Goal: Task Accomplishment & Management: Complete application form

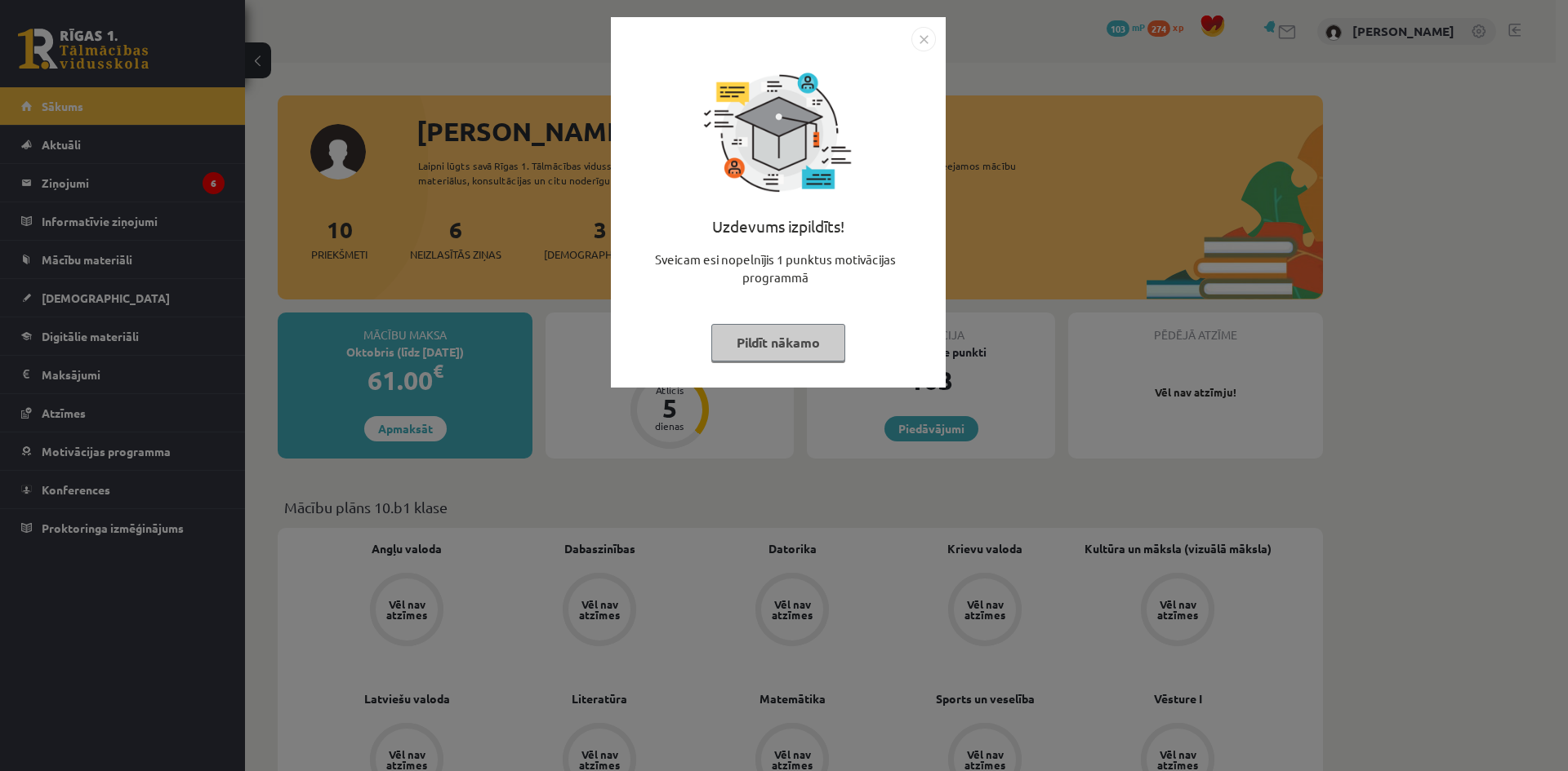
click at [912, 39] on img "Close" at bounding box center [923, 39] width 25 height 25
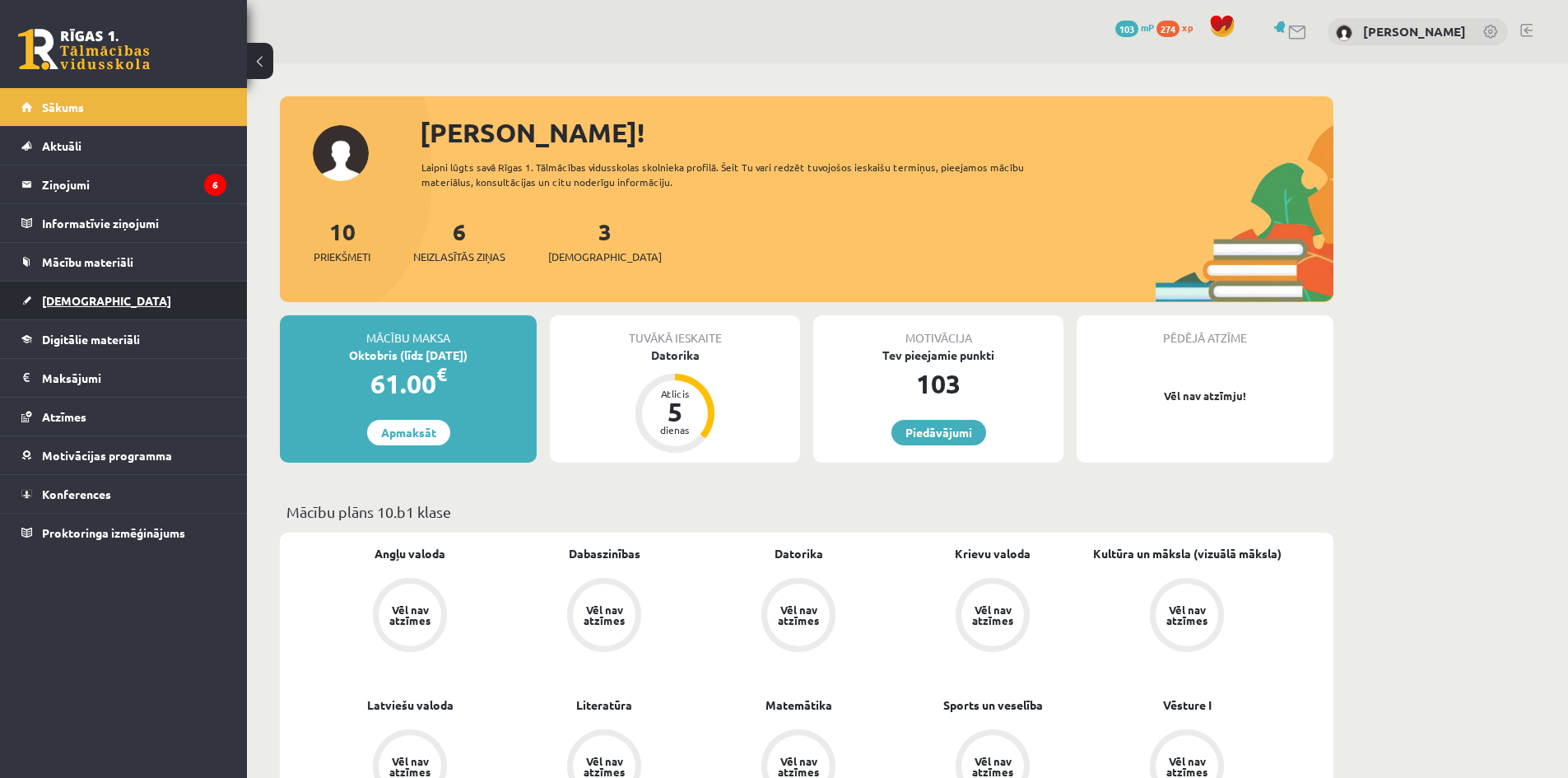
click at [78, 290] on link "[DEMOGRAPHIC_DATA]" at bounding box center [124, 301] width 205 height 38
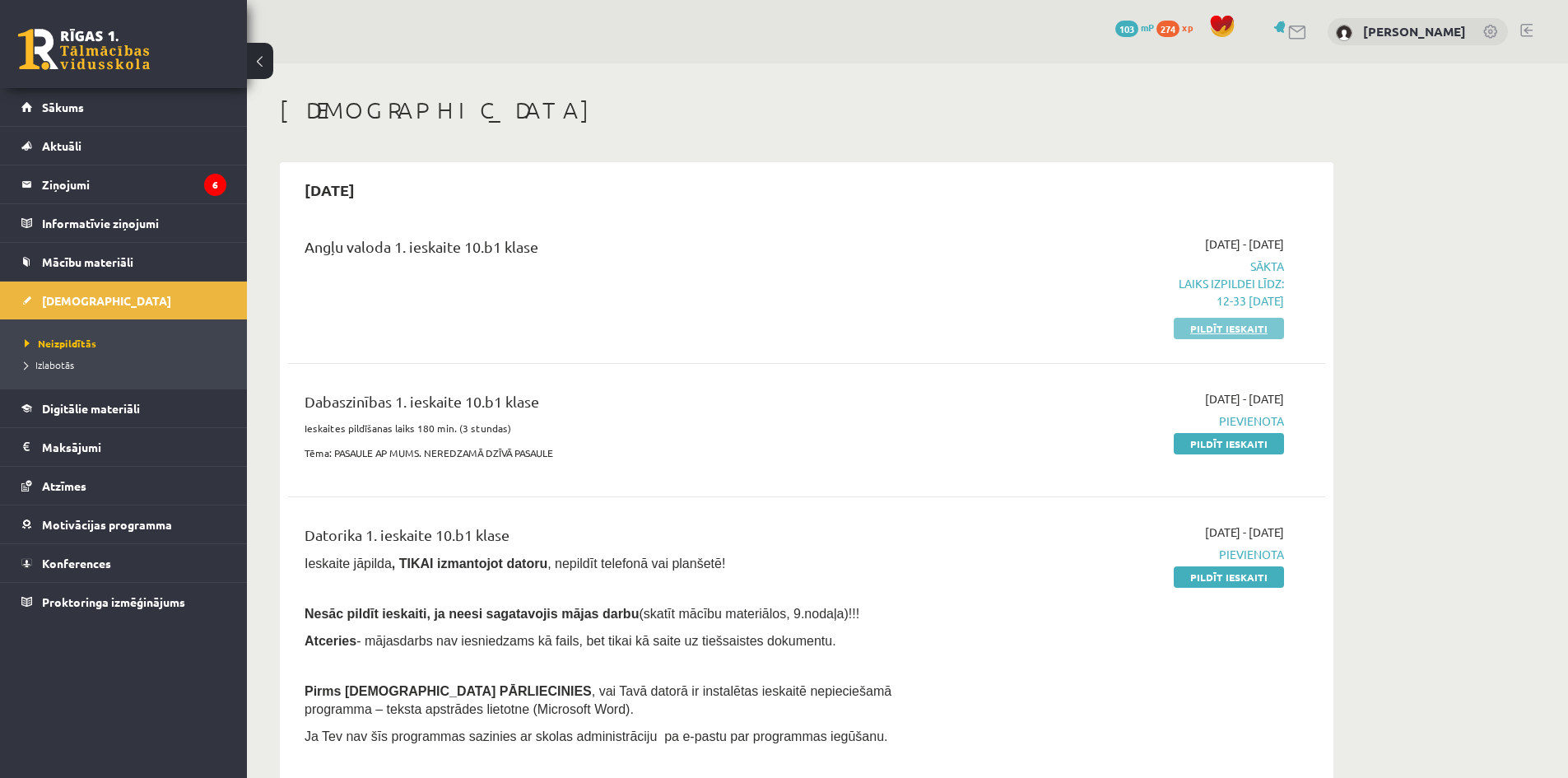
click at [1239, 331] on link "Pildīt ieskaiti" at bounding box center [1229, 328] width 110 height 21
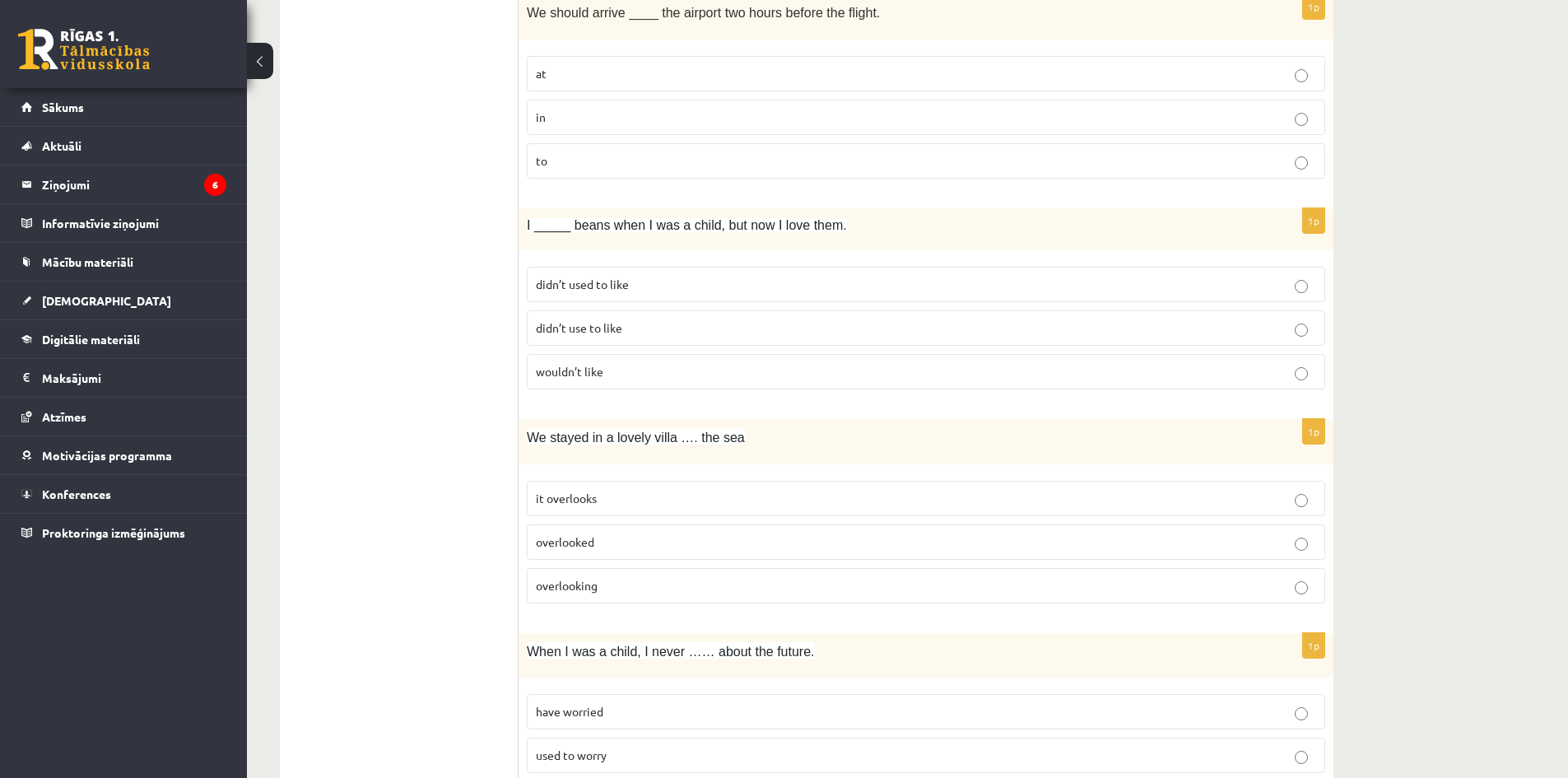
scroll to position [2224, 0]
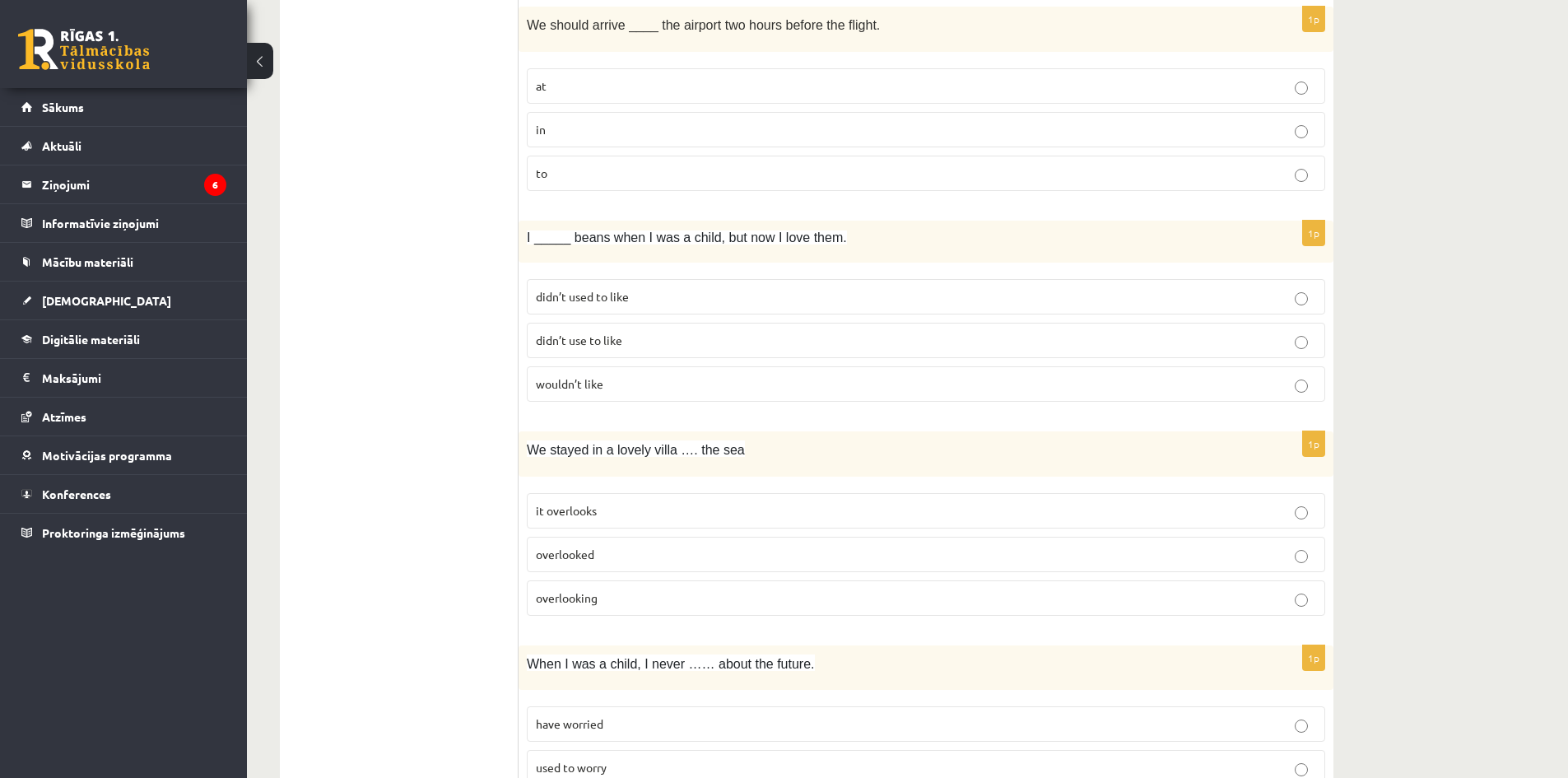
click at [597, 336] on span "didn’t use to like" at bounding box center [579, 340] width 86 height 15
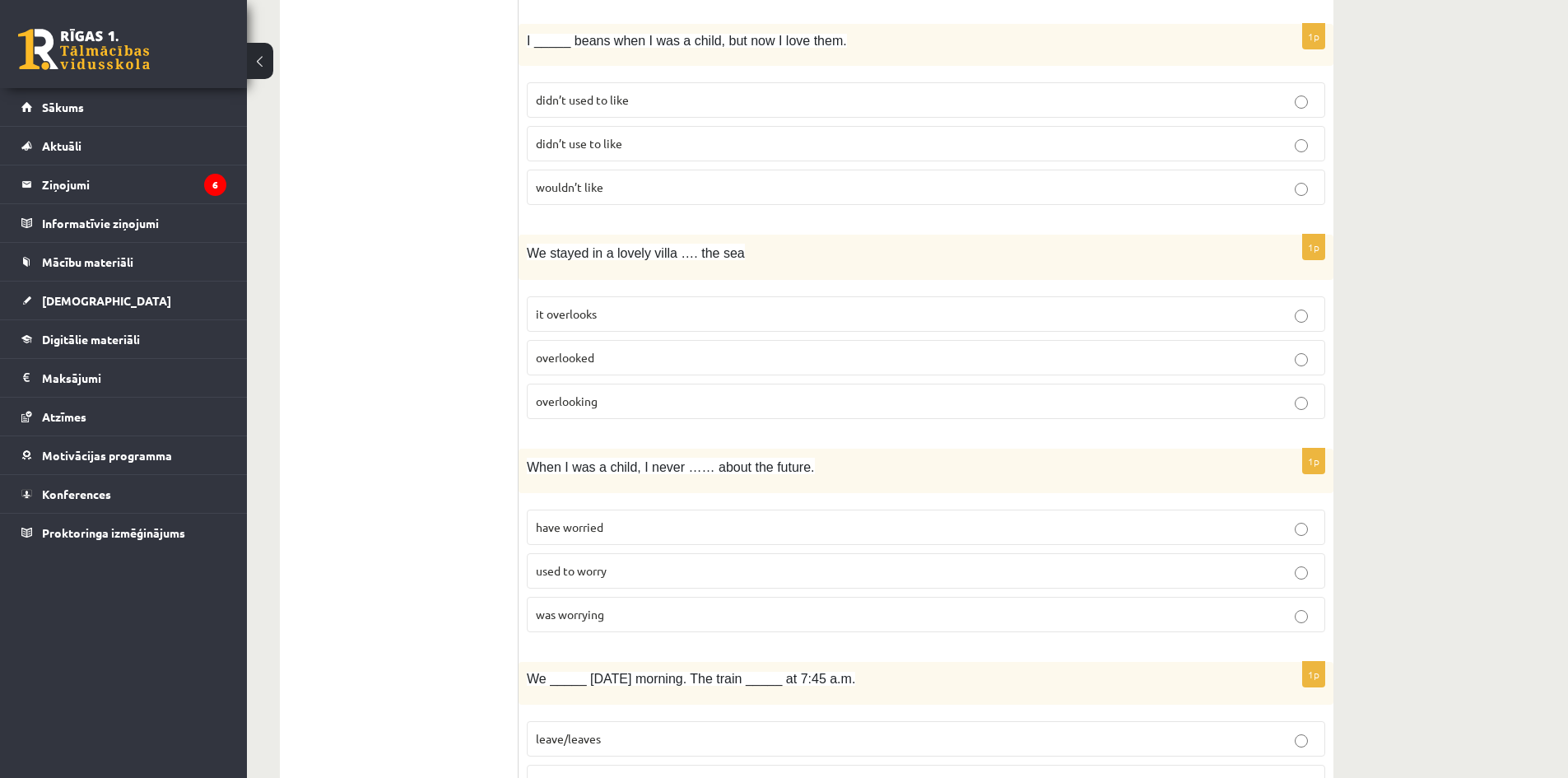
scroll to position [2471, 0]
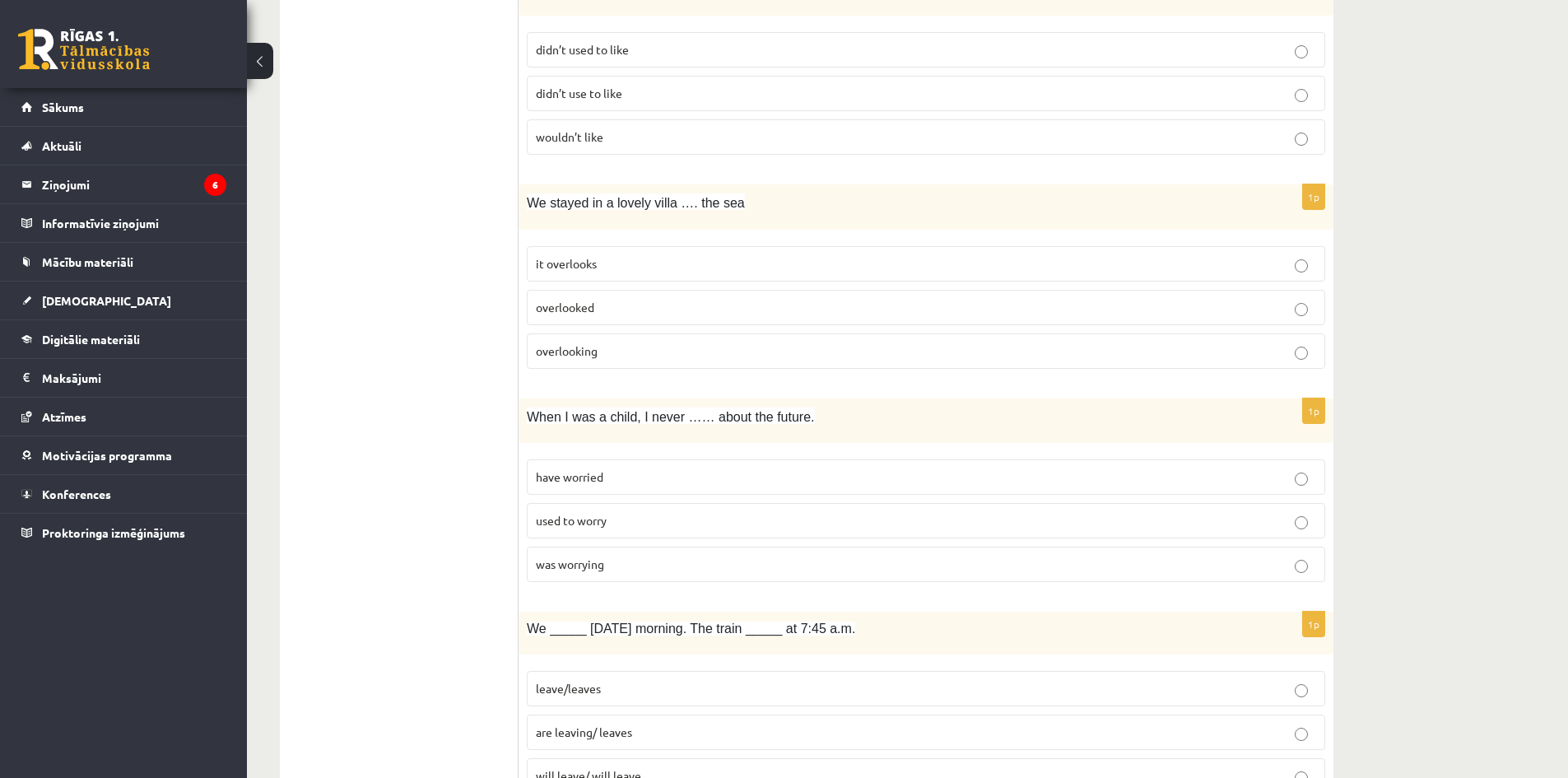
click at [643, 311] on p "overlooked" at bounding box center [926, 307] width 780 height 18
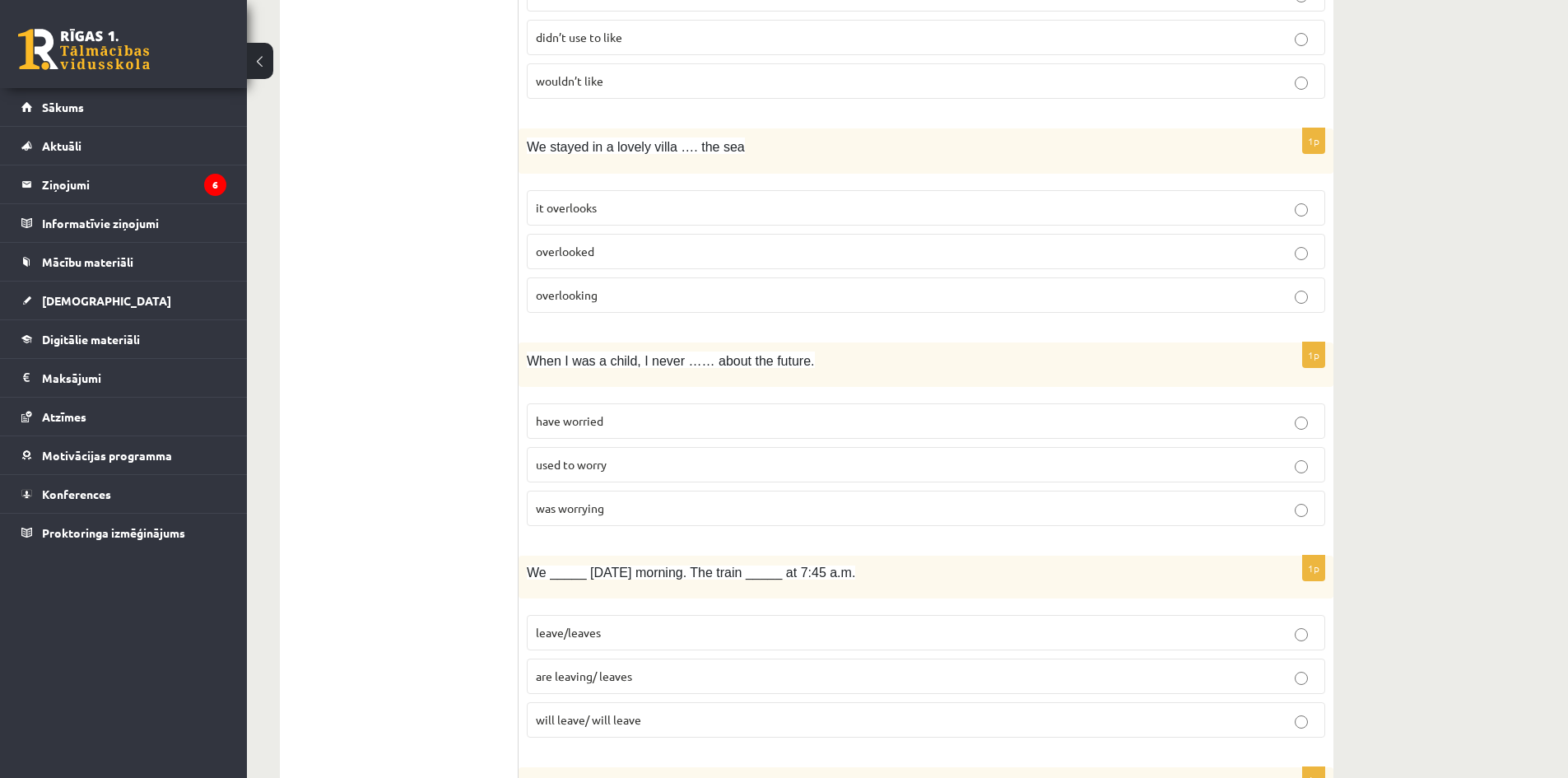
scroll to position [2718, 0]
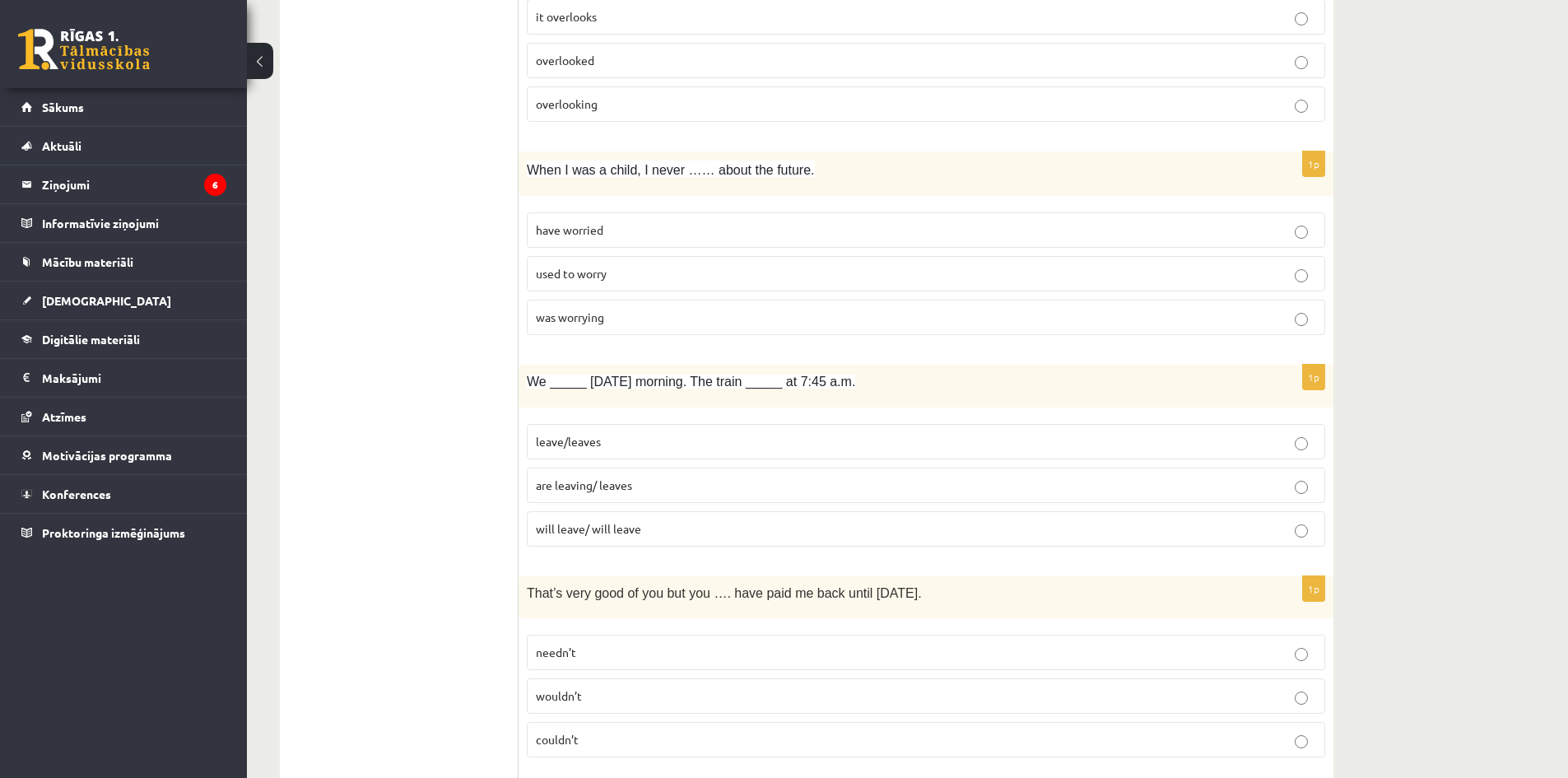
click at [657, 274] on p "used to worry" at bounding box center [926, 274] width 780 height 18
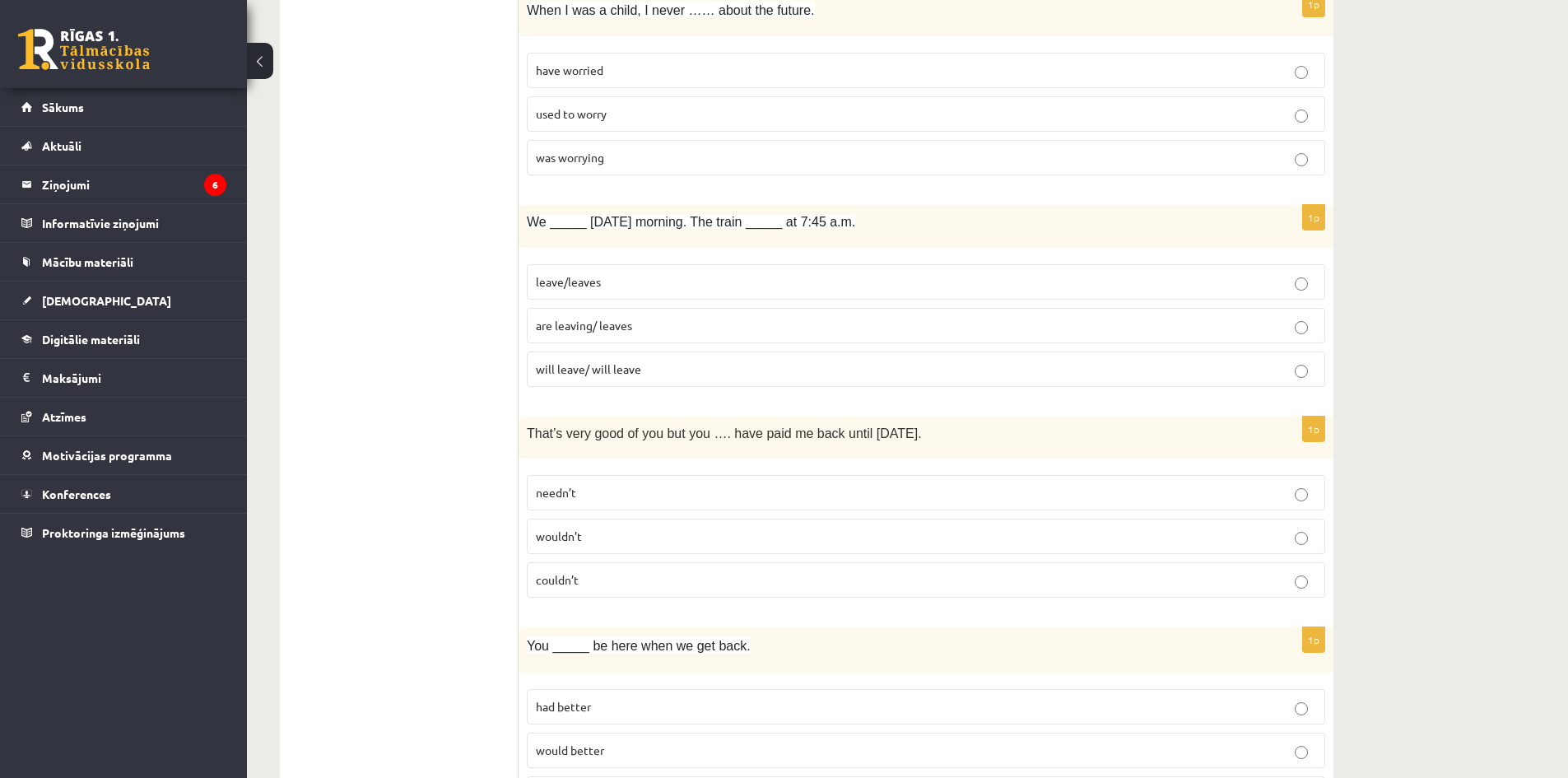
scroll to position [2883, 0]
click at [683, 324] on p "are leaving/ leaves" at bounding box center [926, 320] width 780 height 18
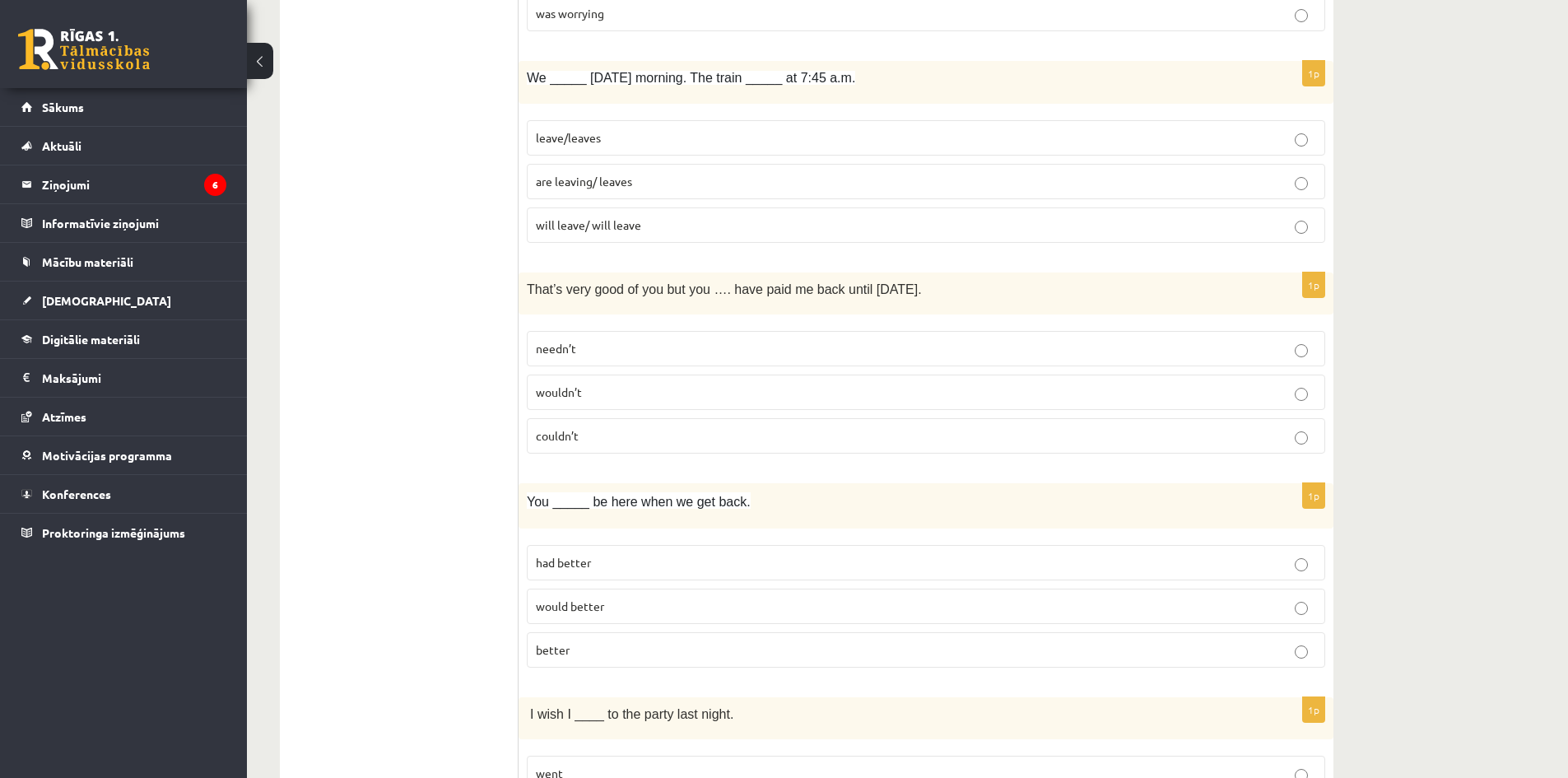
scroll to position [3048, 0]
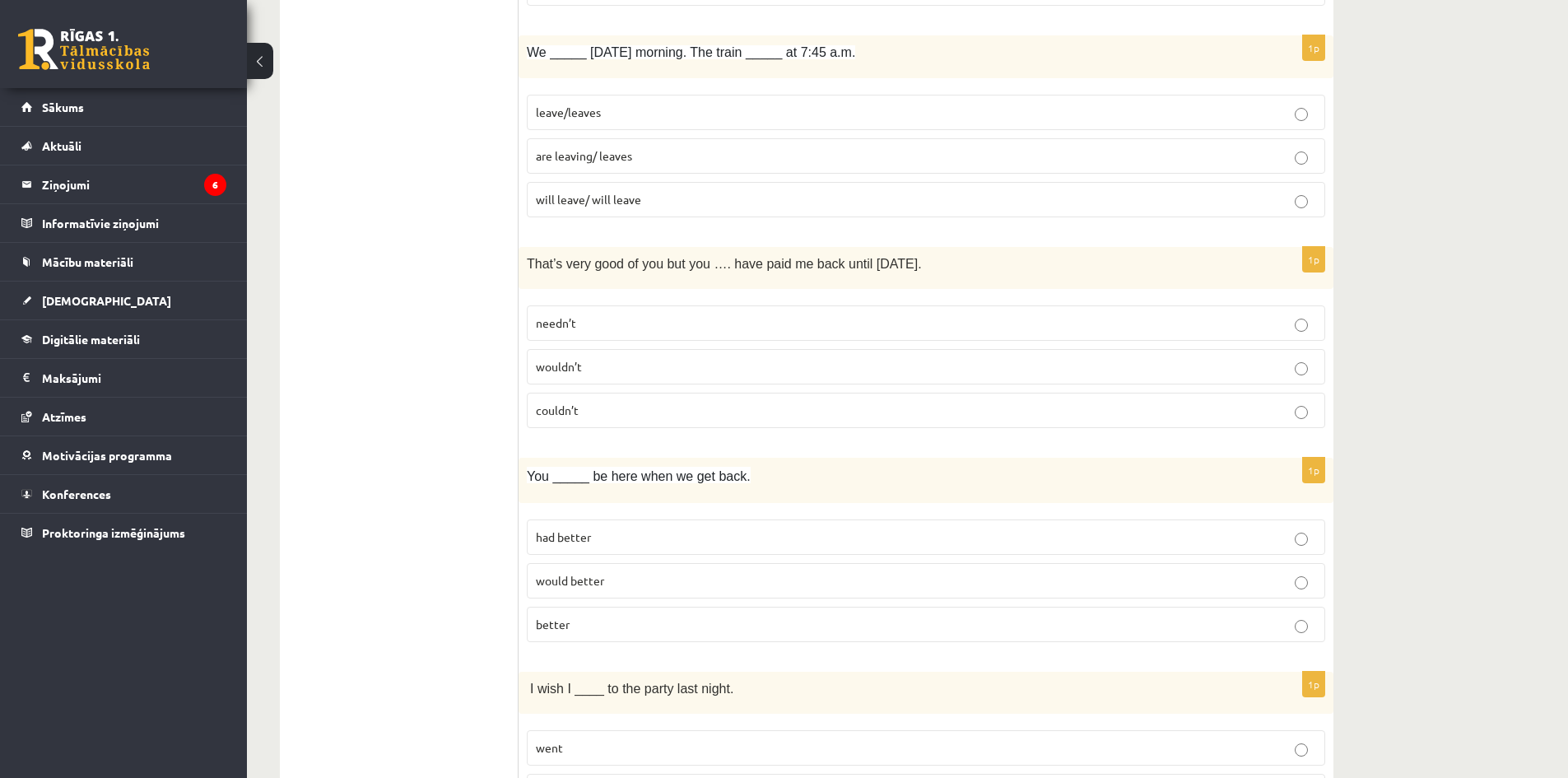
click at [669, 402] on p "couldn’t" at bounding box center [926, 411] width 780 height 18
click at [549, 318] on span "needn’t" at bounding box center [557, 323] width 41 height 15
click at [644, 364] on p "wouldn’t" at bounding box center [926, 366] width 780 height 18
click at [707, 327] on p "needn’t" at bounding box center [926, 323] width 780 height 18
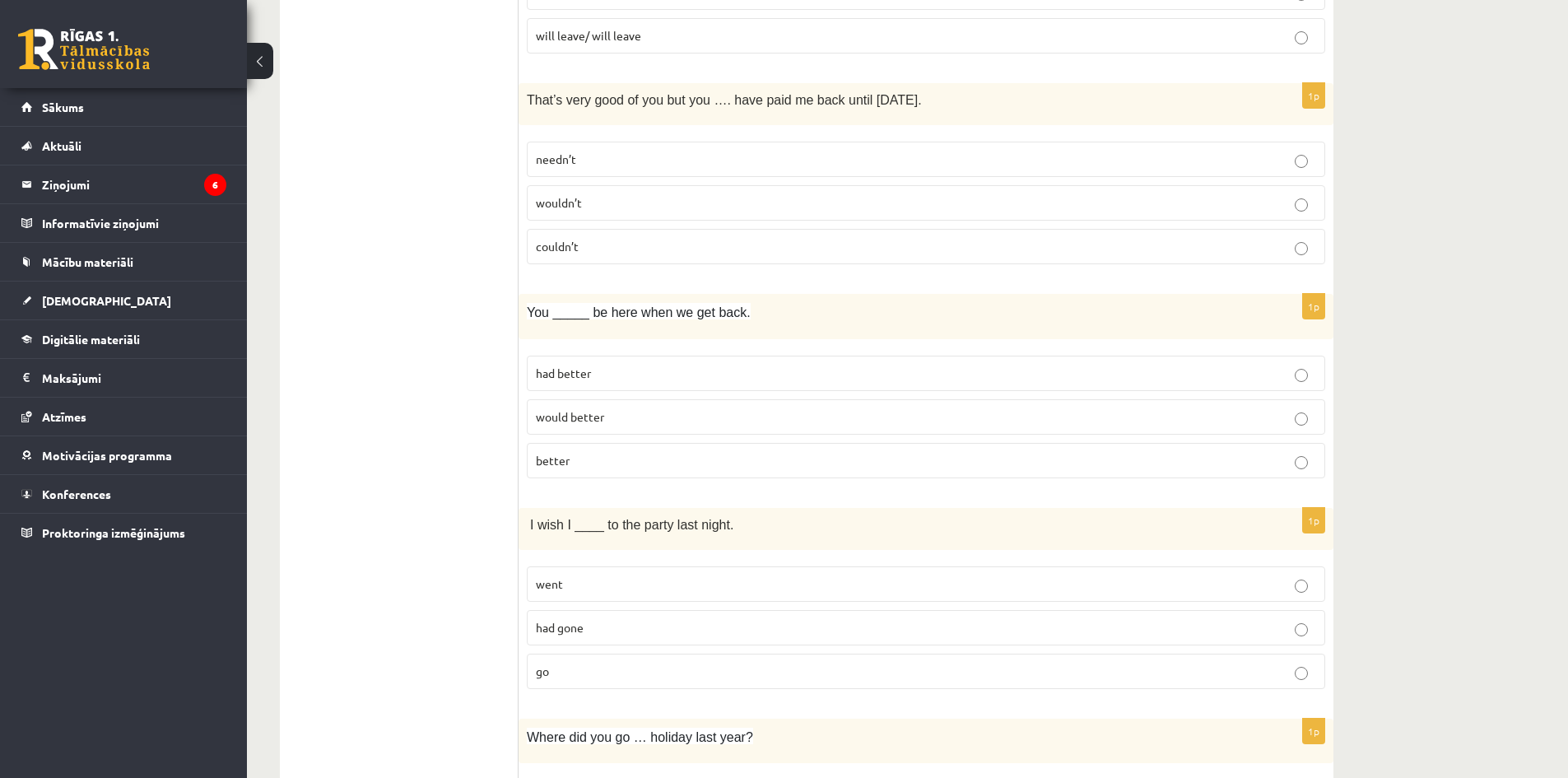
scroll to position [3213, 0]
click at [628, 458] on p "better" at bounding box center [926, 460] width 780 height 18
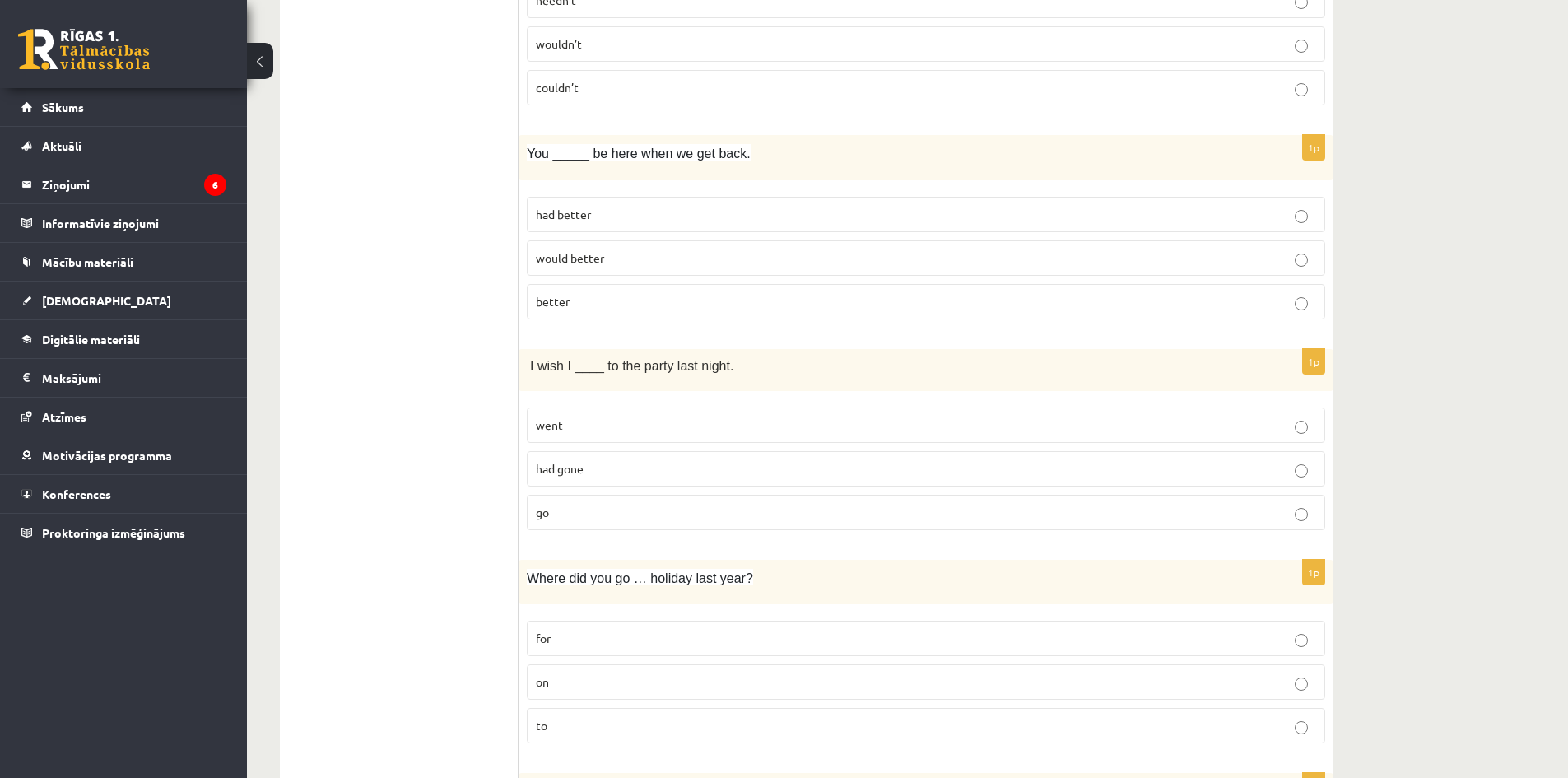
scroll to position [3378, 0]
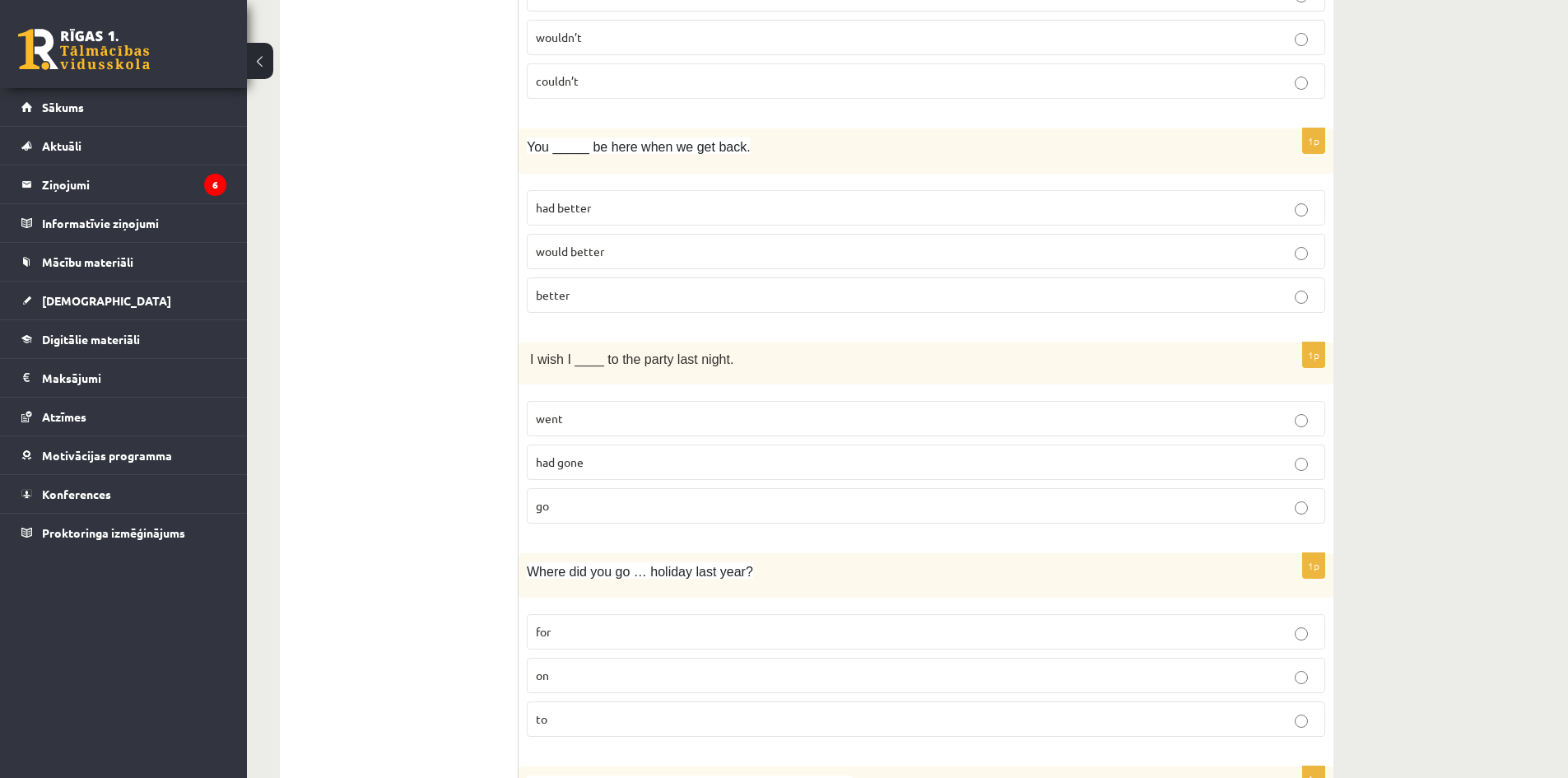
click at [651, 446] on label "had gone" at bounding box center [926, 463] width 799 height 35
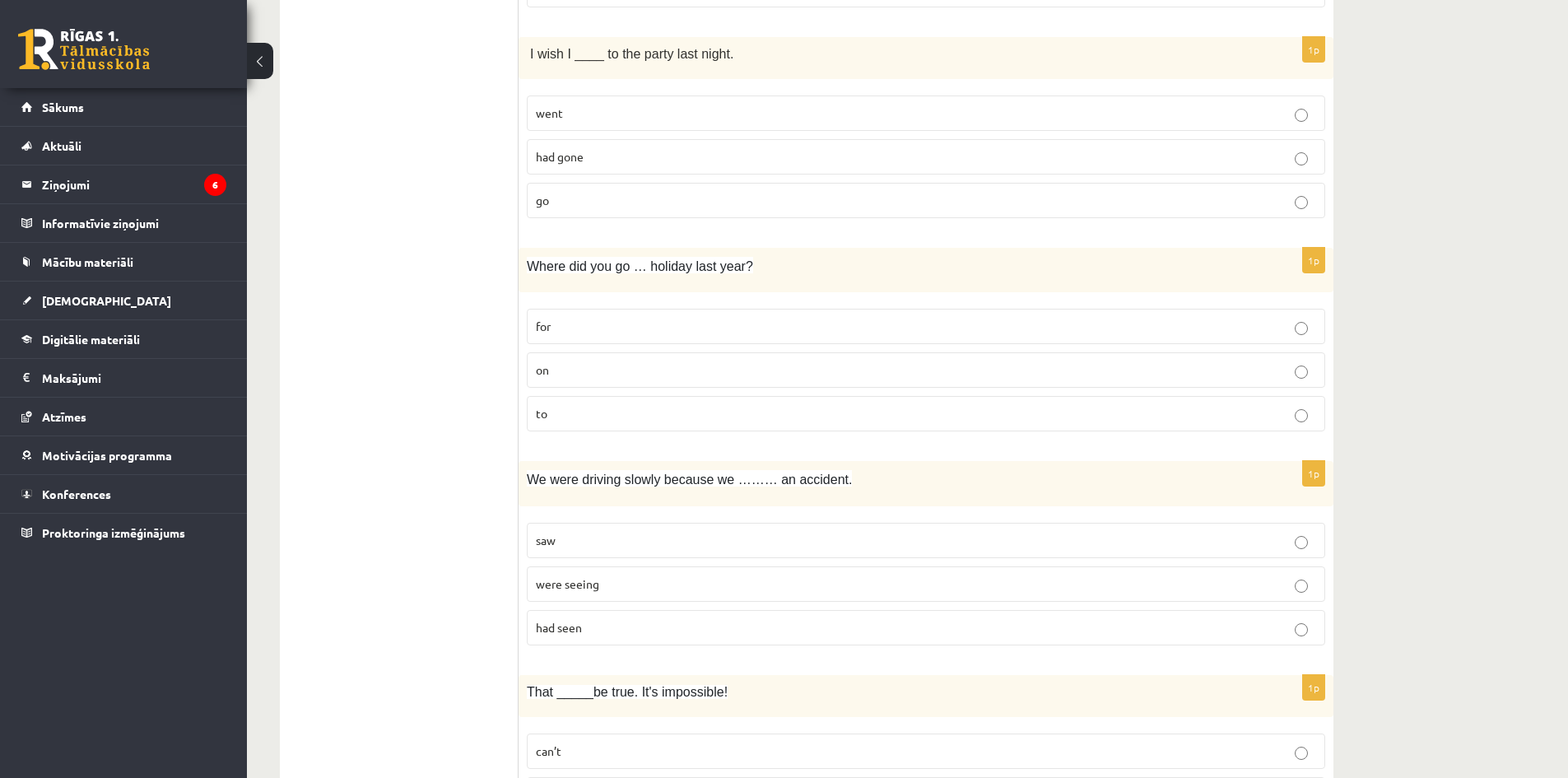
scroll to position [3707, 0]
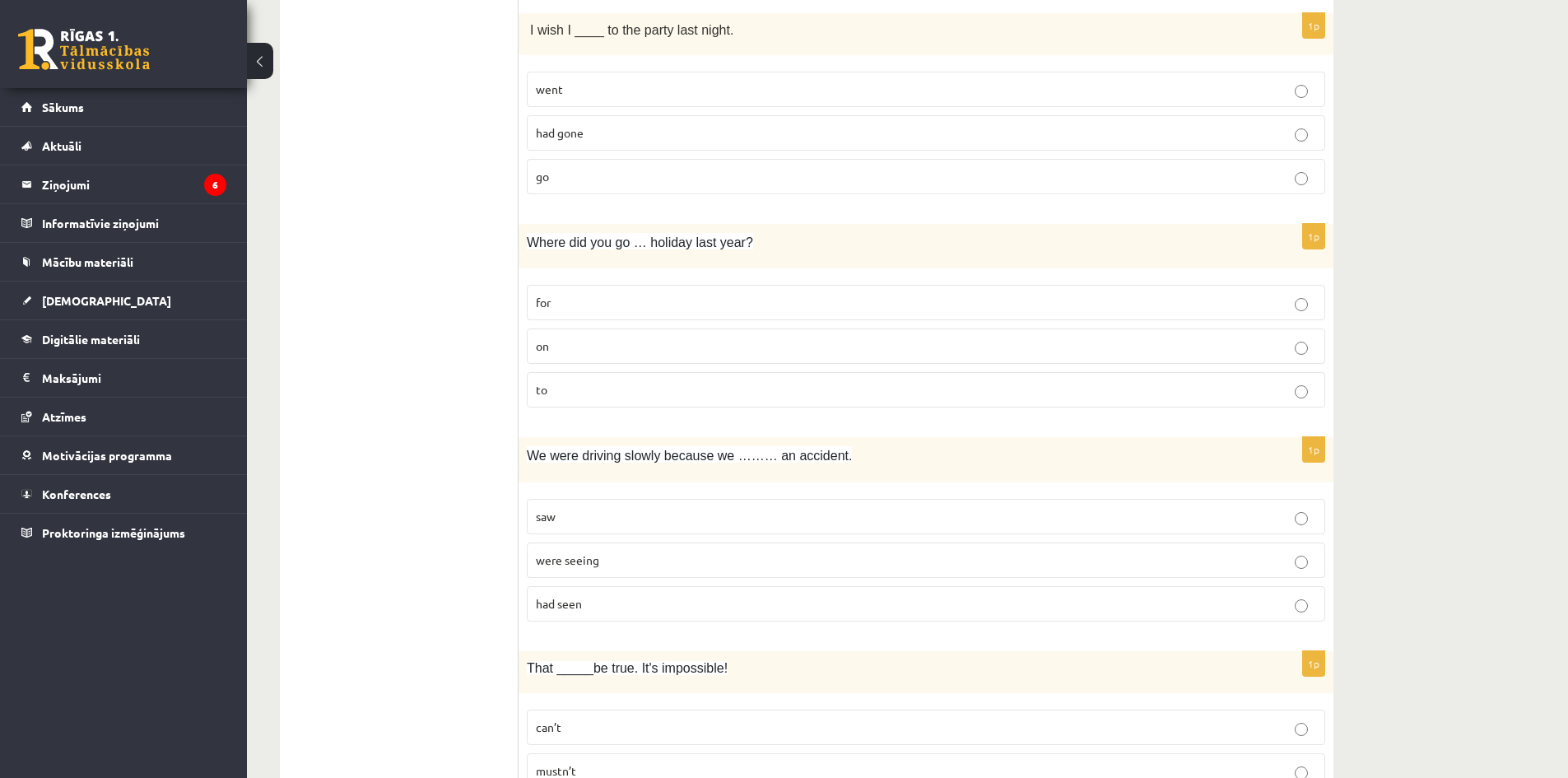
click at [674, 297] on p "for" at bounding box center [926, 303] width 780 height 18
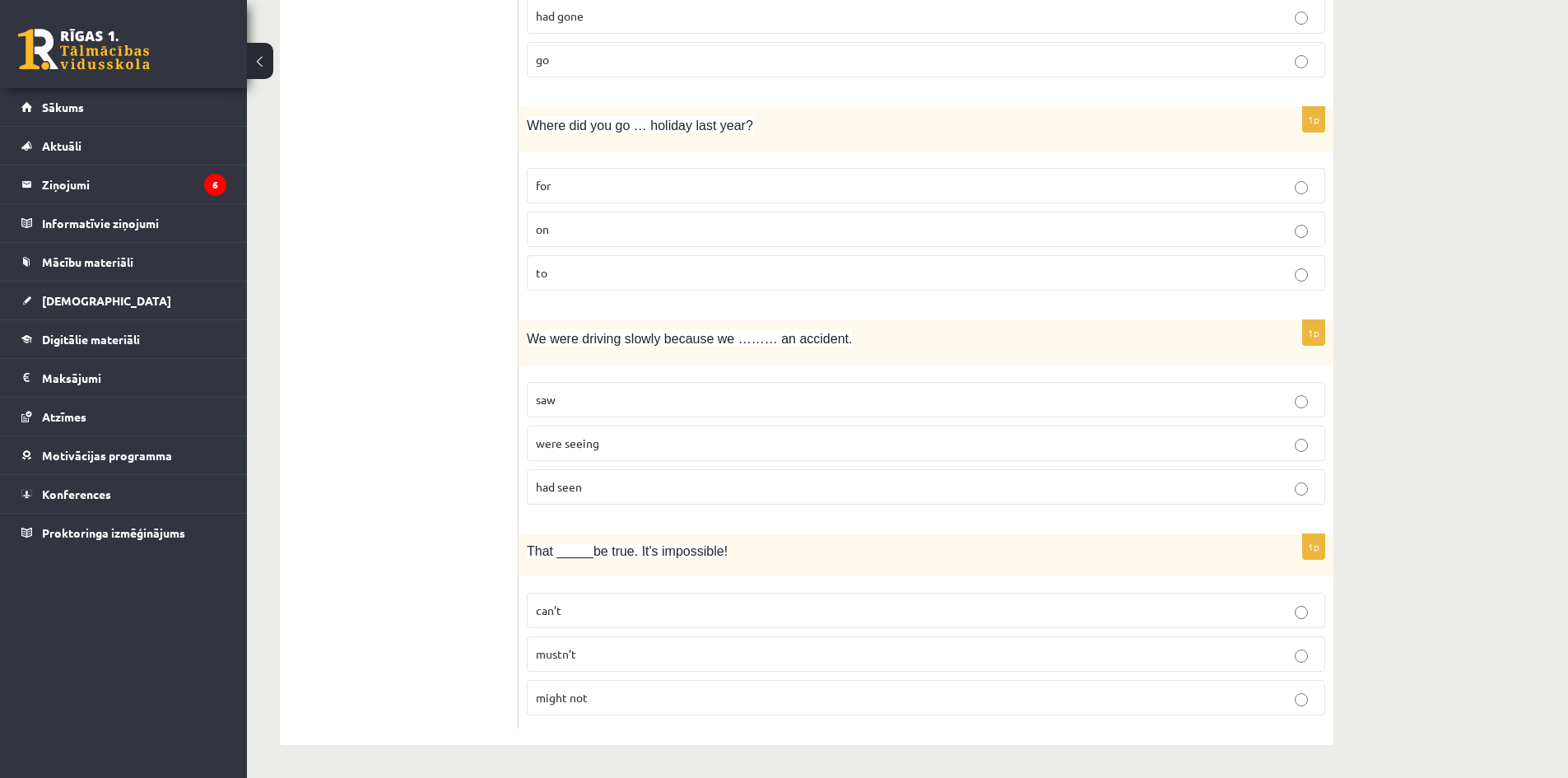
click at [668, 477] on label "had seen" at bounding box center [926, 488] width 799 height 35
click at [612, 606] on p "can’t" at bounding box center [926, 611] width 780 height 18
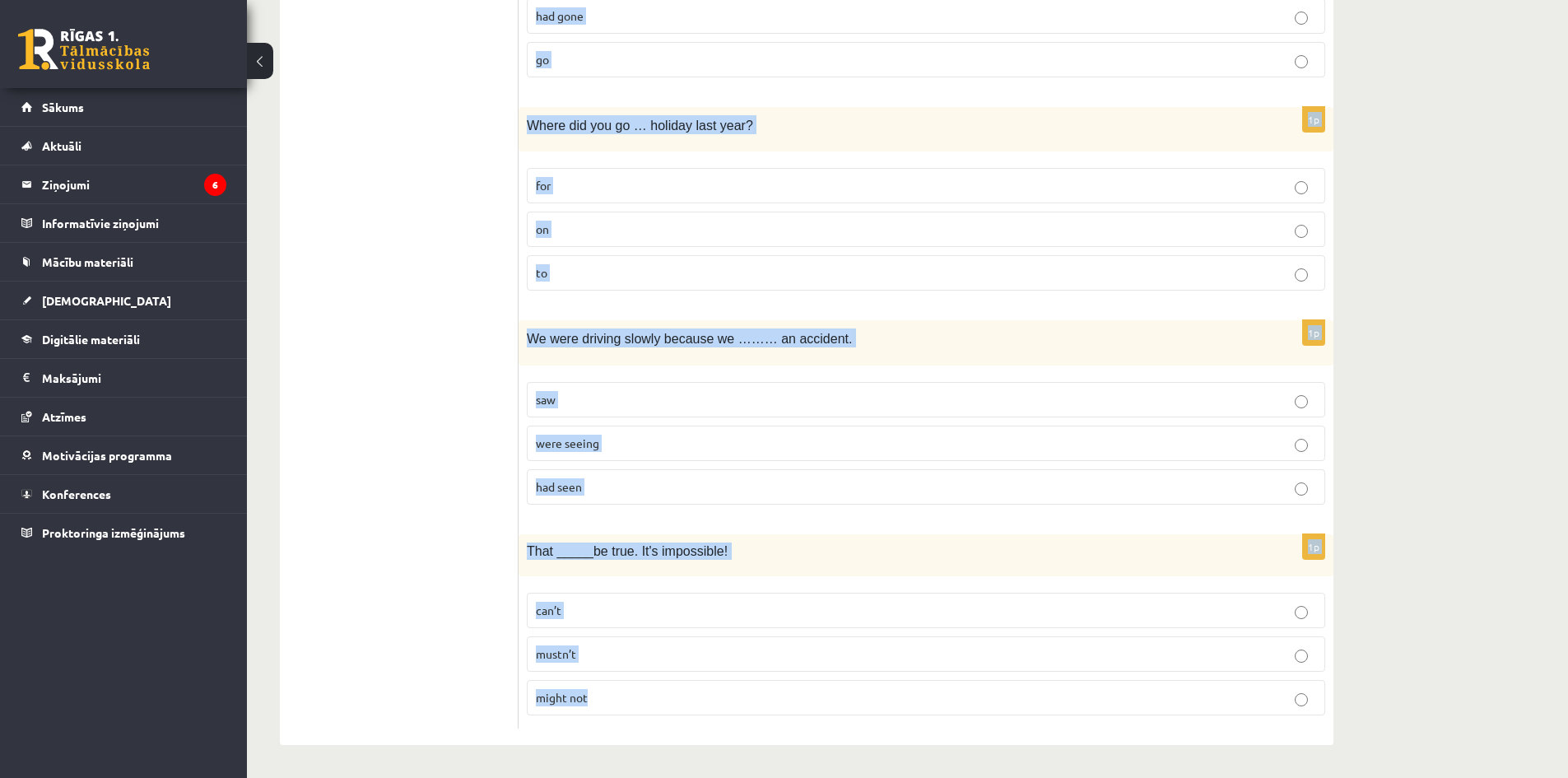
drag, startPoint x: 528, startPoint y: 330, endPoint x: 950, endPoint y: 795, distance: 627.9
copy form "There …... milk in the fridge. is some are some is a 1p She has …… finished thi…"
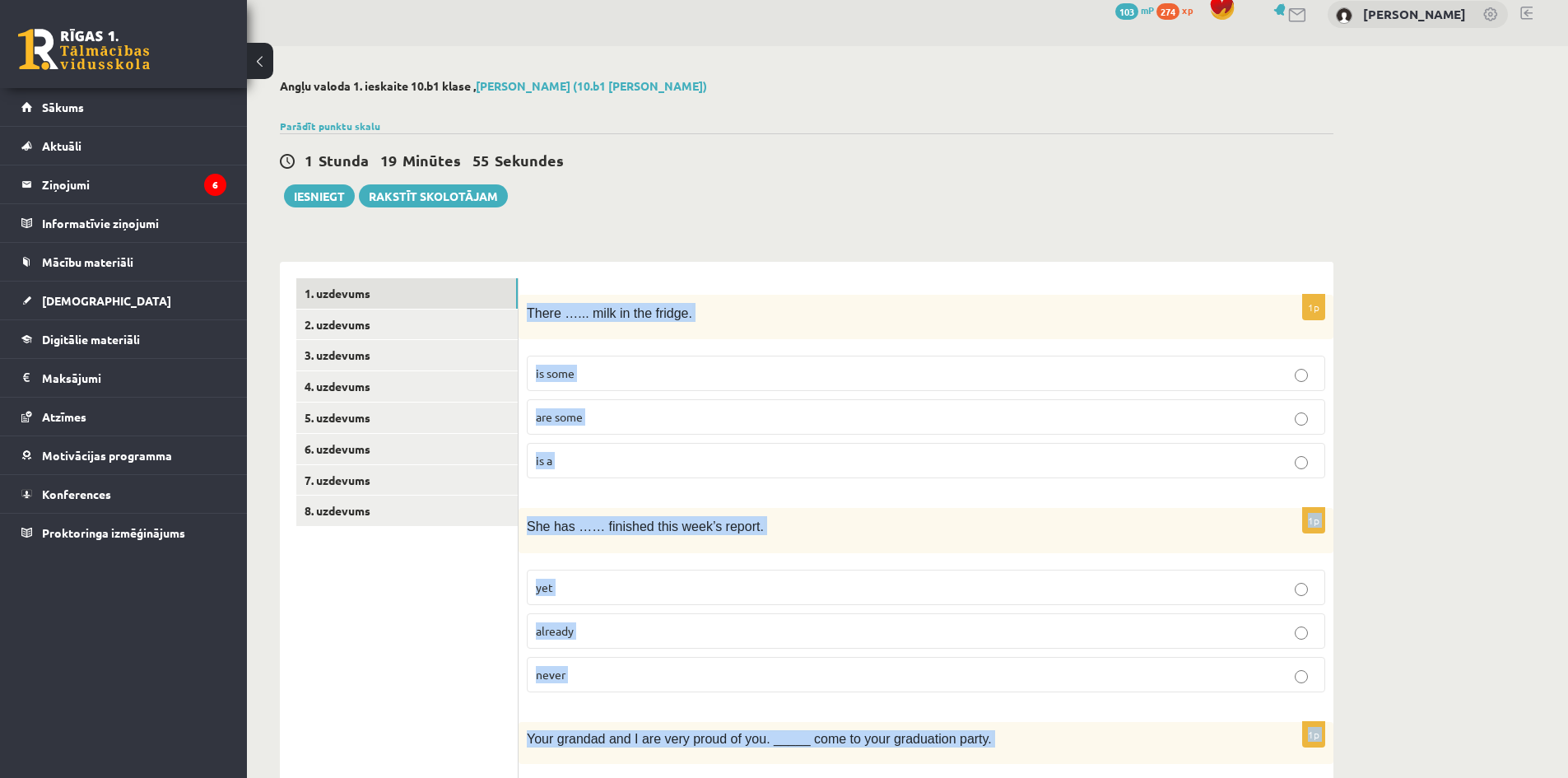
scroll to position [0, 0]
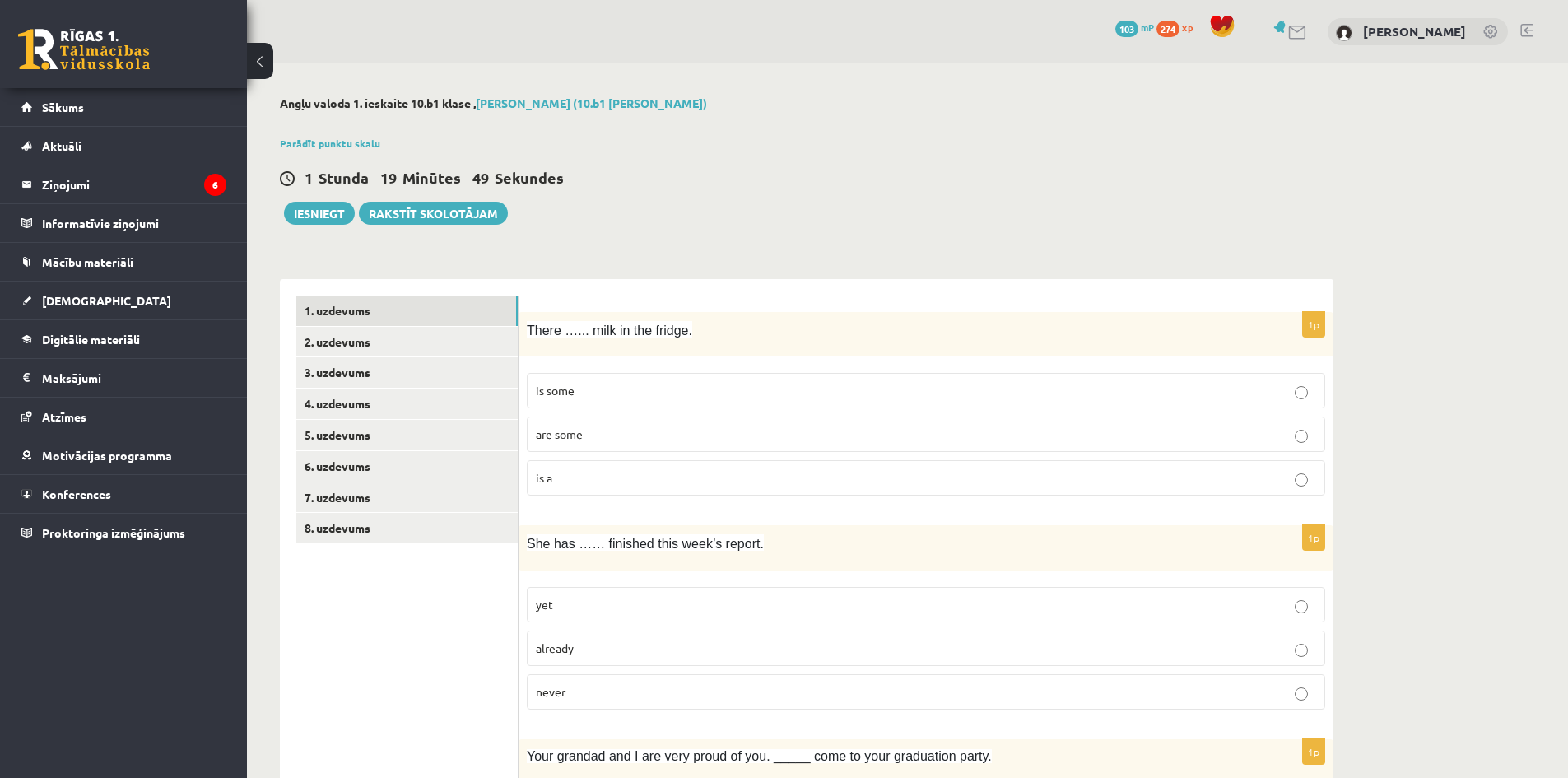
click at [590, 395] on p "is some" at bounding box center [926, 390] width 780 height 18
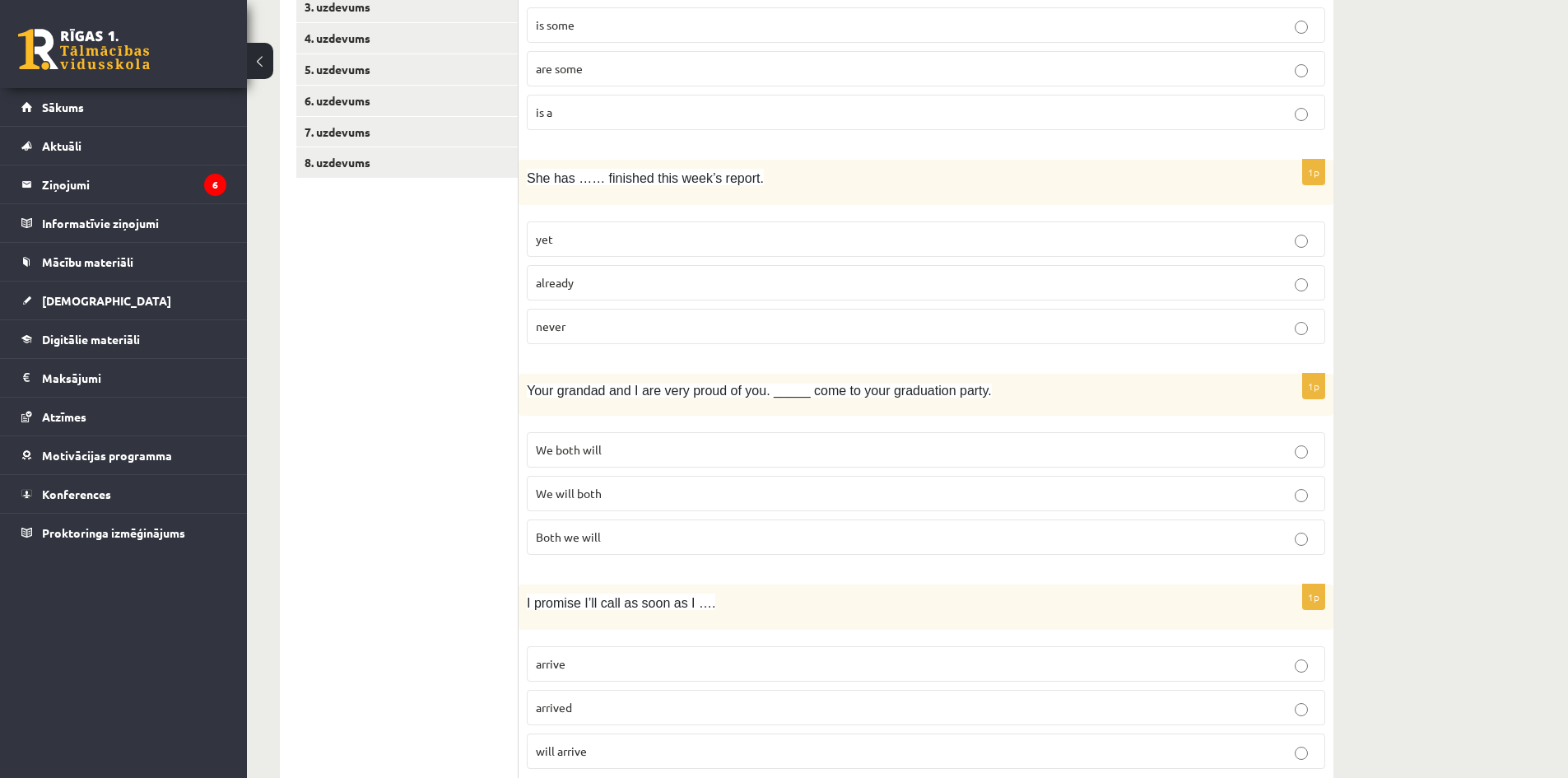
scroll to position [412, 0]
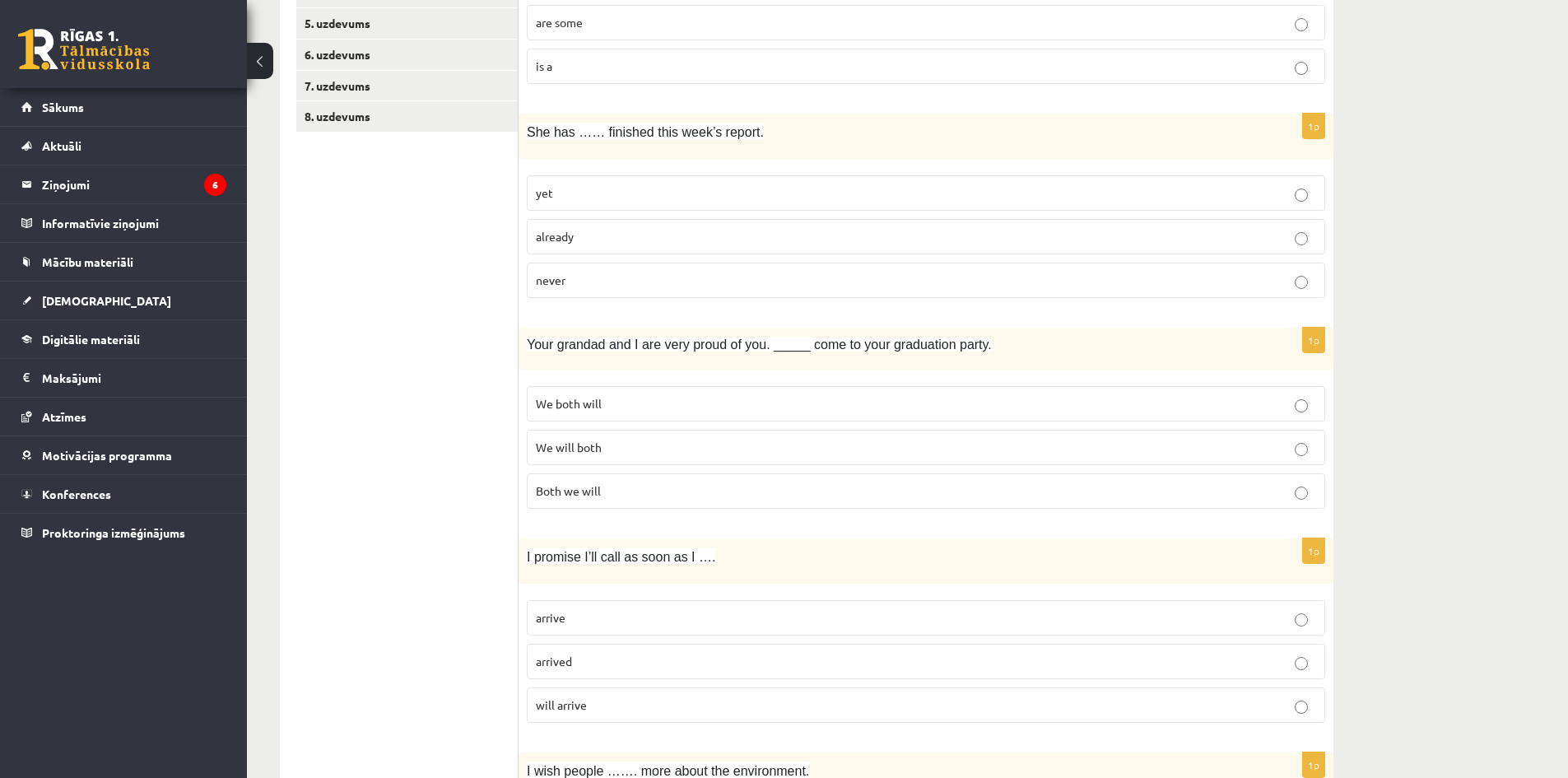
click at [697, 447] on p "We will both" at bounding box center [926, 448] width 780 height 18
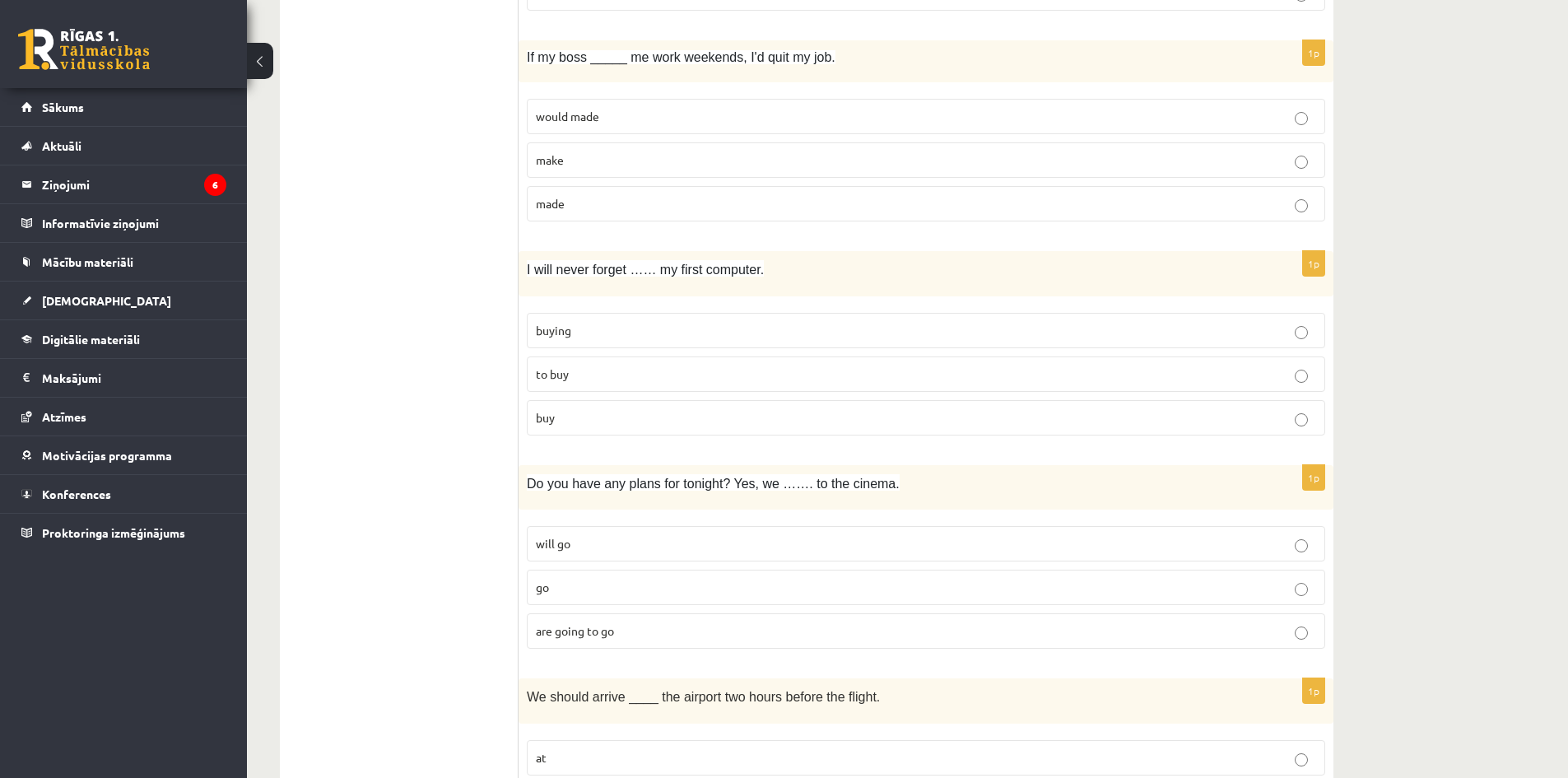
scroll to position [1648, 0]
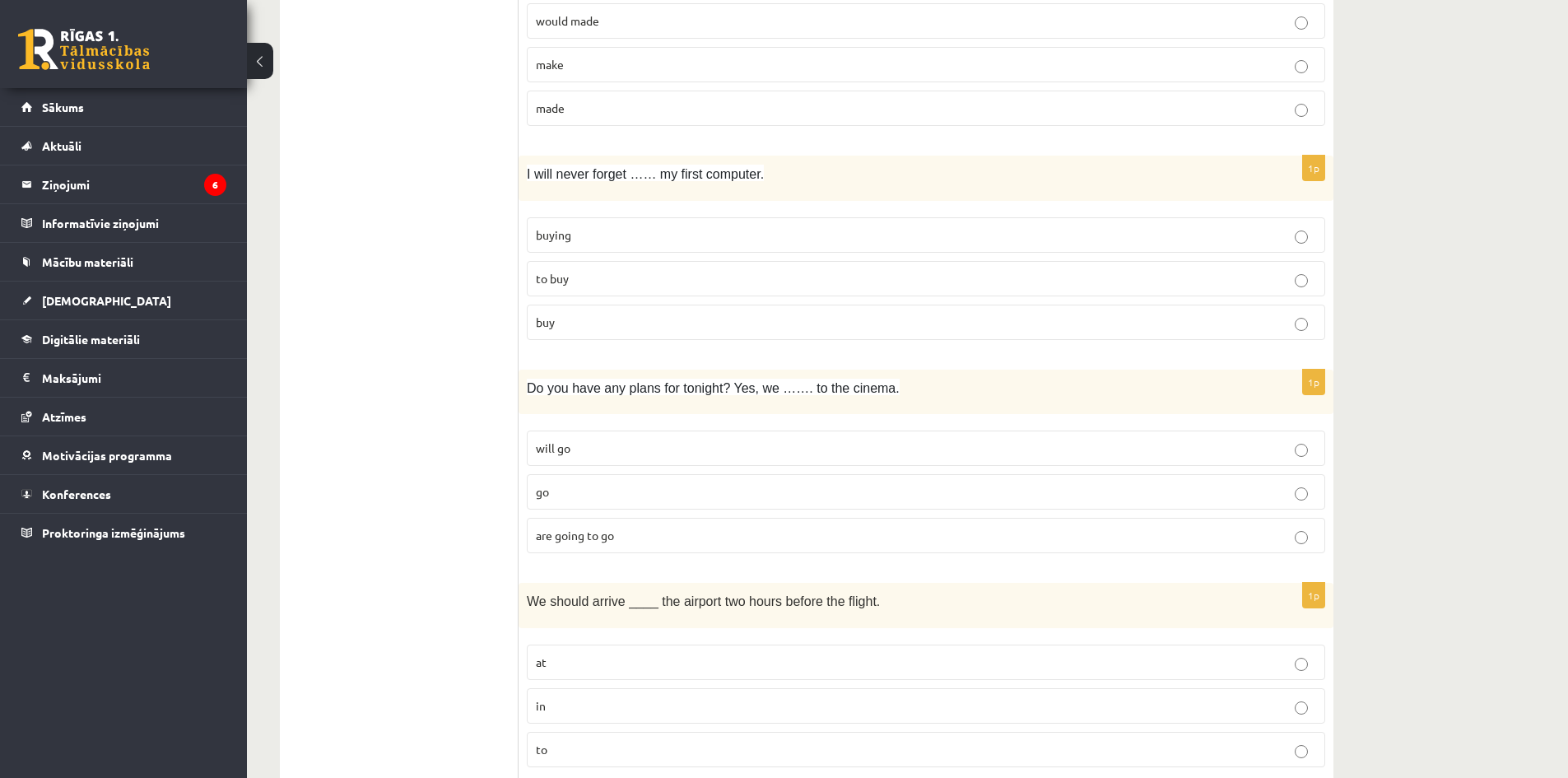
click at [729, 538] on p "are going to go" at bounding box center [926, 536] width 780 height 18
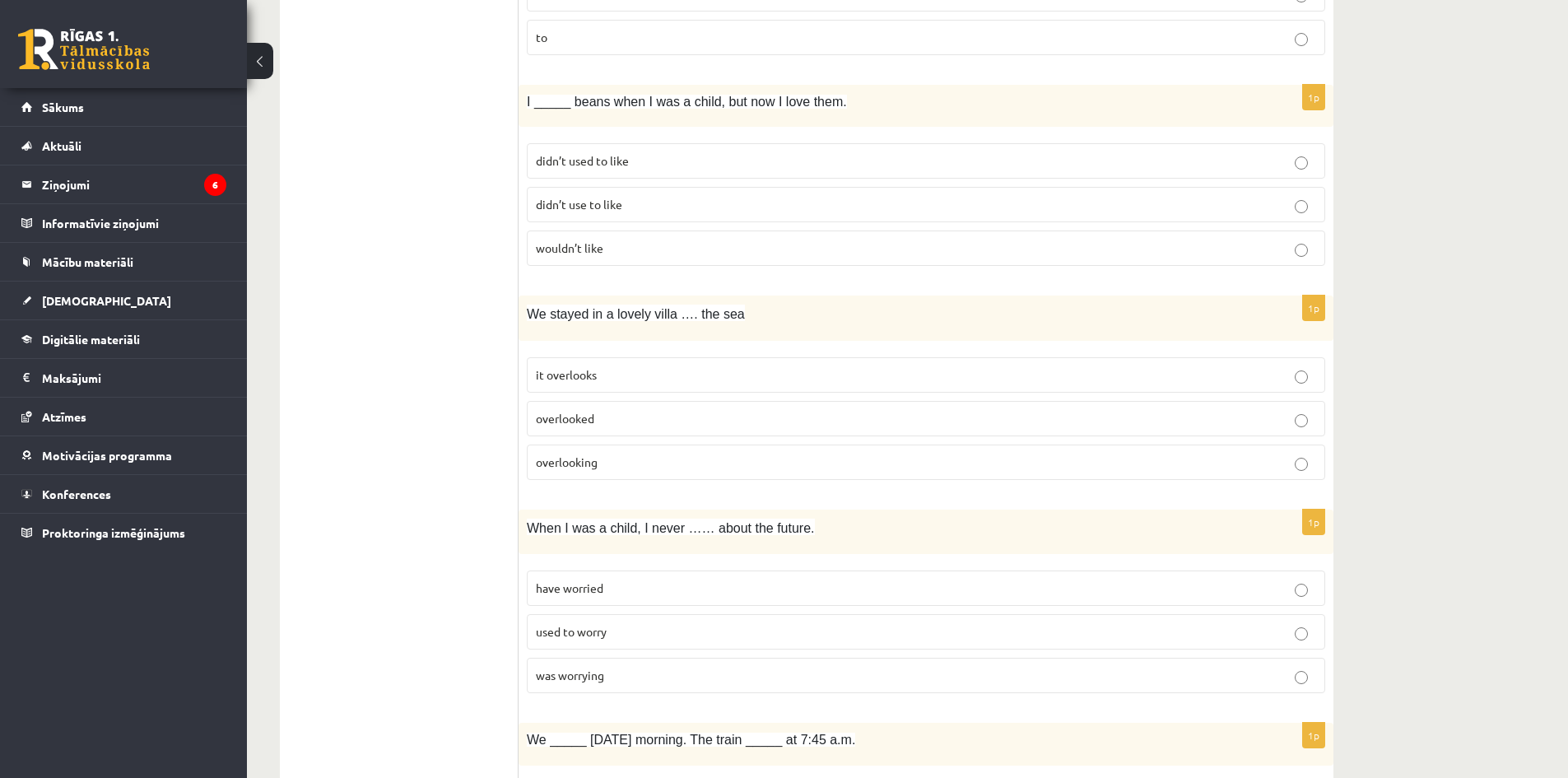
scroll to position [2389, 0]
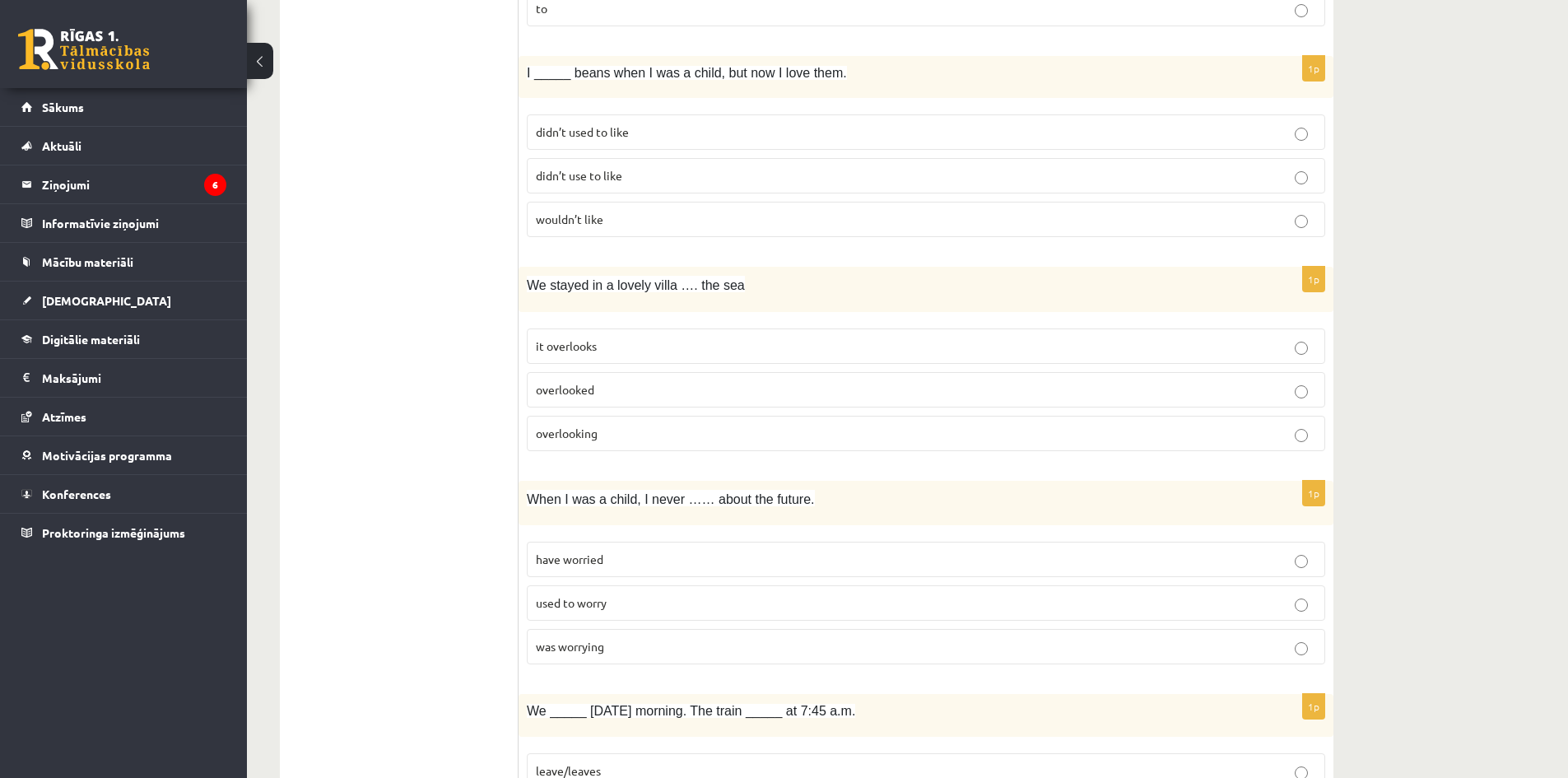
click at [628, 342] on p "it overlooks" at bounding box center [926, 346] width 780 height 18
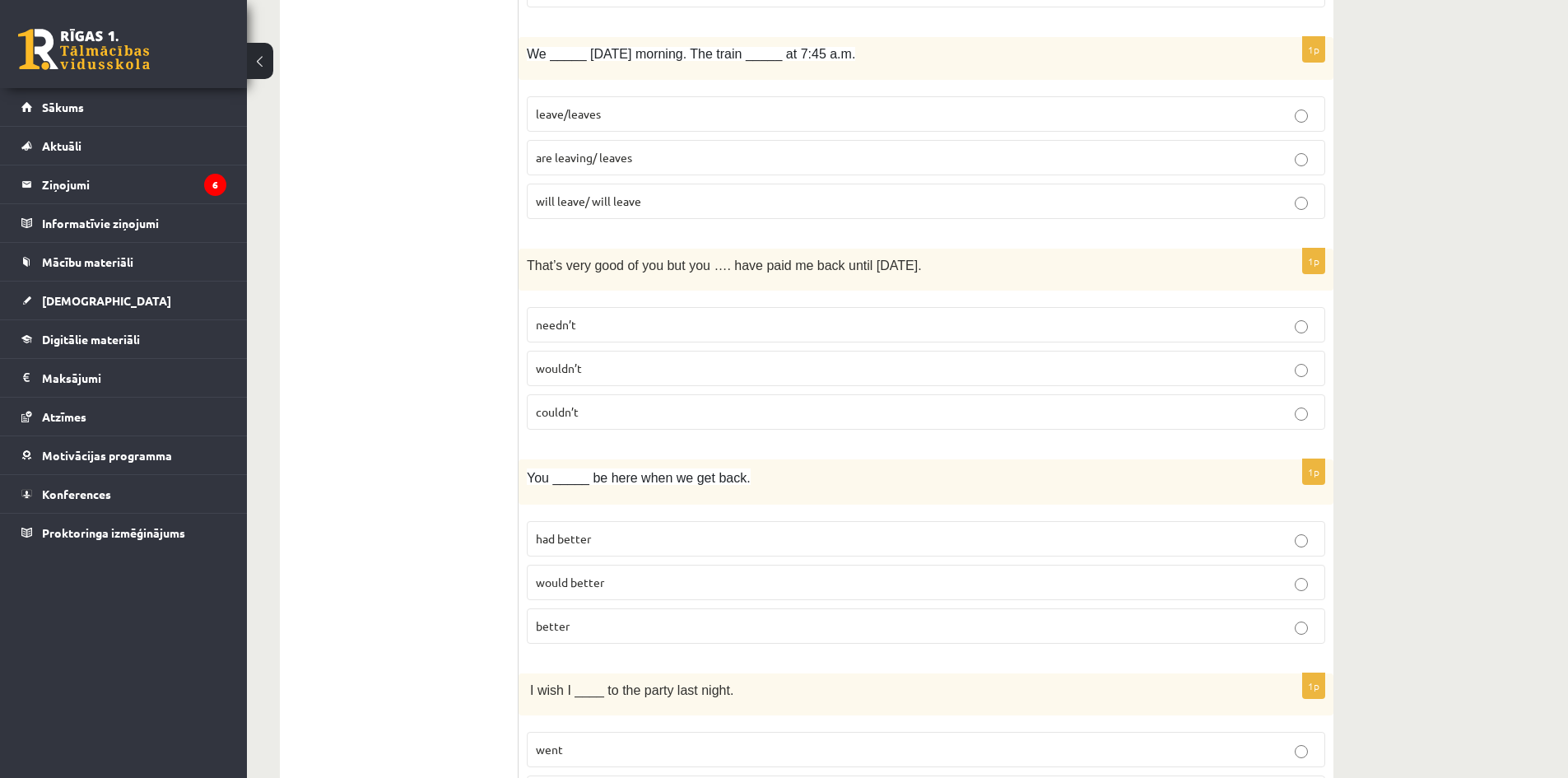
scroll to position [3048, 0]
click at [689, 537] on p "had better" at bounding box center [926, 537] width 780 height 18
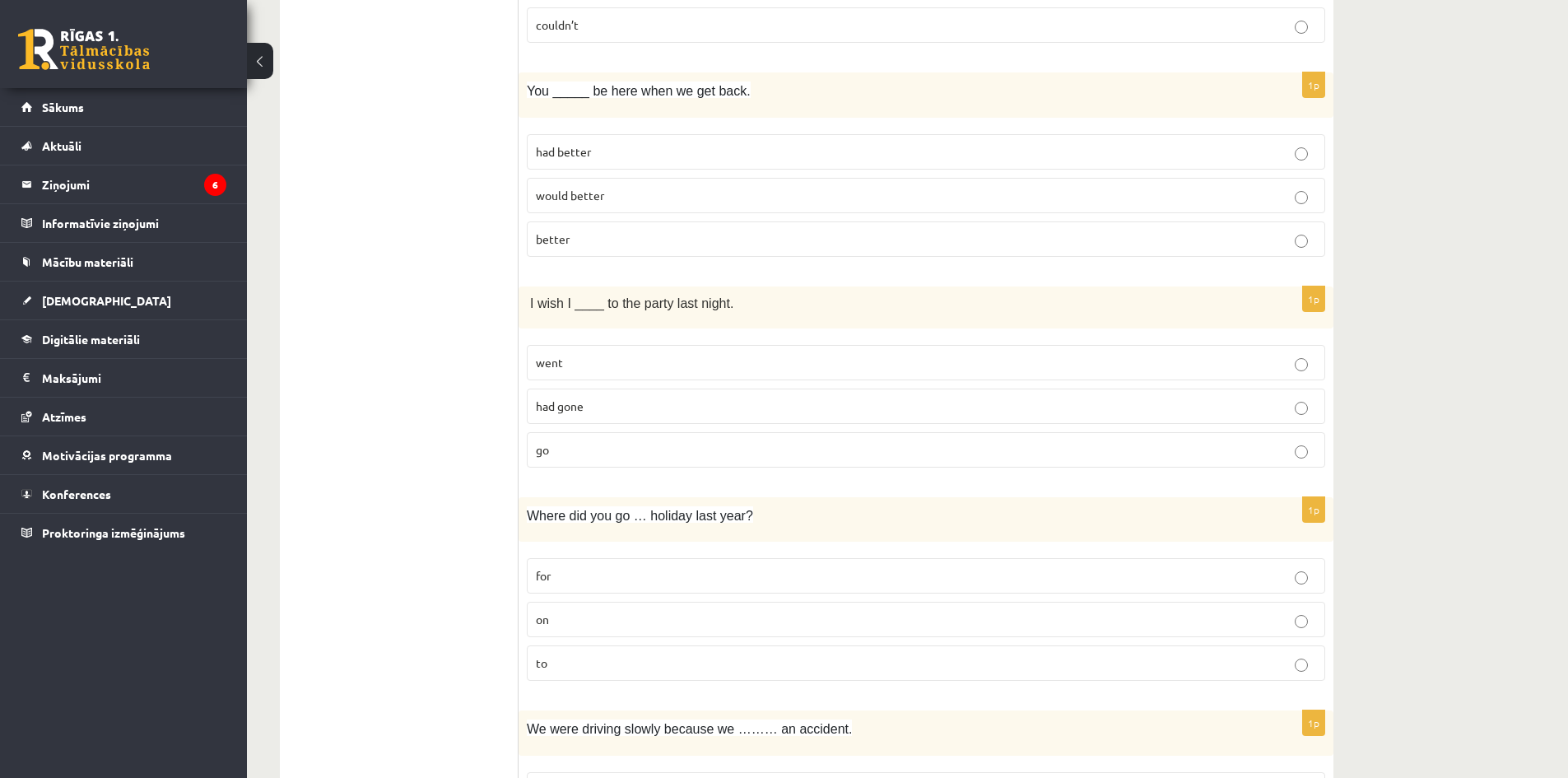
scroll to position [3460, 0]
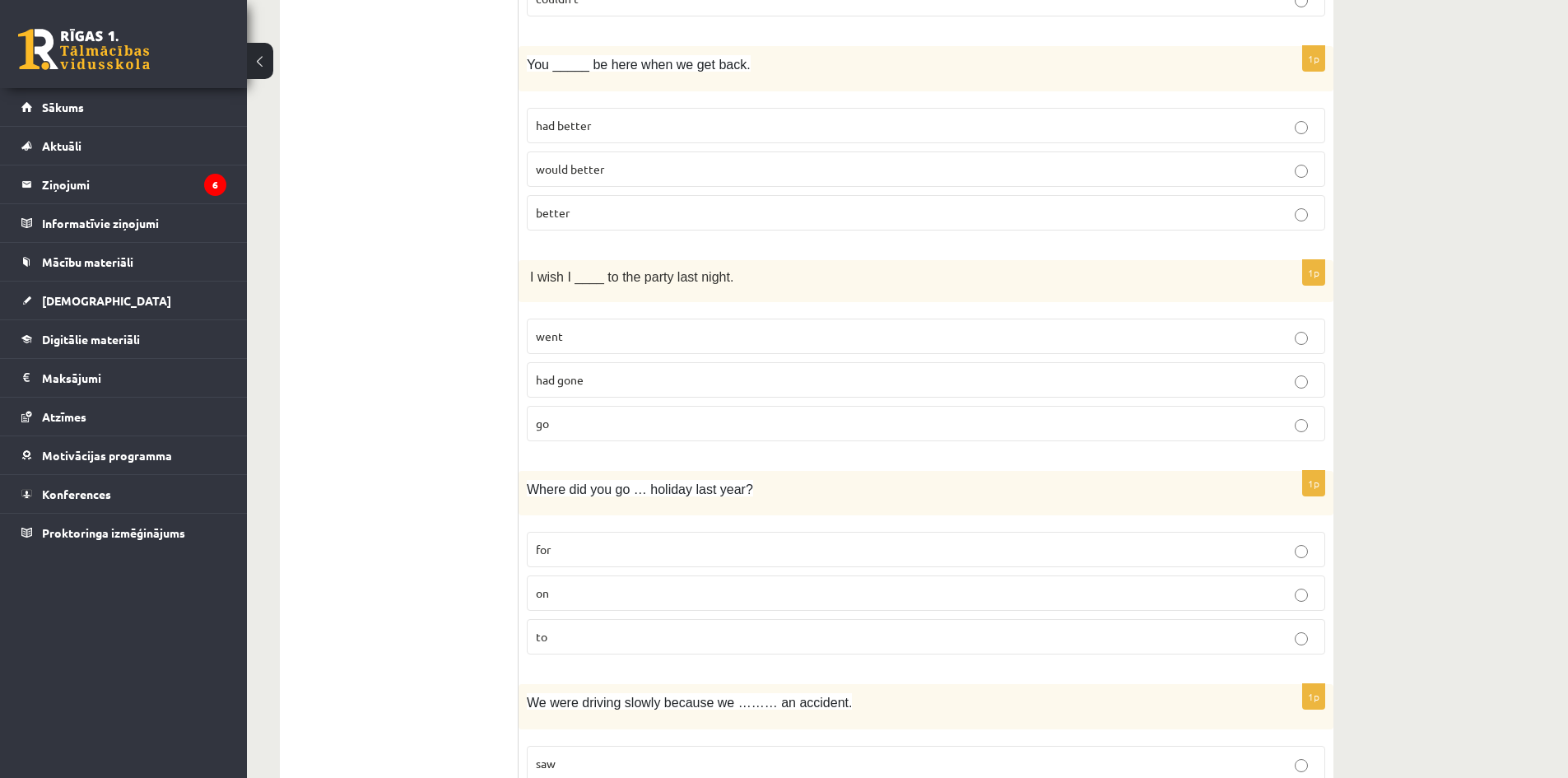
click at [680, 642] on p "to" at bounding box center [926, 636] width 780 height 18
click at [701, 587] on p "on" at bounding box center [926, 593] width 780 height 18
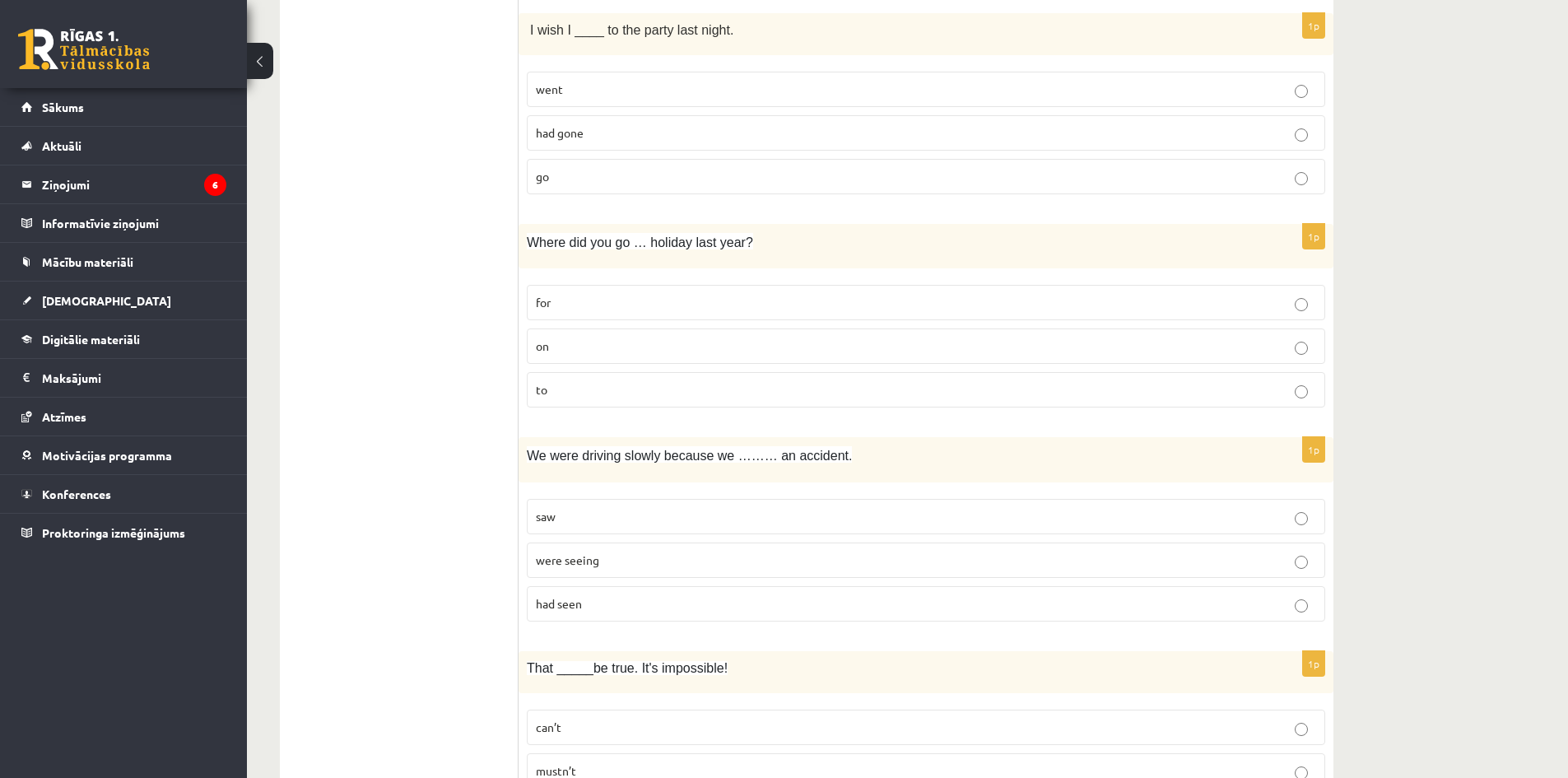
scroll to position [3824, 0]
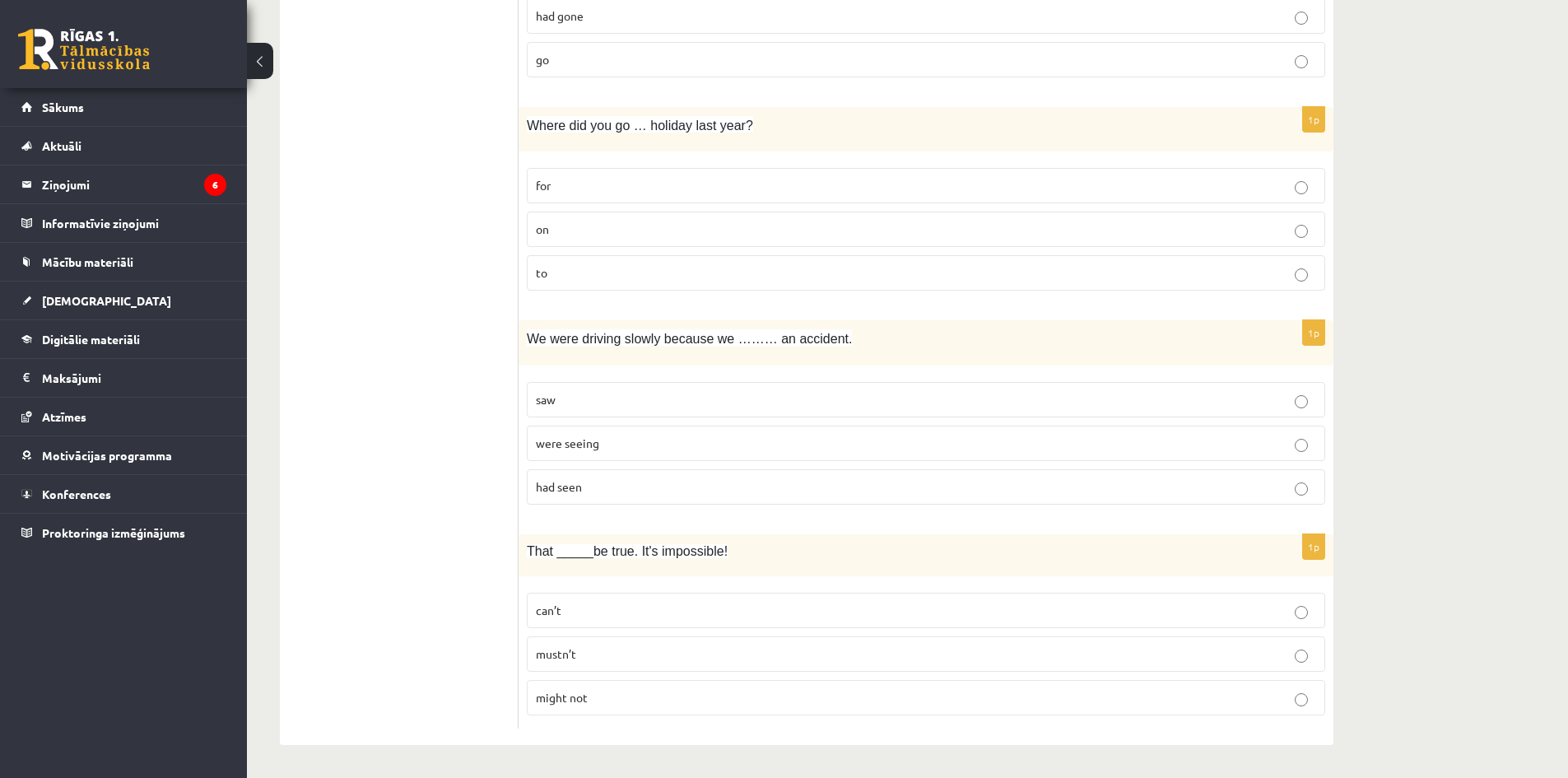
click at [699, 389] on label "saw" at bounding box center [926, 400] width 799 height 35
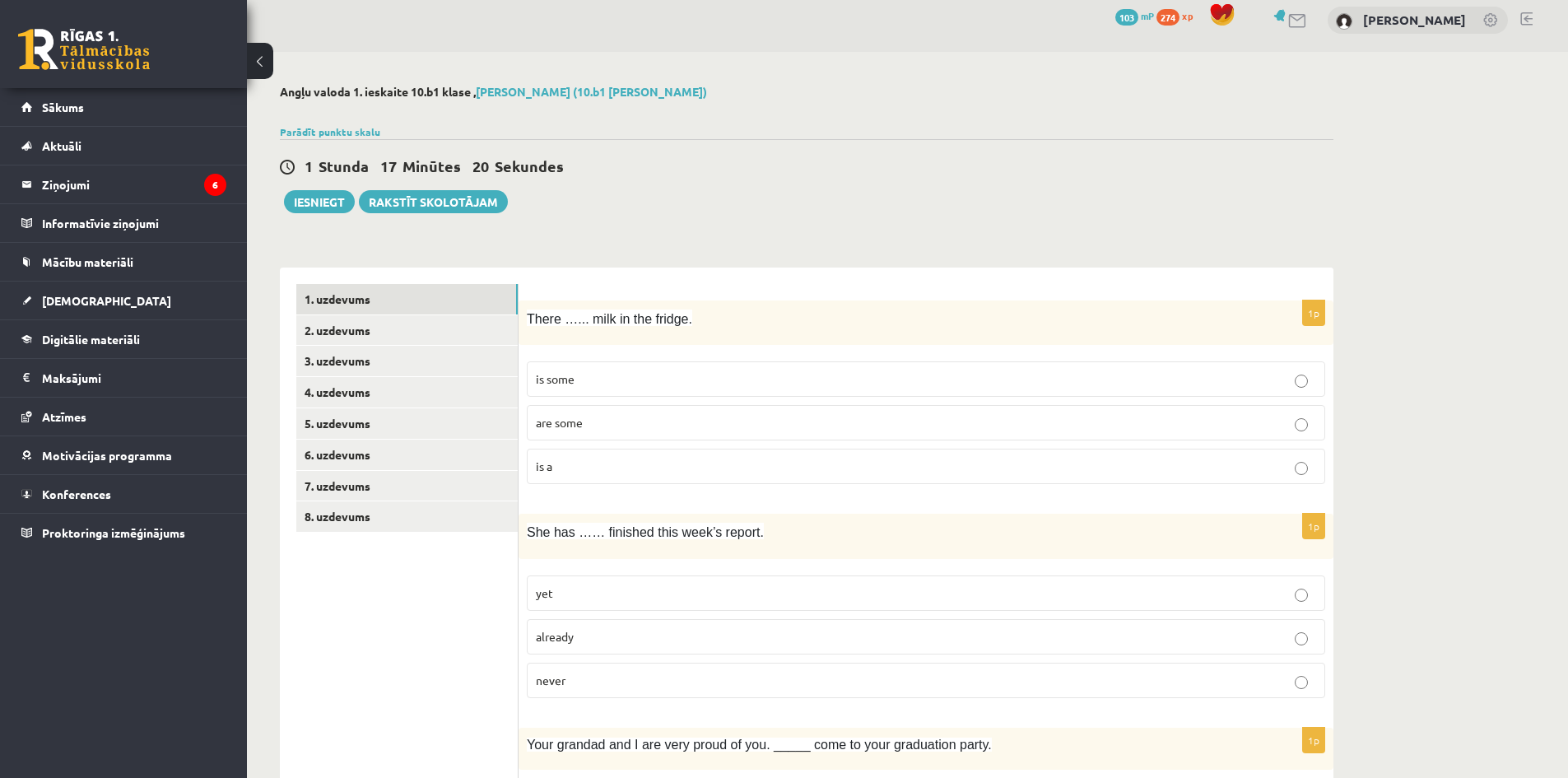
scroll to position [0, 0]
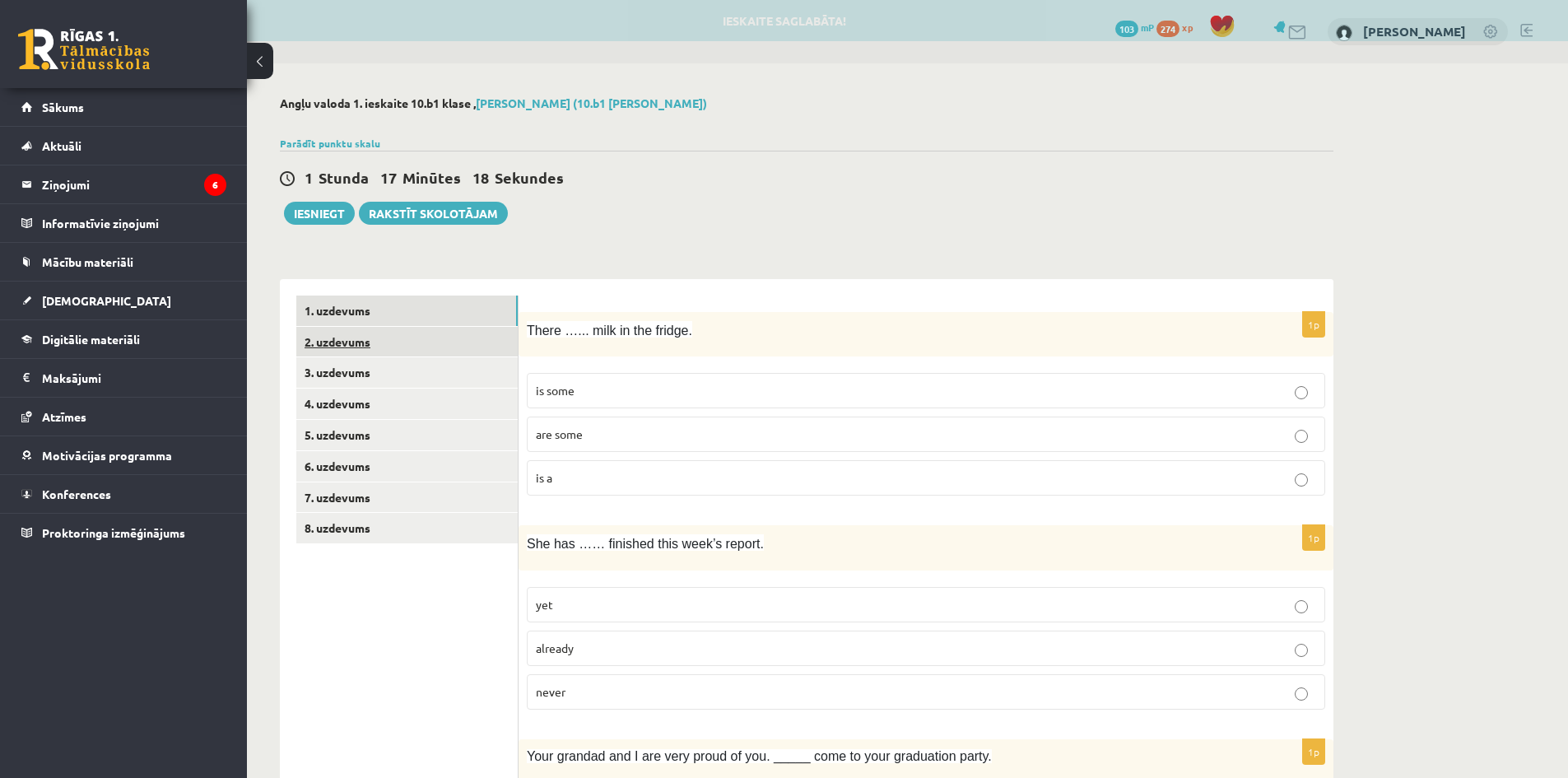
click at [352, 341] on link "2. uzdevums" at bounding box center [408, 341] width 222 height 31
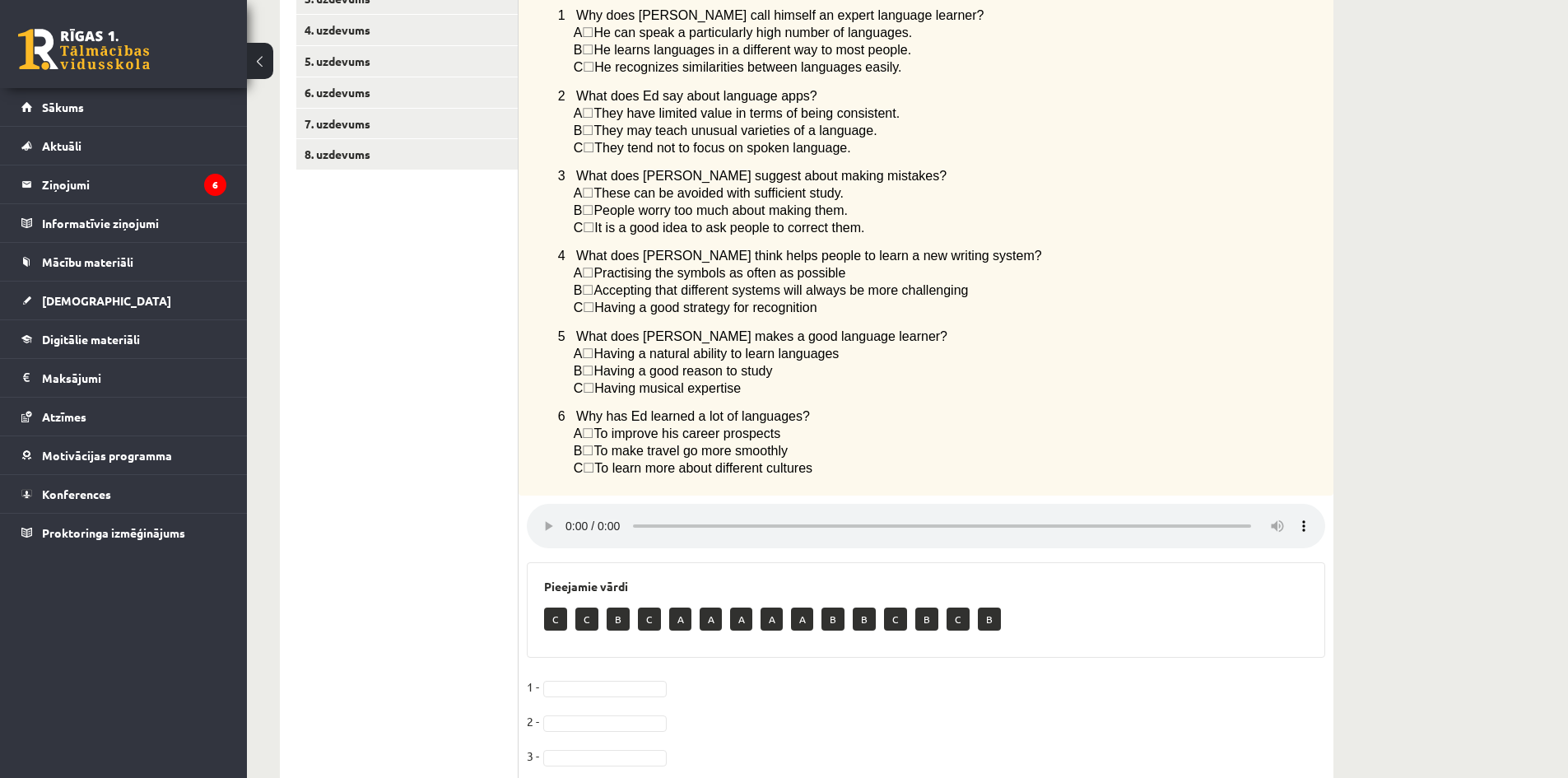
scroll to position [544, 0]
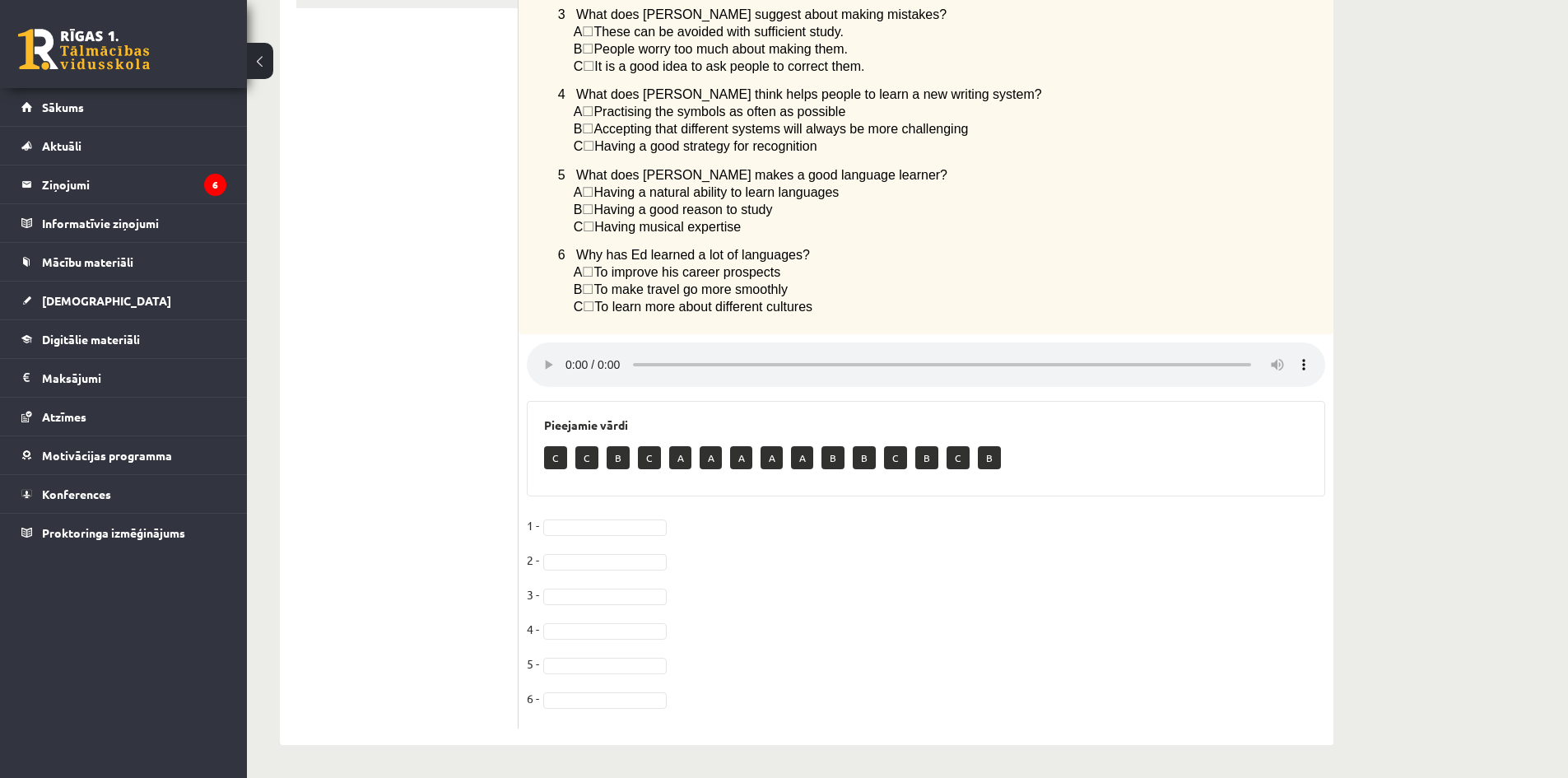
click at [557, 459] on p "C" at bounding box center [556, 458] width 23 height 23
click at [612, 708] on fieldset "1 - B * 2 - B * 3 - C * 4 - C * 5 - B * 6 -" at bounding box center [926, 617] width 799 height 207
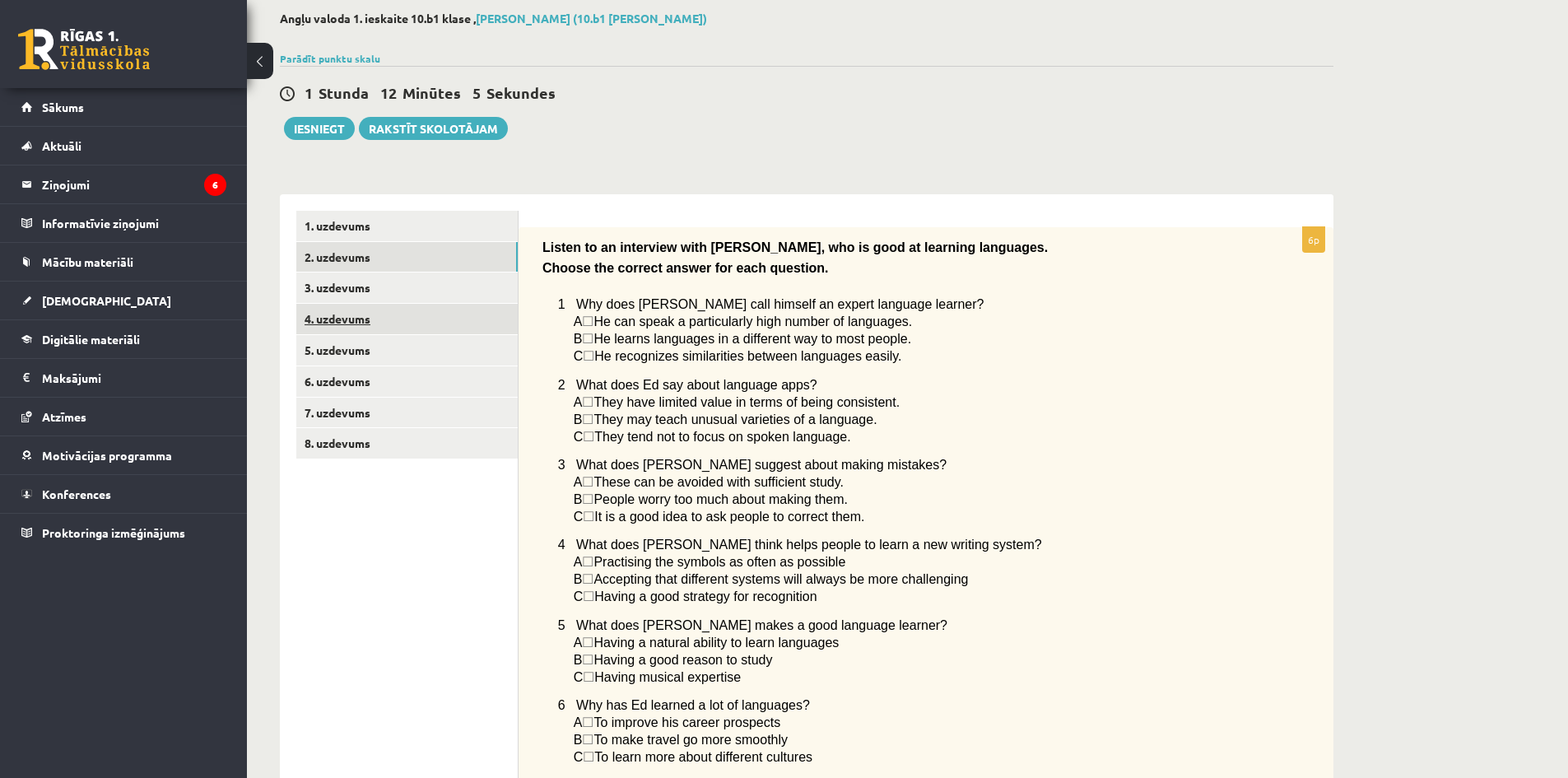
scroll to position [0, 0]
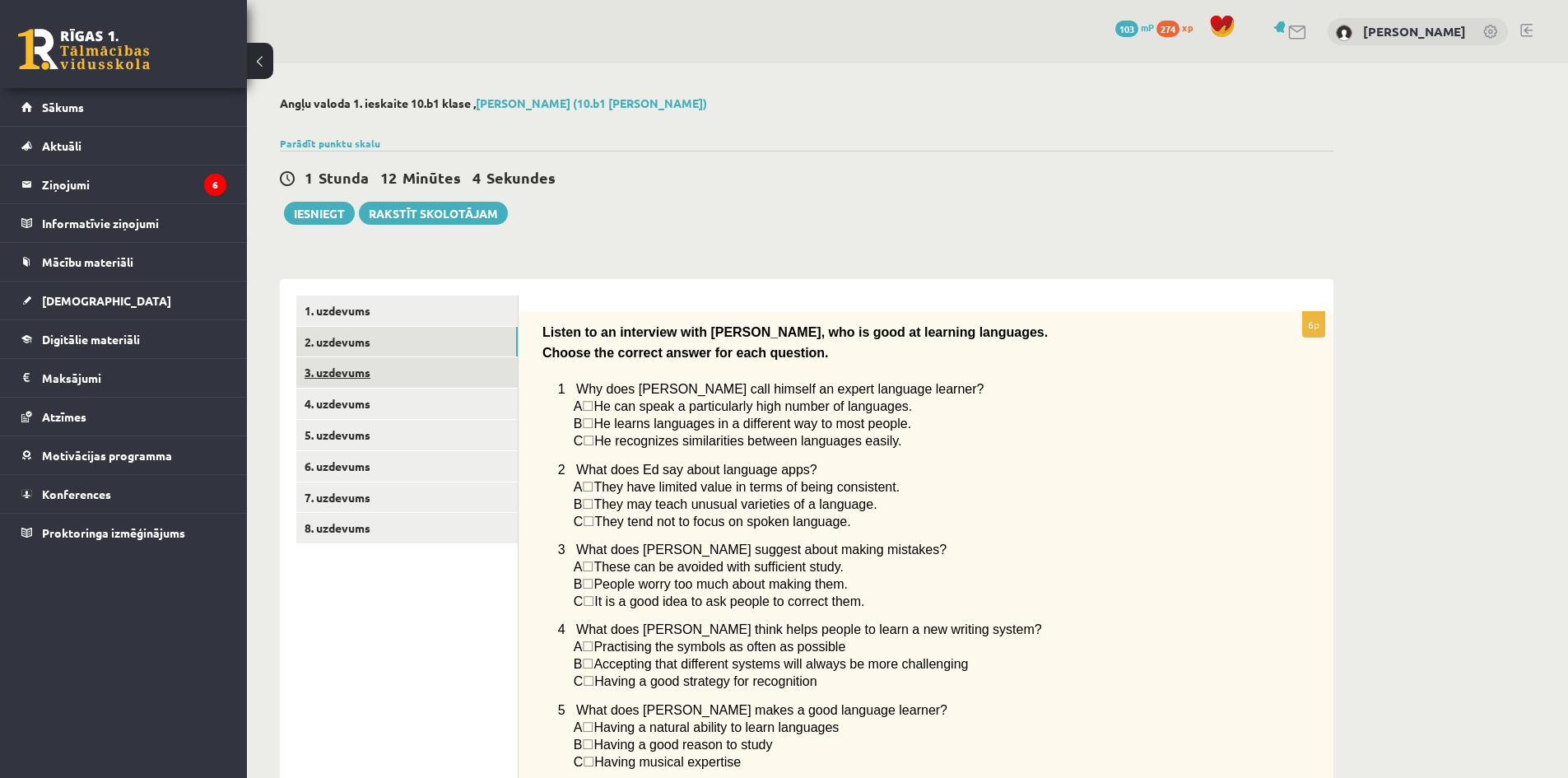
click at [360, 370] on link "3. uzdevums" at bounding box center [408, 372] width 222 height 31
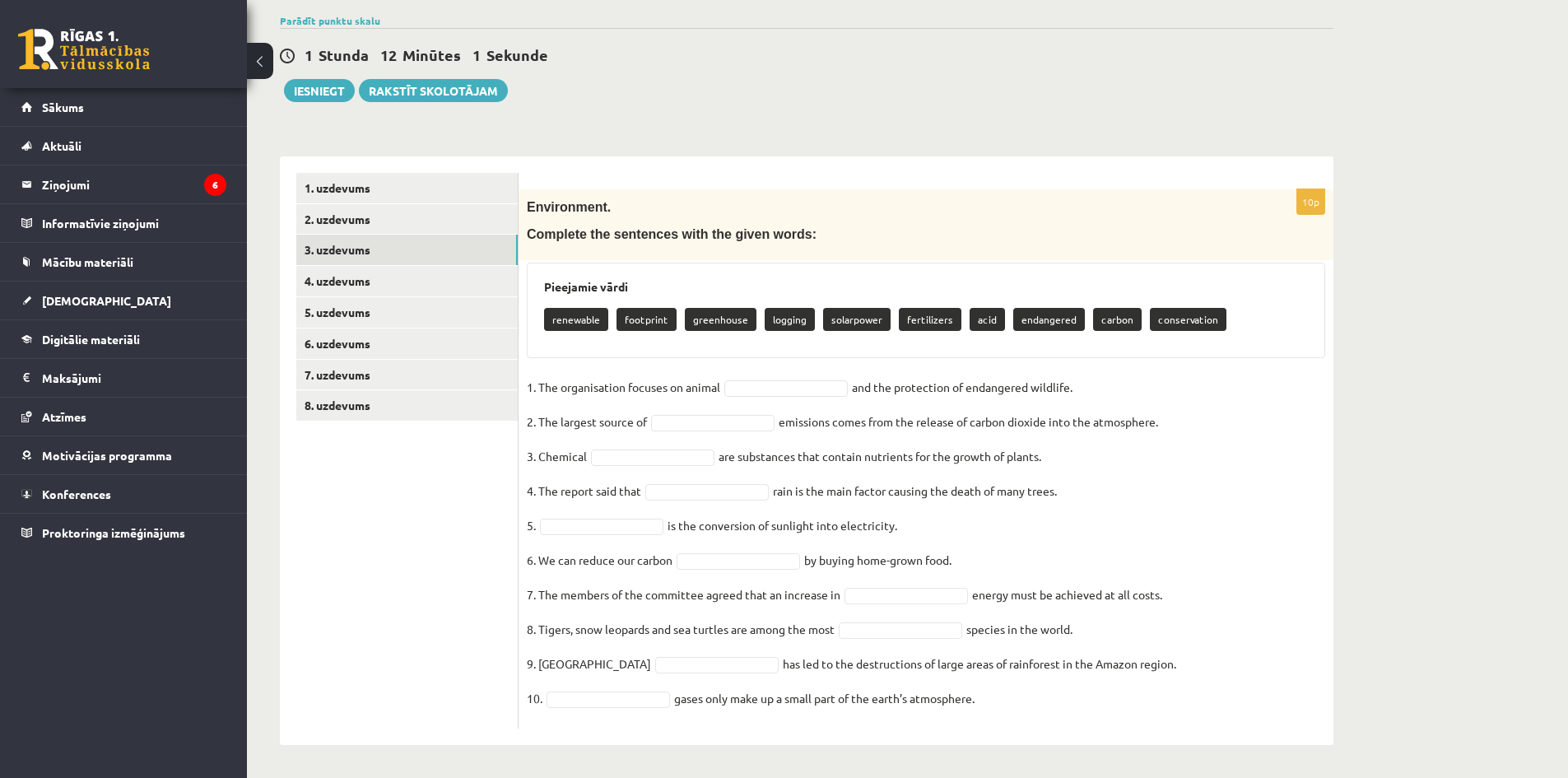
scroll to position [124, 0]
click at [987, 325] on p "acid" at bounding box center [987, 319] width 35 height 23
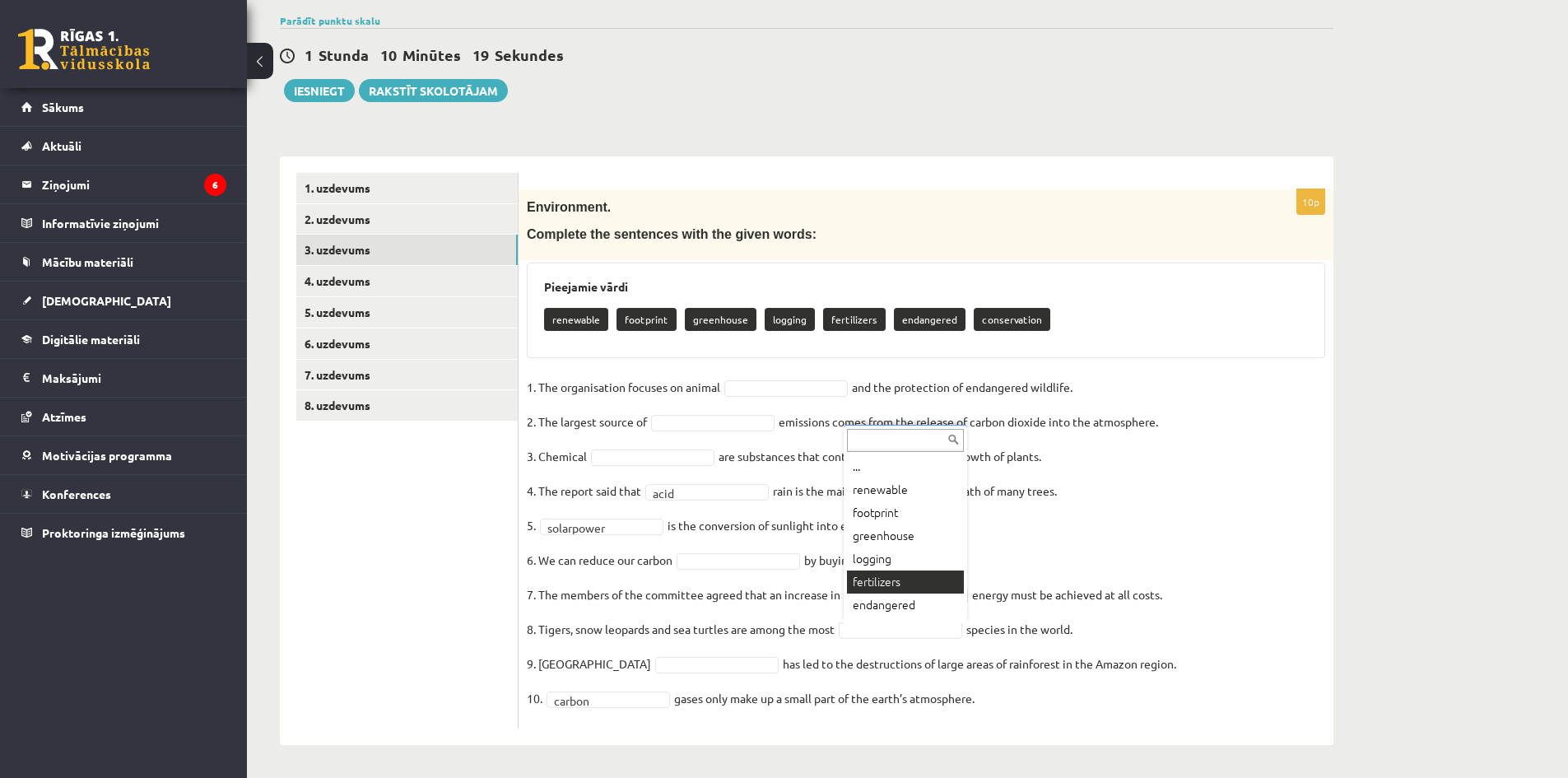
scroll to position [19, 0]
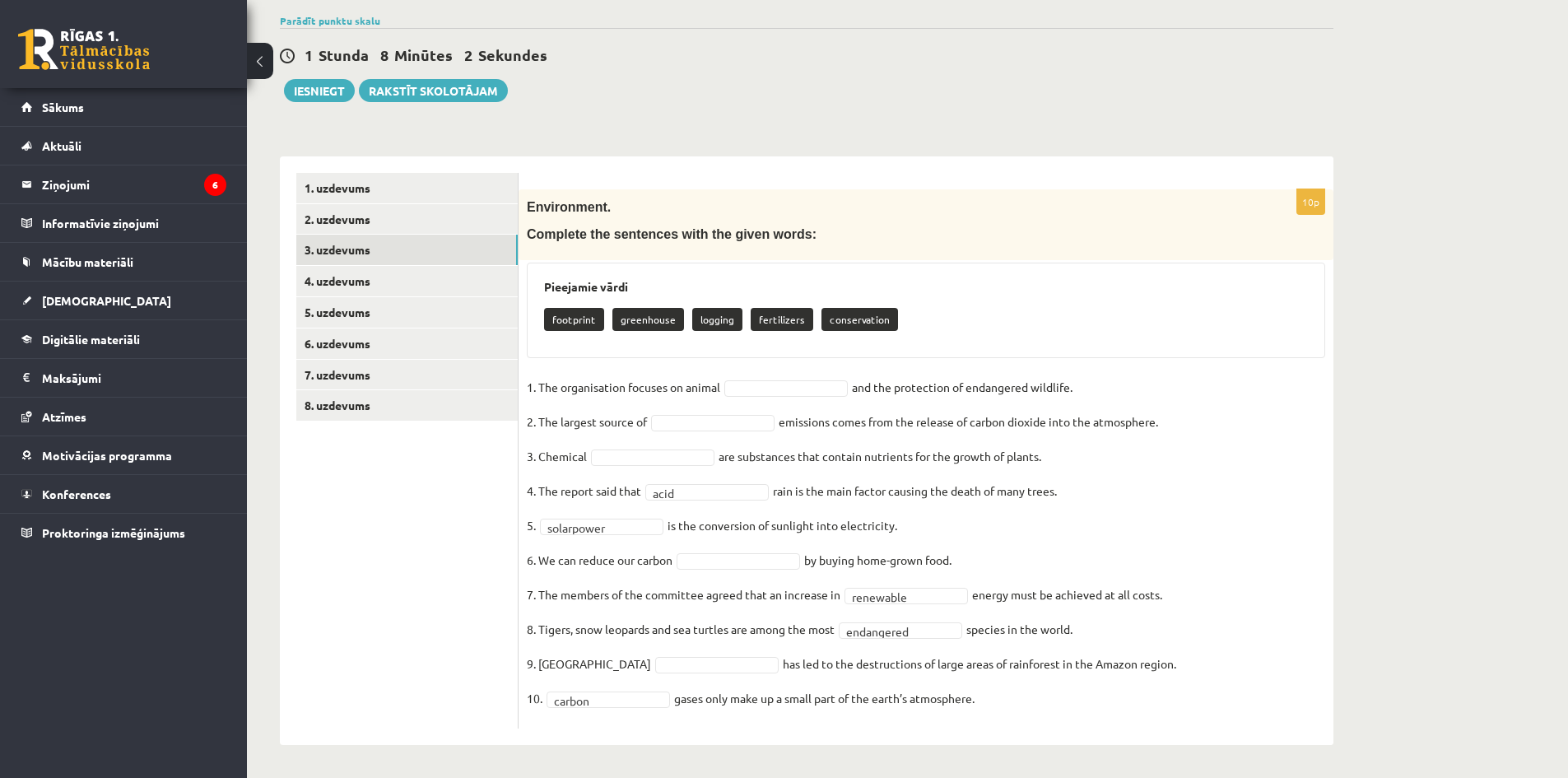
drag, startPoint x: 705, startPoint y: 386, endPoint x: 625, endPoint y: 410, distance: 83.5
click at [625, 410] on p "2. The largest source of" at bounding box center [587, 422] width 120 height 25
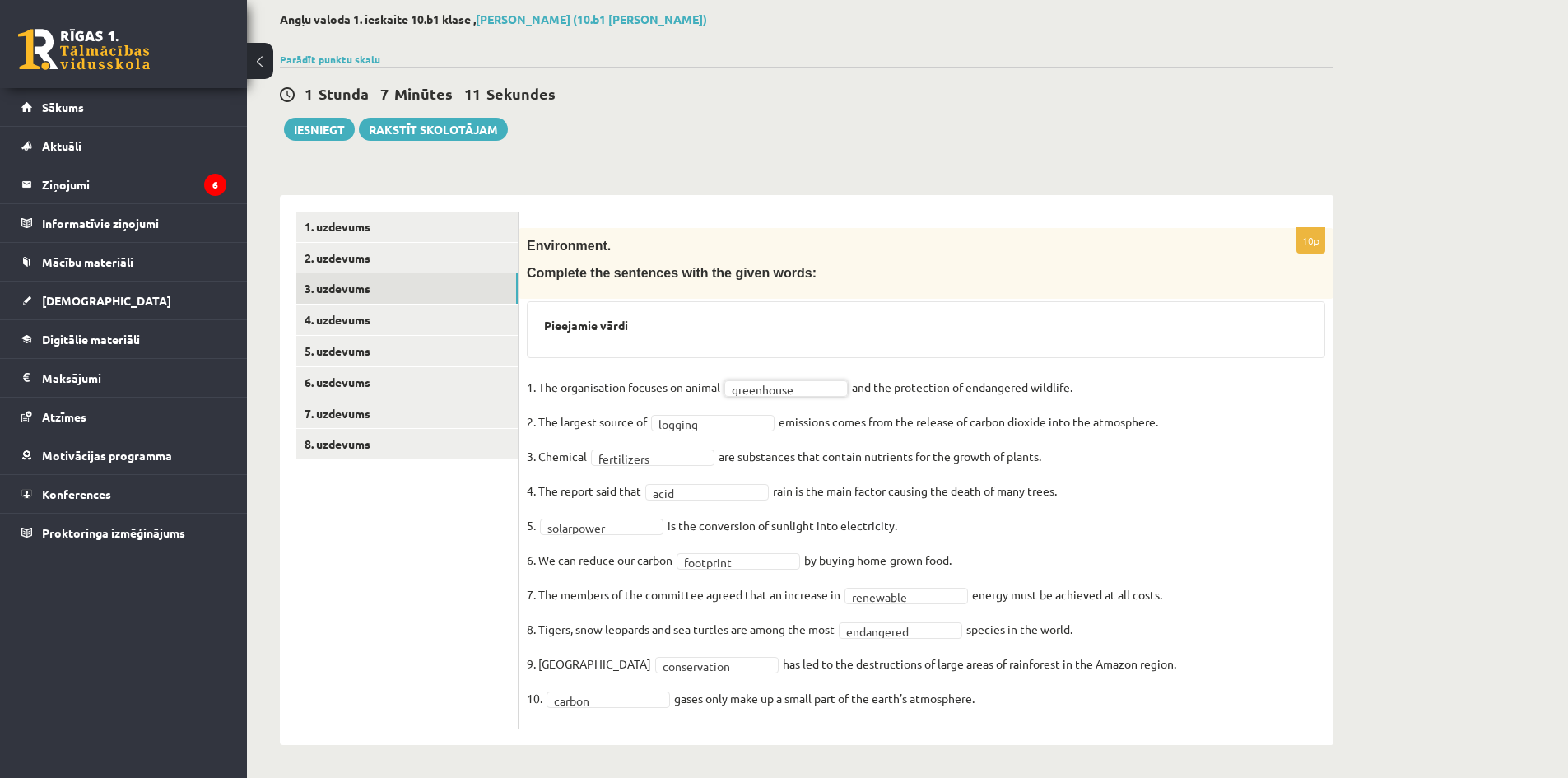
scroll to position [85, 0]
drag, startPoint x: 540, startPoint y: 387, endPoint x: 1075, endPoint y: 744, distance: 643.2
click at [1075, 744] on div "**********" at bounding box center [926, 470] width 815 height 550
copy fieldset "The organisation focuses on animal greenhouse and the protection of endangered …"
type input "*"
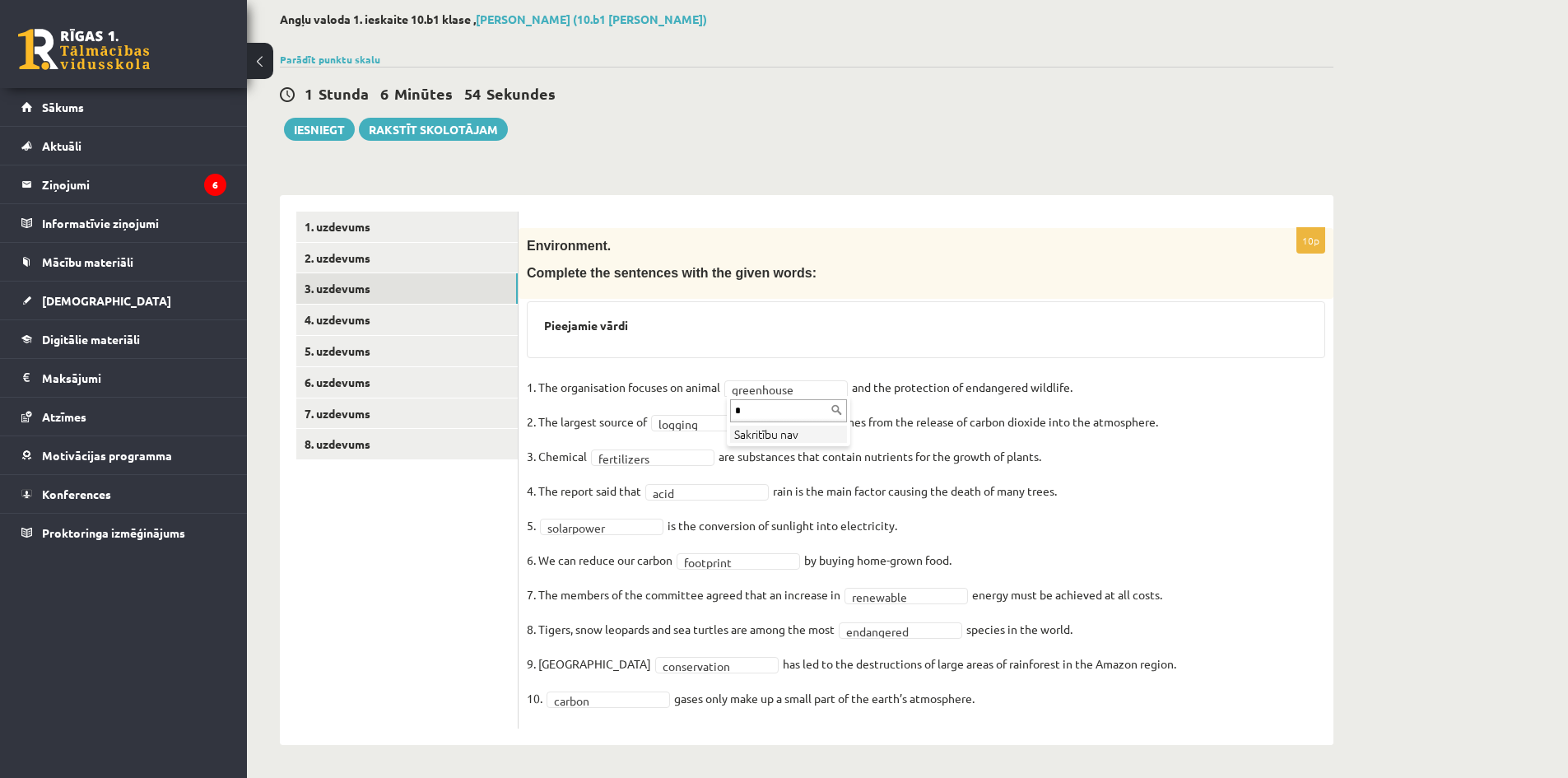
click at [790, 405] on input "*" at bounding box center [789, 411] width 116 height 23
drag, startPoint x: 679, startPoint y: 652, endPoint x: 667, endPoint y: 658, distance: 13.4
drag, startPoint x: 645, startPoint y: 678, endPoint x: 655, endPoint y: 659, distance: 21.5
click at [653, 661] on body "0 Dāvanas 103 mP 274 xp Laura Kallase Sākums Aktuāli Kā mācīties eSKOLĀ Kontakt…" at bounding box center [784, 304] width 1568 height 778
drag, startPoint x: 657, startPoint y: 655, endPoint x: 635, endPoint y: 665, distance: 24.2
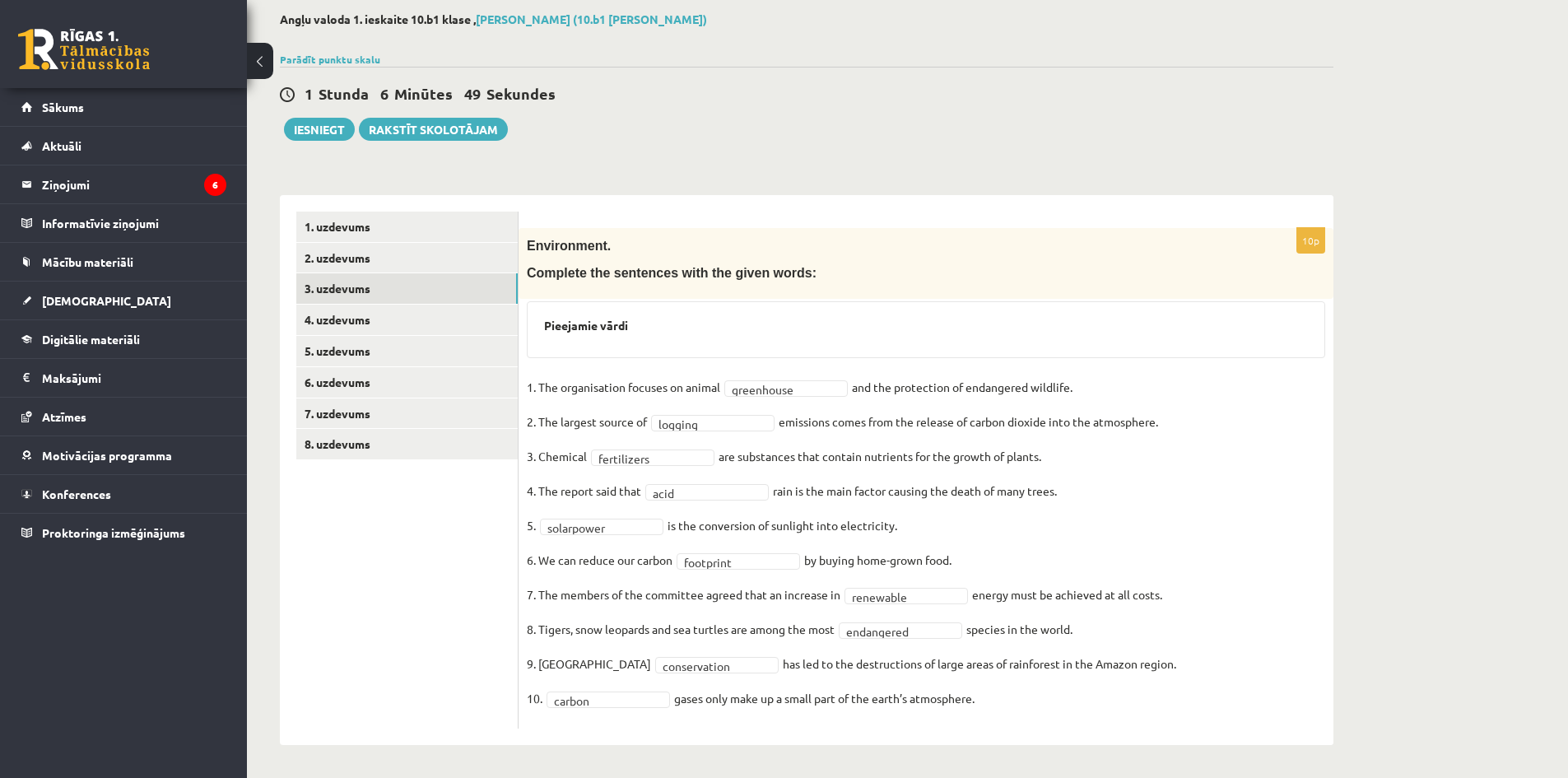
drag, startPoint x: 661, startPoint y: 656, endPoint x: 611, endPoint y: 668, distance: 51.4
click at [618, 666] on fieldset "**********" at bounding box center [926, 548] width 799 height 346
drag, startPoint x: 582, startPoint y: 662, endPoint x: 641, endPoint y: 645, distance: 61.4
drag, startPoint x: 622, startPoint y: 316, endPoint x: 605, endPoint y: 324, distance: 18.8
click at [605, 323] on div "Pieejamie vārdi" at bounding box center [926, 329] width 799 height 56
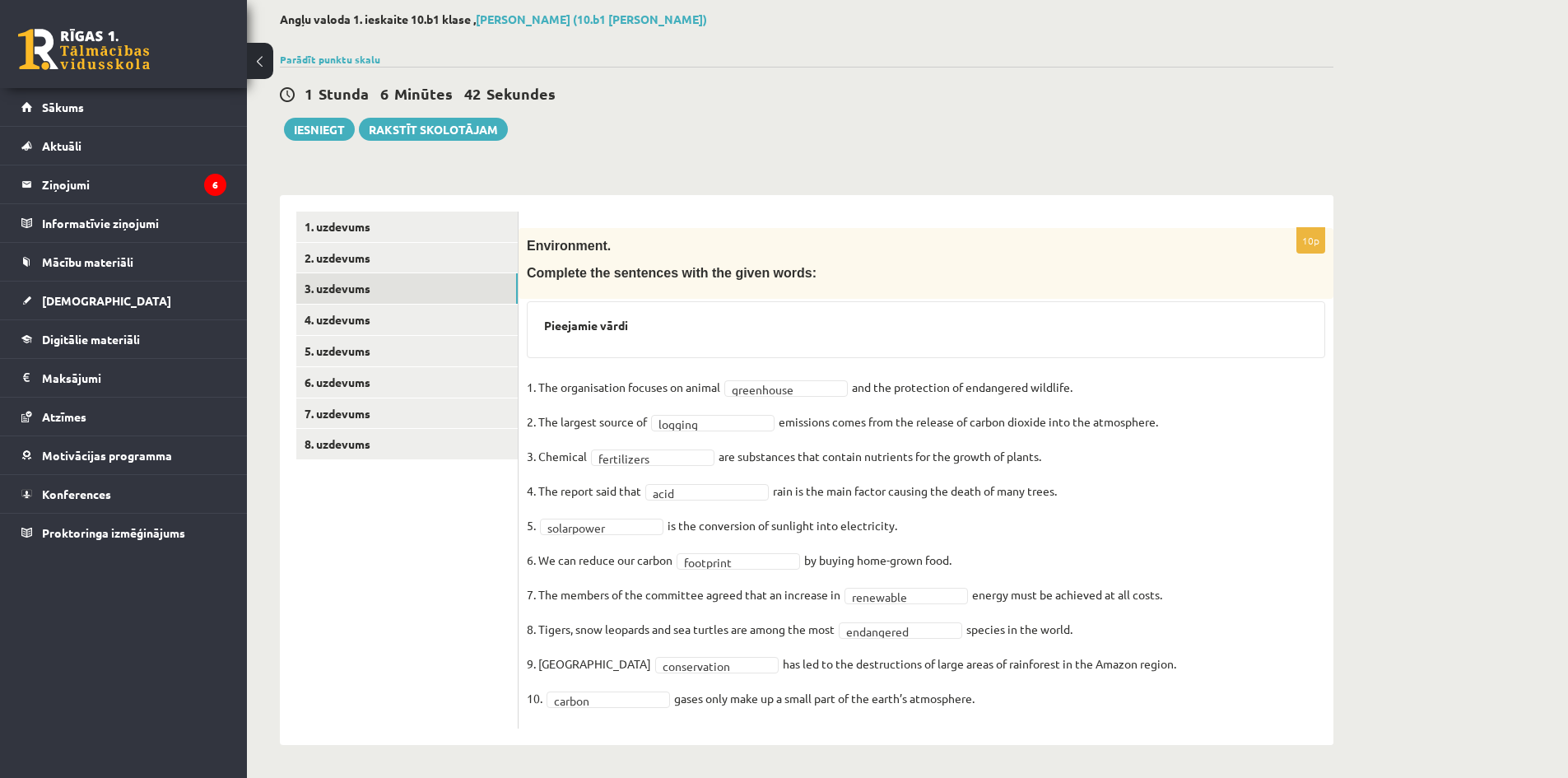
drag, startPoint x: 655, startPoint y: 337, endPoint x: 665, endPoint y: 334, distance: 10.4
click at [660, 336] on div "Pieejamie vārdi" at bounding box center [926, 329] width 799 height 56
click at [357, 283] on link "3. uzdevums" at bounding box center [408, 289] width 222 height 31
click at [333, 305] on link "4. uzdevums" at bounding box center [408, 319] width 222 height 31
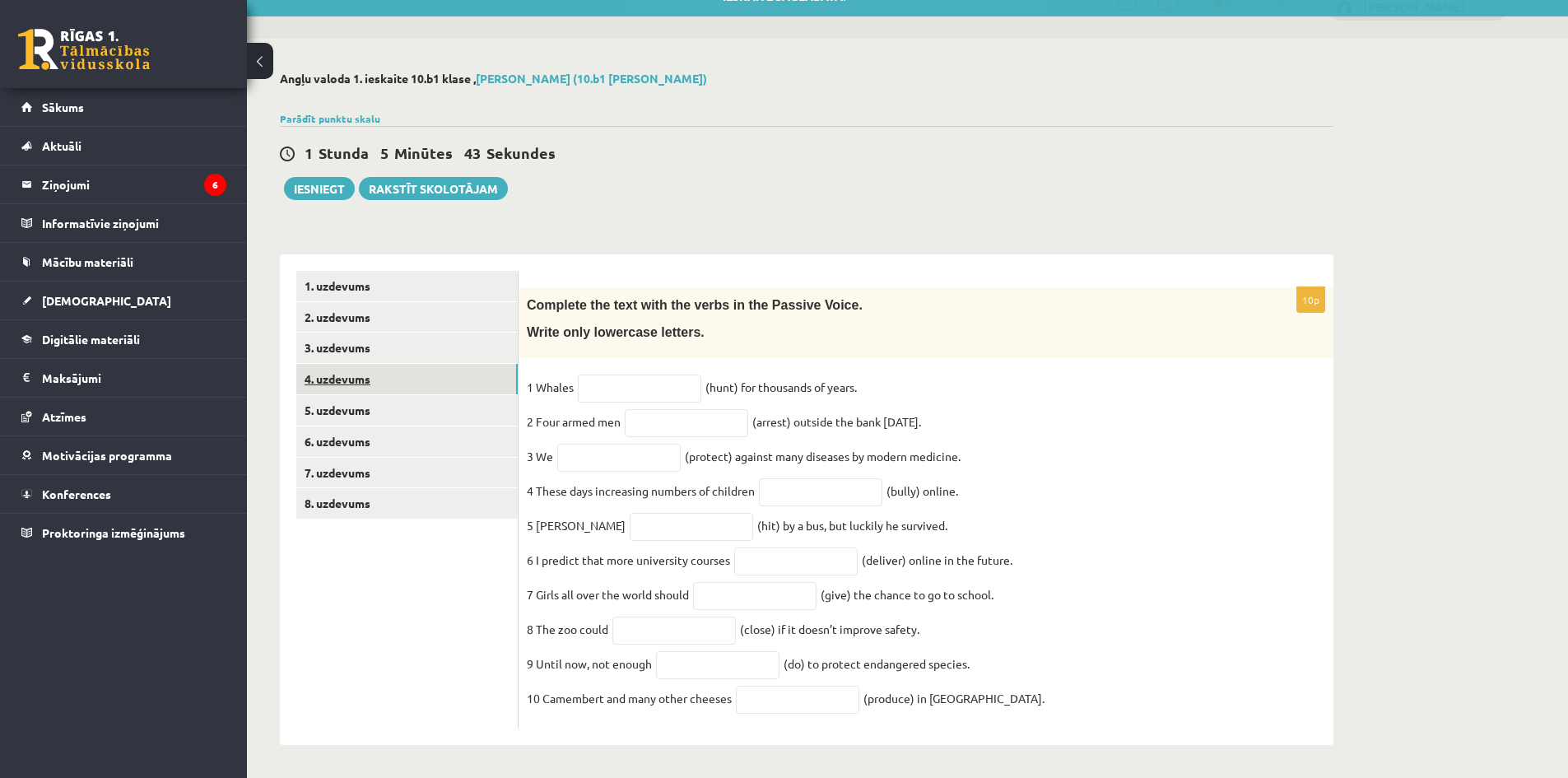
scroll to position [42, 0]
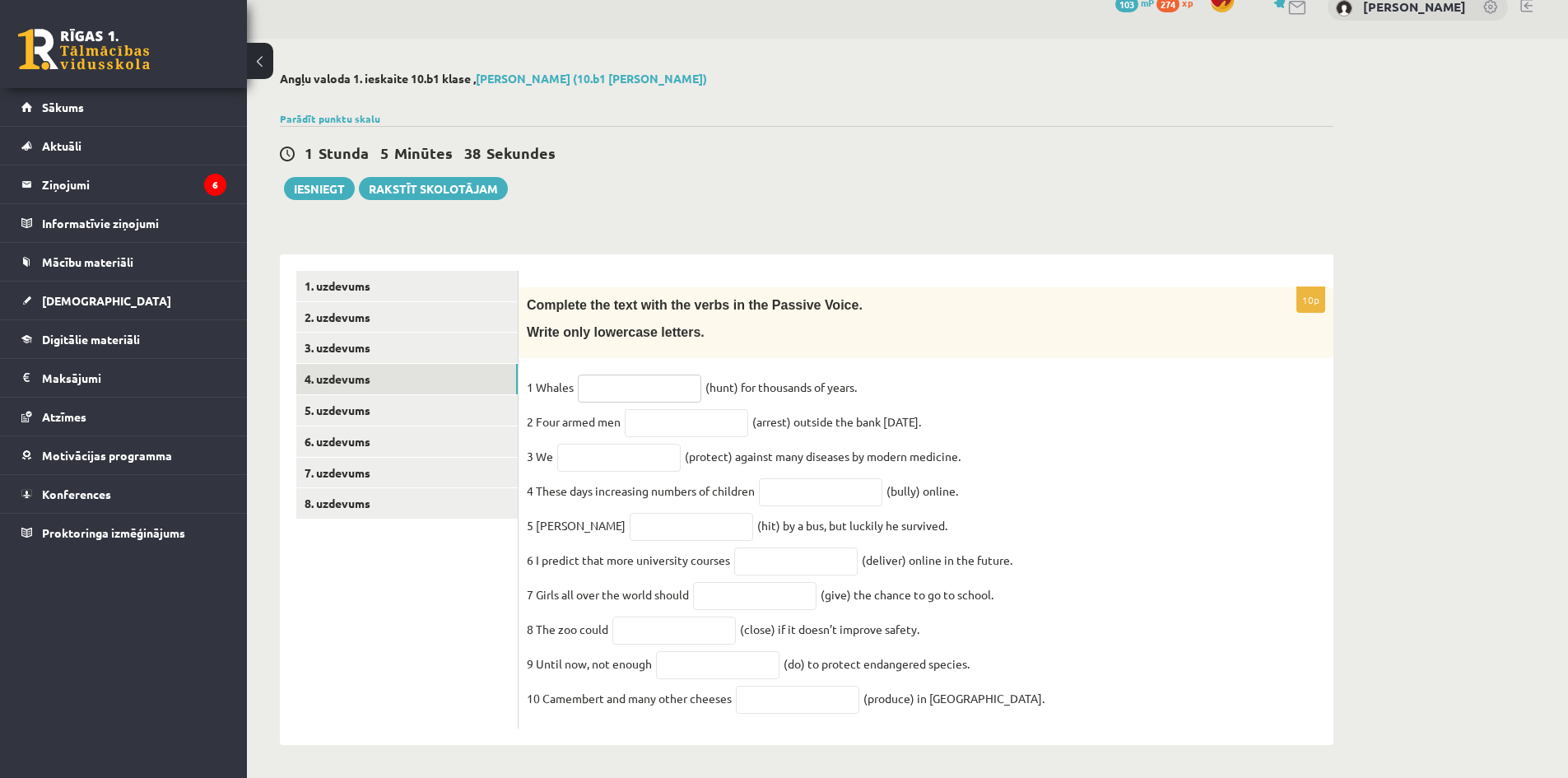
click at [631, 375] on input "text" at bounding box center [640, 389] width 124 height 28
click at [698, 416] on input "text" at bounding box center [687, 424] width 124 height 28
click at [834, 485] on input "text" at bounding box center [821, 492] width 124 height 28
type input "**********"
click at [630, 522] on input "text" at bounding box center [692, 527] width 124 height 28
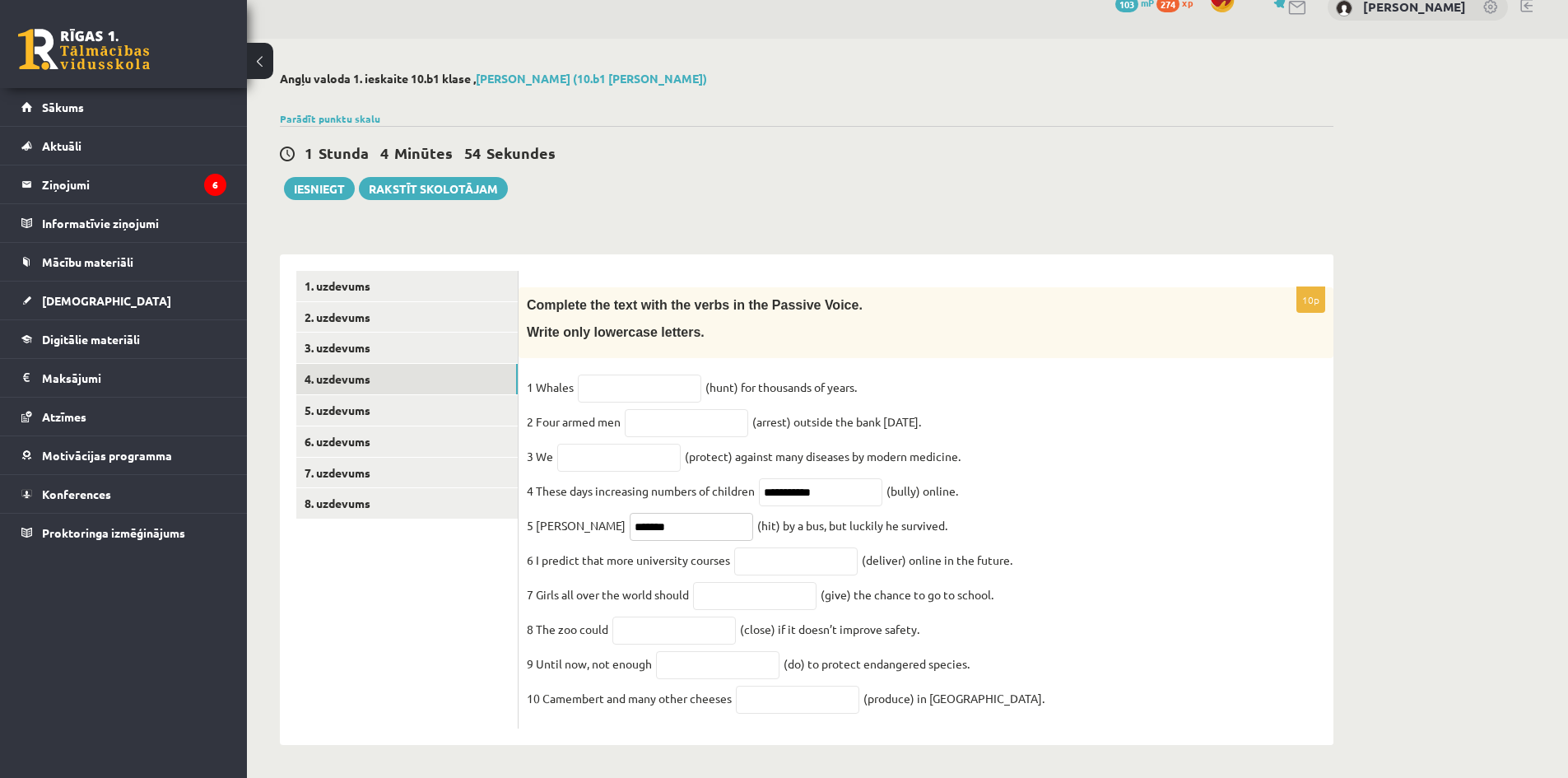
type input "*******"
click at [795, 565] on input "text" at bounding box center [796, 562] width 124 height 28
click at [797, 593] on input "text" at bounding box center [755, 597] width 124 height 28
type input "********"
click at [693, 631] on input "text" at bounding box center [674, 631] width 124 height 28
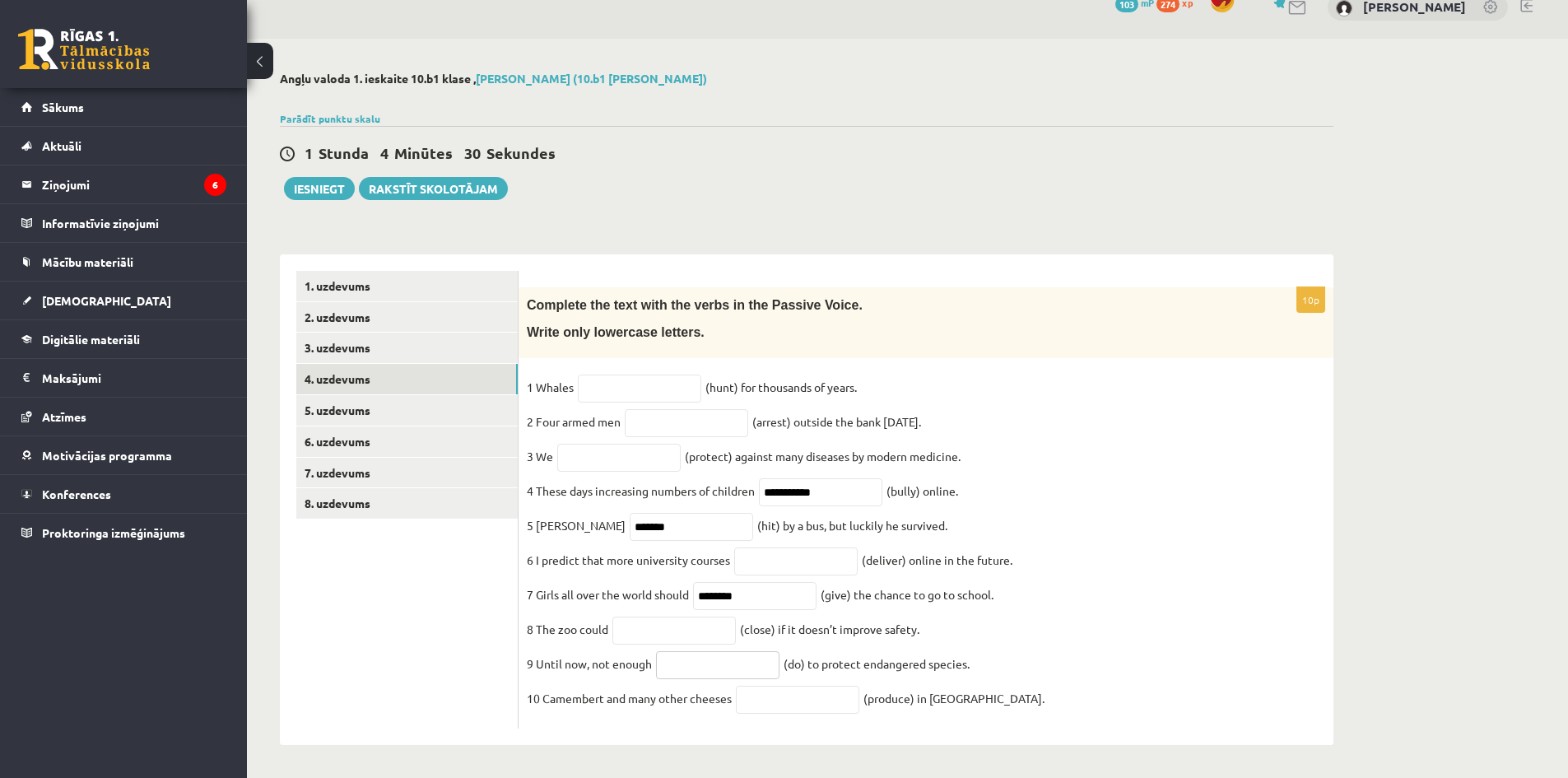
click at [710, 665] on input "text" at bounding box center [718, 665] width 124 height 28
type input "*******"
click at [779, 701] on input "text" at bounding box center [798, 700] width 124 height 28
type input "**********"
click at [699, 637] on input "text" at bounding box center [674, 631] width 124 height 28
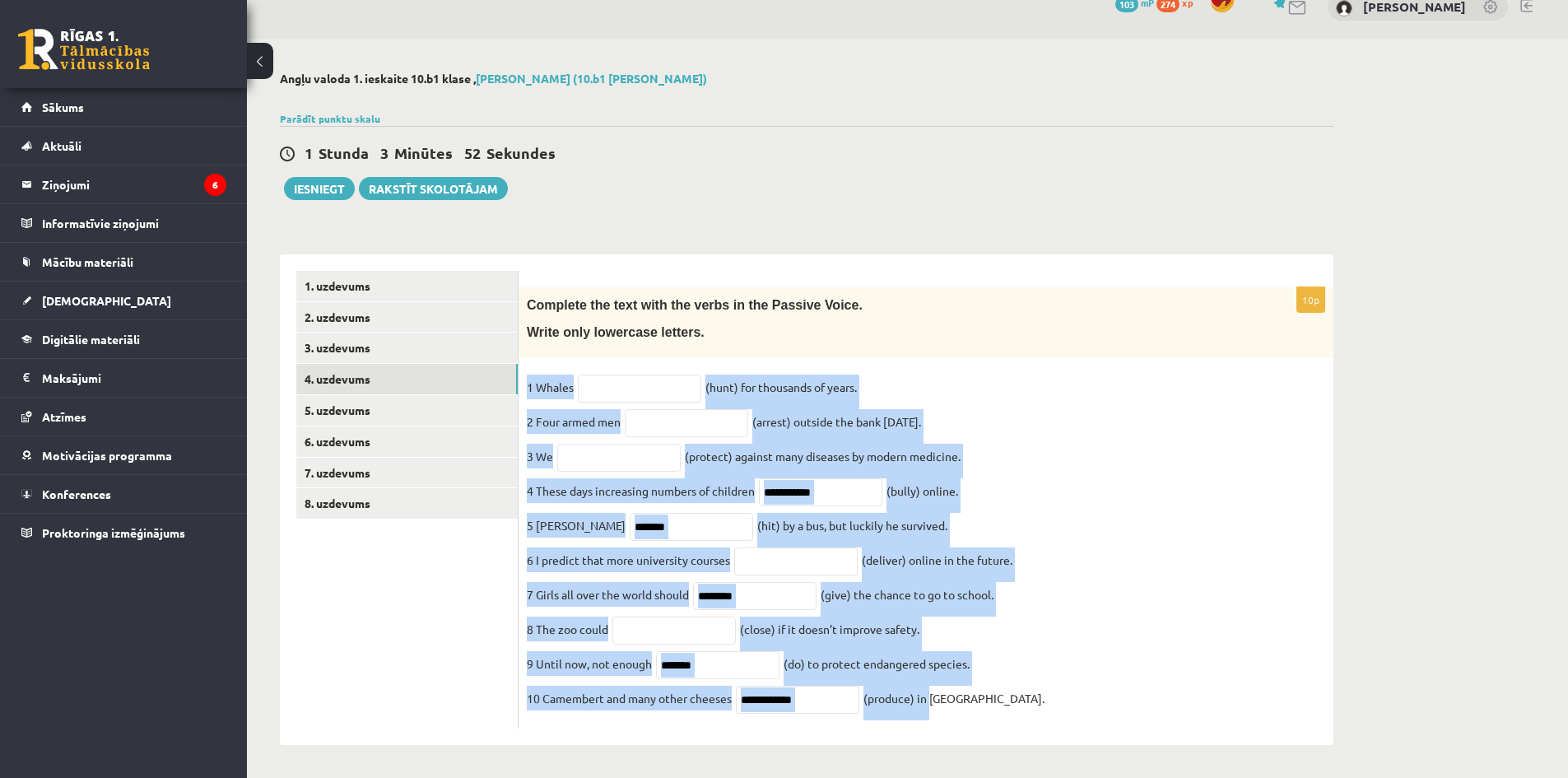
drag, startPoint x: 530, startPoint y: 368, endPoint x: 933, endPoint y: 754, distance: 558.0
click at [933, 754] on div "Angļu valoda 1. ieskaite 10.b1 klase , Laura Kallase (10.b1 klase) Parādīt punk…" at bounding box center [806, 409] width 1120 height 740
drag, startPoint x: 529, startPoint y: 284, endPoint x: 1025, endPoint y: 746, distance: 677.8
click at [1025, 746] on div "Angļu valoda 1. ieskaite 10.b1 klase , Laura Kallase (10.b1 klase) Parādīt punk…" at bounding box center [806, 409] width 1120 height 740
copy div "Complete the text with the verbs in the Passive Voice. Write only lowercase let…"
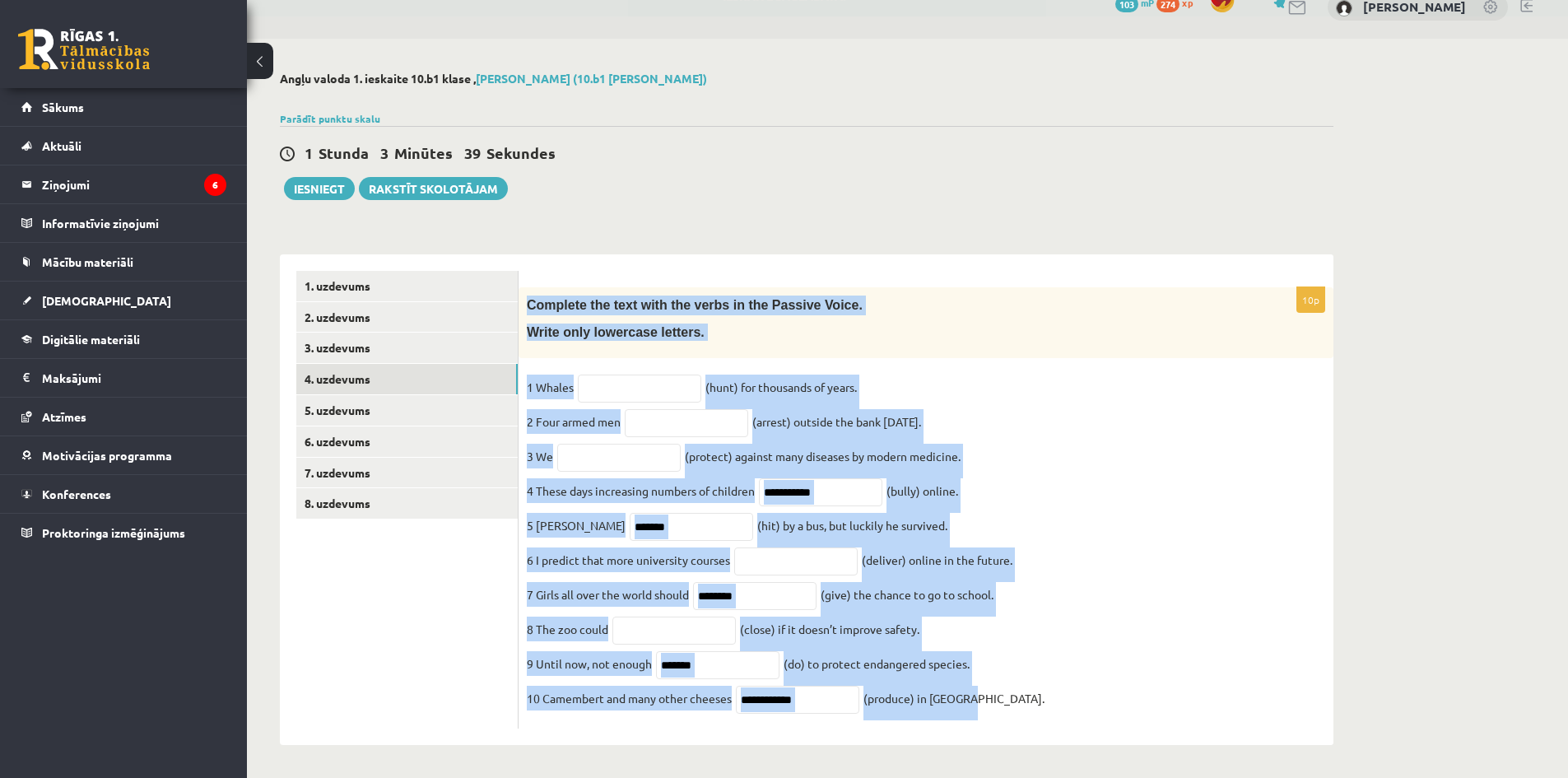
click at [1168, 478] on fieldset "**********" at bounding box center [926, 548] width 799 height 346
click at [804, 511] on fieldset "**********" at bounding box center [926, 548] width 799 height 346
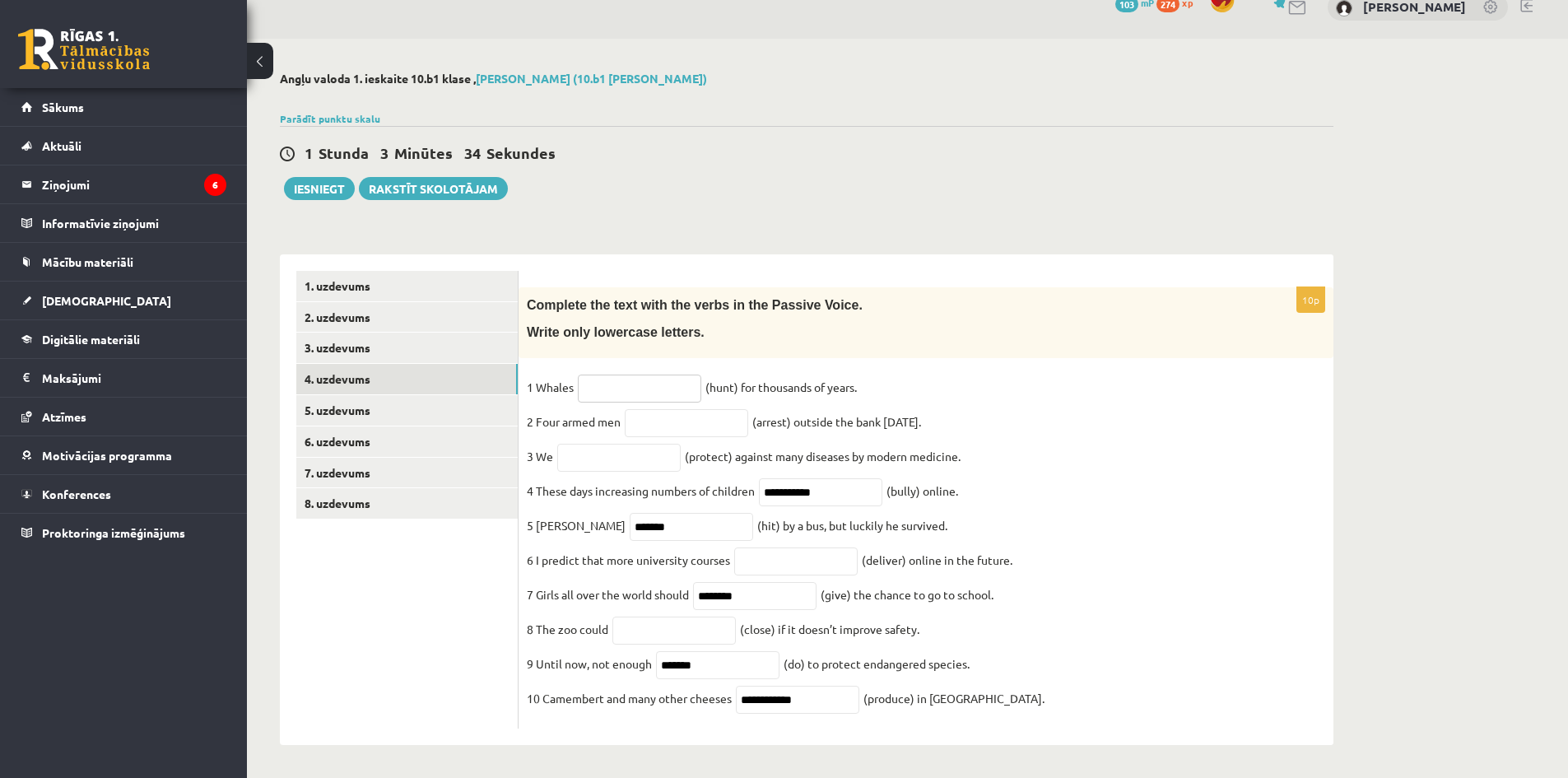
click at [613, 379] on input "text" at bounding box center [640, 389] width 124 height 28
type input "**********"
click at [714, 420] on input "text" at bounding box center [687, 424] width 124 height 28
type input "**********"
click at [573, 444] on input "text" at bounding box center [619, 458] width 124 height 28
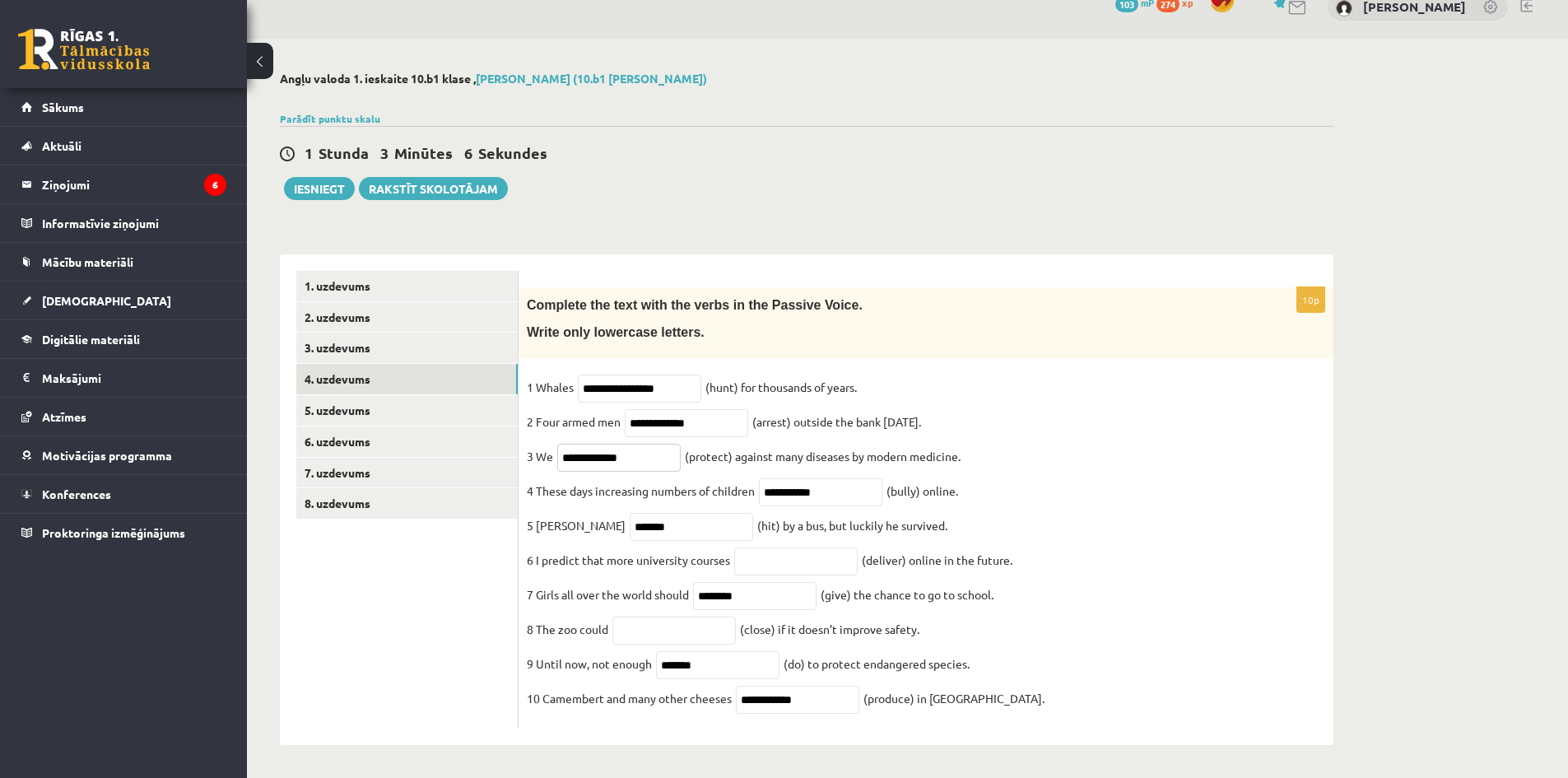
type input "**********"
click at [775, 550] on input "text" at bounding box center [796, 562] width 124 height 28
type input "**********"
click at [680, 624] on input "text" at bounding box center [674, 631] width 124 height 28
type input "*********"
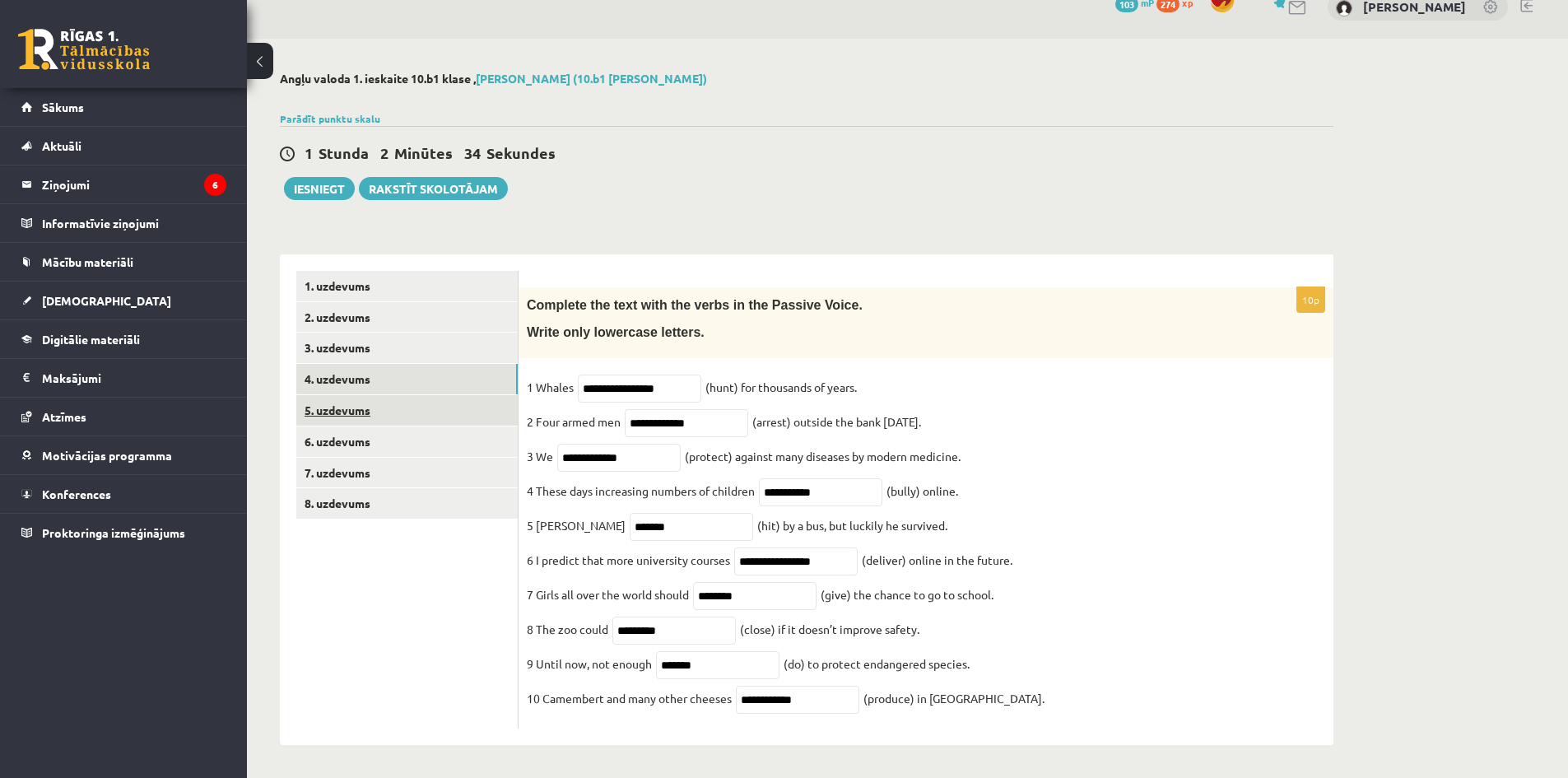
click at [335, 395] on link "5. uzdevums" at bounding box center [408, 410] width 222 height 31
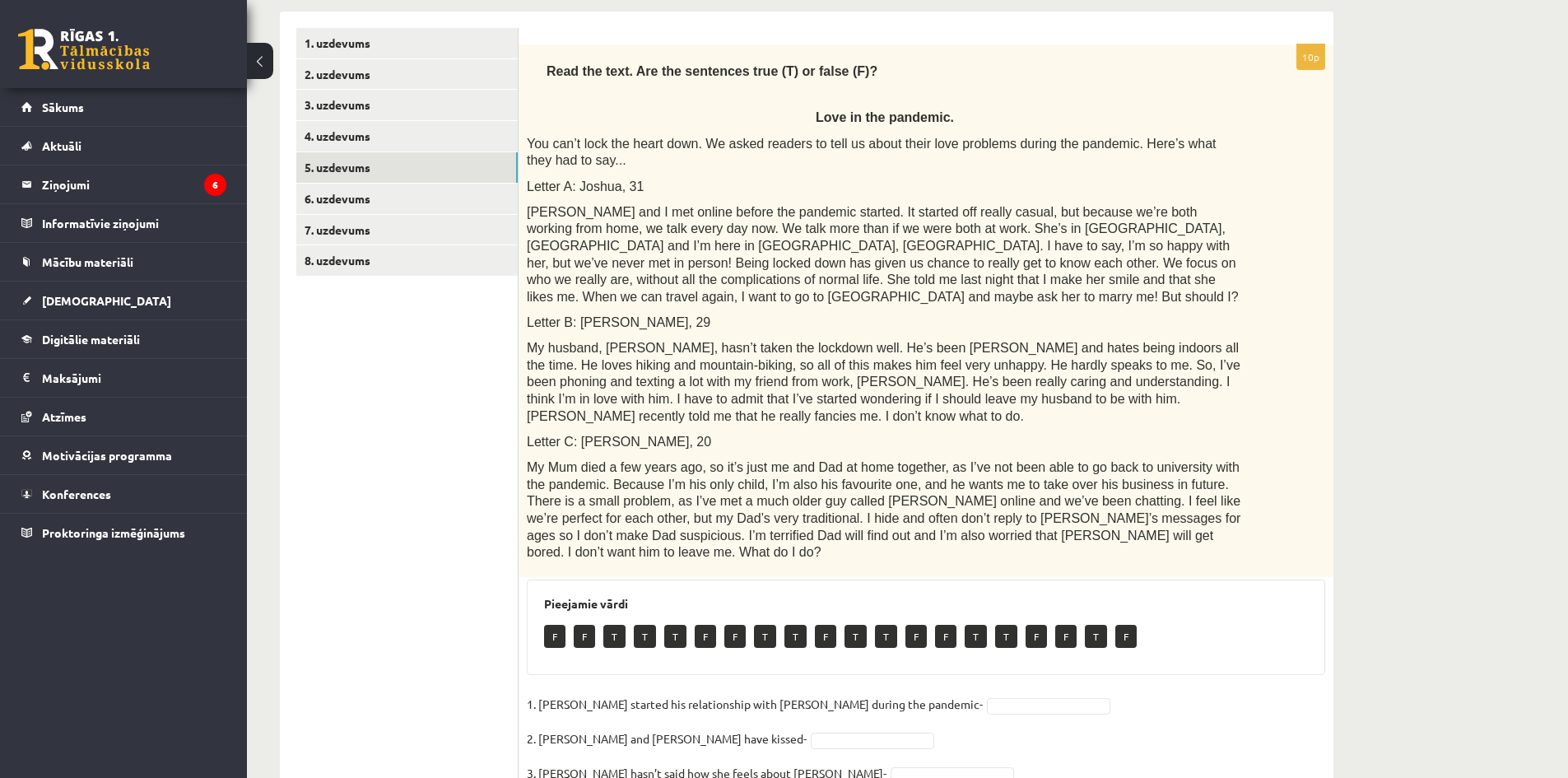
scroll to position [370, 0]
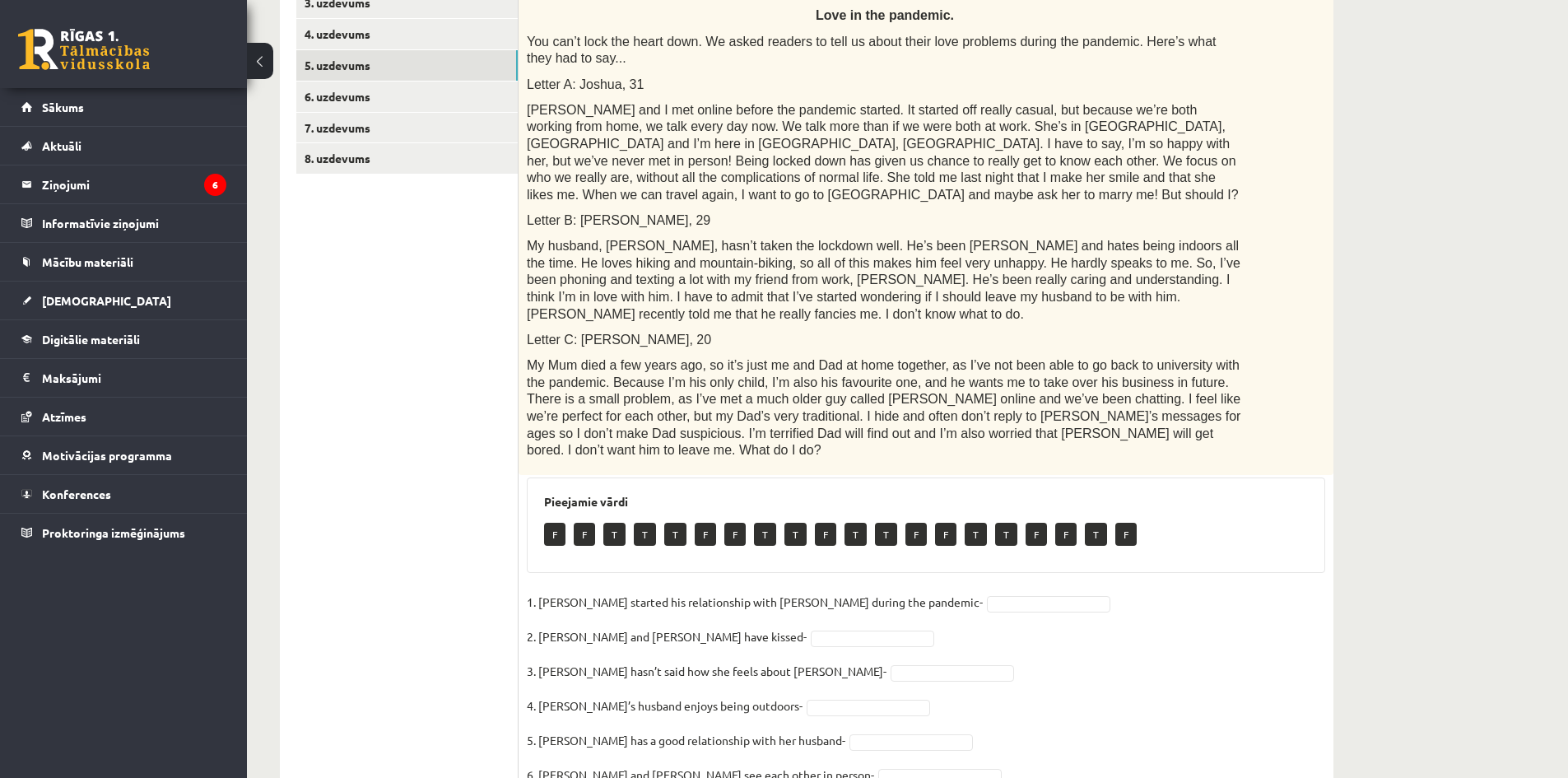
click at [619, 523] on p "T" at bounding box center [615, 534] width 22 height 23
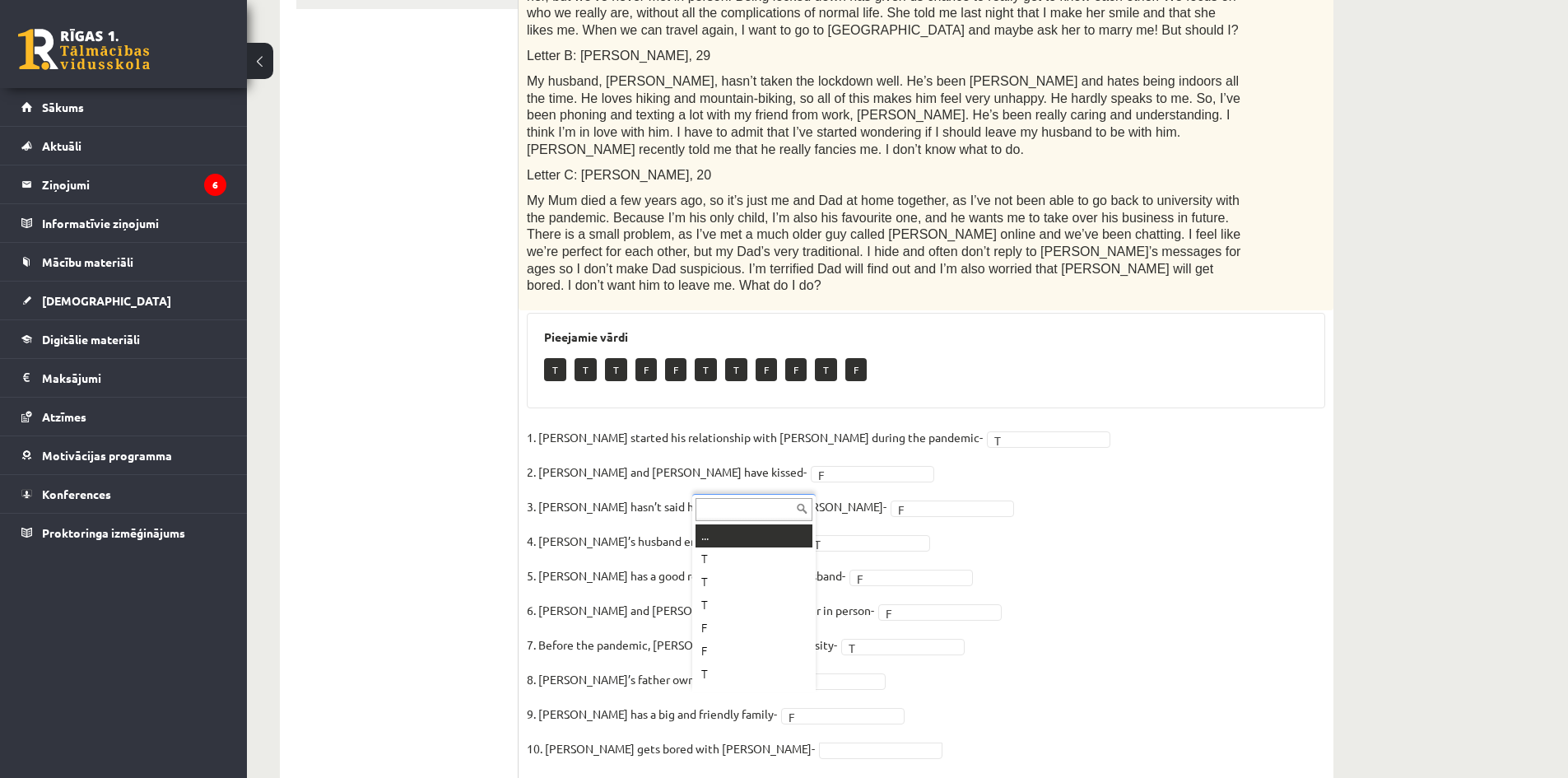
scroll to position [19, 0]
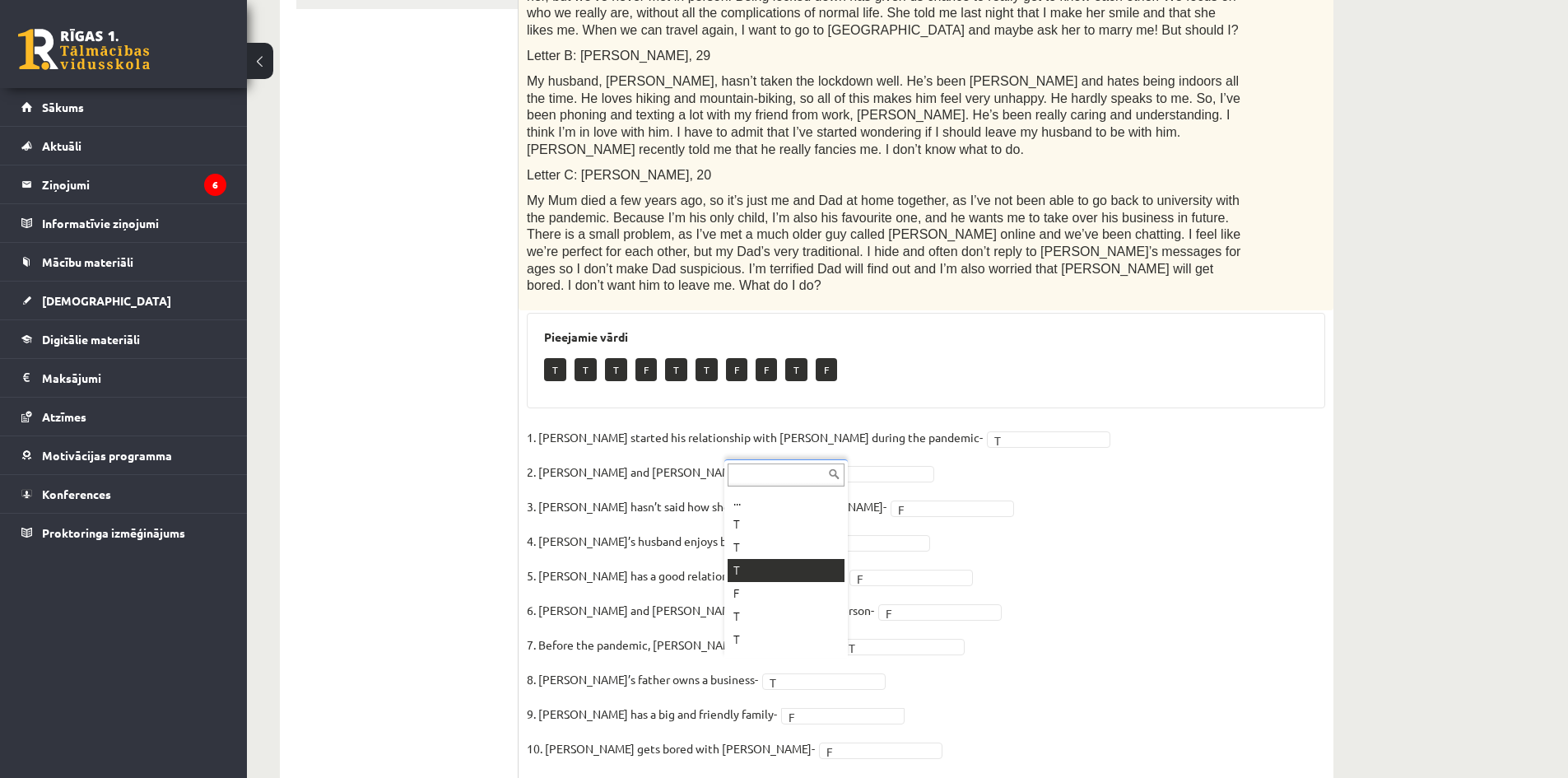
drag, startPoint x: 755, startPoint y: 572, endPoint x: 729, endPoint y: 548, distance: 35.4
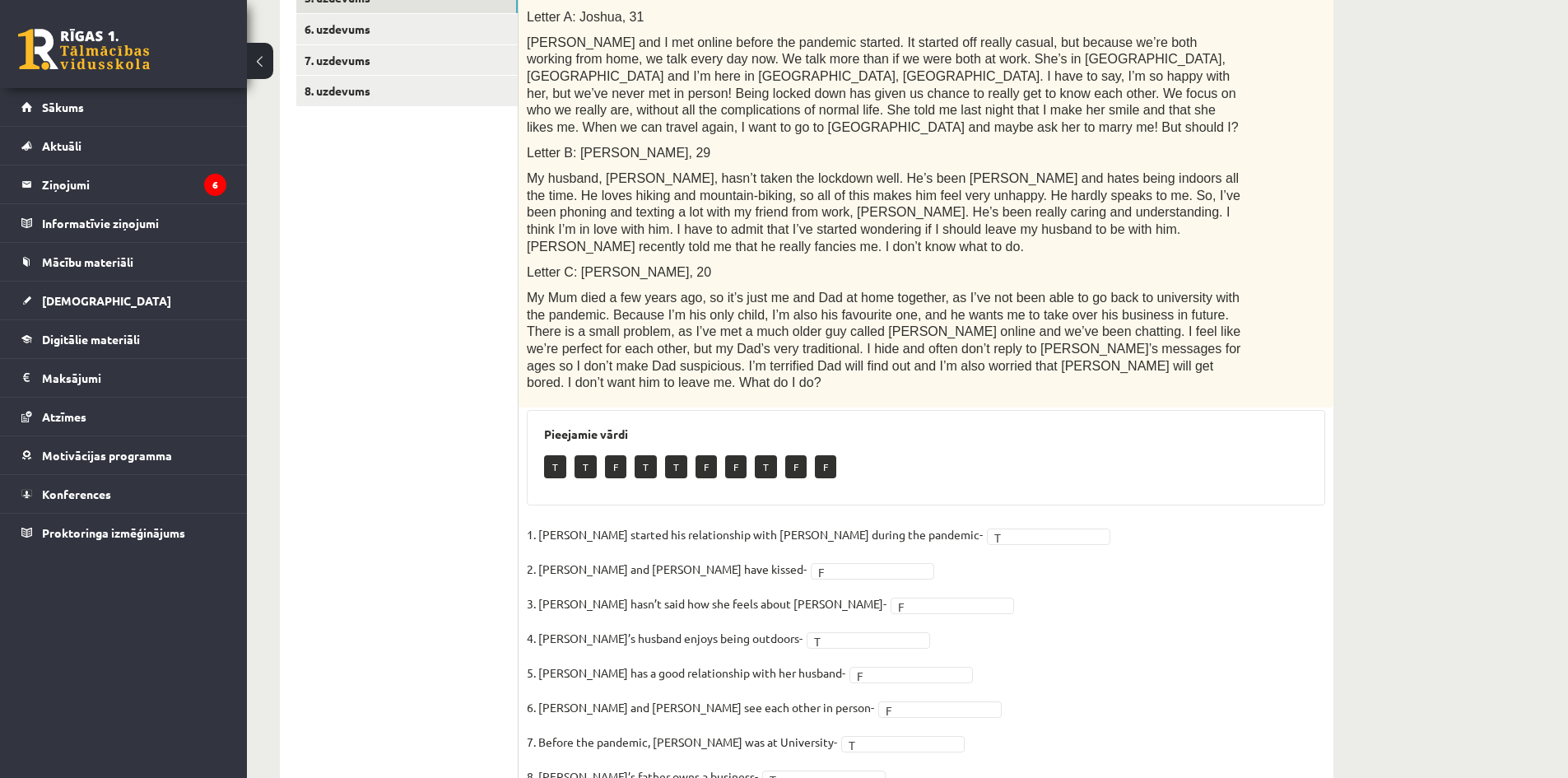
scroll to position [205, 0]
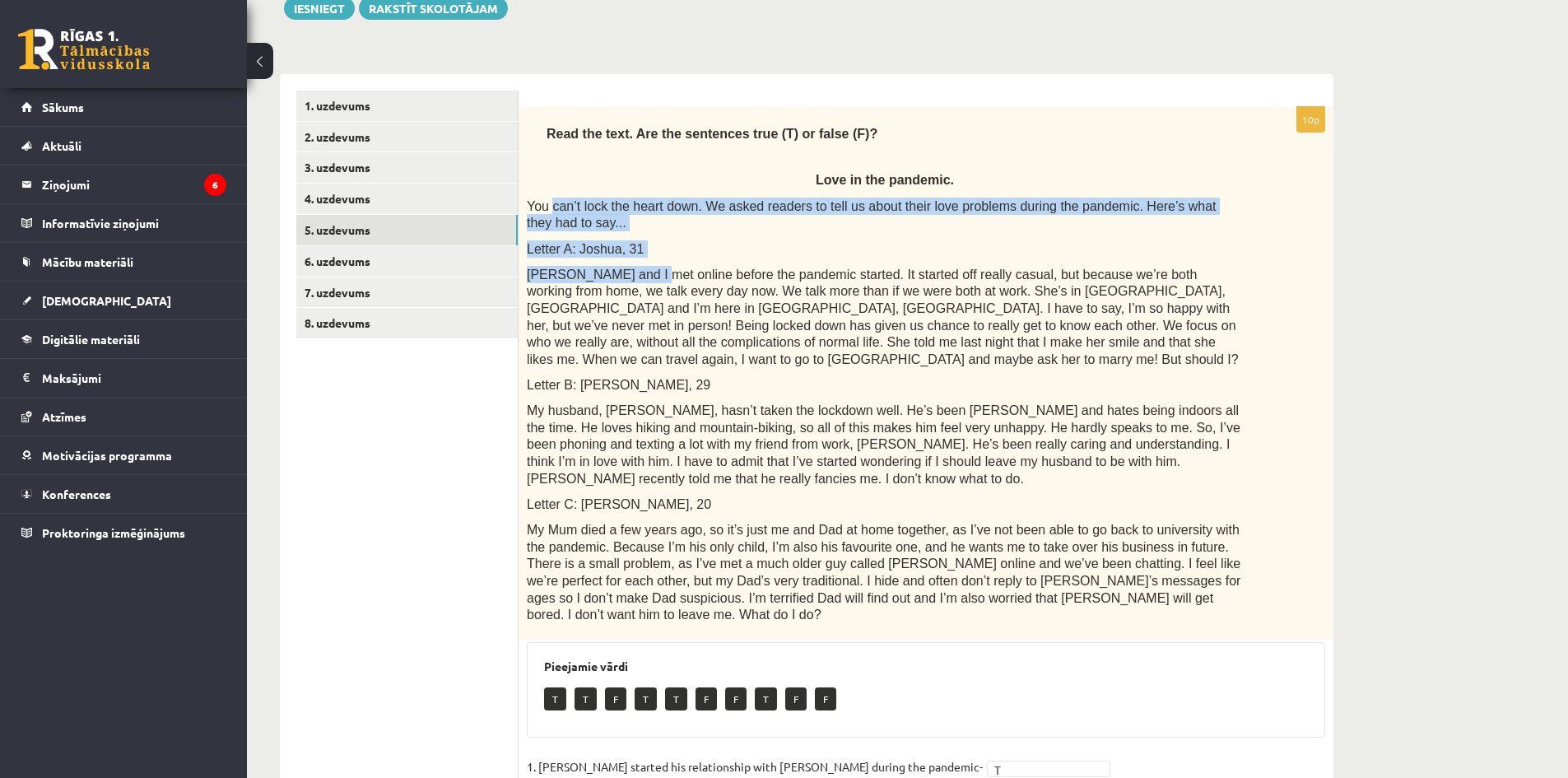
drag, startPoint x: 590, startPoint y: 206, endPoint x: 636, endPoint y: 261, distance: 71.7
click at [636, 261] on div "Read the text. Are the sentences true (T) or false (F)? Love in the pandemic. Y…" at bounding box center [926, 374] width 815 height 534
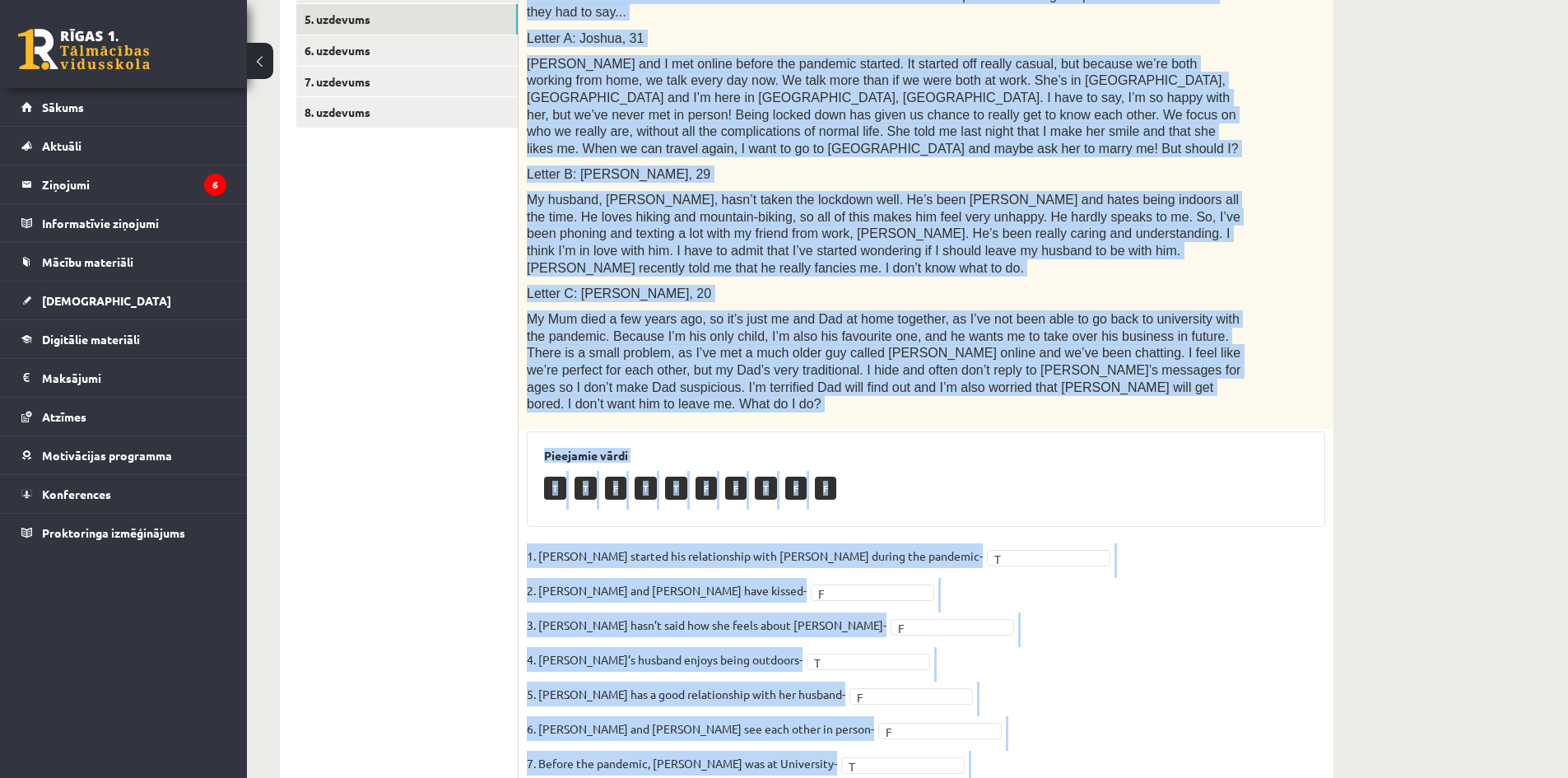
scroll to position [535, 0]
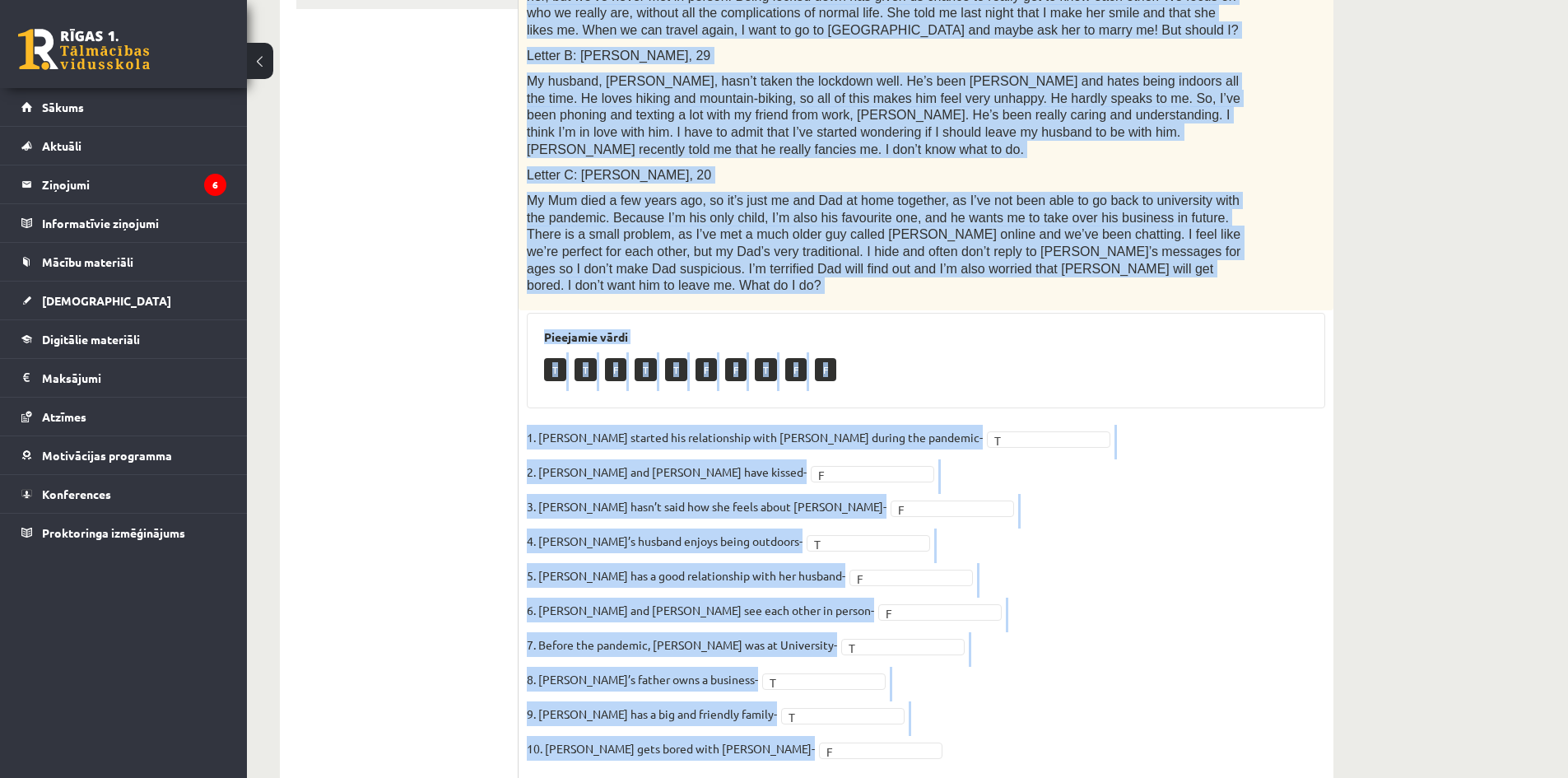
drag, startPoint x: 540, startPoint y: 238, endPoint x: 1010, endPoint y: 747, distance: 692.8
copy div "You can’t lock the heart down. We asked readers to tell us about their love pro…"
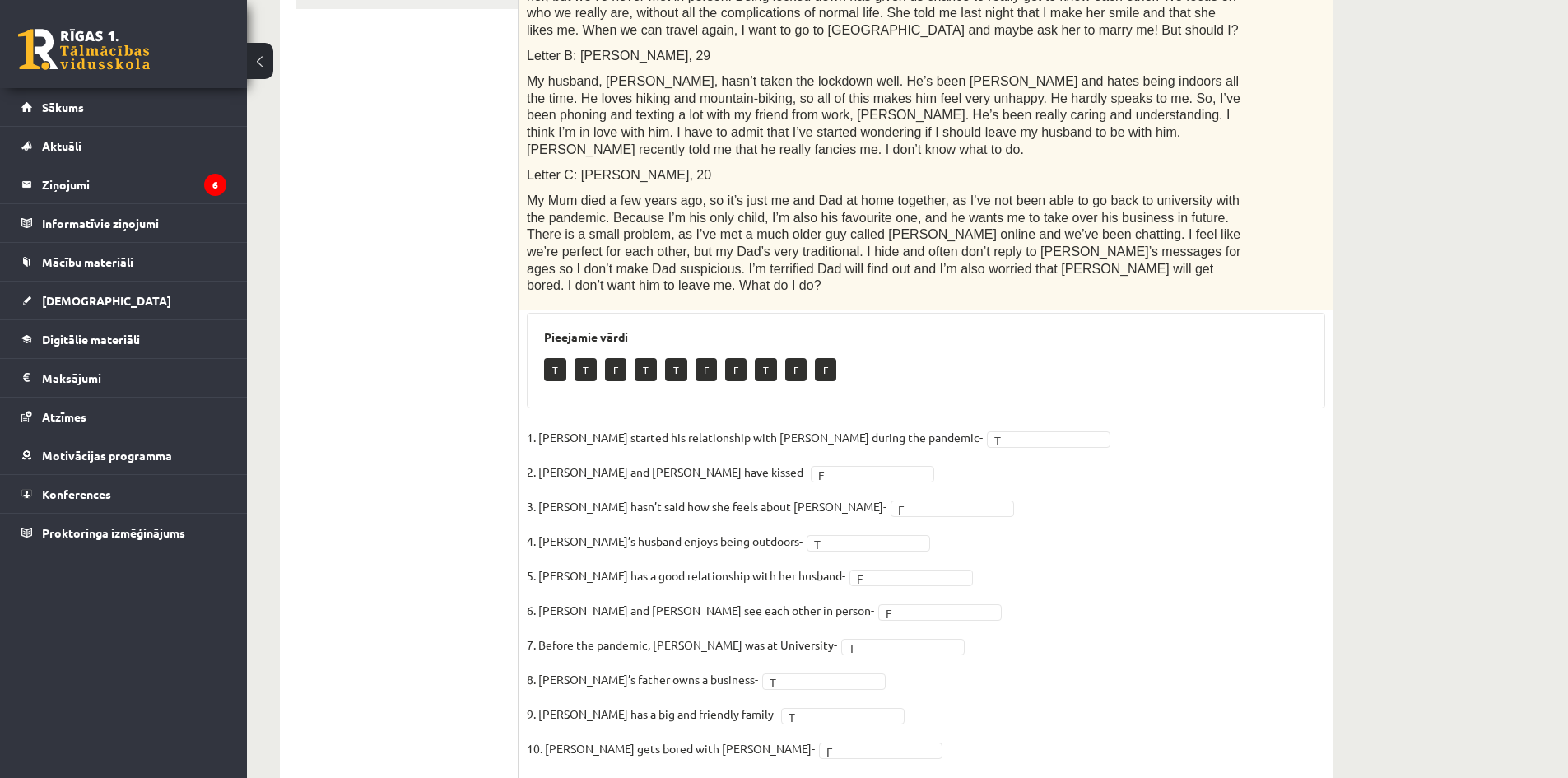
click at [503, 266] on ul "1. uzdevums 2. uzdevums 3. uzdevums 4. uzdevums 5. uzdevums 6. uzdevums 7. uzde…" at bounding box center [408, 270] width 222 height 1019
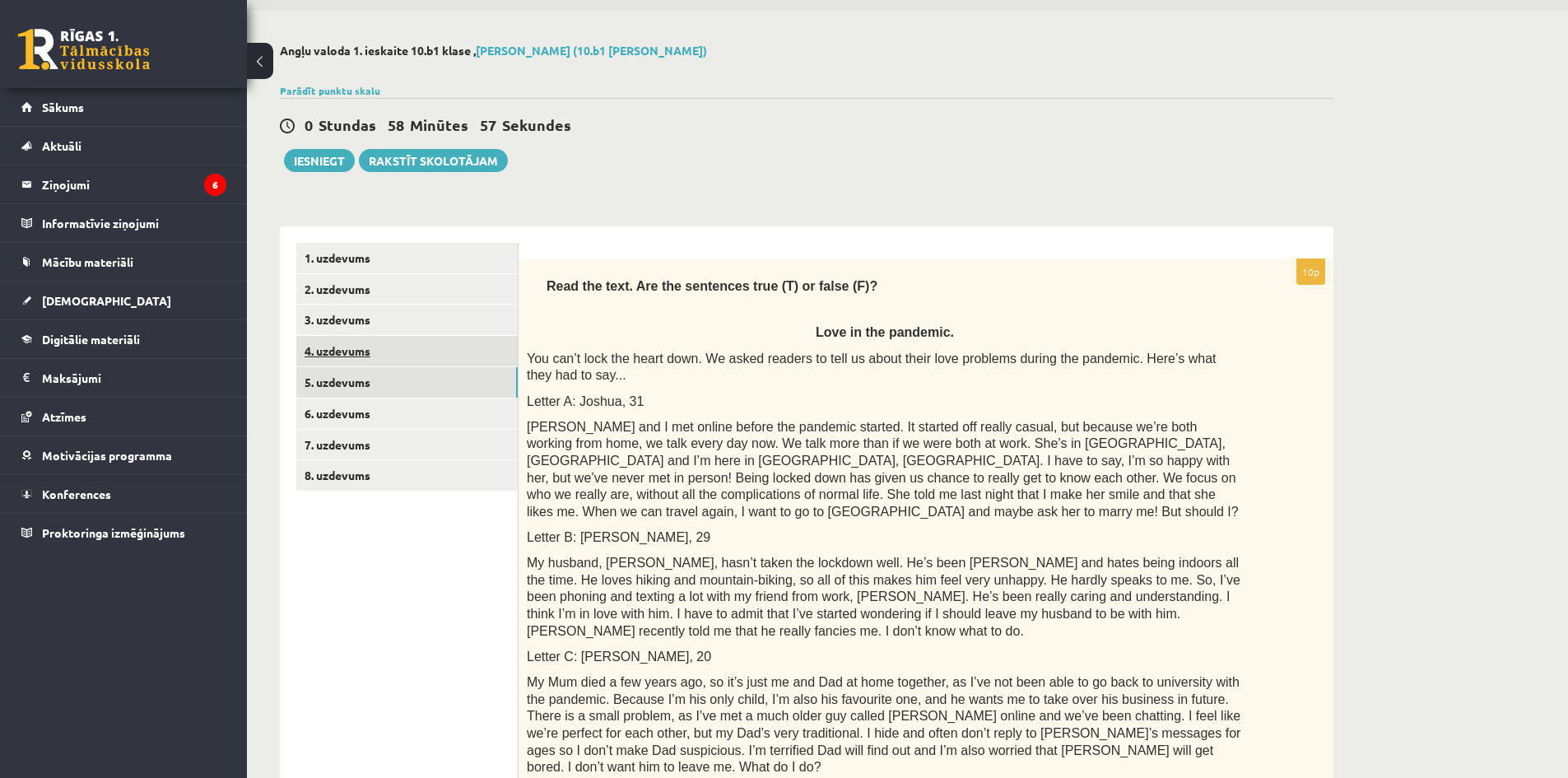
scroll to position [0, 0]
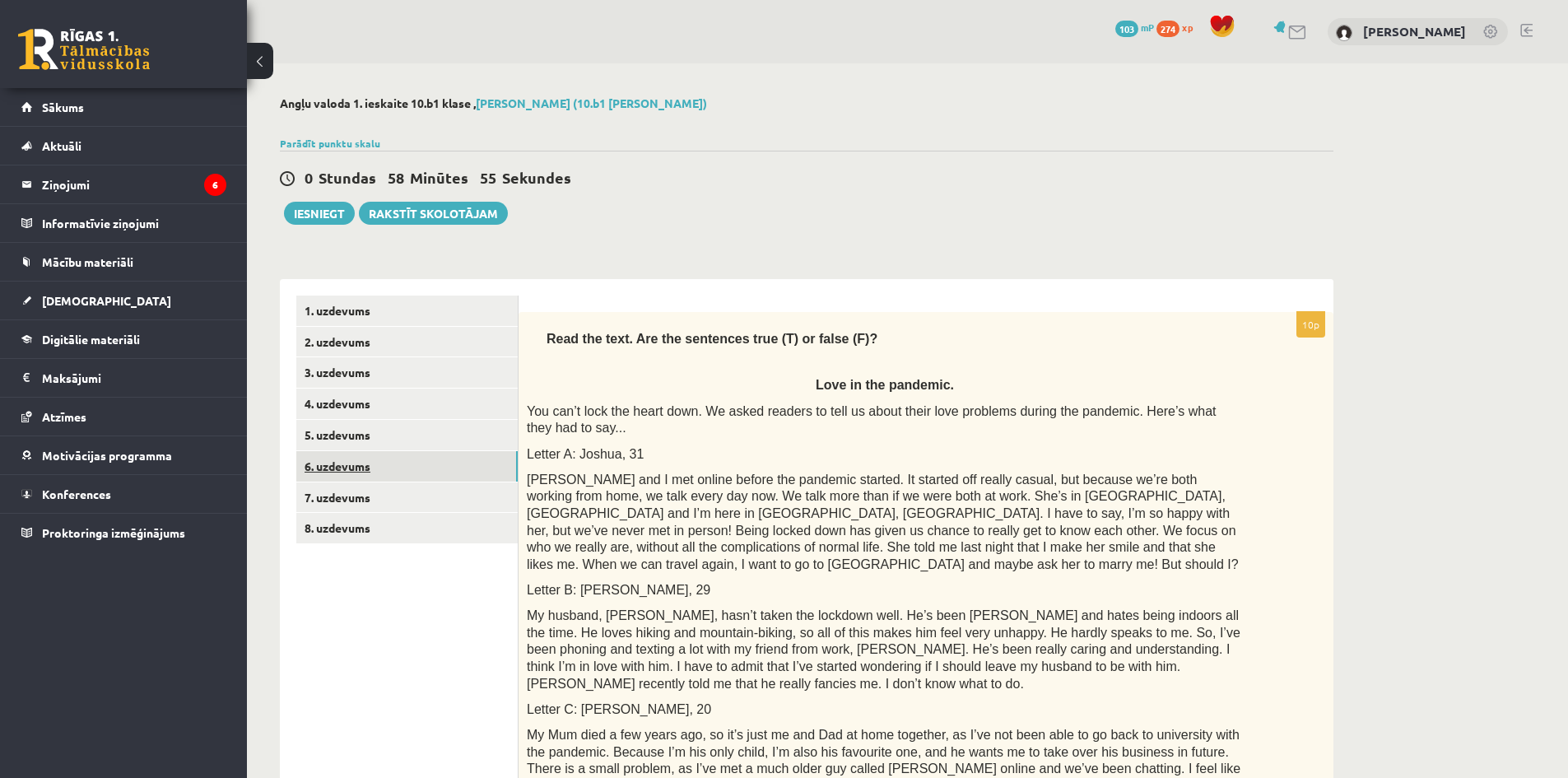
click at [337, 467] on link "6. uzdevums" at bounding box center [408, 466] width 222 height 31
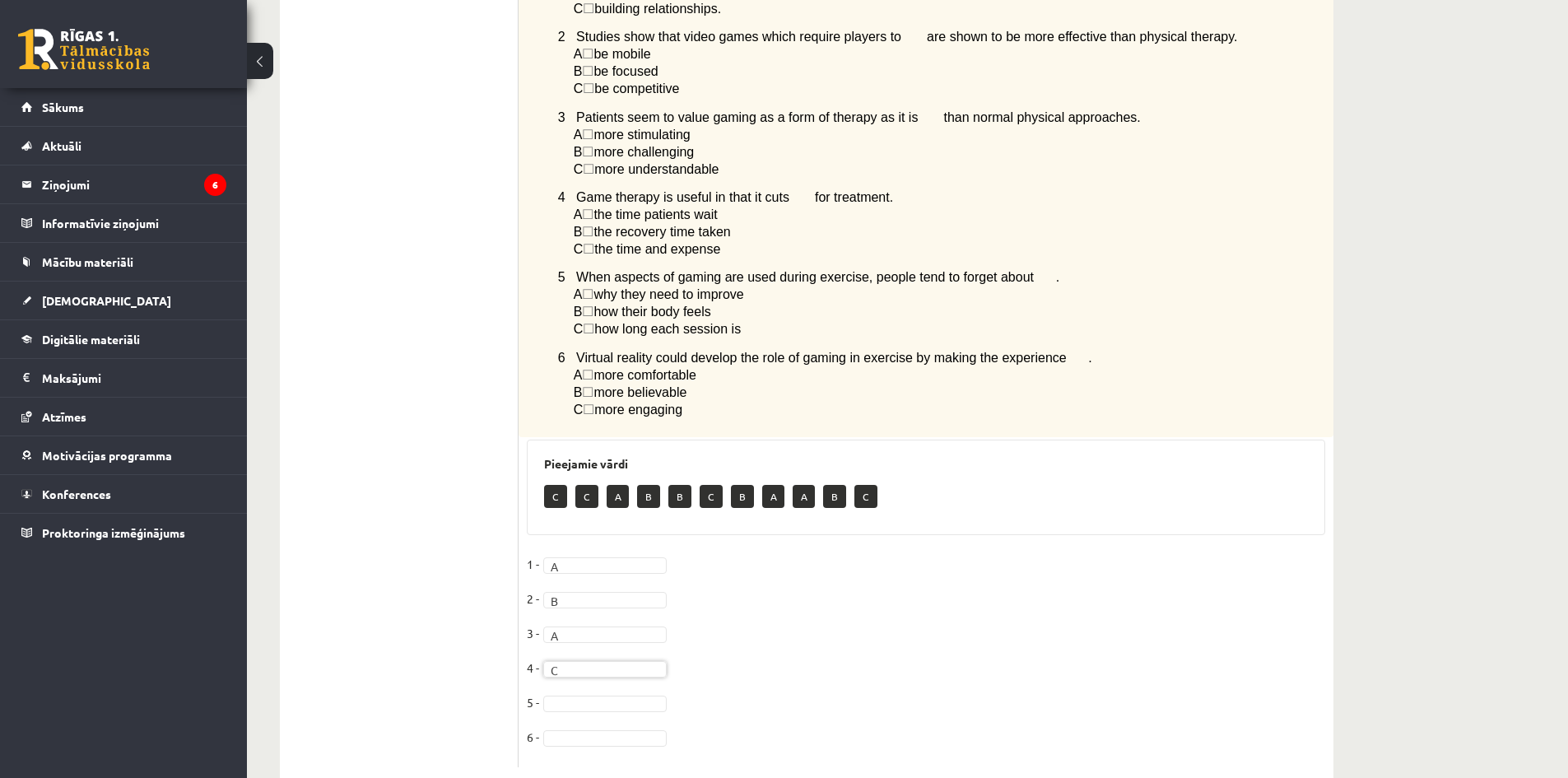
scroll to position [1031, 0]
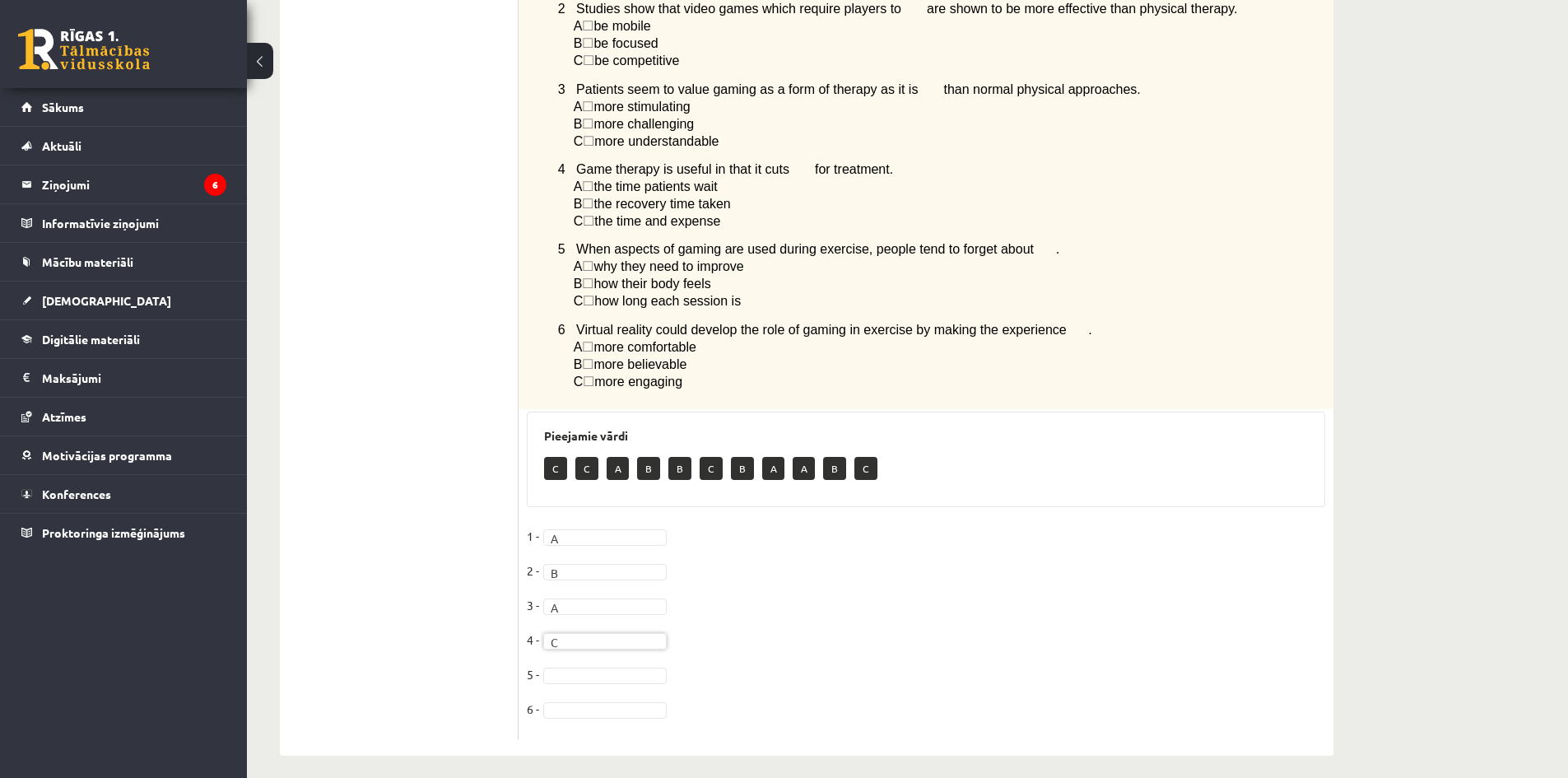
click at [647, 655] on fieldset "1 - A * 2 - B * 3 - A * 4 - C * 5 - 6 -" at bounding box center [926, 627] width 799 height 207
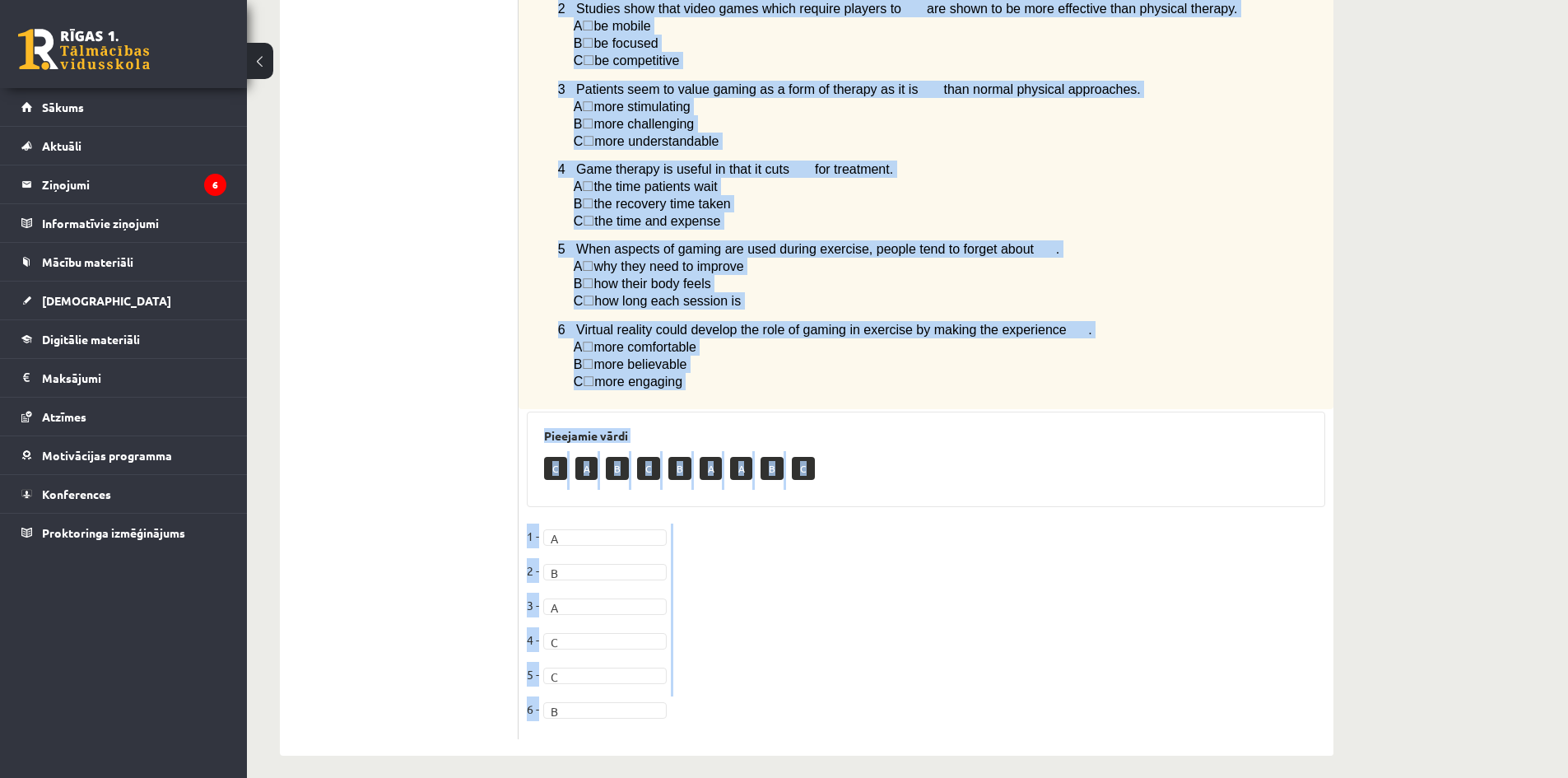
drag, startPoint x: 526, startPoint y: 308, endPoint x: 740, endPoint y: 383, distance: 226.8
copy div "All in the game Max Stevens Gaming has faced a lot of criticism in recent years…"
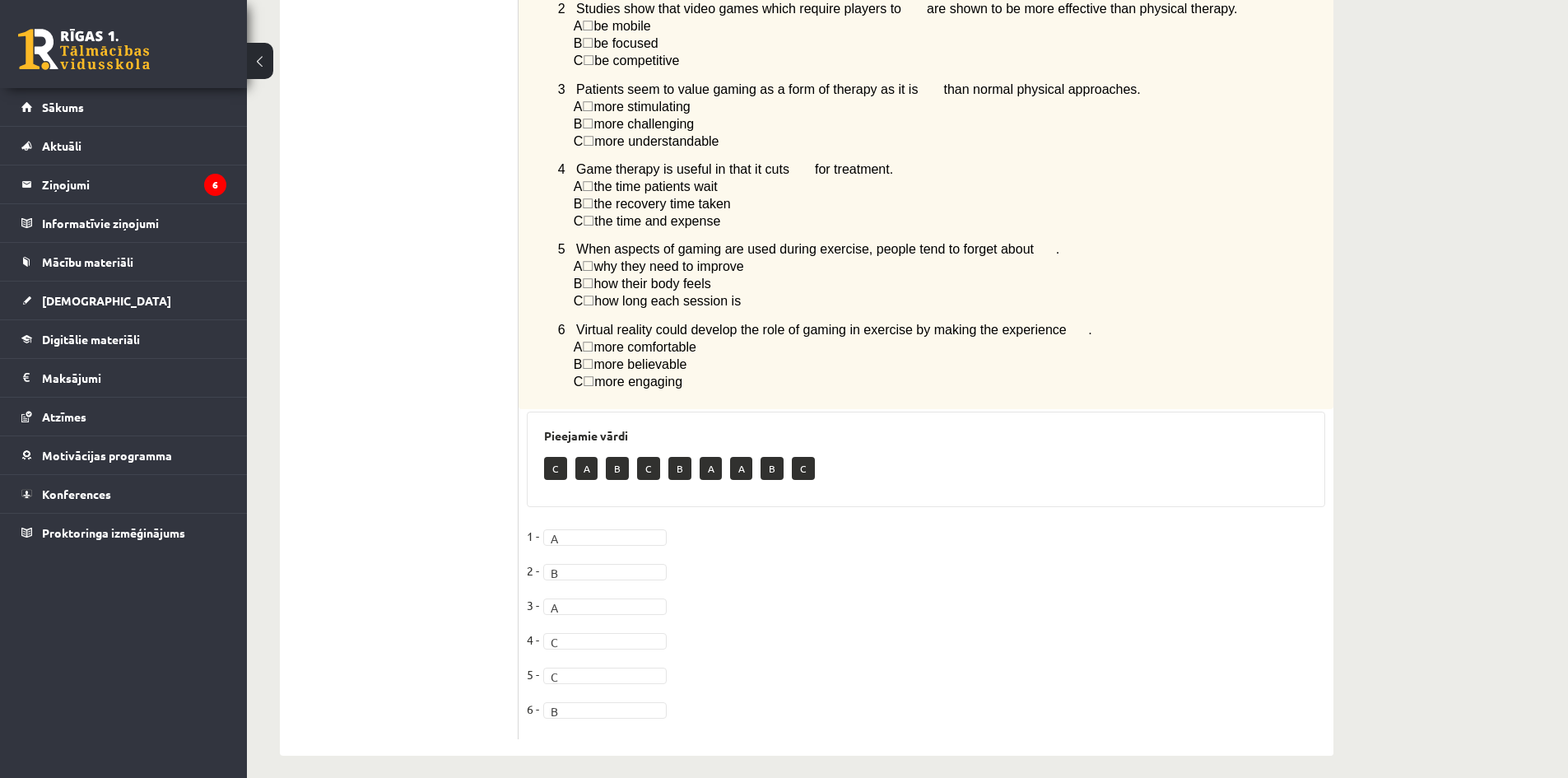
drag, startPoint x: 408, startPoint y: 399, endPoint x: 586, endPoint y: 530, distance: 221.0
click at [409, 399] on ul "1. uzdevums 2. uzdevums 3. uzdevums 4. uzdevums 5. uzdevums 6. uzdevums 7. uzde…" at bounding box center [408, 2] width 222 height 1476
drag, startPoint x: 575, startPoint y: 616, endPoint x: 570, endPoint y: 641, distance: 25.5
drag, startPoint x: 598, startPoint y: 654, endPoint x: 588, endPoint y: 658, distance: 10.8
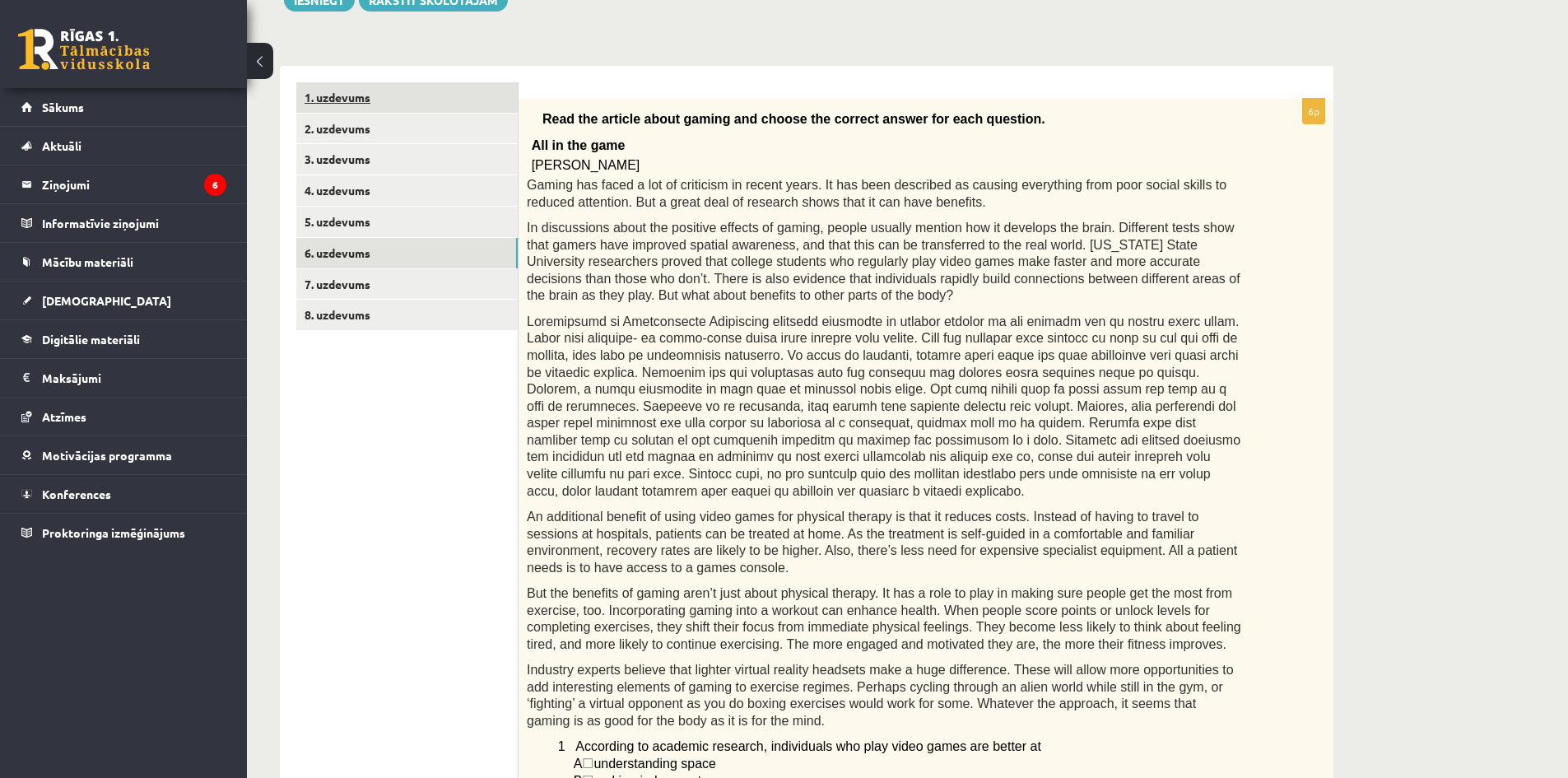
scroll to position [43, 0]
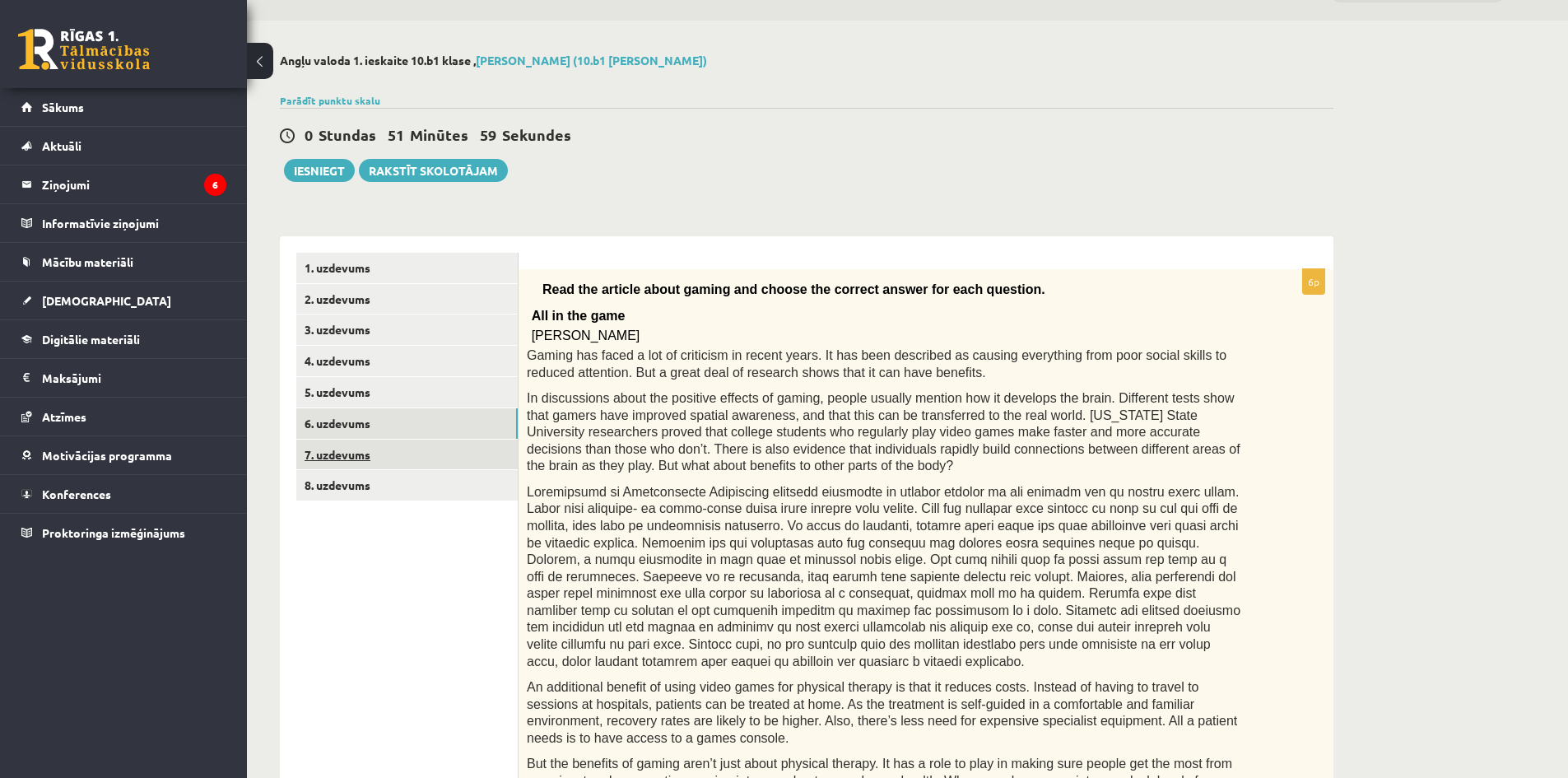
click at [338, 458] on link "7. uzdevums" at bounding box center [408, 454] width 222 height 31
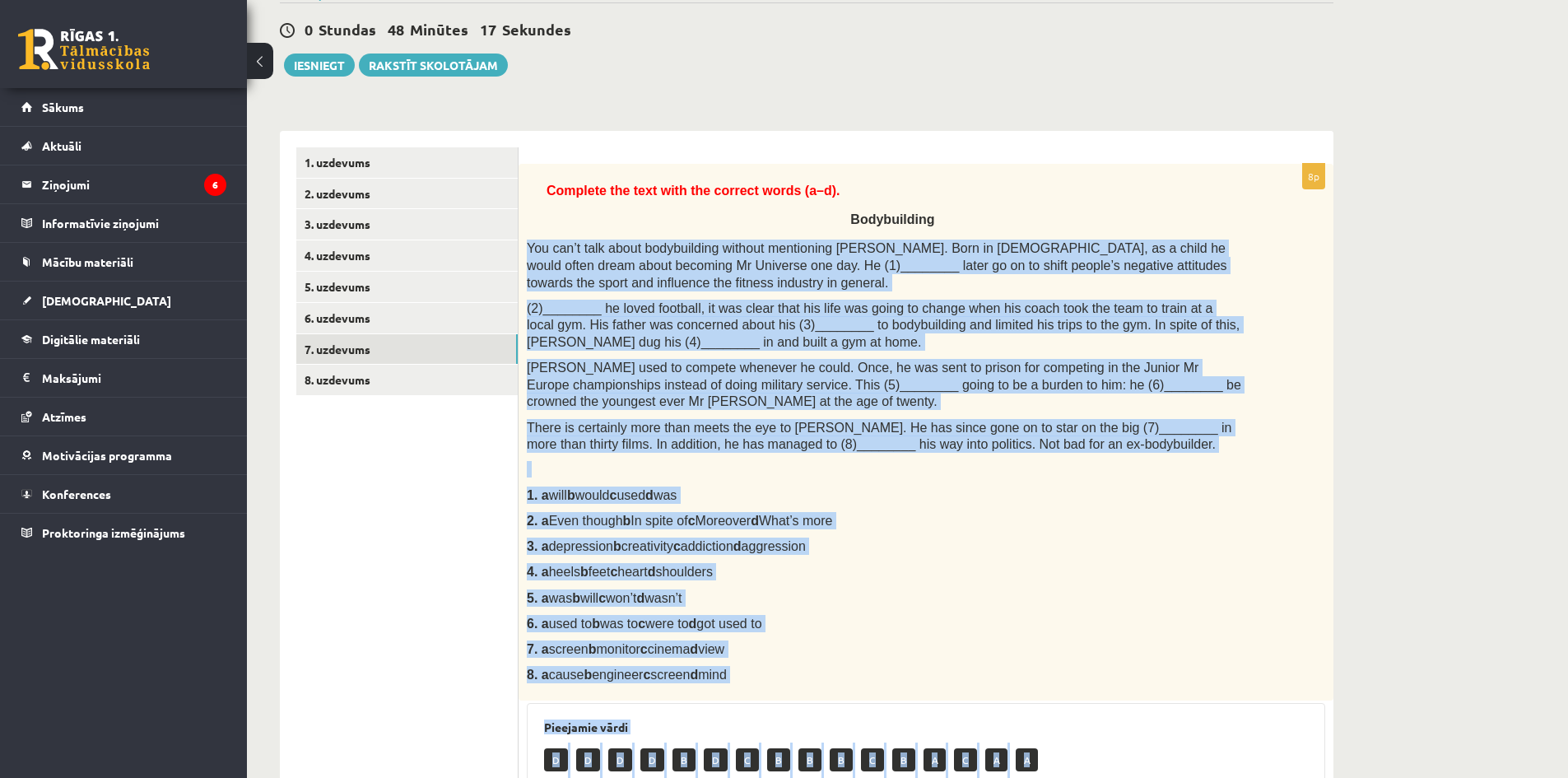
scroll to position [169, 0]
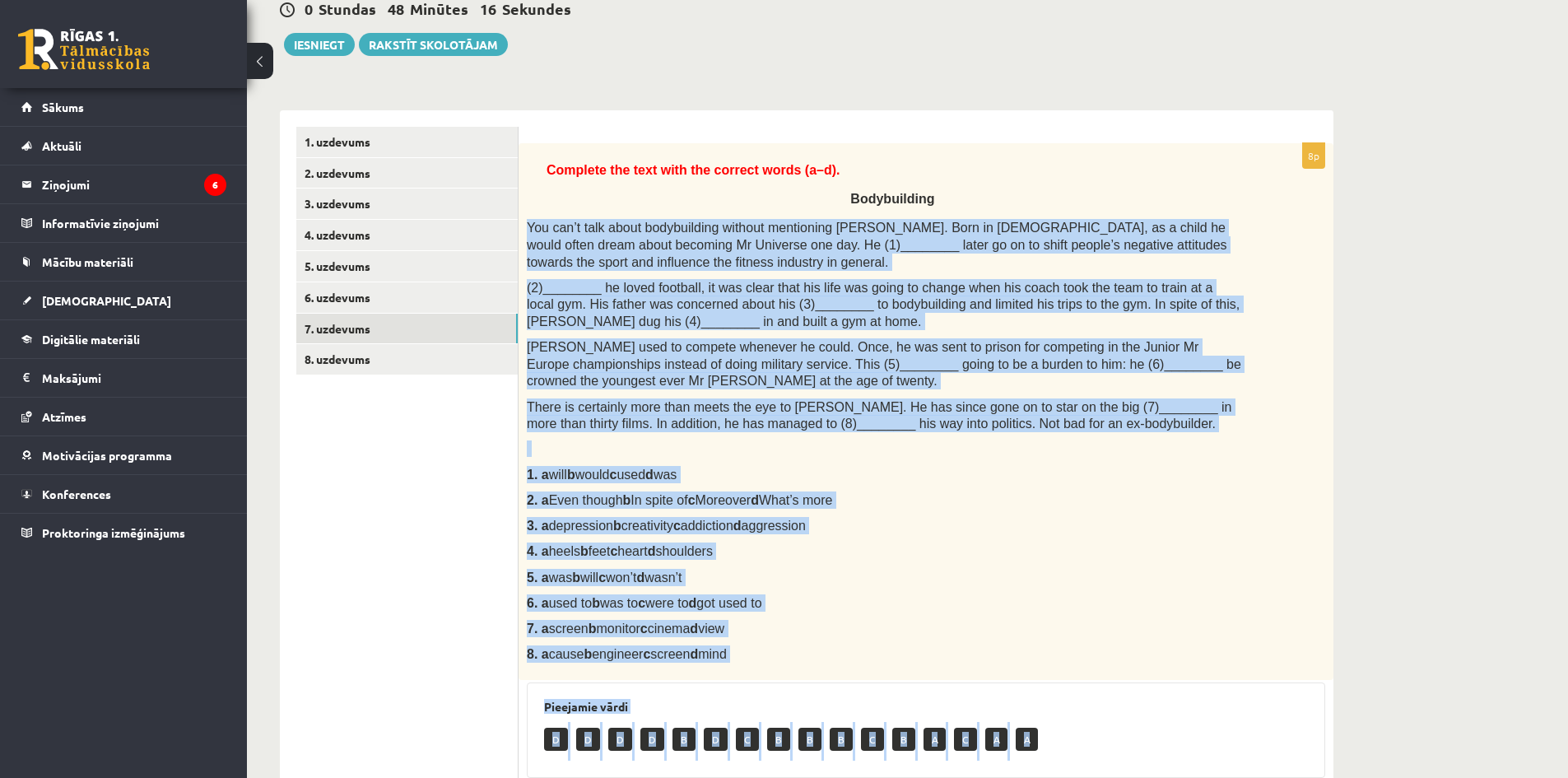
drag, startPoint x: 522, startPoint y: 357, endPoint x: 778, endPoint y: 671, distance: 405.1
click at [779, 671] on div "Complete the text with the correct words (a–d). Bodybuilding You can’t talk abo…" at bounding box center [926, 412] width 815 height 537
copy div "You can’t talk about bodybuilding without mentioning Arnold Schwarzenegger. Bor…"
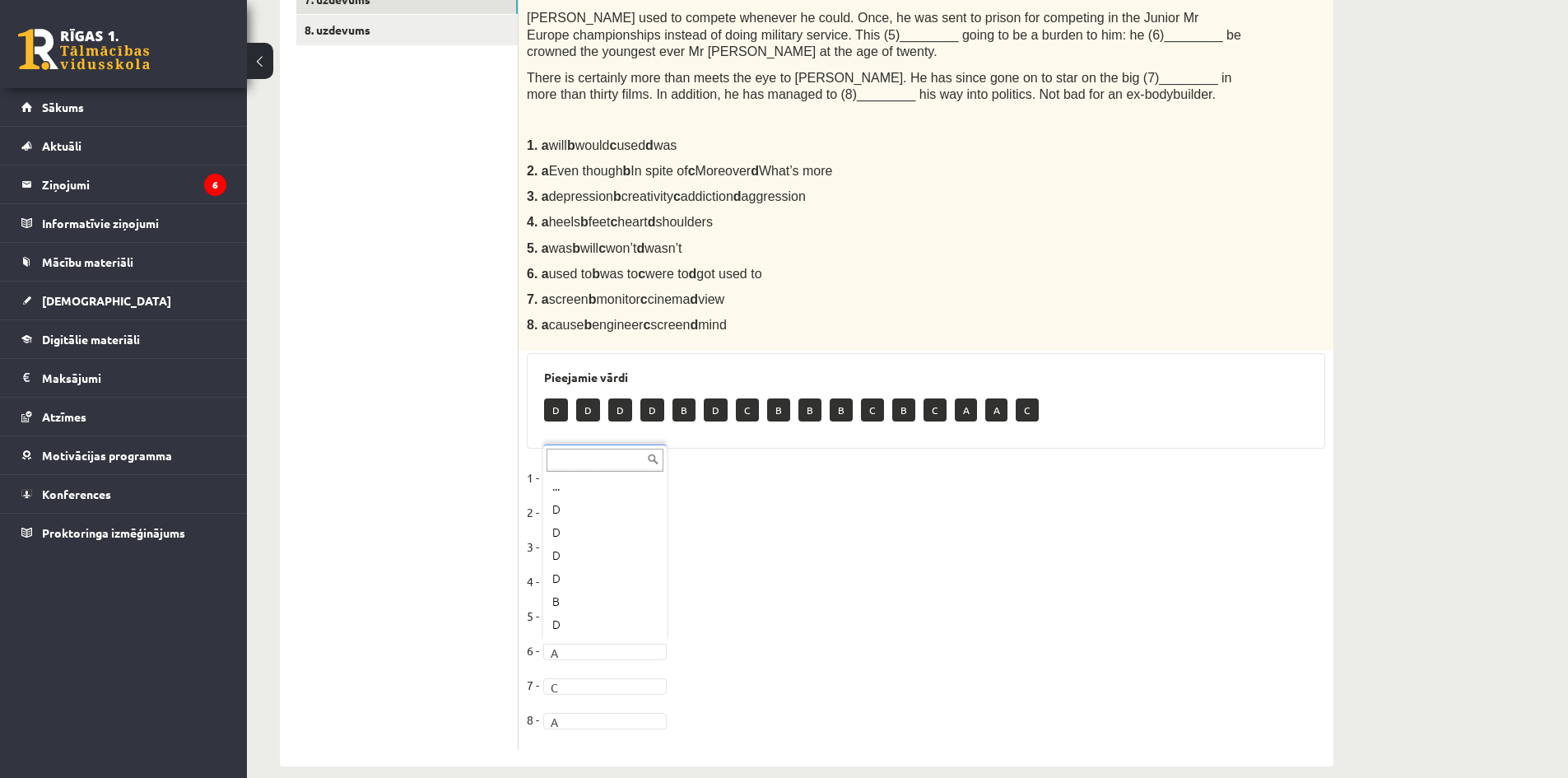
scroll to position [181, 0]
drag, startPoint x: 602, startPoint y: 713, endPoint x: 596, endPoint y: 677, distance: 36.5
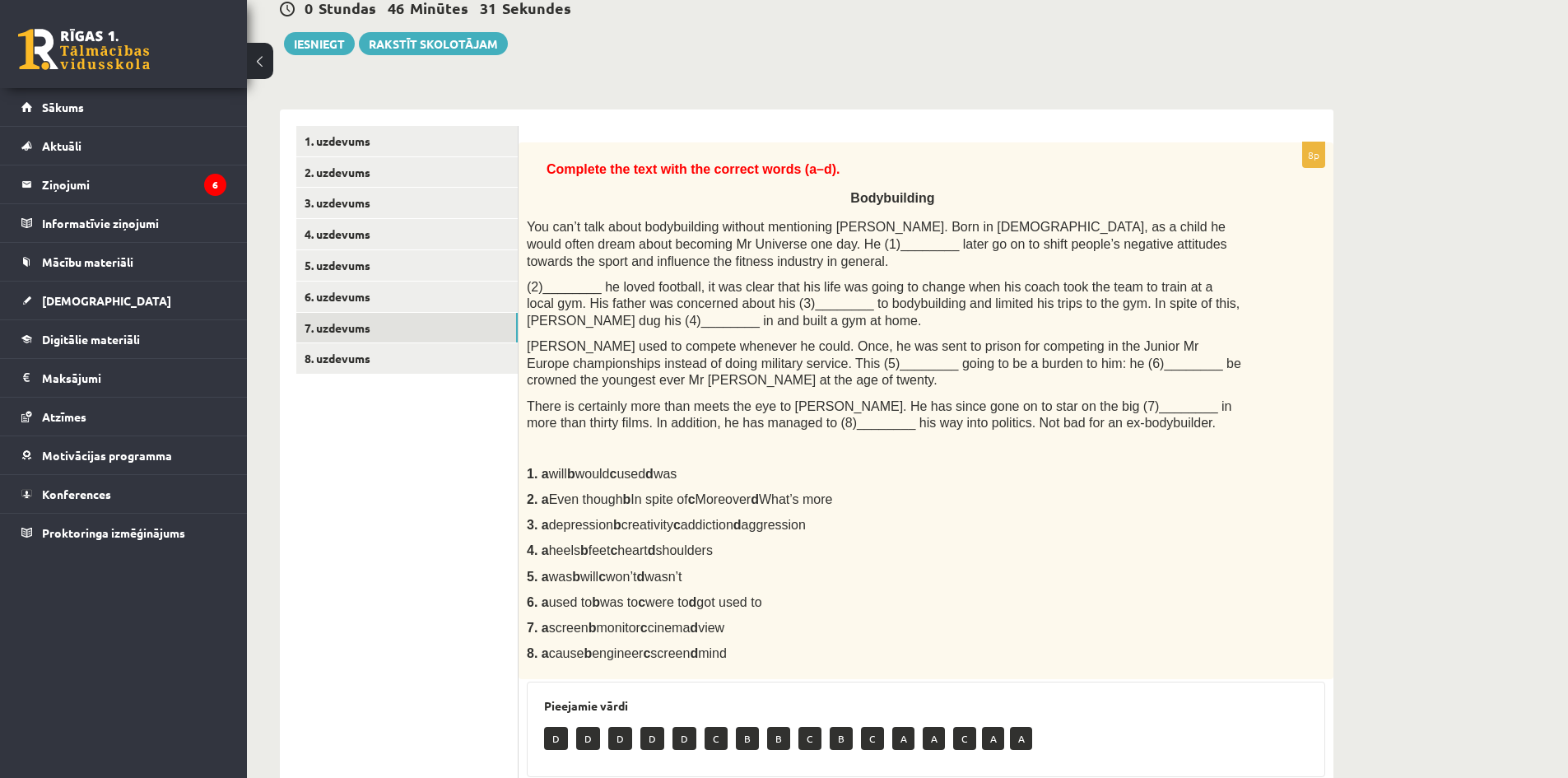
scroll to position [169, 0]
click at [343, 364] on link "8. uzdevums" at bounding box center [408, 359] width 222 height 31
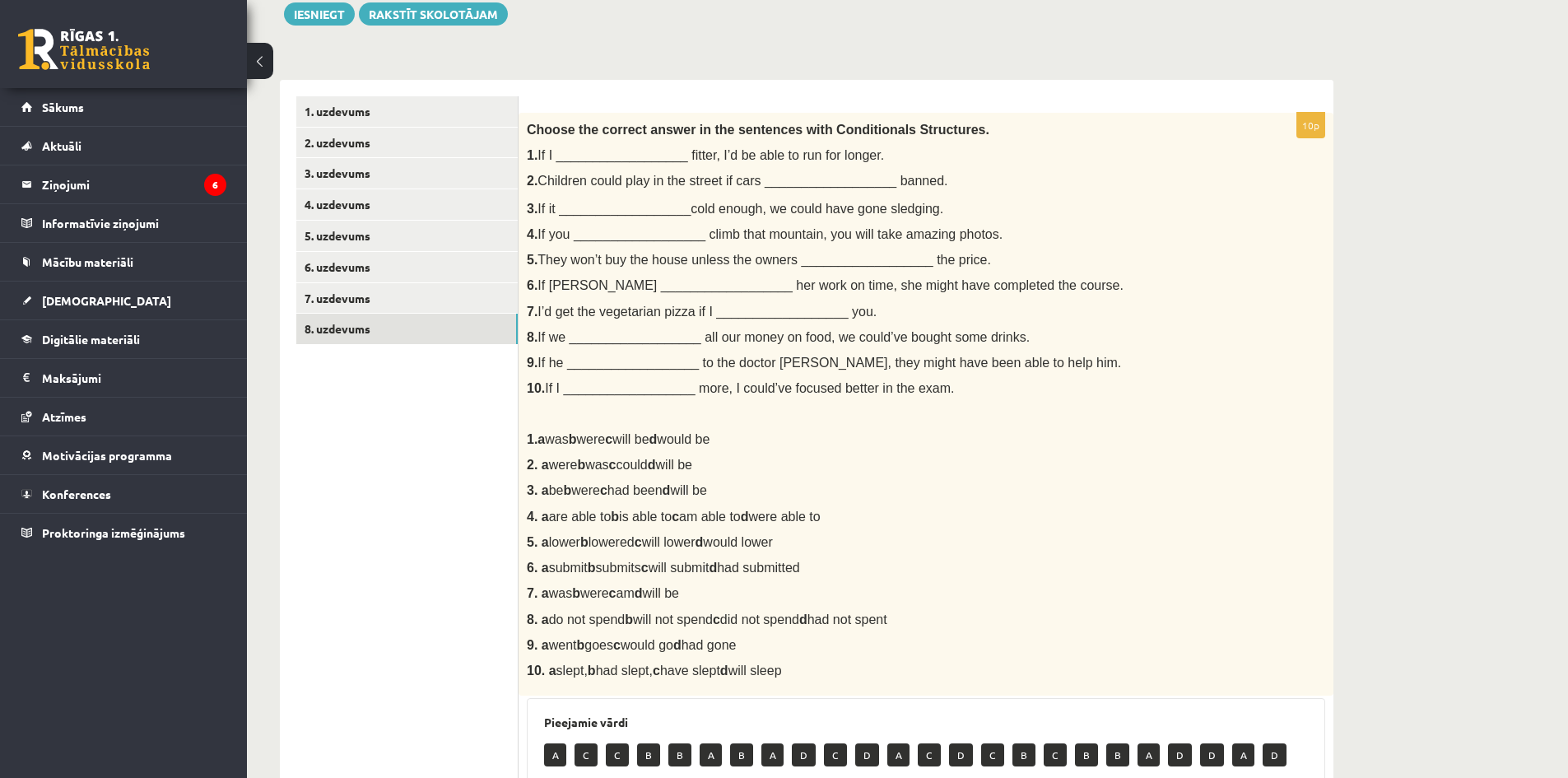
scroll to position [416, 0]
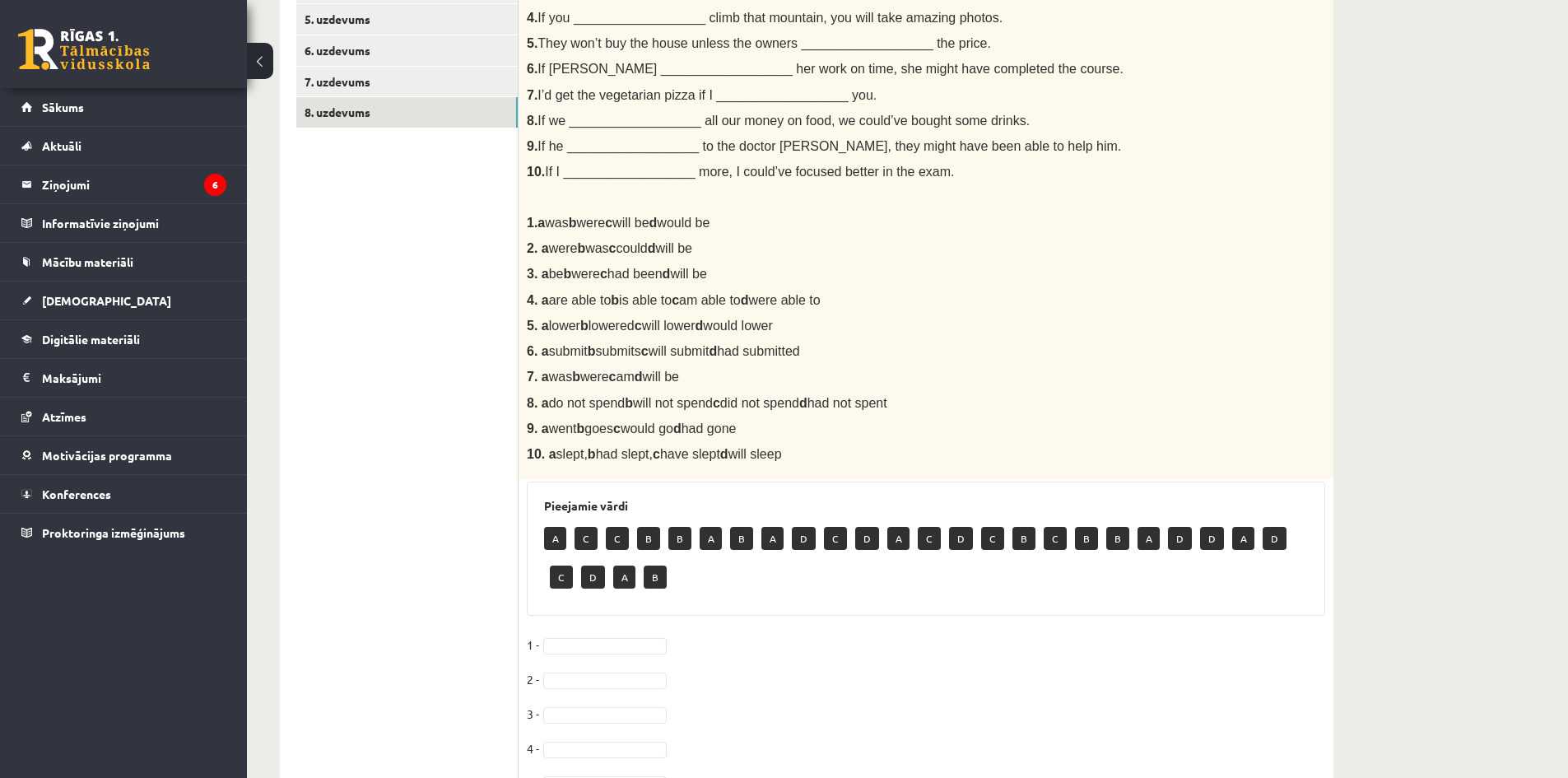
click at [566, 636] on div "10p Choose the correct answer in the sentences with Conditionals Structures. 1.…" at bounding box center [926, 441] width 815 height 1091
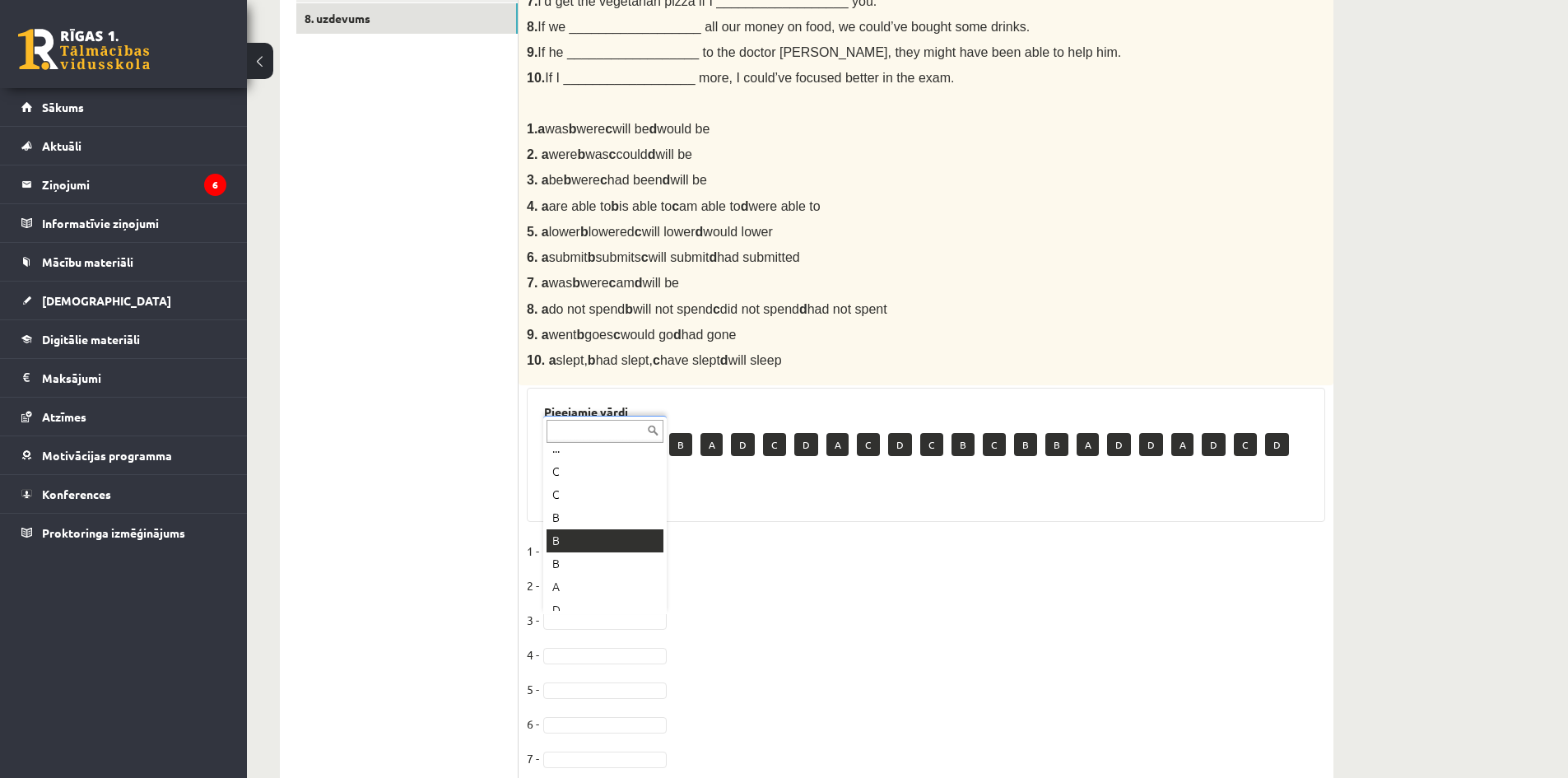
scroll to position [0, 0]
click at [582, 665] on fieldset "1 - A * 2 - A * 3 - C * 4 - 5 - 6 - 7 - 8 - 9 - 10 -" at bounding box center [926, 711] width 799 height 346
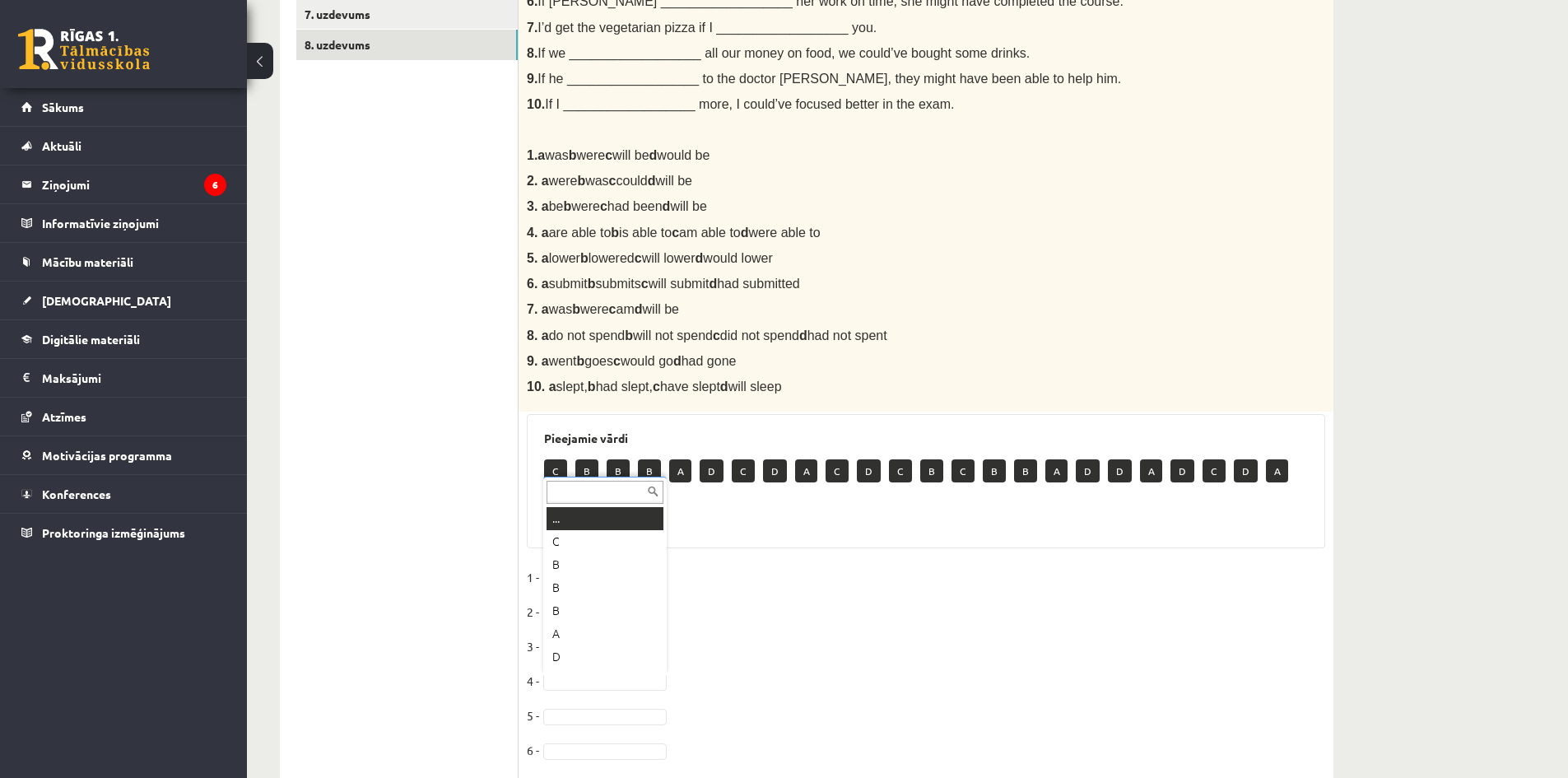
scroll to position [510, 0]
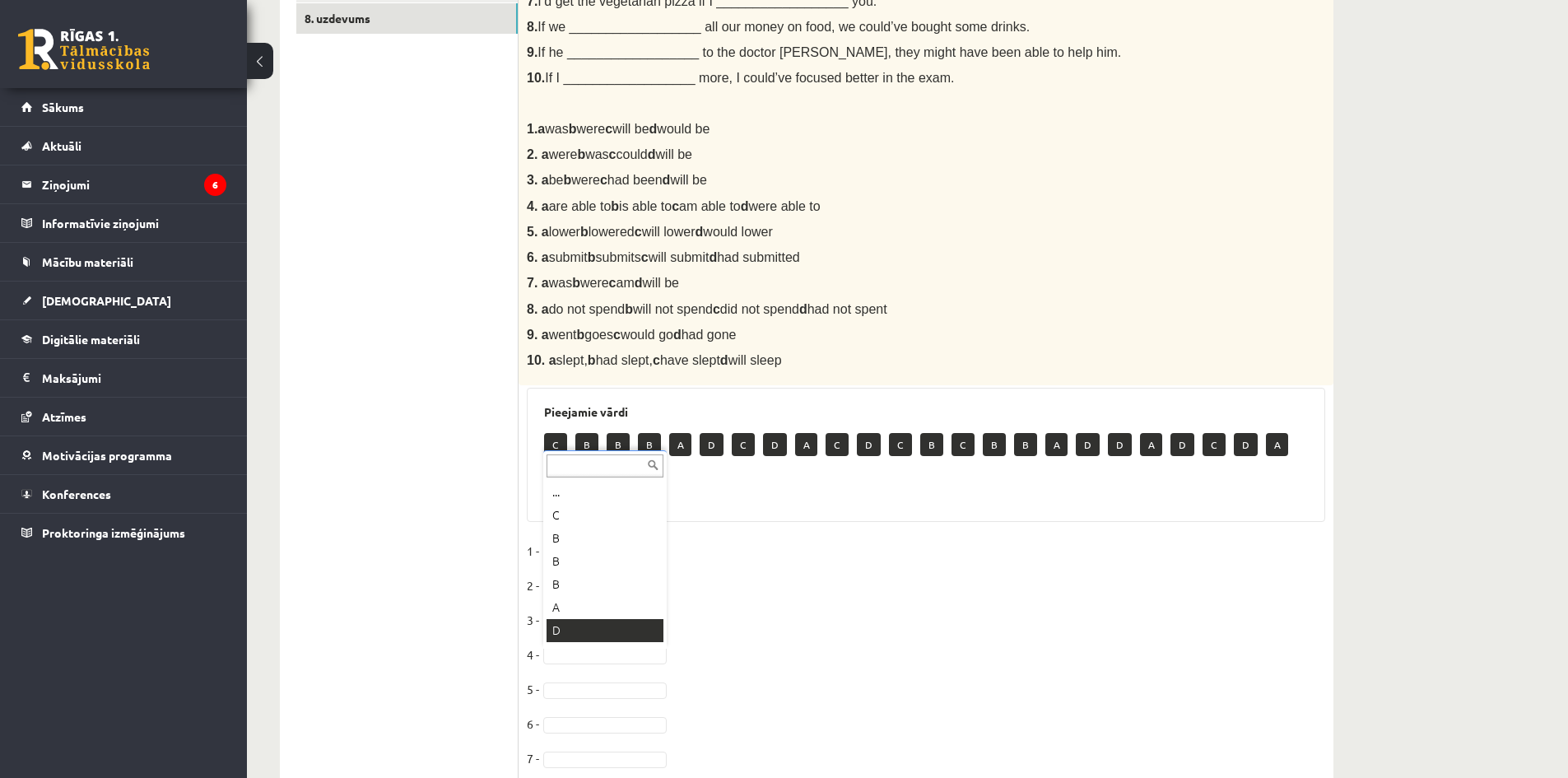
drag, startPoint x: 583, startPoint y: 636, endPoint x: 585, endPoint y: 627, distance: 9.2
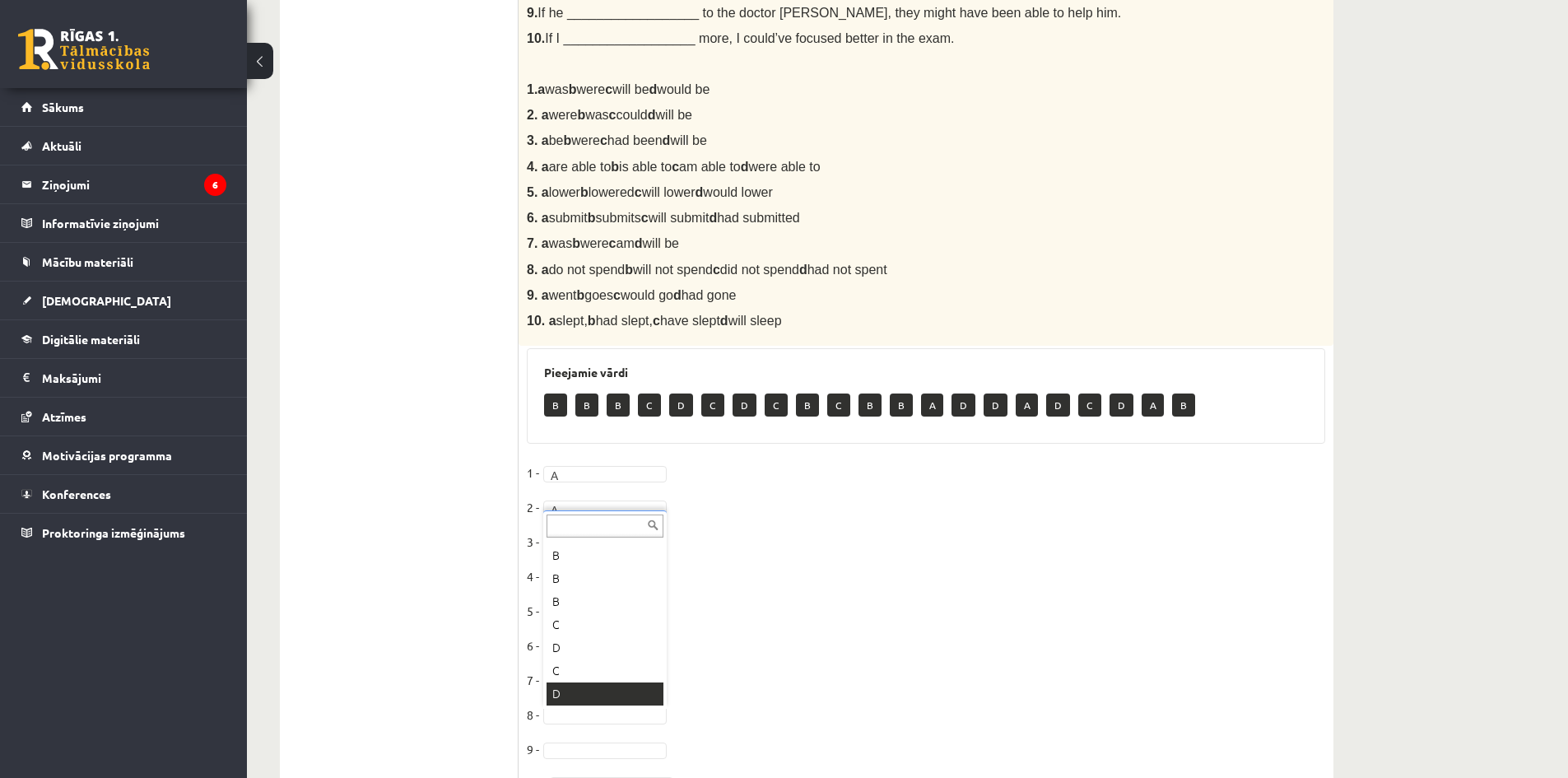
scroll to position [636, 0]
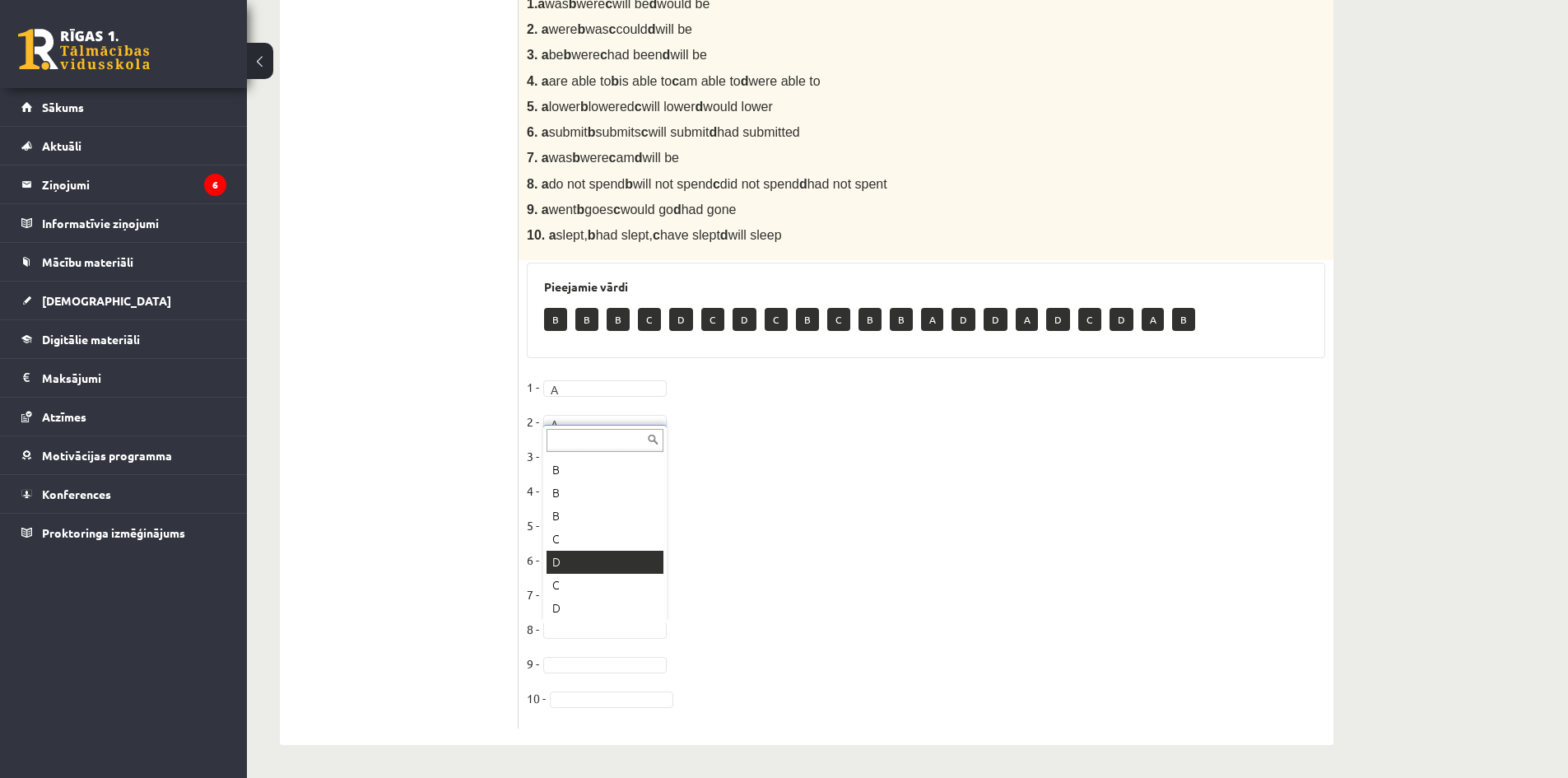
drag, startPoint x: 608, startPoint y: 571, endPoint x: 609, endPoint y: 562, distance: 9.1
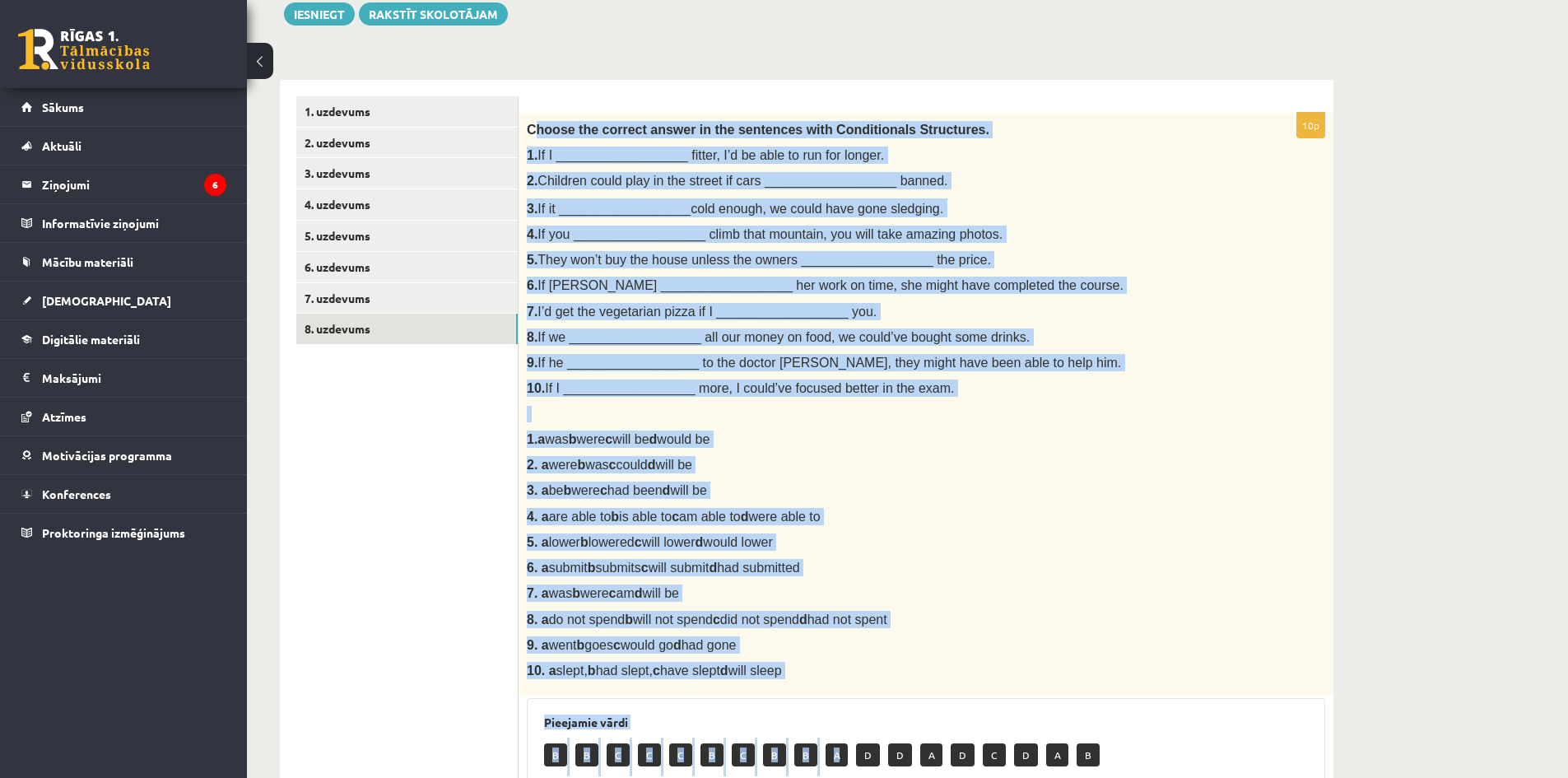
scroll to position [270, 0]
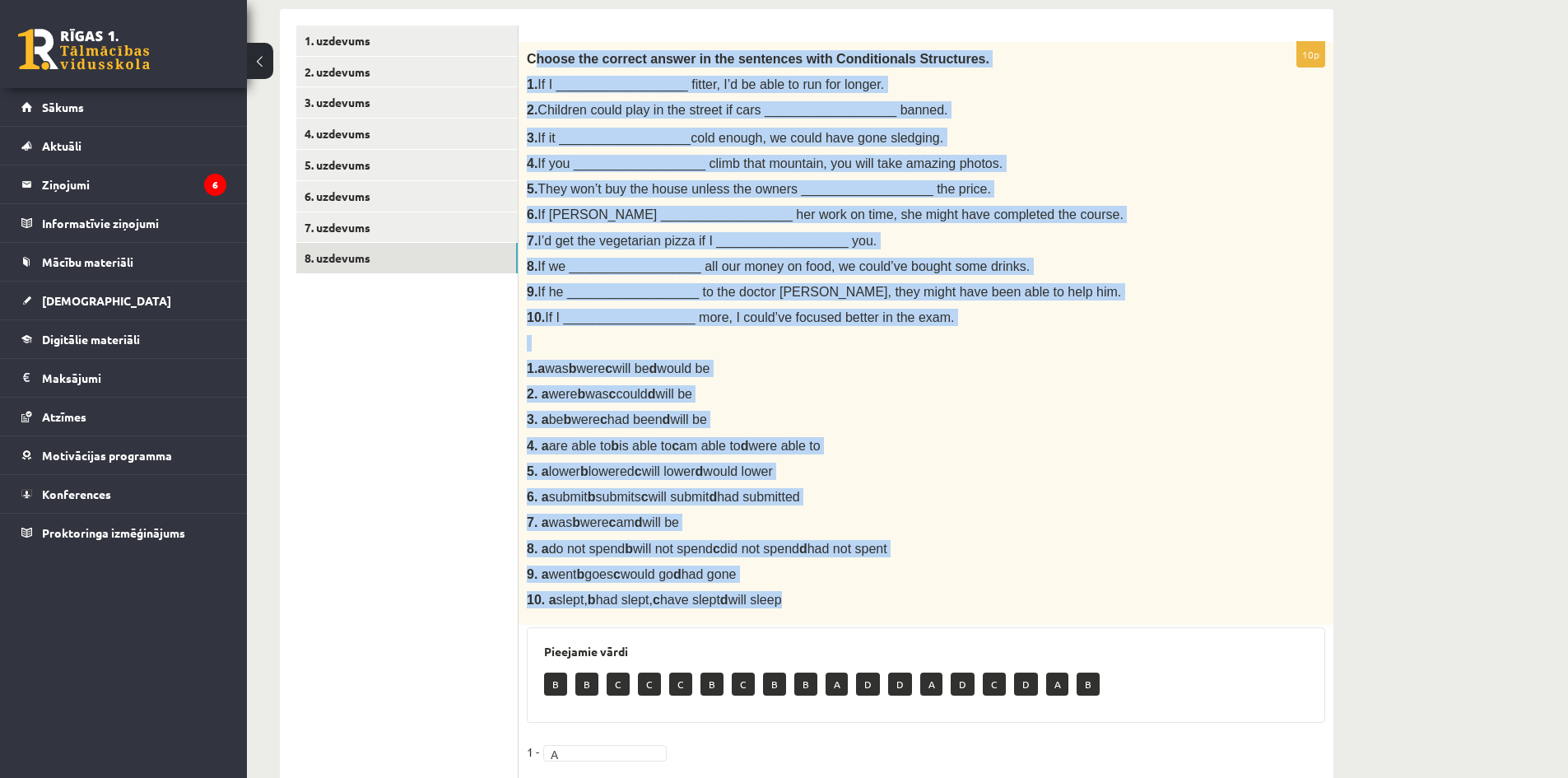
drag, startPoint x: 532, startPoint y: 179, endPoint x: 815, endPoint y: 593, distance: 501.5
click at [816, 598] on div "Choose the correct answer in the sentences with Conditionals Structures. 1. If …" at bounding box center [926, 333] width 815 height 584
click at [815, 587] on div "Choose the correct answer in the sentences with Conditionals Structures. 1. If …" at bounding box center [926, 333] width 815 height 584
copy div "hoose the correct answer in the sentences with Conditionals Structures. 1. If I…"
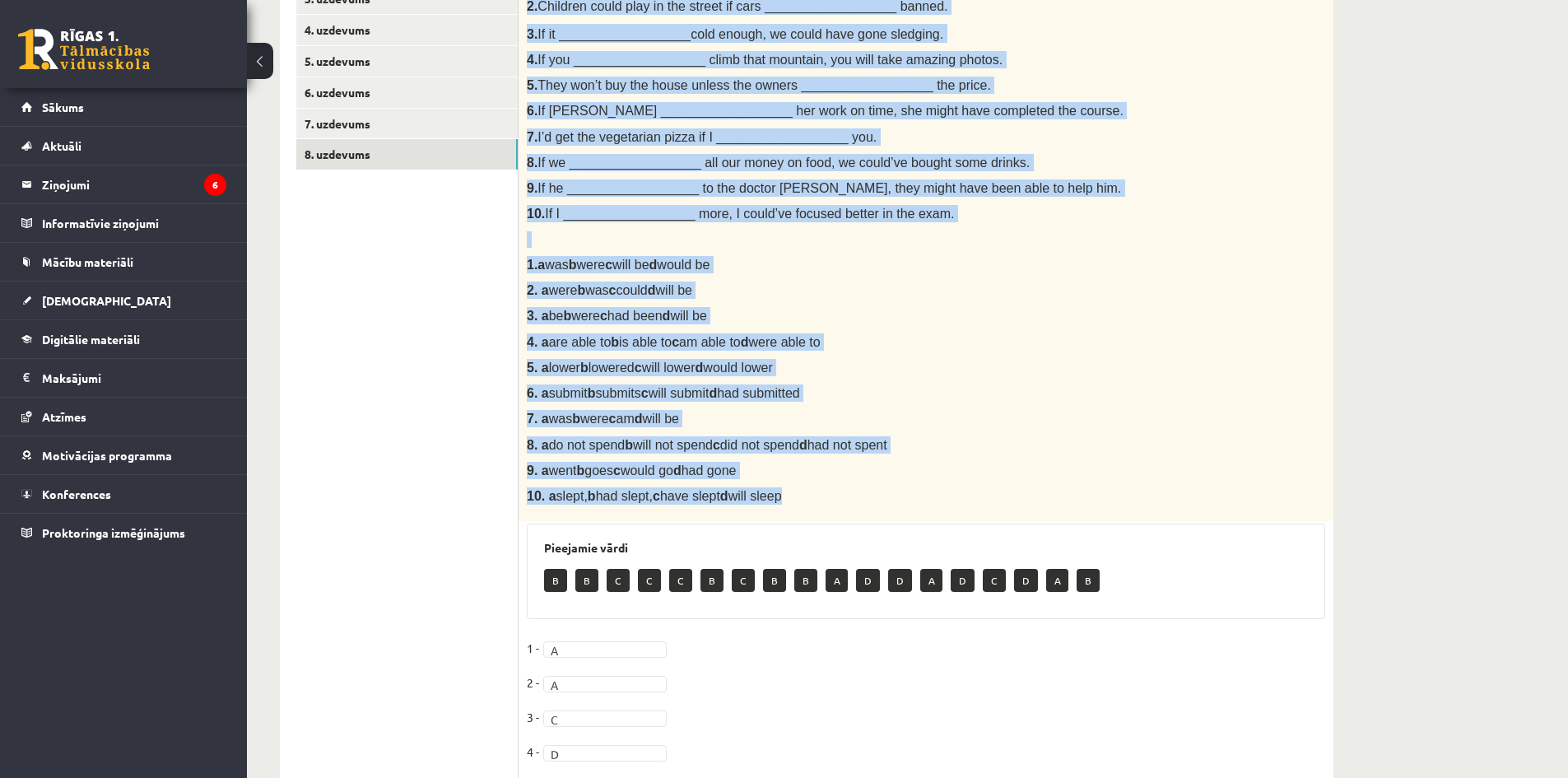
scroll to position [517, 0]
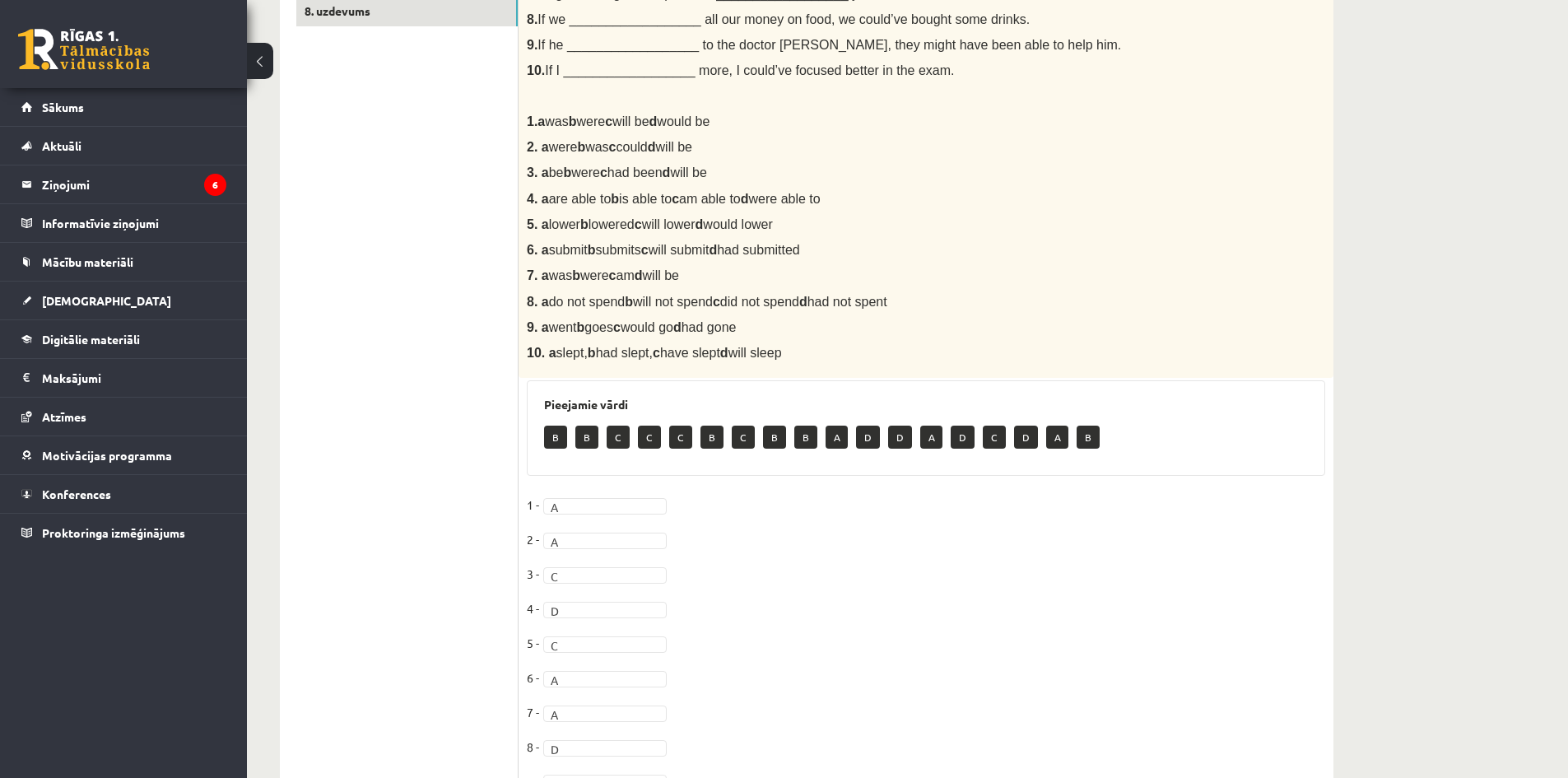
click at [581, 496] on fieldset "1 - A * 2 - A * 3 - C * 4 - D * 5 - C * 6 - A * 7 - A * 8 - D * 9 - D * 10 - B *" at bounding box center [926, 665] width 799 height 346
click at [584, 515] on fieldset "1 - A * 2 - A * 3 - C * 4 - D * 5 - C * 6 - A * 7 - A * 8 - D * 9 - D * 10 - B *" at bounding box center [926, 665] width 799 height 346
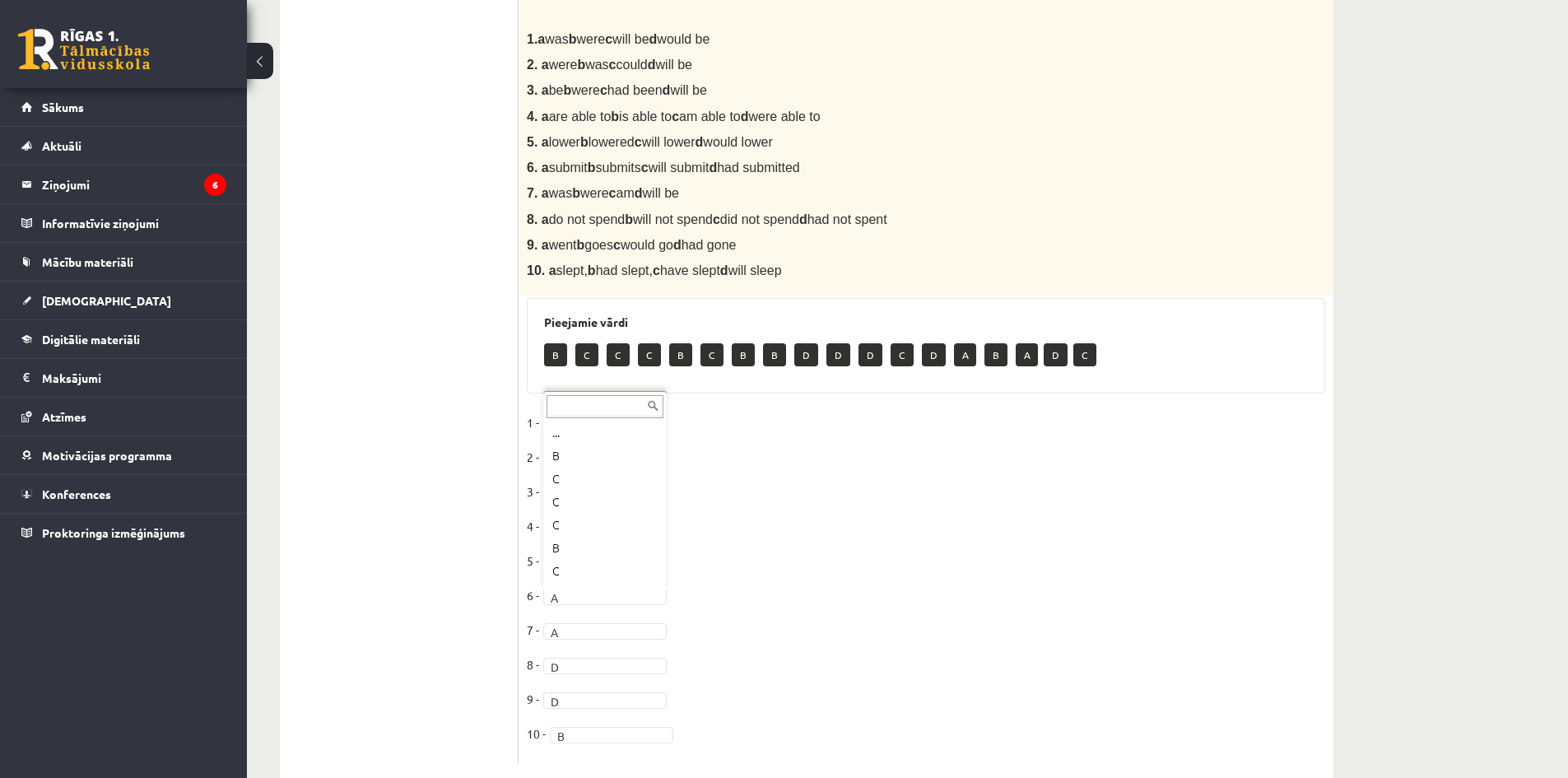
scroll to position [181, 0]
click at [602, 641] on fieldset "1 - B * 2 - A * 3 - C * 4 - A * 5 - A * 6 - D * 7 - A * 8 - D * 9 - D * 10 - B *" at bounding box center [926, 583] width 799 height 346
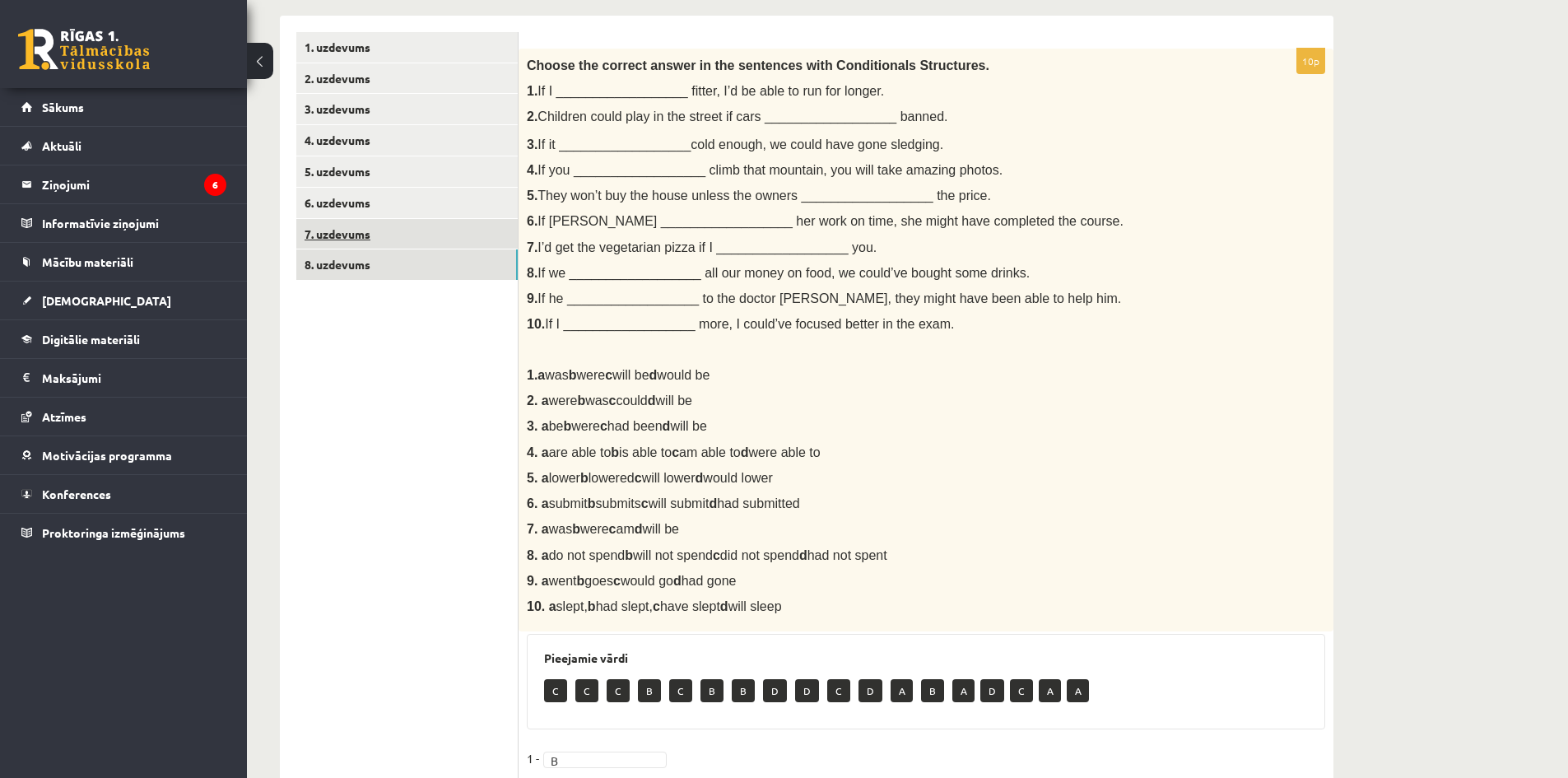
scroll to position [142, 0]
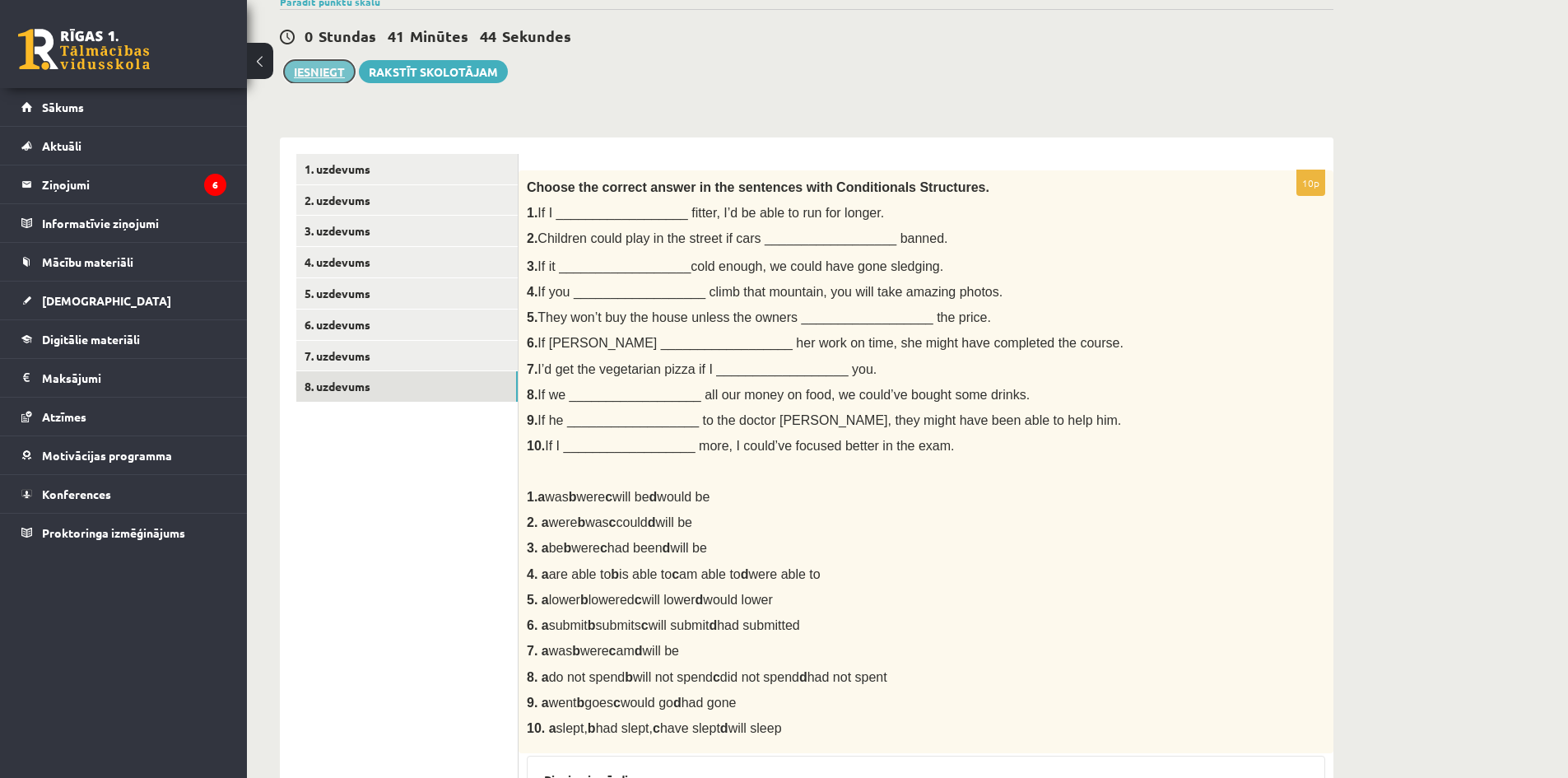
click at [334, 68] on button "Iesniegt" at bounding box center [319, 71] width 71 height 23
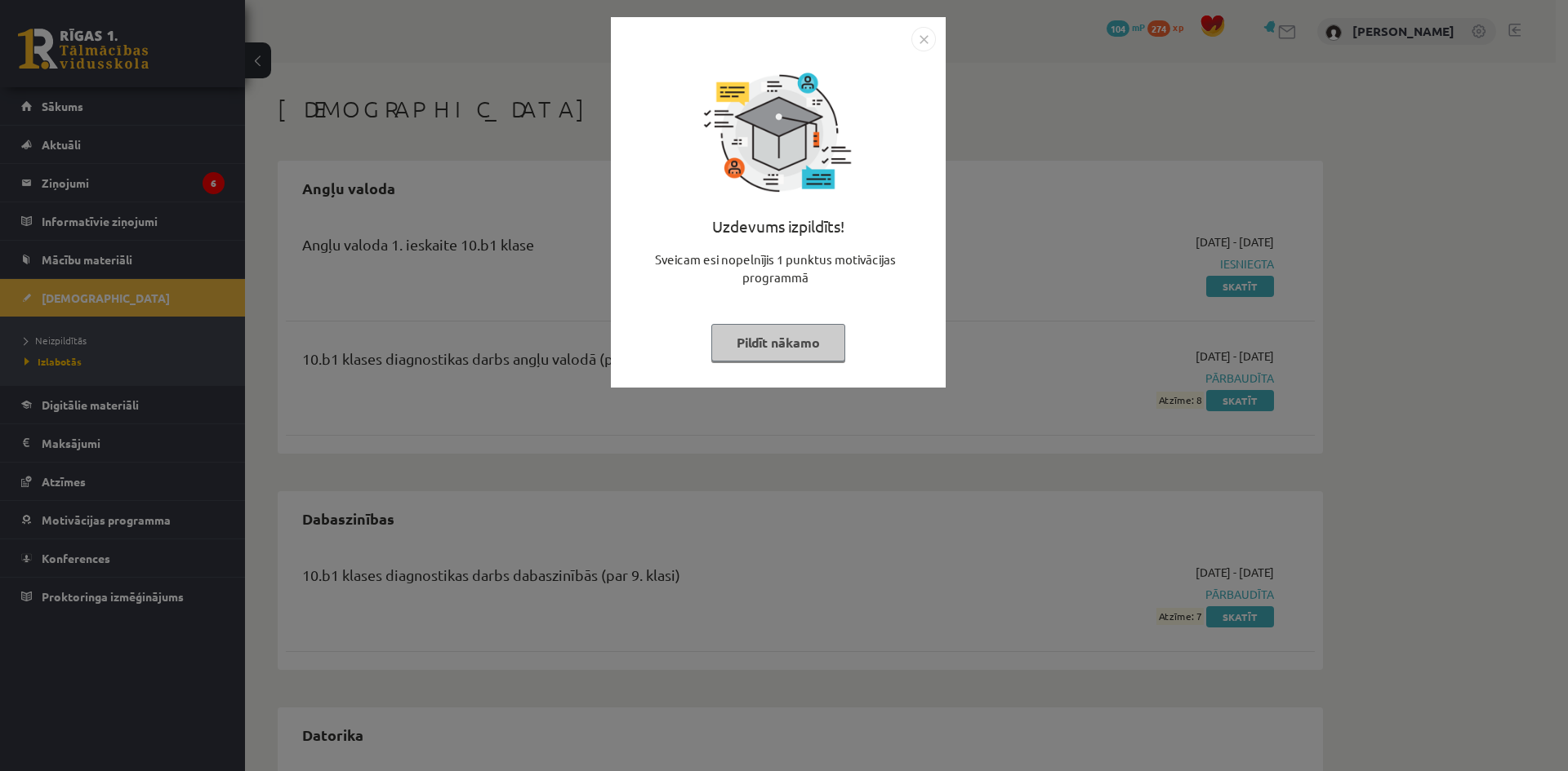
click at [911, 29] on img "Close" at bounding box center [923, 39] width 25 height 25
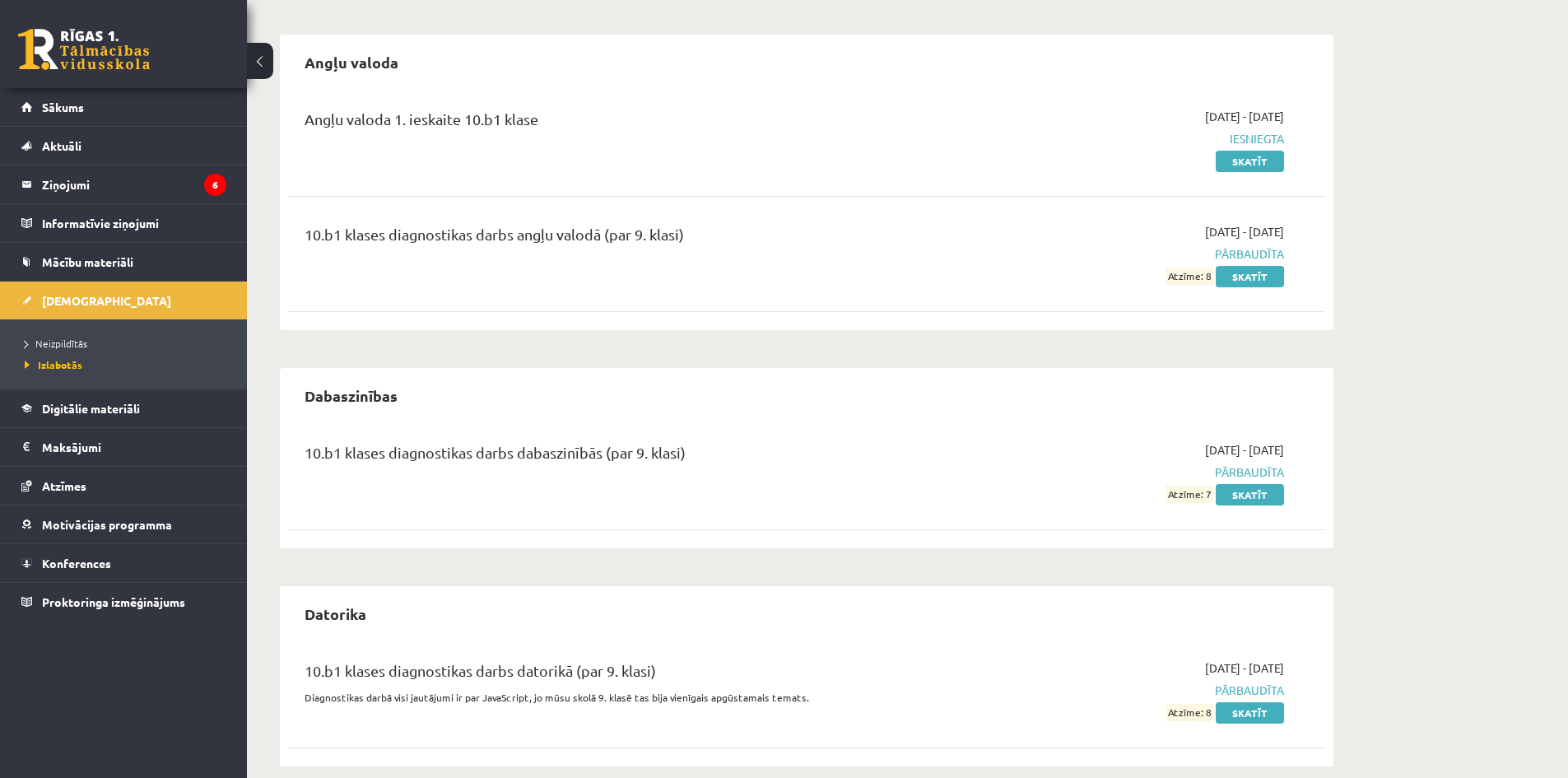
scroll to position [149, 0]
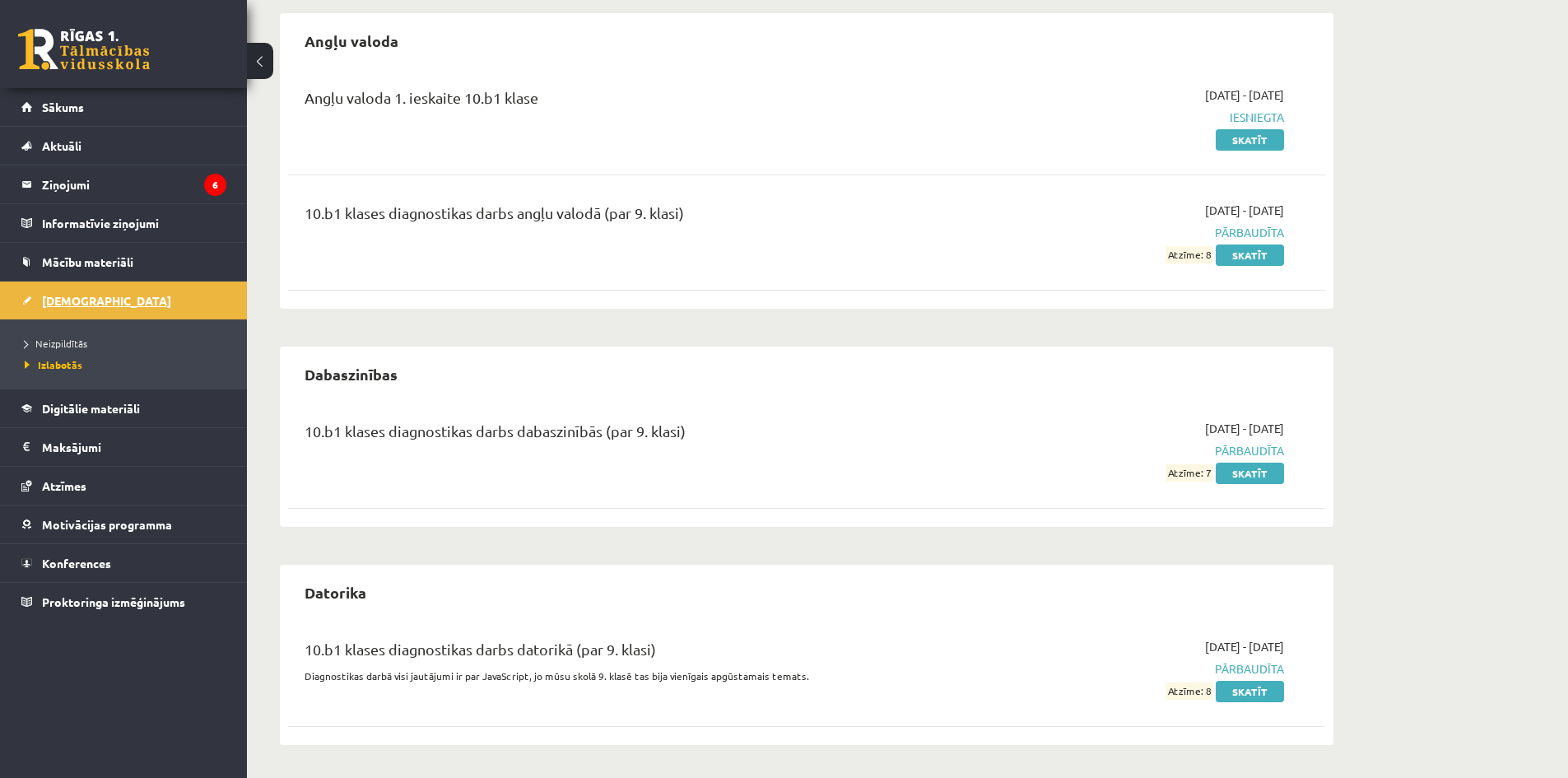
click at [70, 297] on span "[DEMOGRAPHIC_DATA]" at bounding box center [106, 301] width 129 height 15
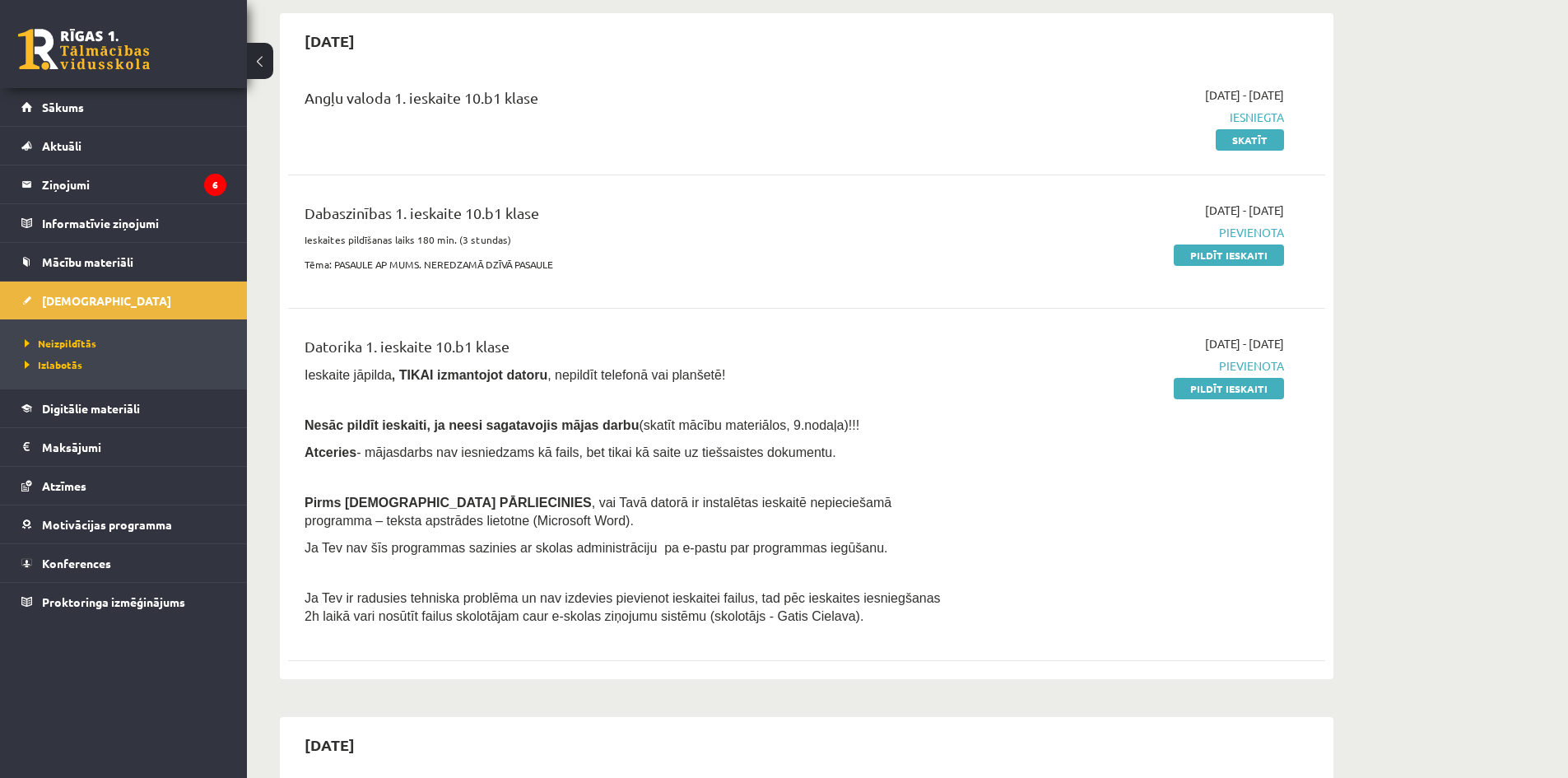
click at [1198, 251] on link "Pildīt ieskaiti" at bounding box center [1229, 254] width 110 height 21
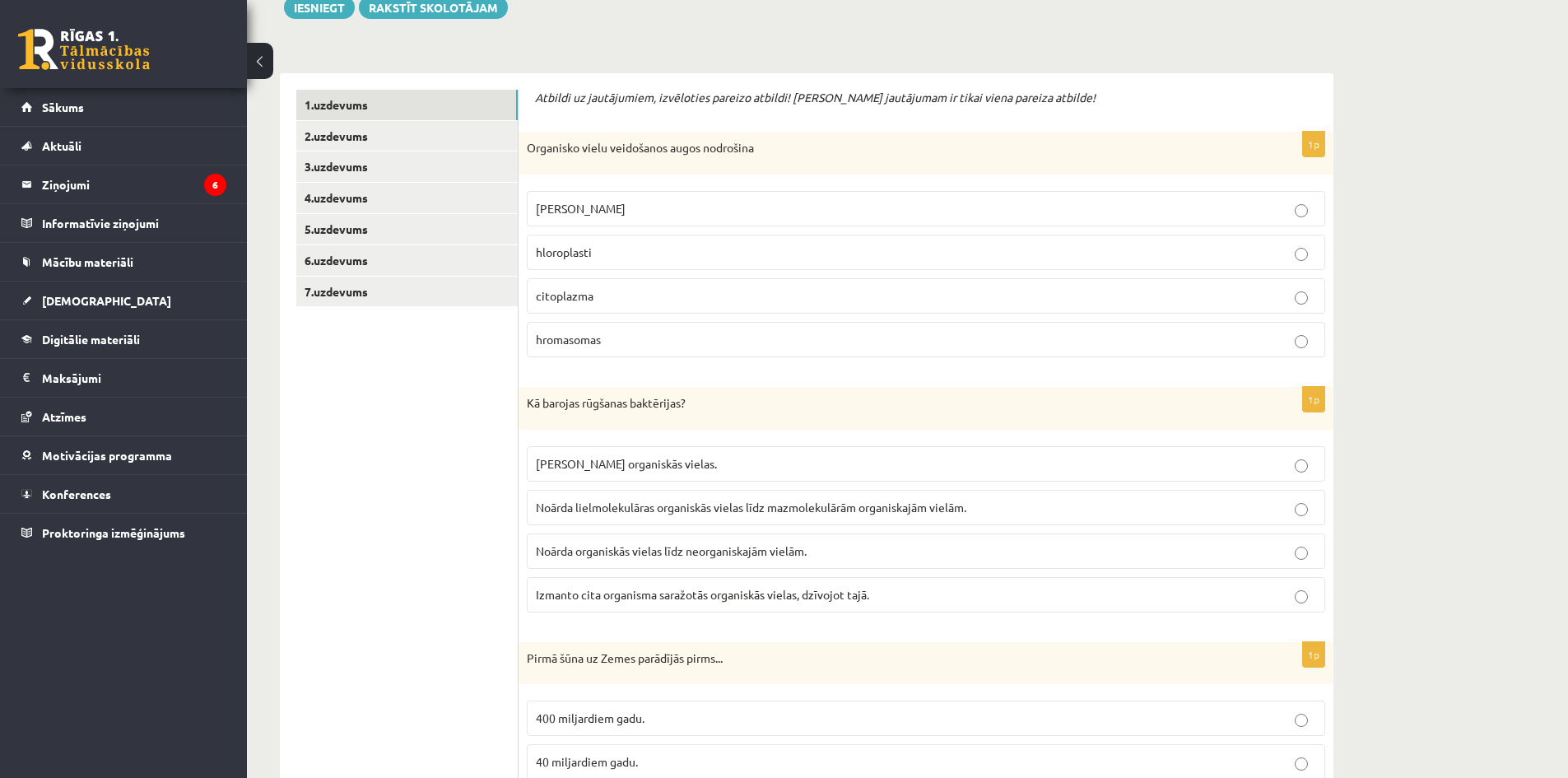
scroll to position [165, 0]
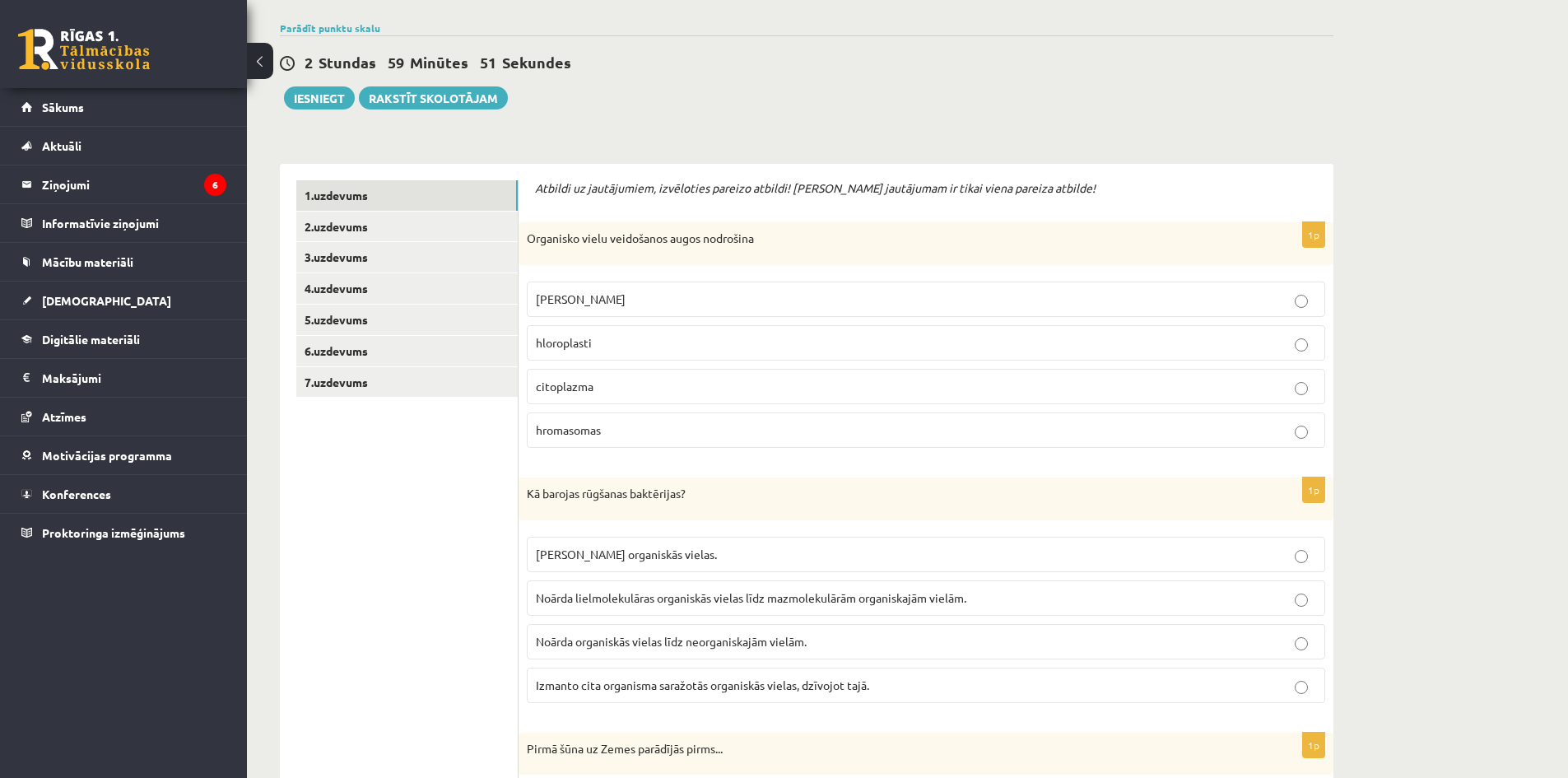
click at [588, 298] on span "[PERSON_NAME]" at bounding box center [581, 299] width 90 height 15
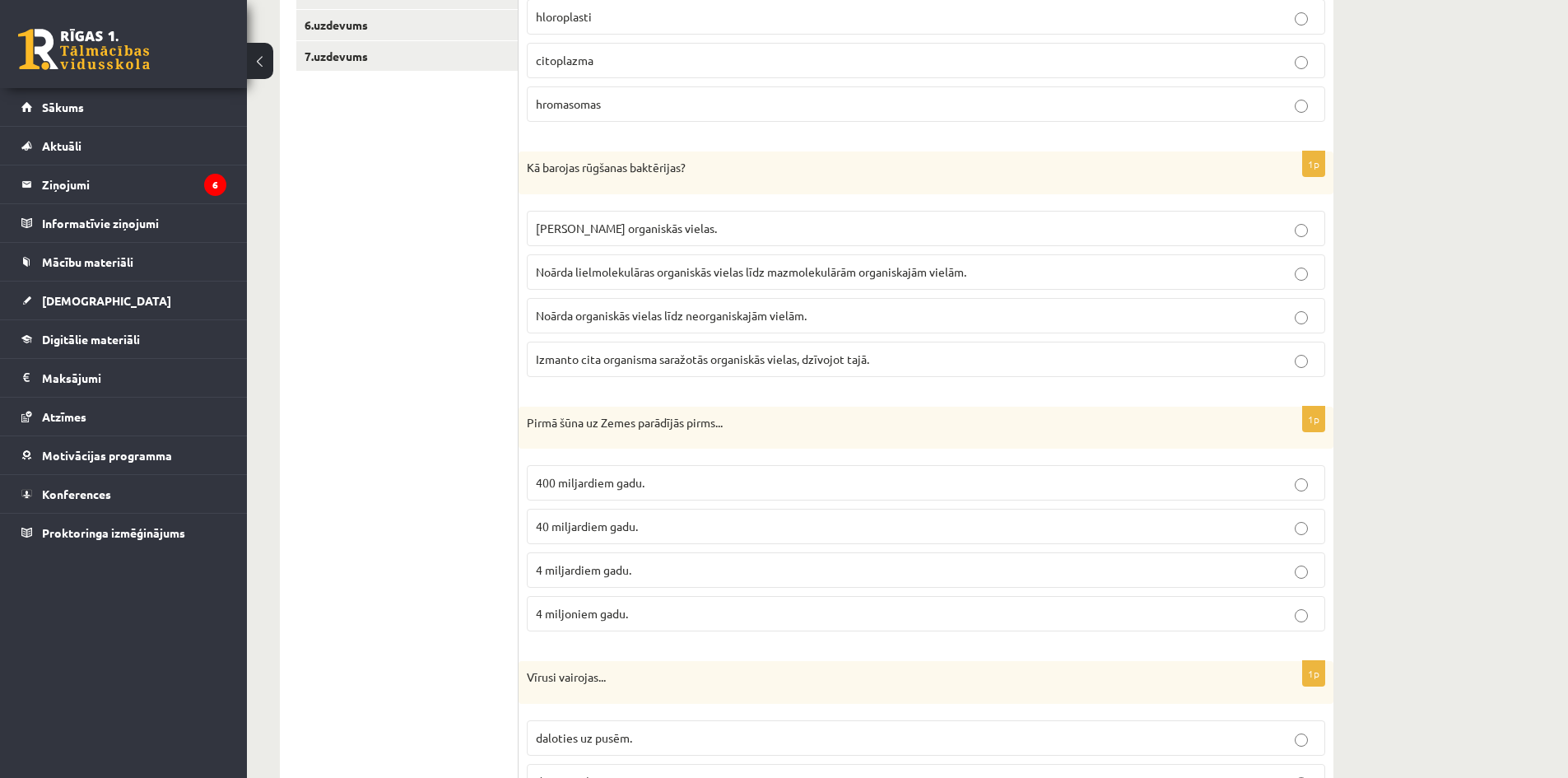
scroll to position [494, 0]
click at [1260, 226] on p "[PERSON_NAME] organiskās vielas." at bounding box center [926, 225] width 780 height 18
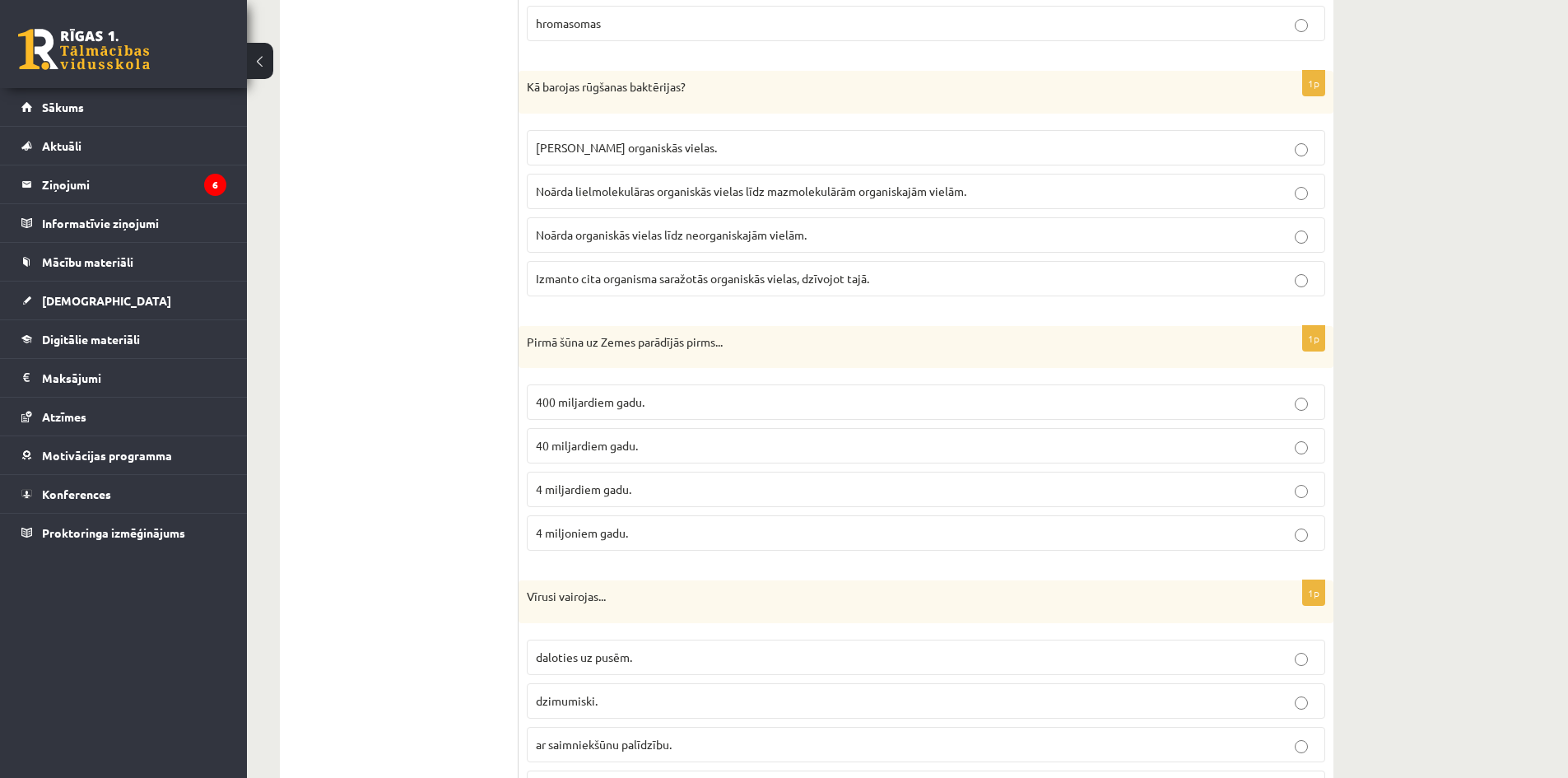
scroll to position [576, 0]
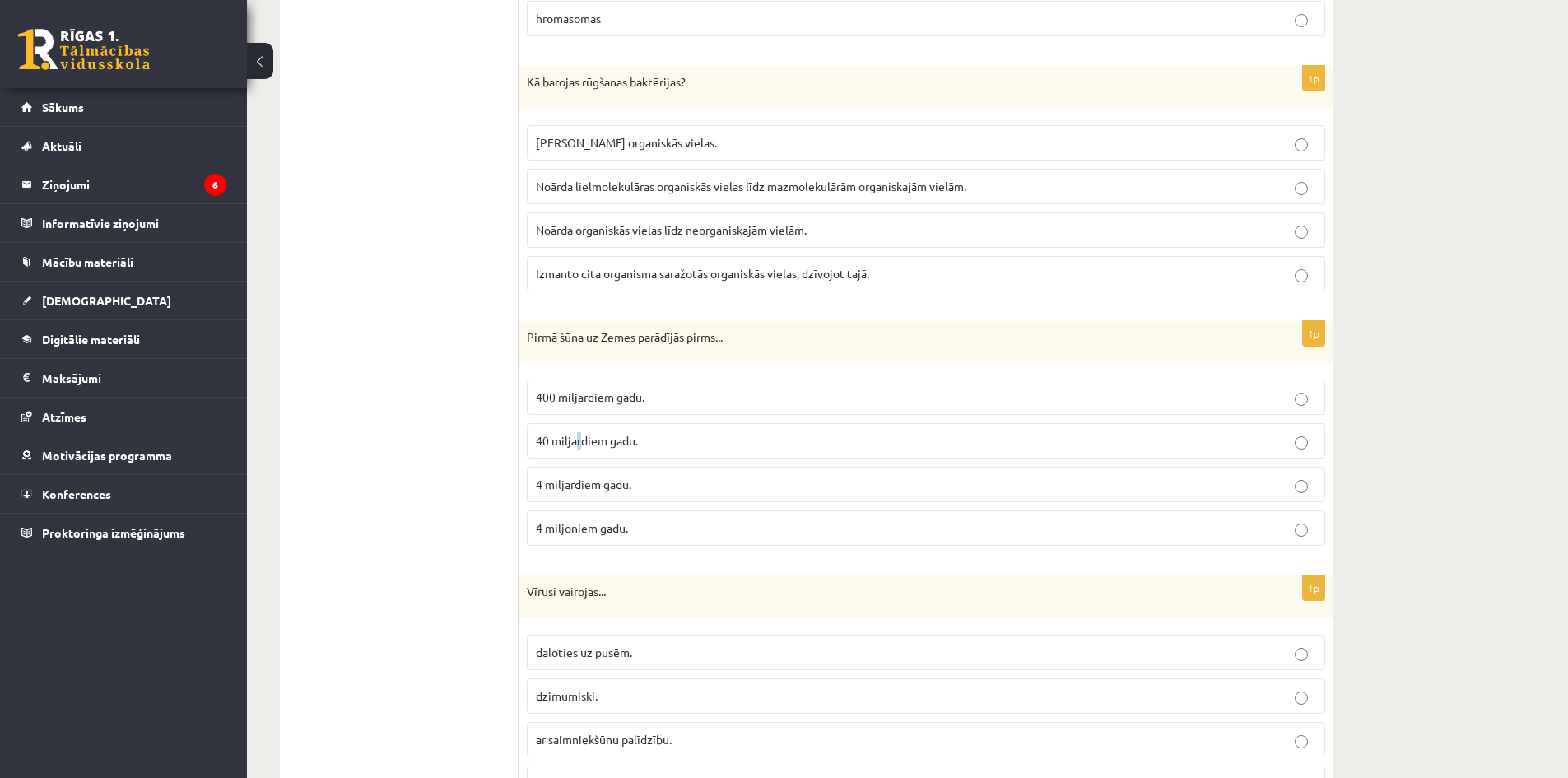
click at [576, 453] on label "40 miljardiem gadu." at bounding box center [926, 441] width 799 height 35
click at [692, 390] on p "400 miljardiem gadu." at bounding box center [926, 397] width 780 height 18
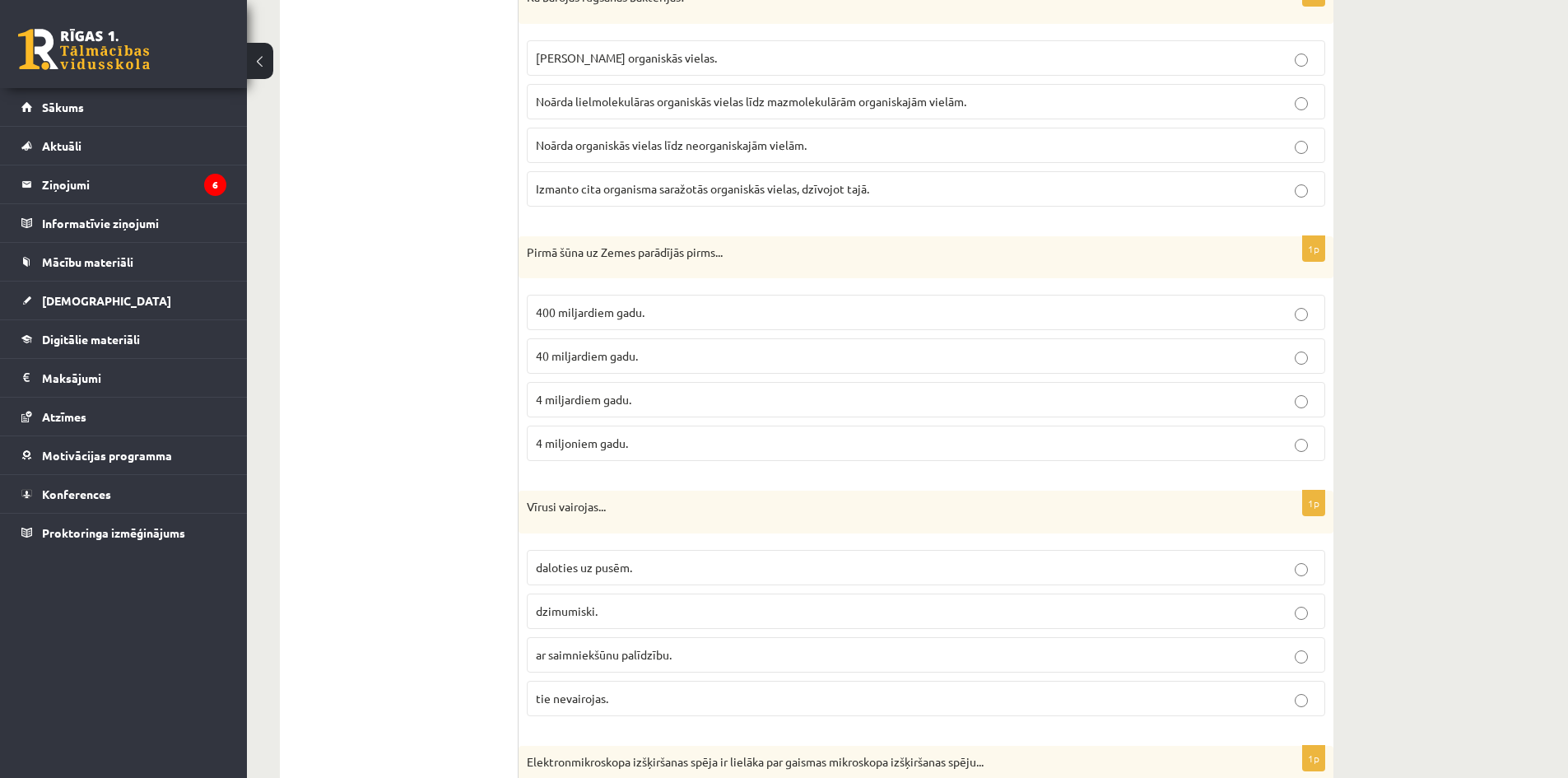
scroll to position [823, 0]
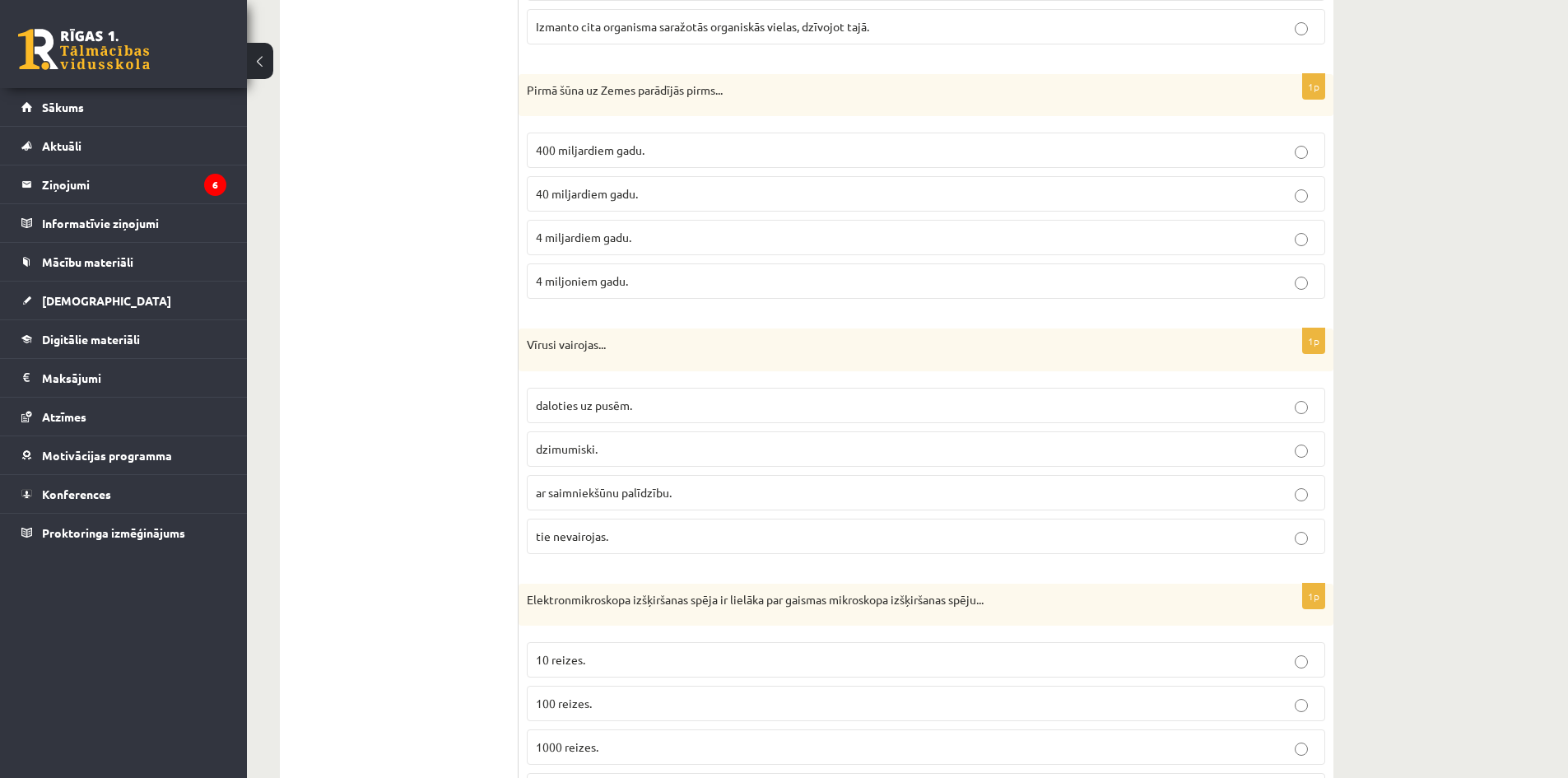
click at [607, 186] on p "40 miljardiem gadu." at bounding box center [926, 193] width 780 height 18
click at [596, 500] on p "ar saimniekšūnu palīdzību." at bounding box center [926, 493] width 780 height 18
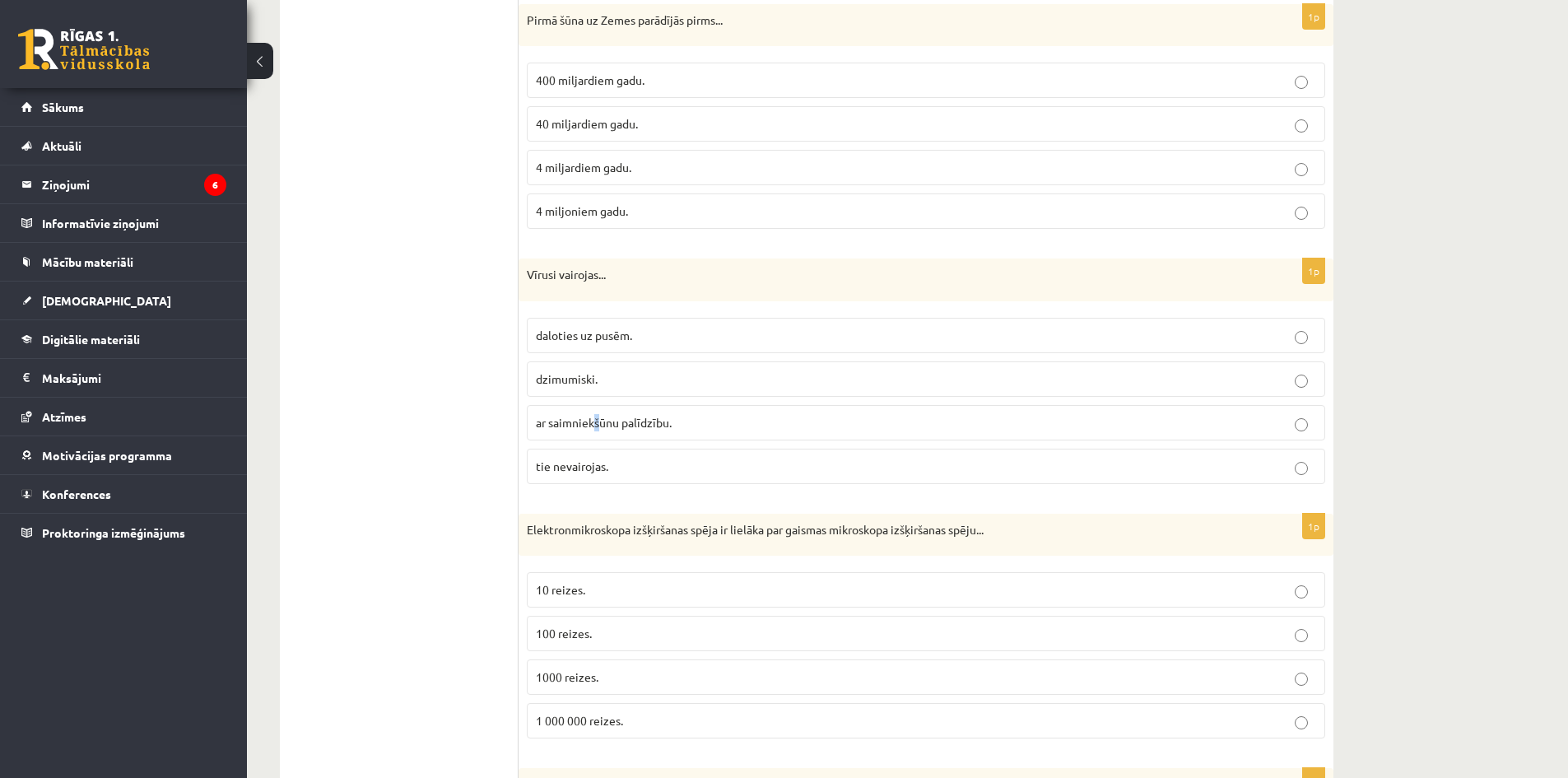
scroll to position [988, 0]
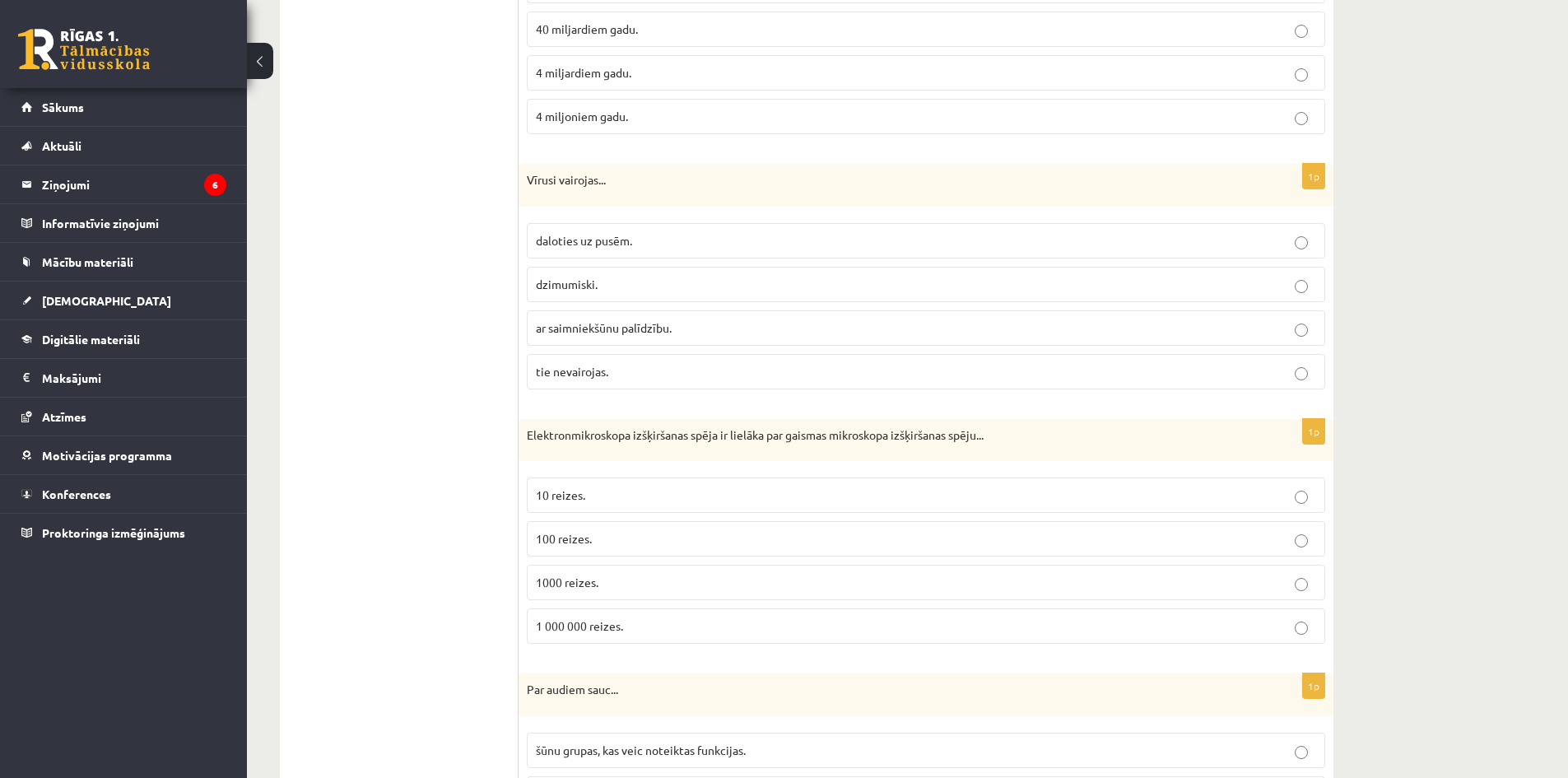
click at [847, 319] on label "ar saimniekšūnu palīdzību." at bounding box center [926, 328] width 799 height 35
click at [601, 535] on p "100 reizes." at bounding box center [926, 538] width 780 height 18
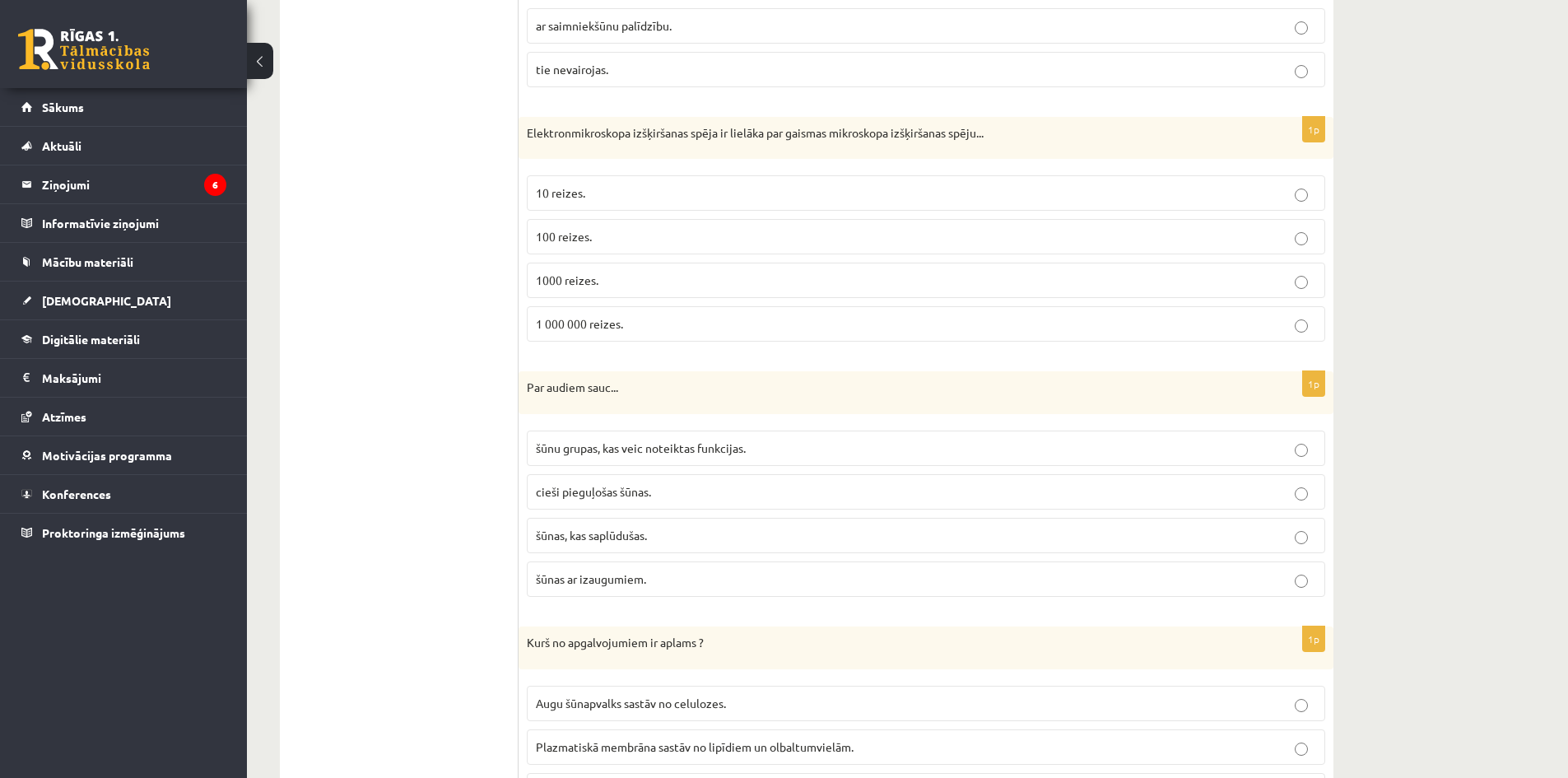
scroll to position [1401, 0]
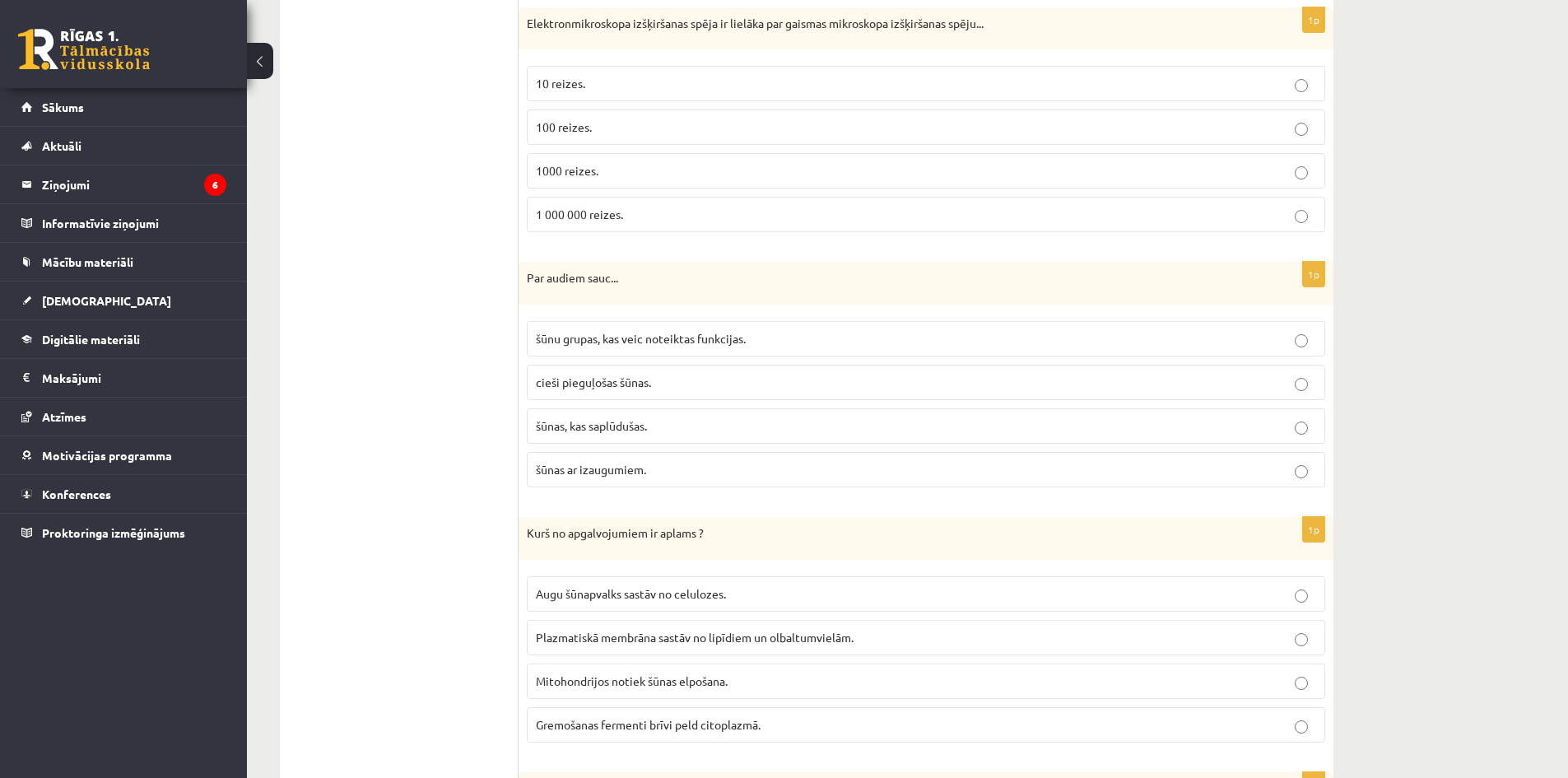
drag, startPoint x: 651, startPoint y: 430, endPoint x: 643, endPoint y: 438, distance: 11.3
click at [649, 432] on p "šūnas, kas saplūdušas." at bounding box center [926, 426] width 780 height 18
click at [701, 422] on p "šūnas, kas saplūdušas." at bounding box center [926, 426] width 780 height 18
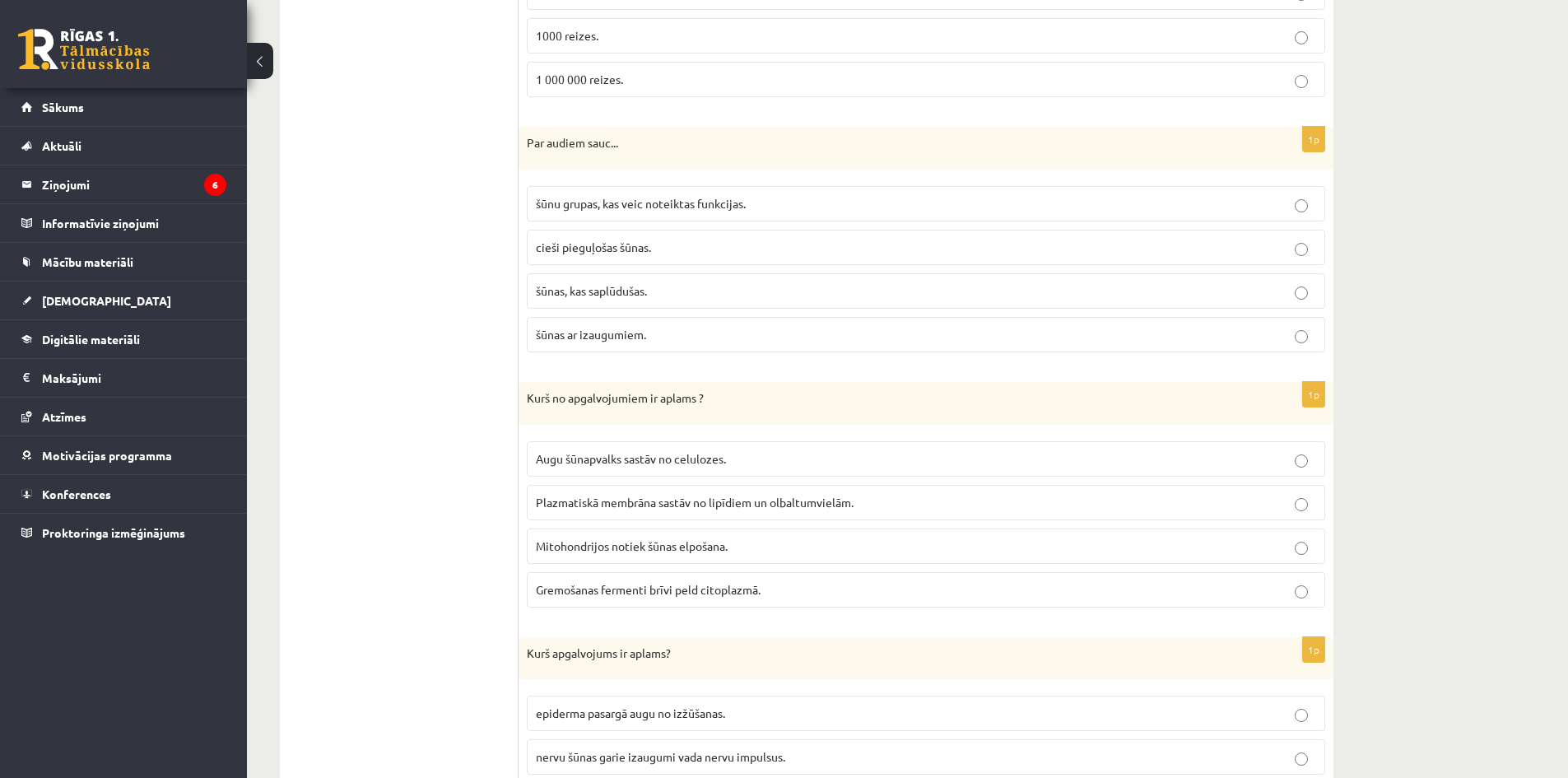
scroll to position [1565, 0]
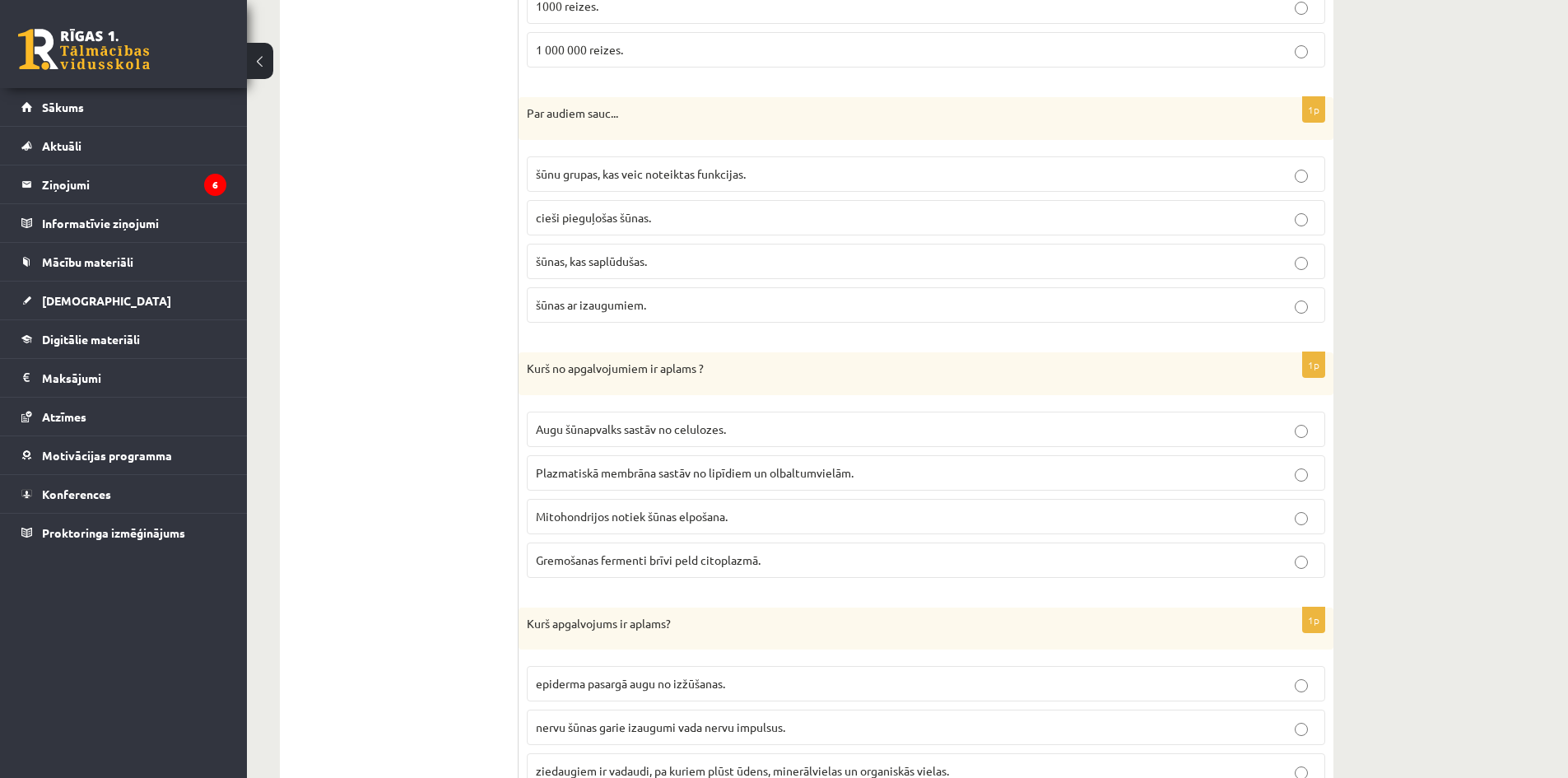
click at [575, 509] on p "Mitohondrijos notiek šūnas elpošana." at bounding box center [926, 516] width 780 height 18
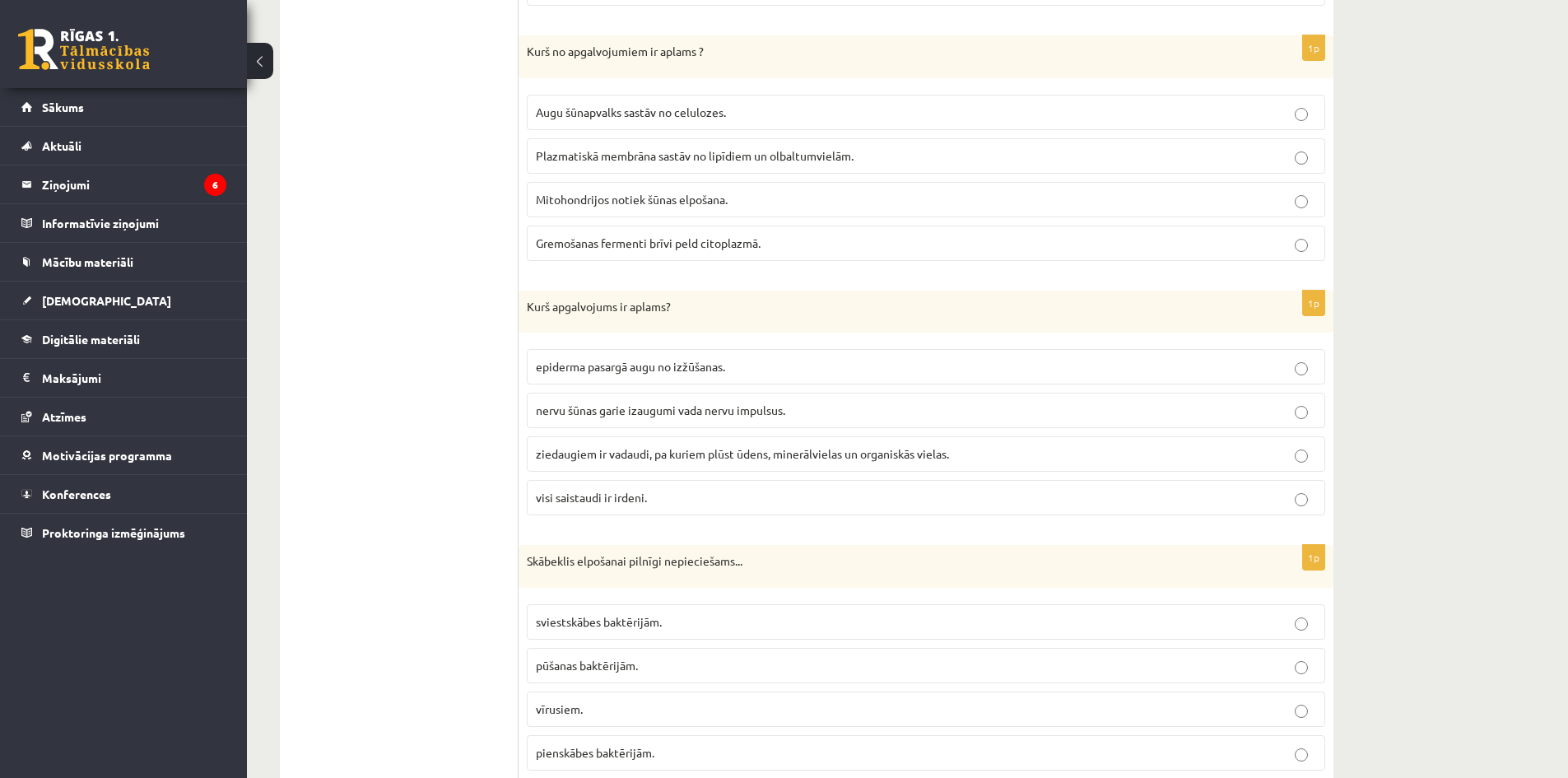
scroll to position [1895, 0]
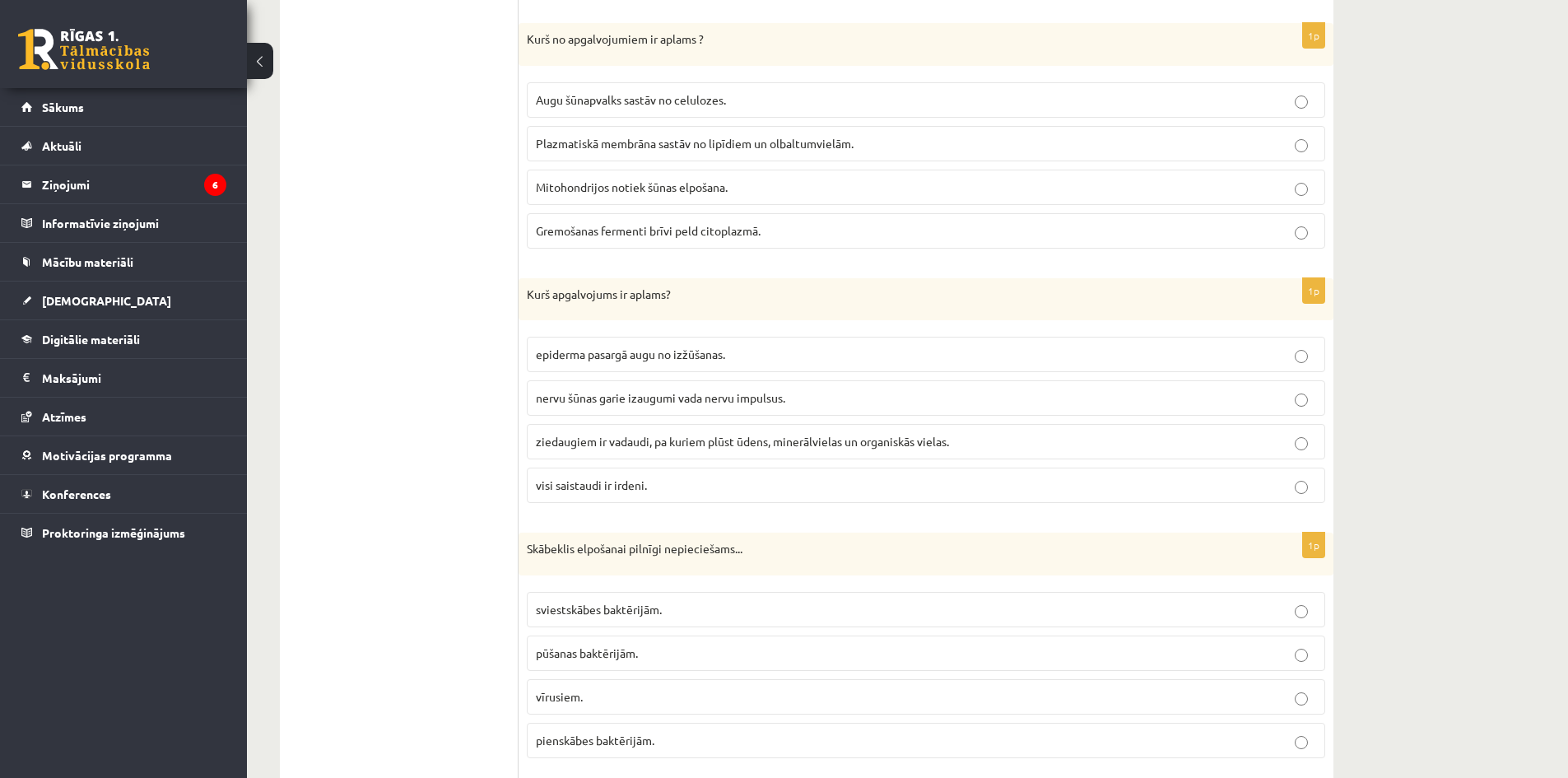
click at [547, 652] on span "pūšanas baktērijām." at bounding box center [587, 653] width 102 height 15
click at [638, 496] on label "visi saistaudi ir irdeni." at bounding box center [926, 486] width 799 height 35
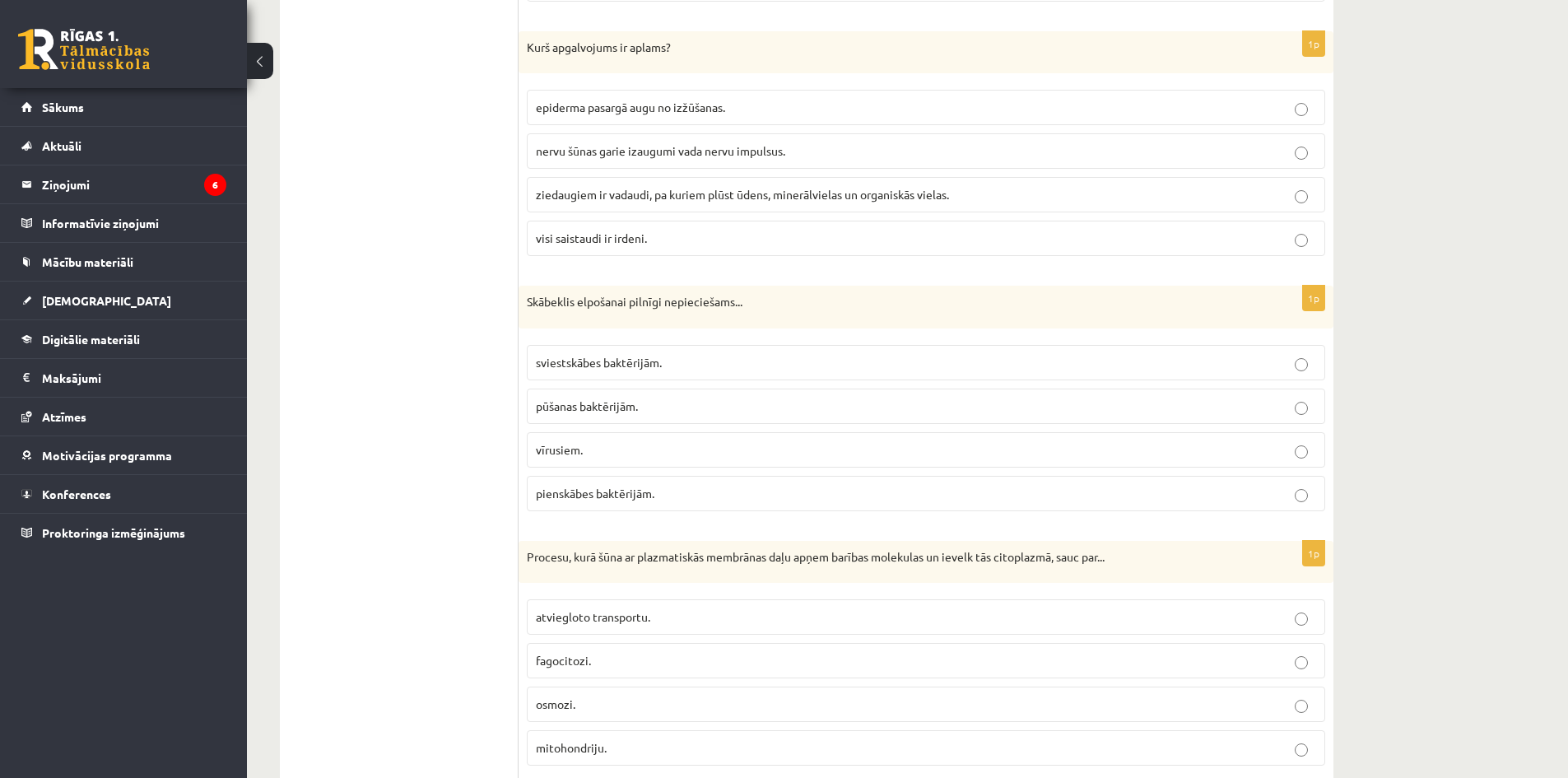
scroll to position [2306, 0]
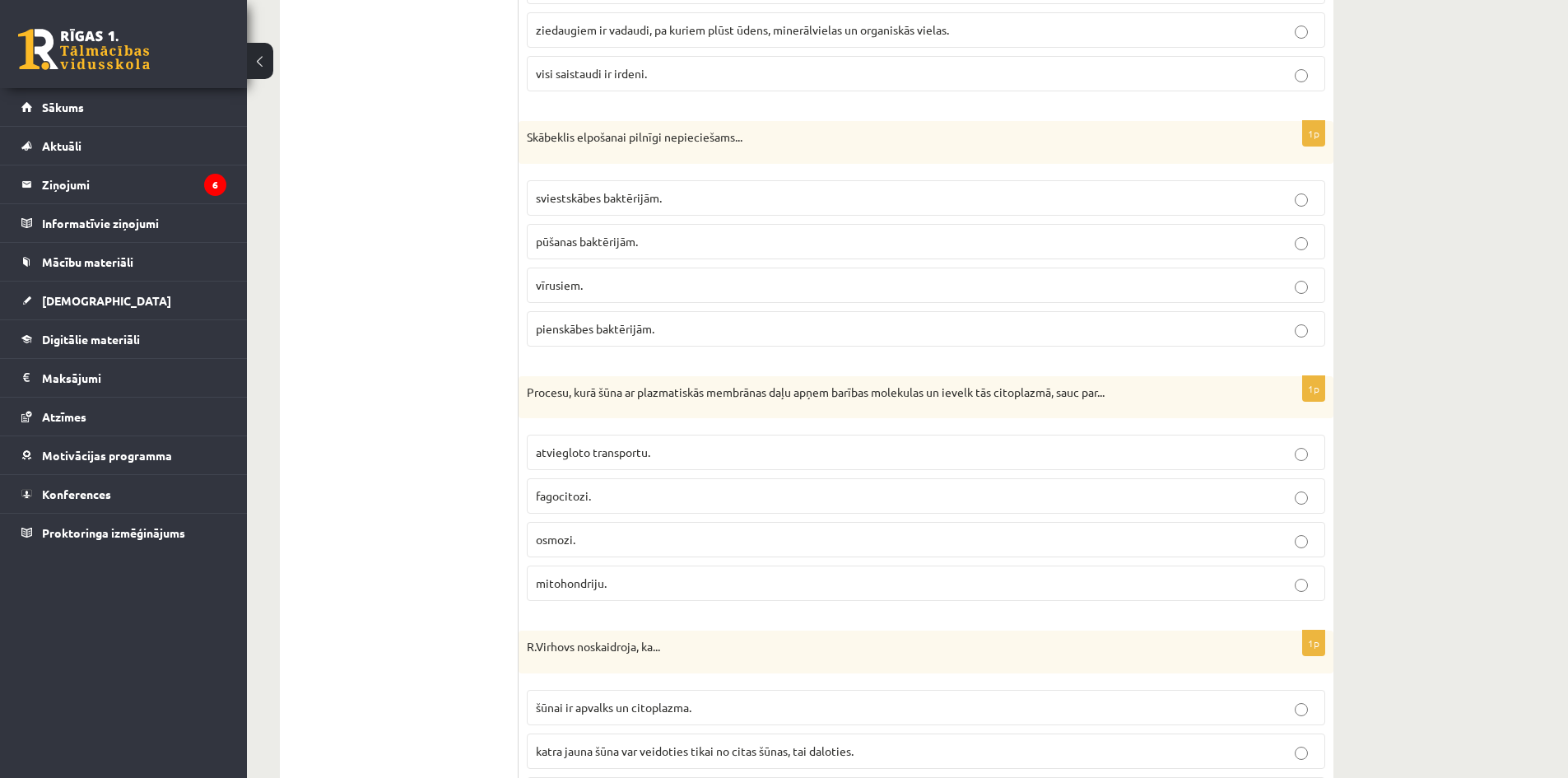
click at [1171, 545] on p "osmozi." at bounding box center [926, 539] width 780 height 18
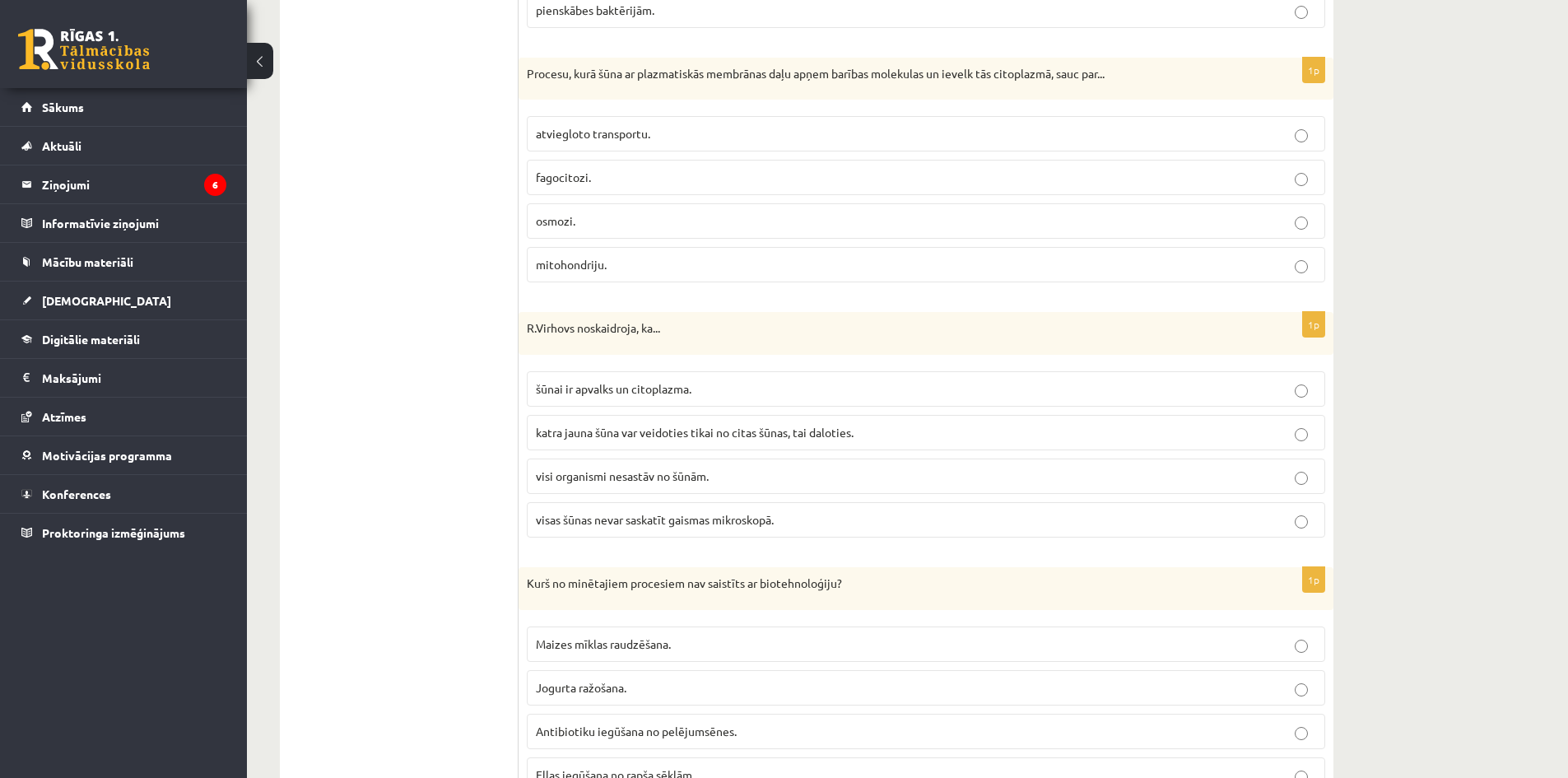
scroll to position [2636, 0]
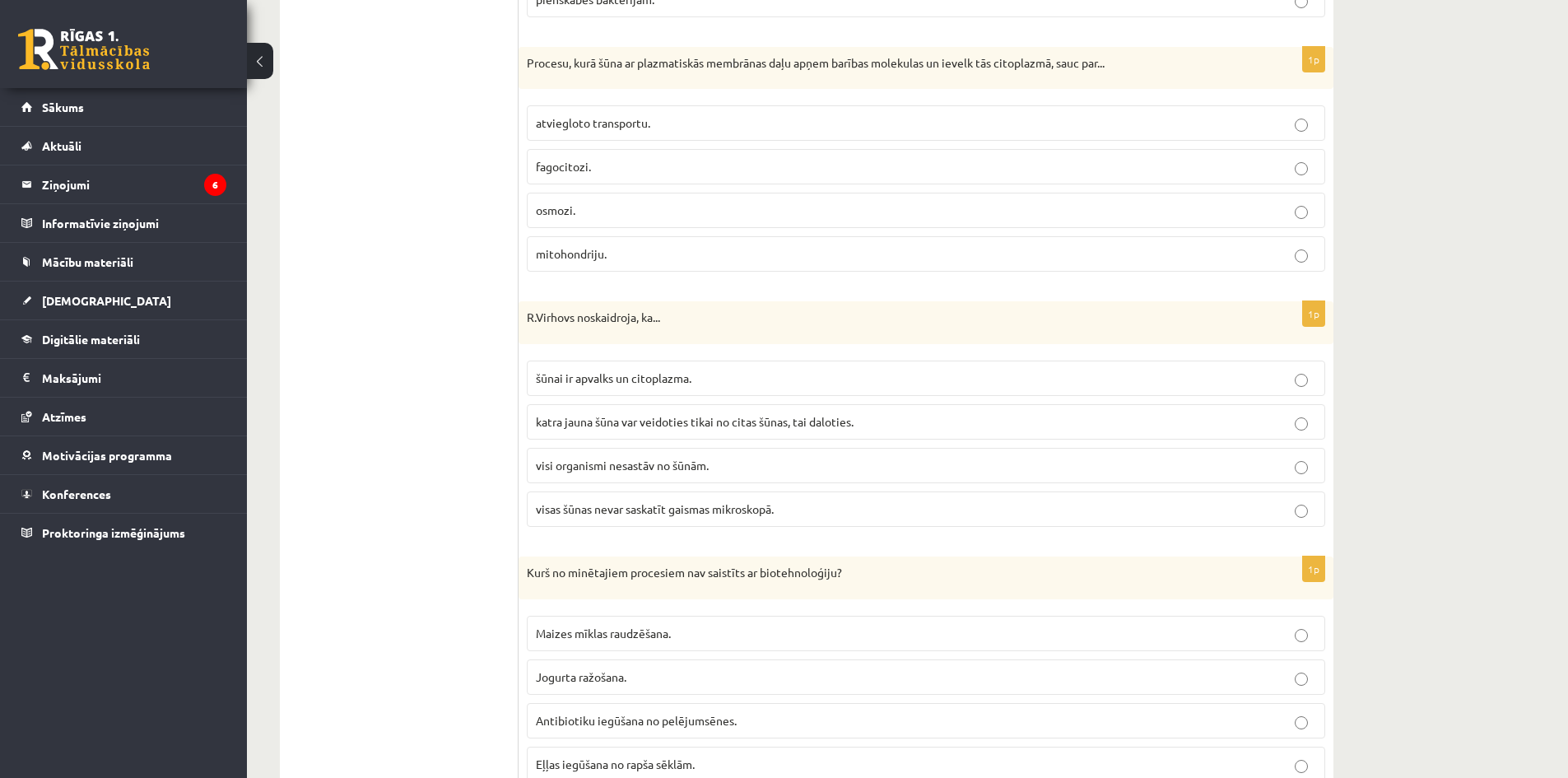
click at [876, 430] on p "katra jauna šūna var veidoties tikai no citas šūnas, tai daloties." at bounding box center [926, 422] width 780 height 18
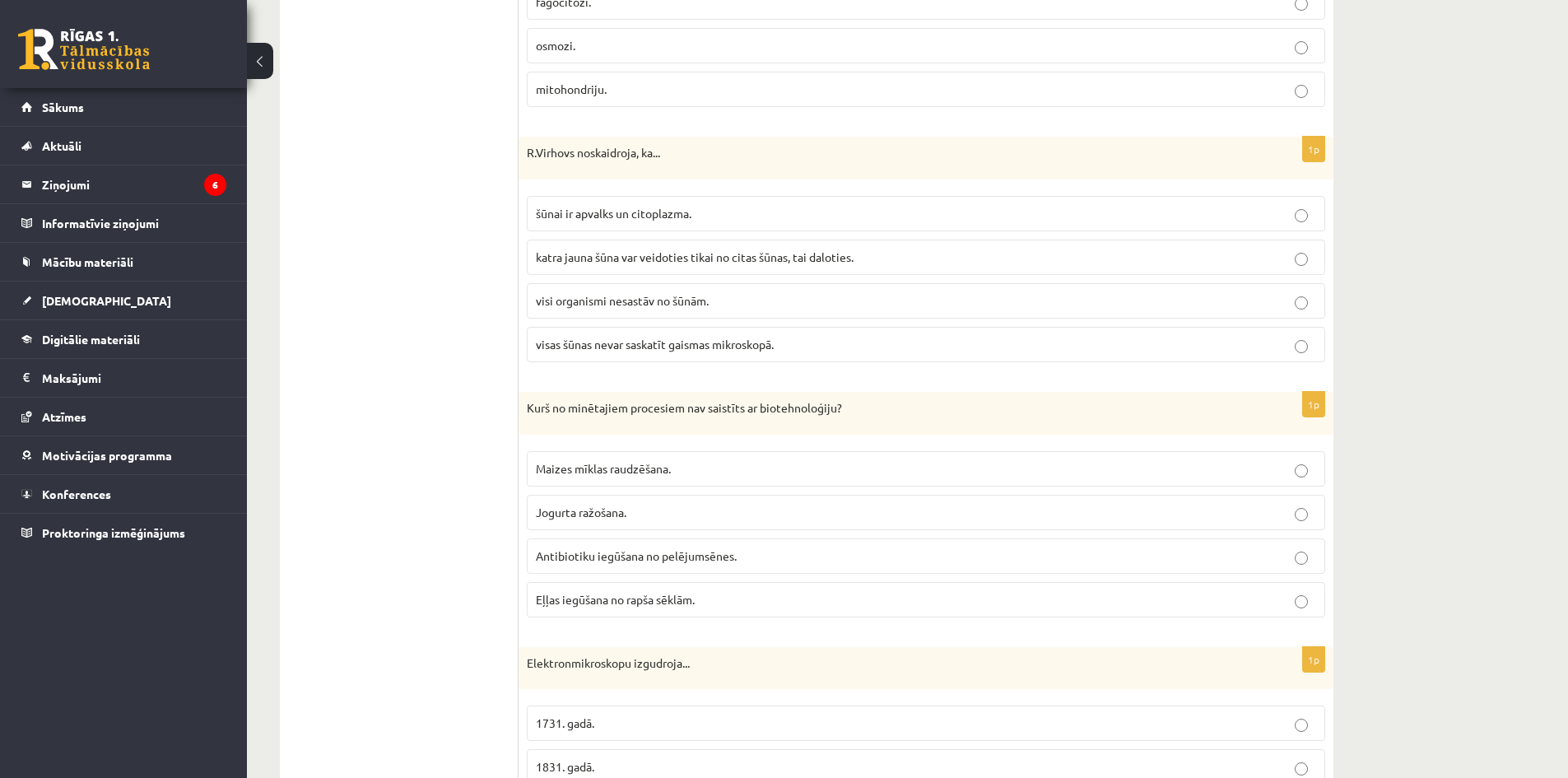
scroll to position [2883, 0]
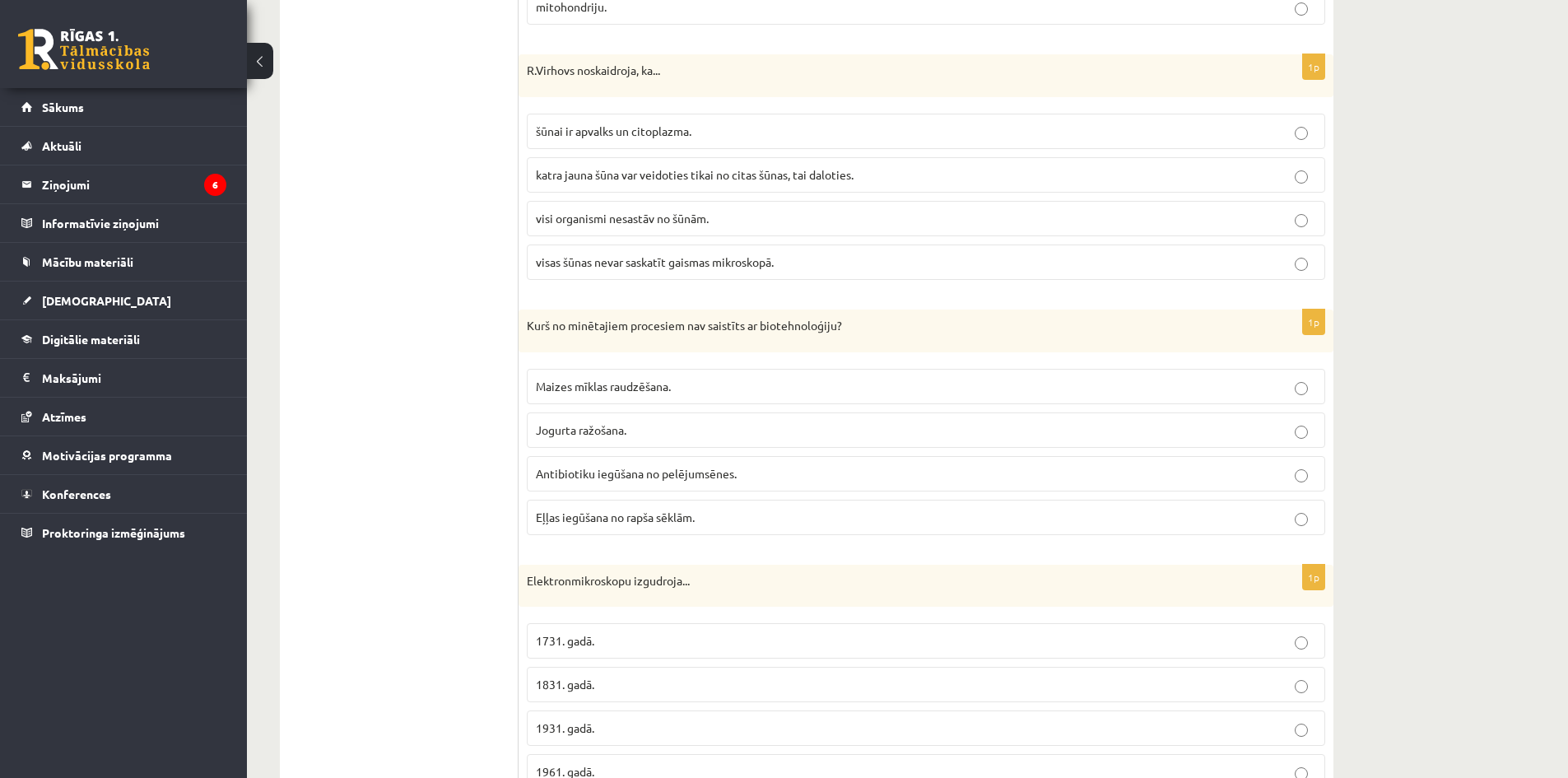
click at [582, 530] on label "Eļļas iegūšana no rapša sēklām." at bounding box center [926, 517] width 799 height 35
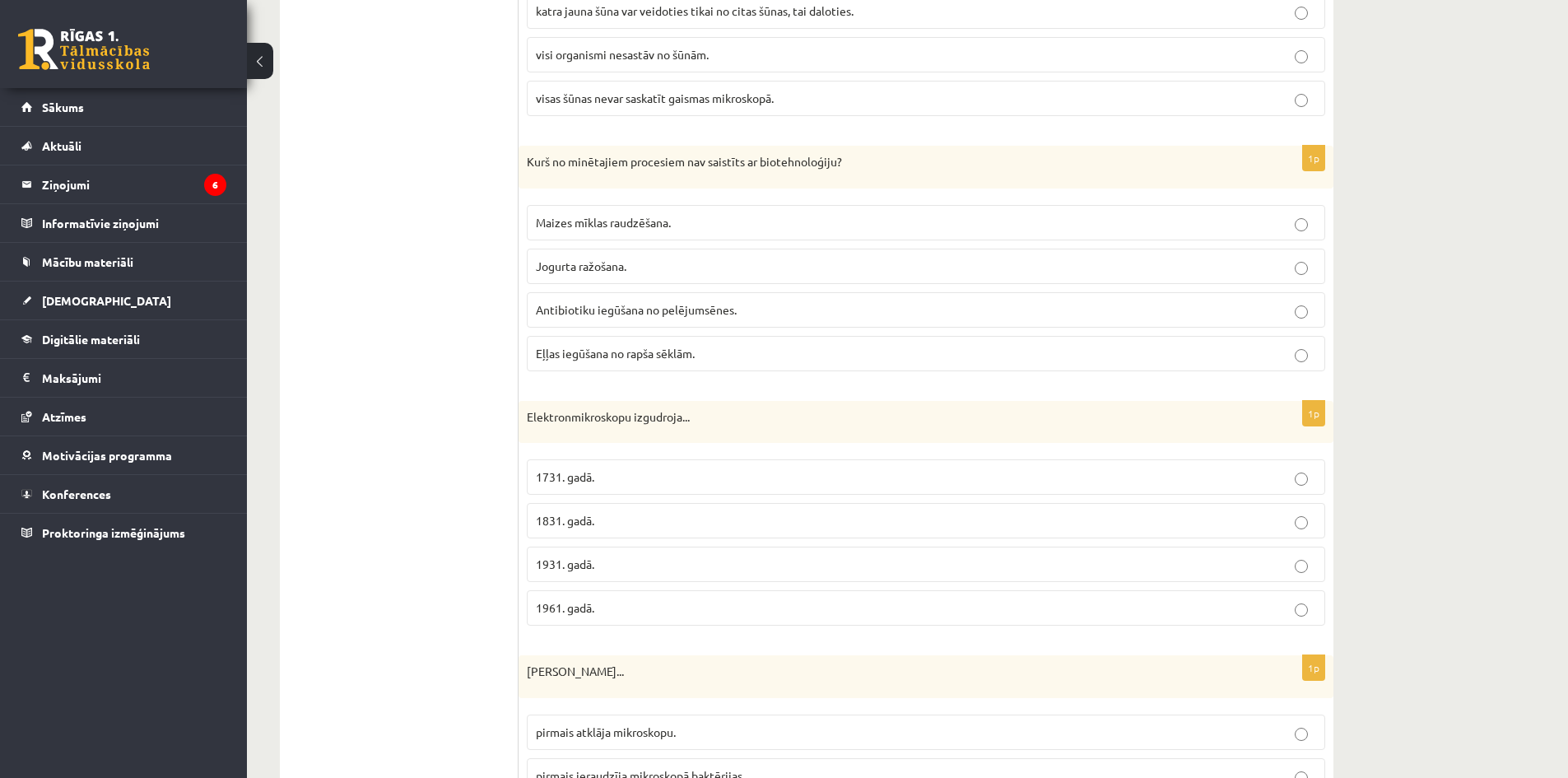
scroll to position [3048, 0]
click at [589, 601] on span "1961. gadā." at bounding box center [565, 607] width 58 height 15
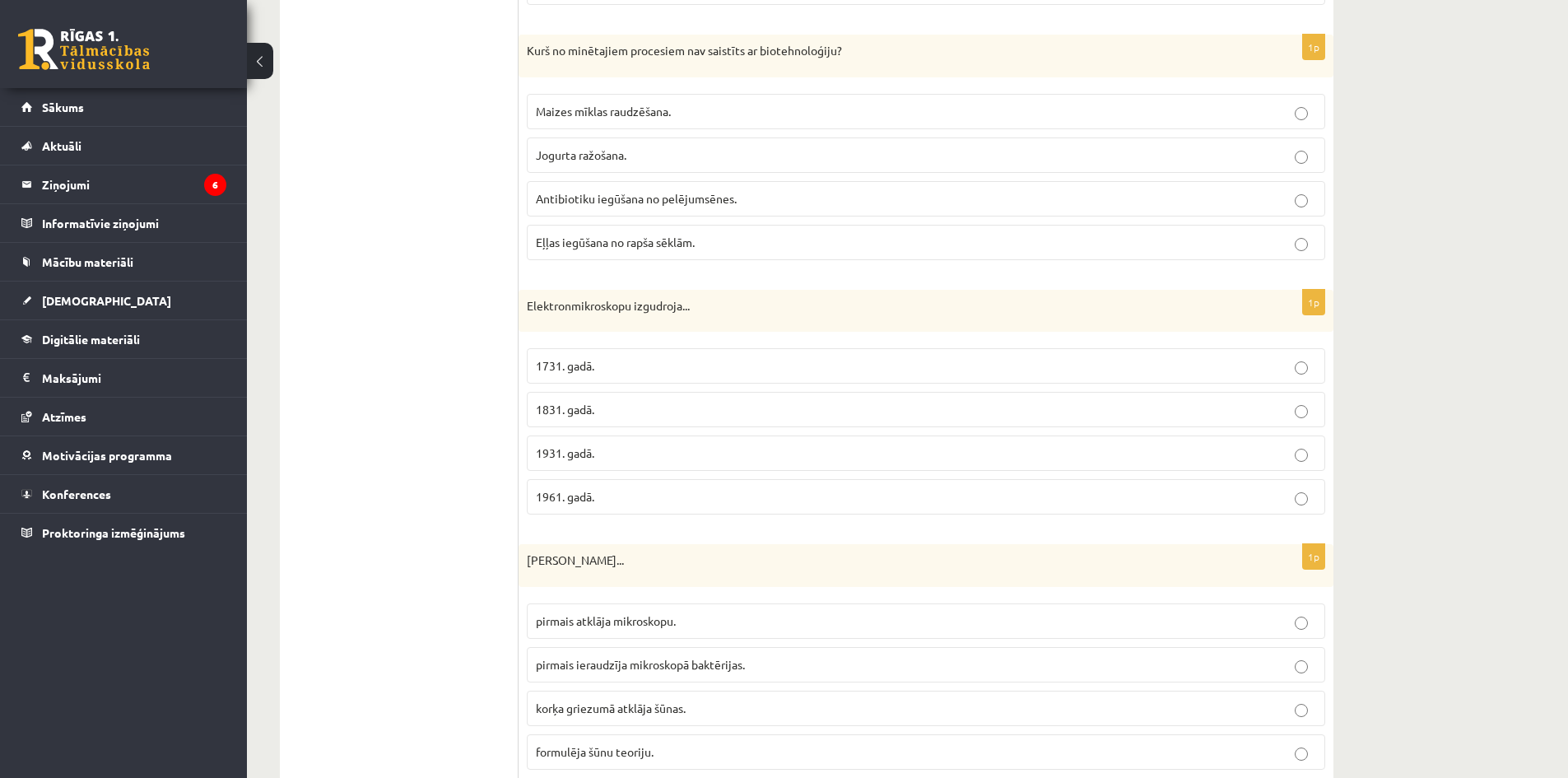
scroll to position [3213, 0]
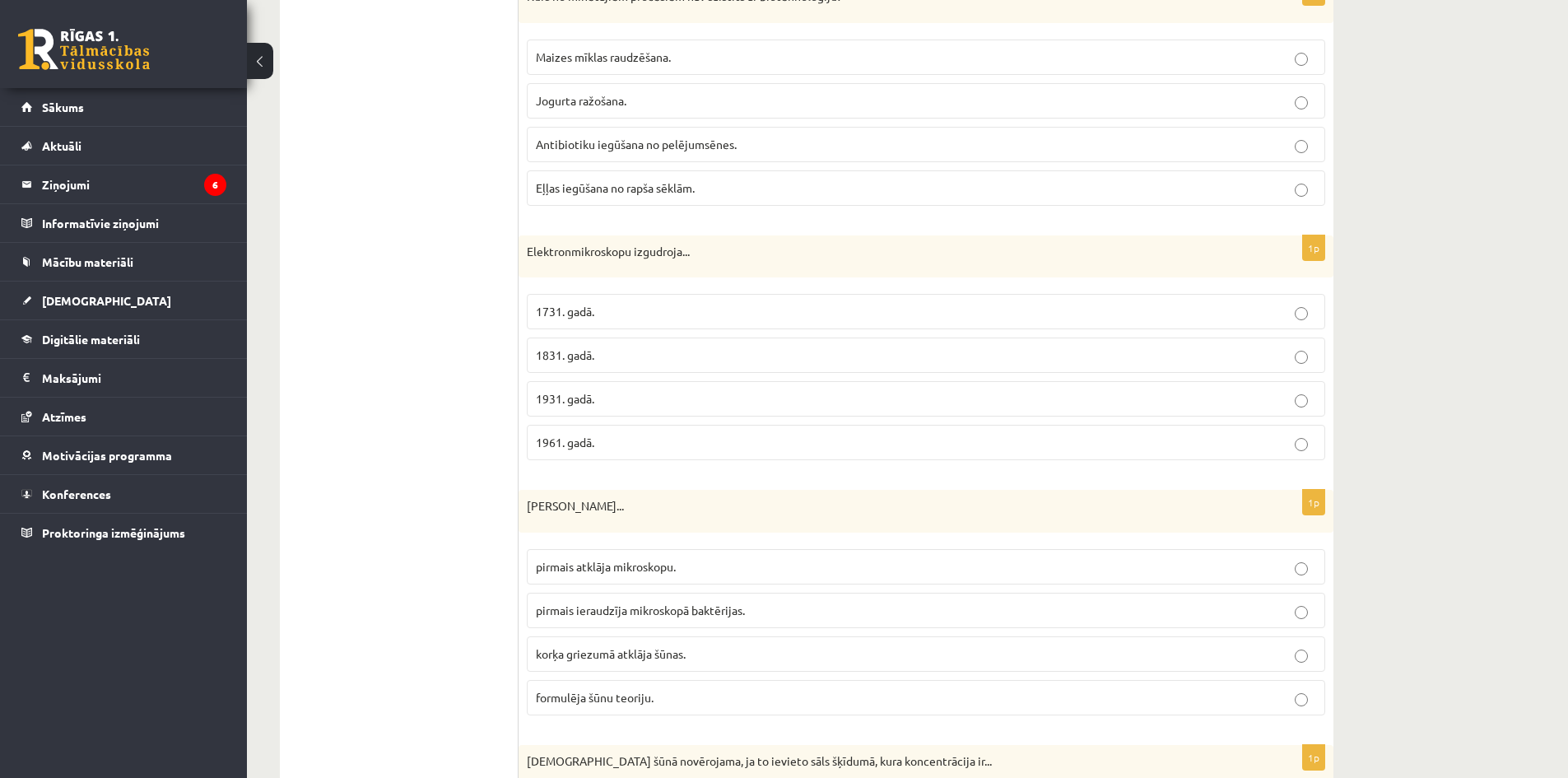
click at [751, 396] on p "1931. gadā." at bounding box center [926, 399] width 780 height 18
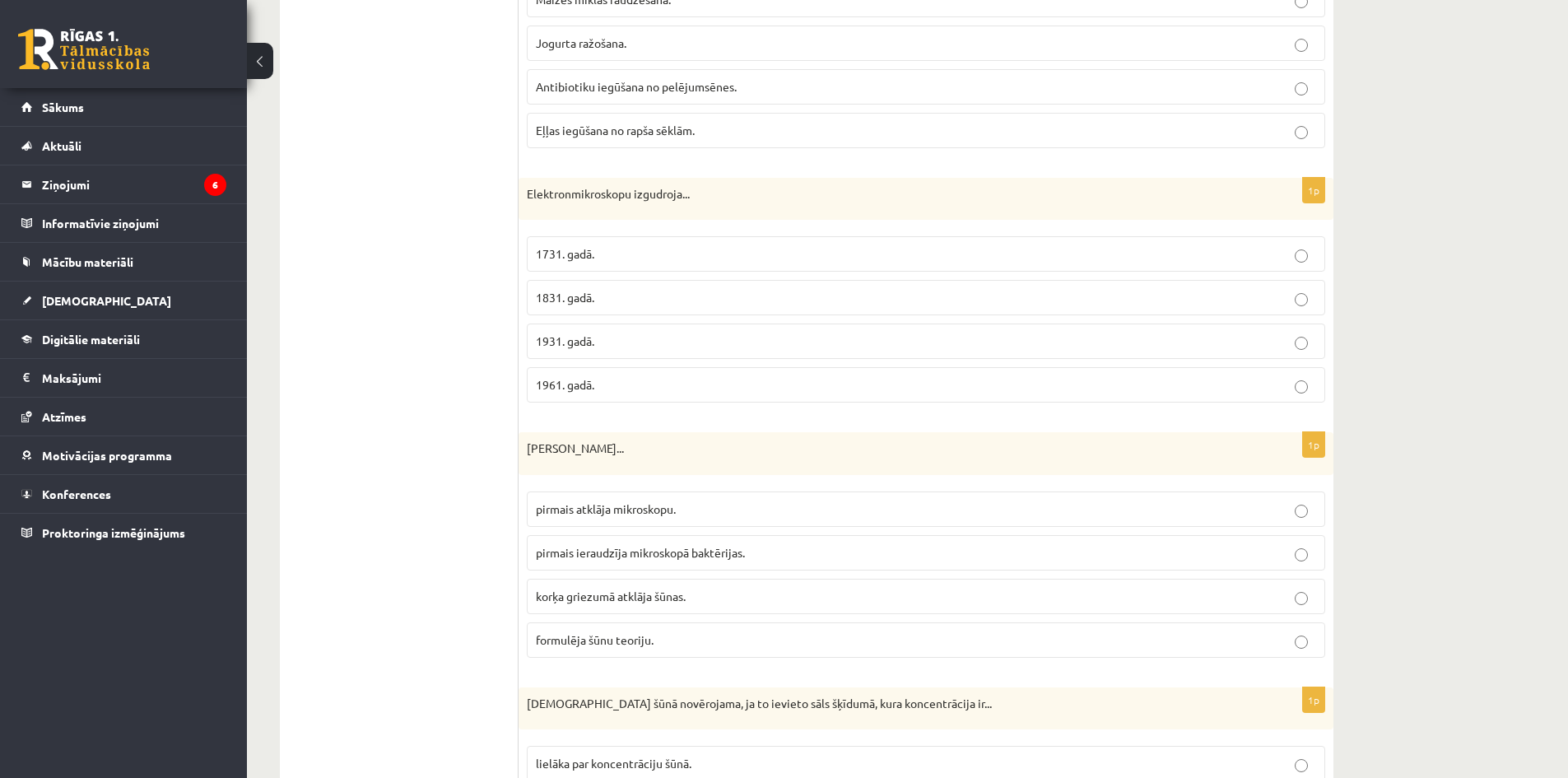
scroll to position [3295, 0]
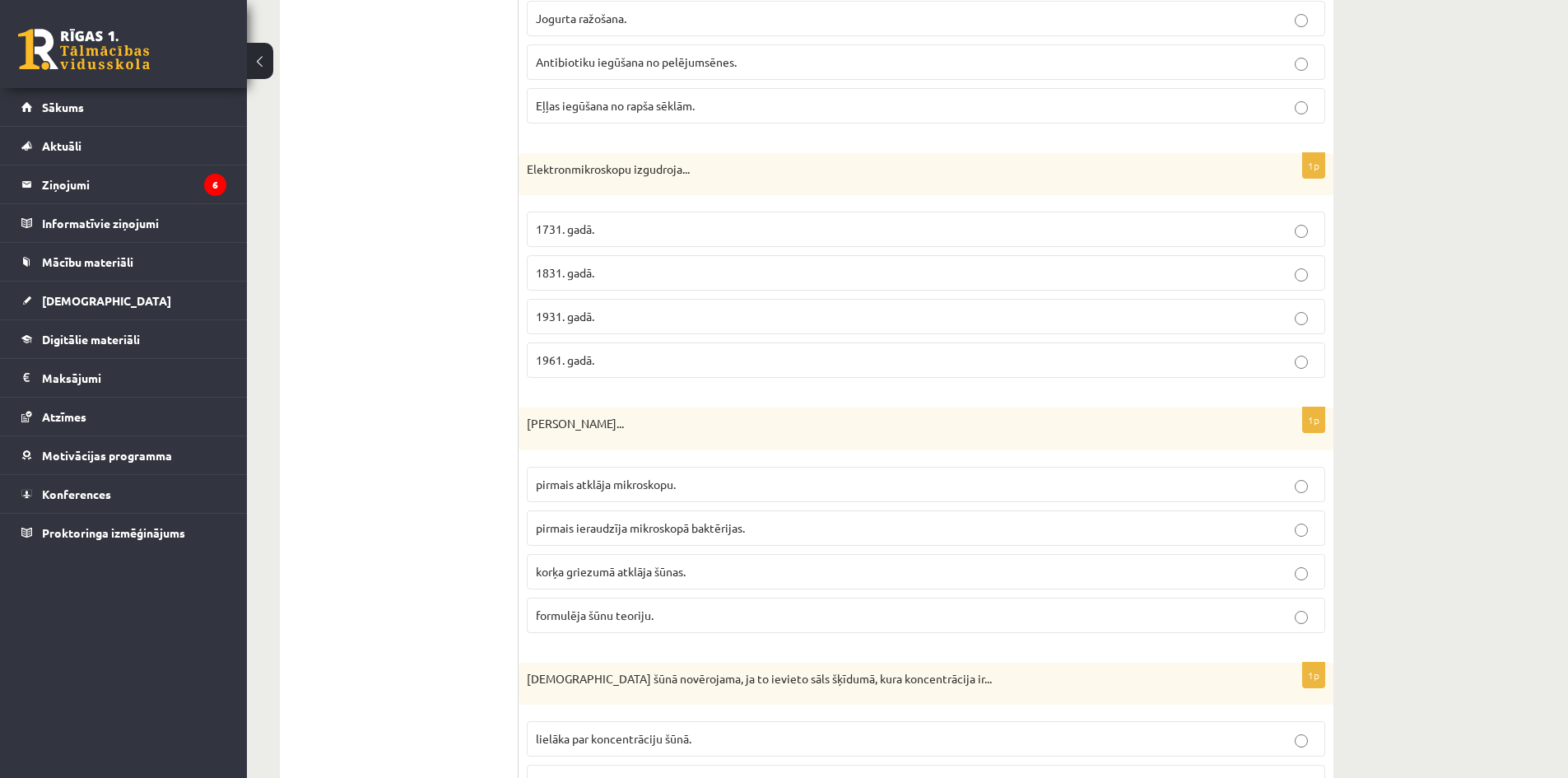
click at [605, 609] on span "formulēja šūnu teoriju." at bounding box center [594, 615] width 117 height 15
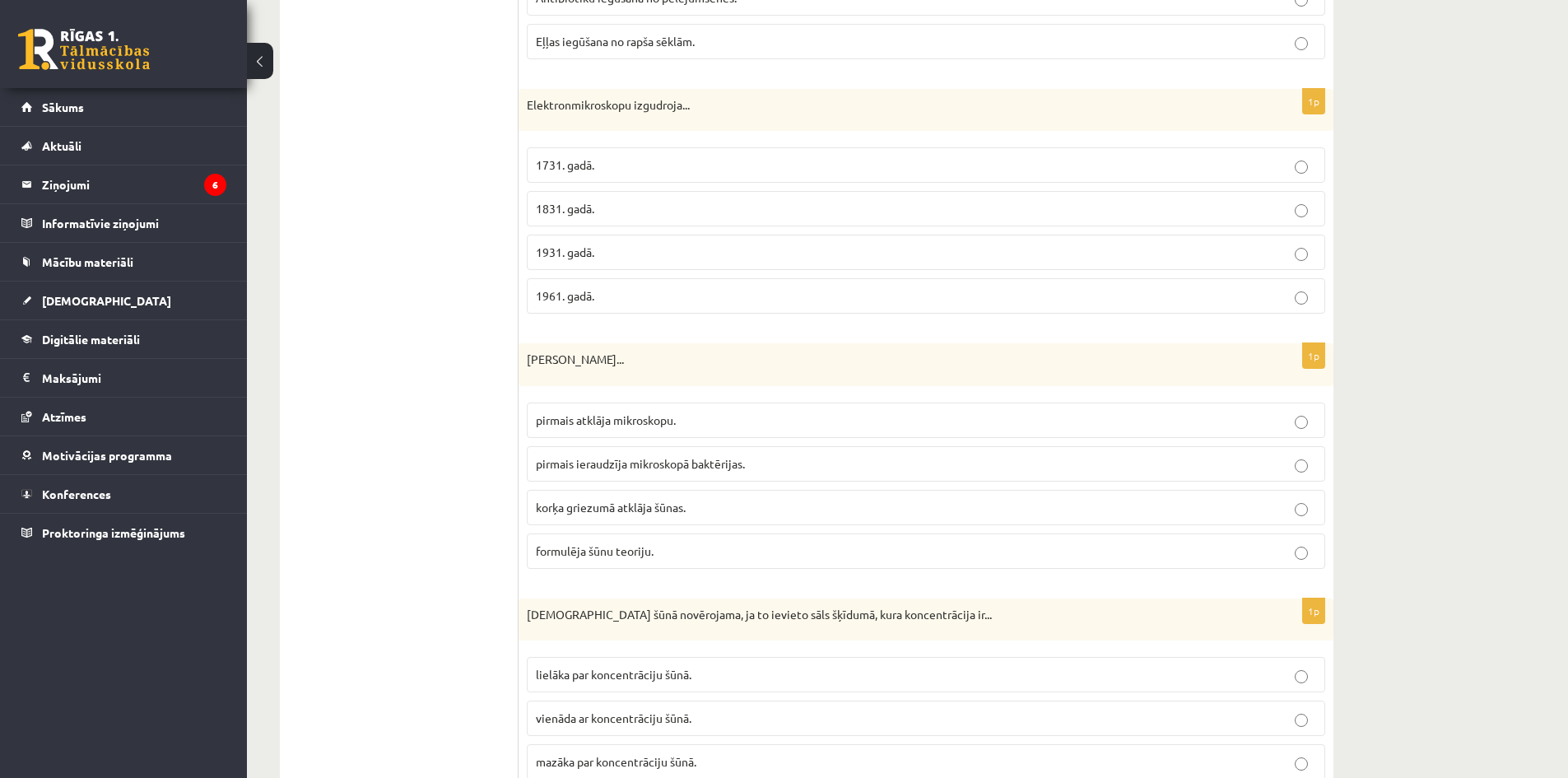
scroll to position [3460, 0]
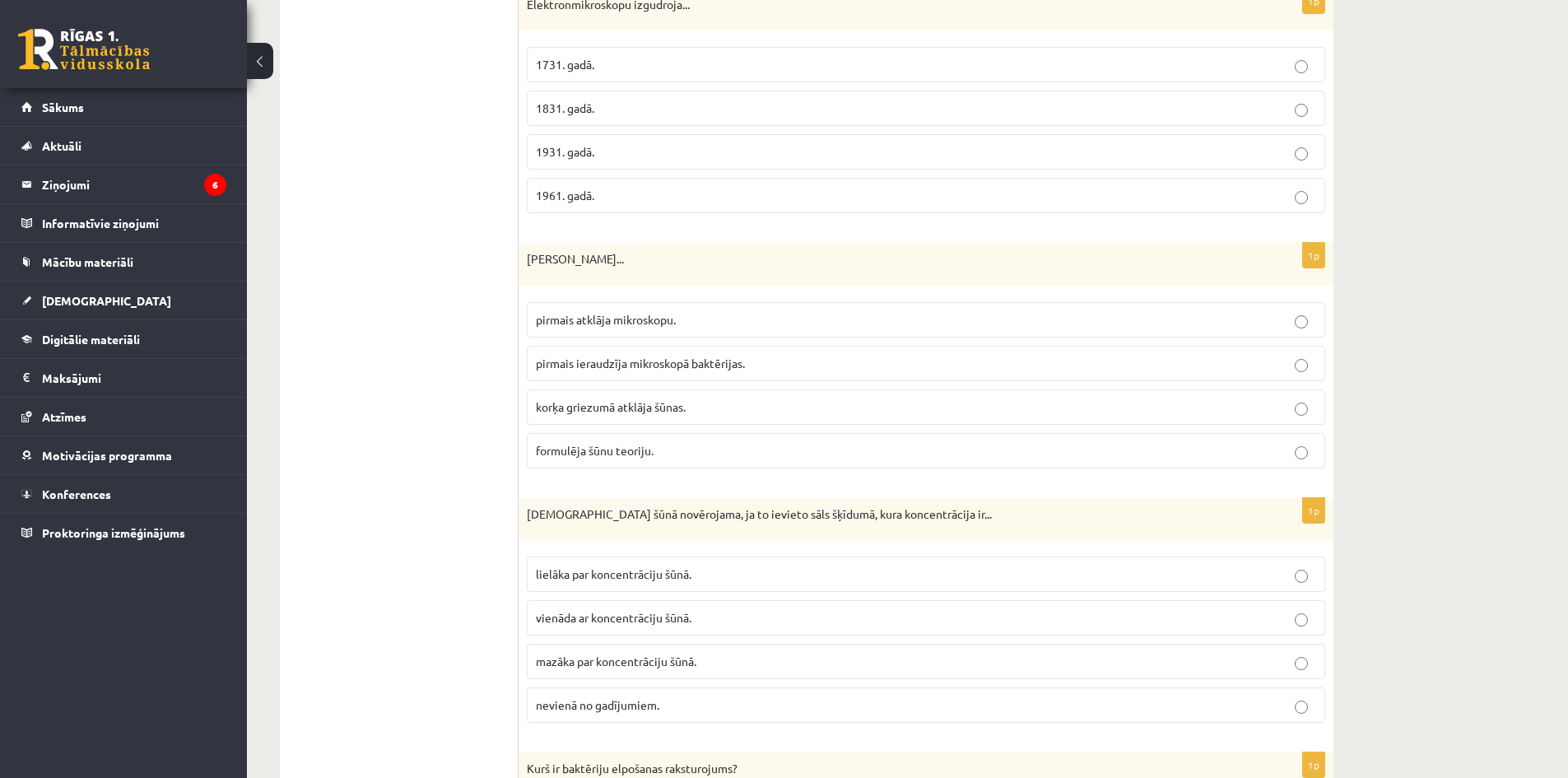
click at [680, 566] on label "lielāka par koncentrāciju šūnā." at bounding box center [926, 574] width 799 height 35
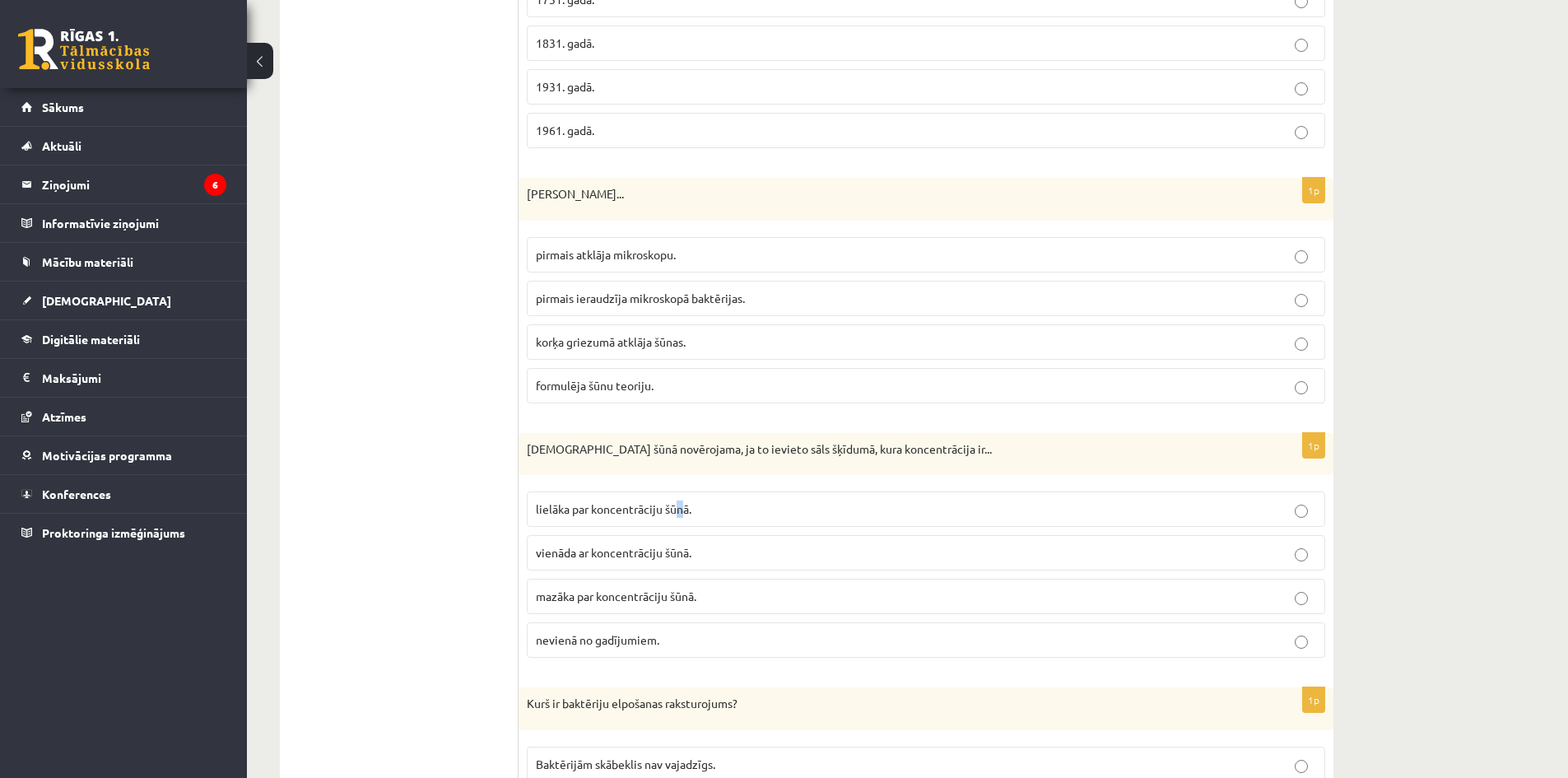
scroll to position [3624, 0]
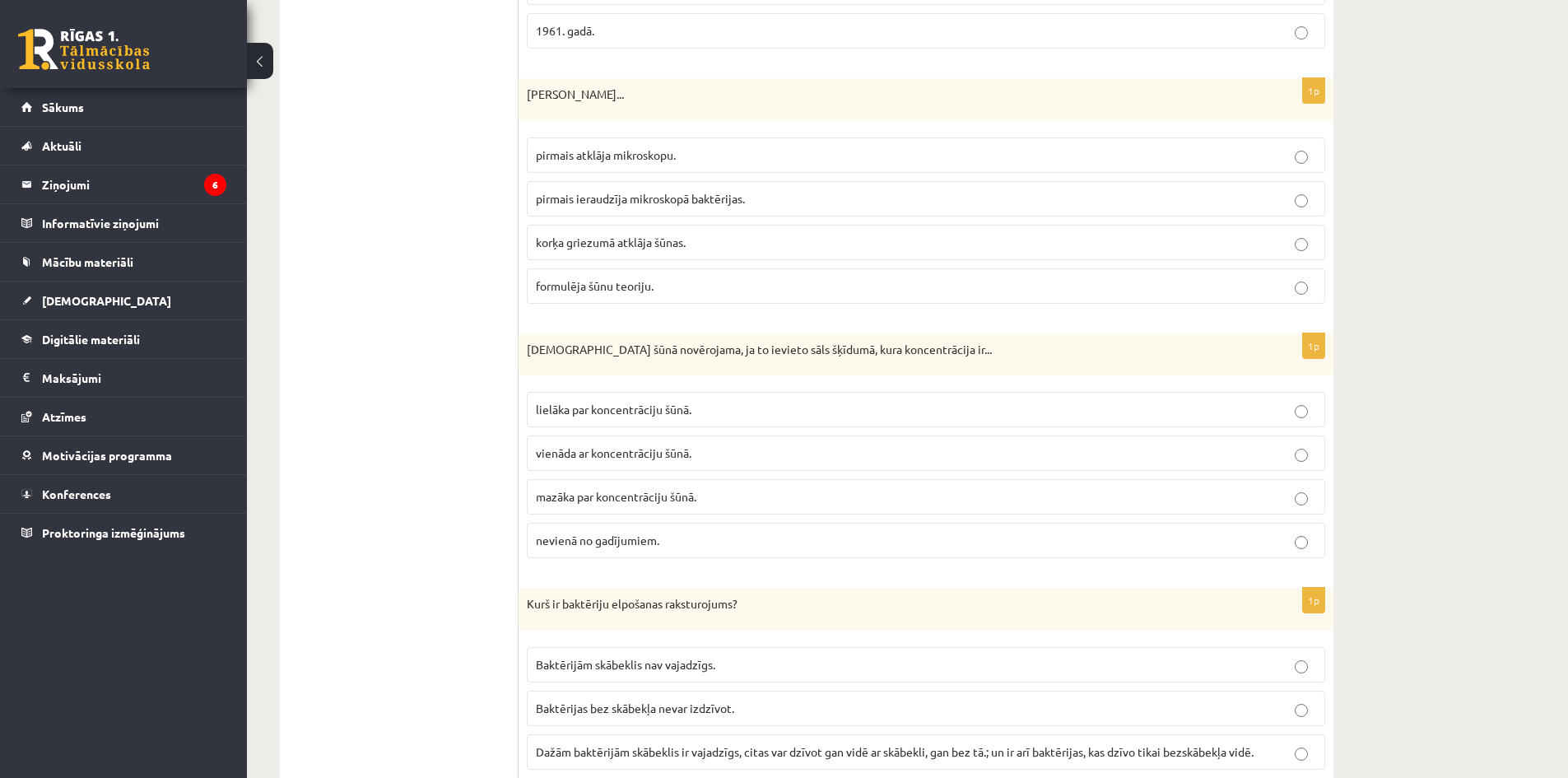
click at [990, 405] on p "lielāka par koncentrāciju šūnā." at bounding box center [926, 410] width 780 height 18
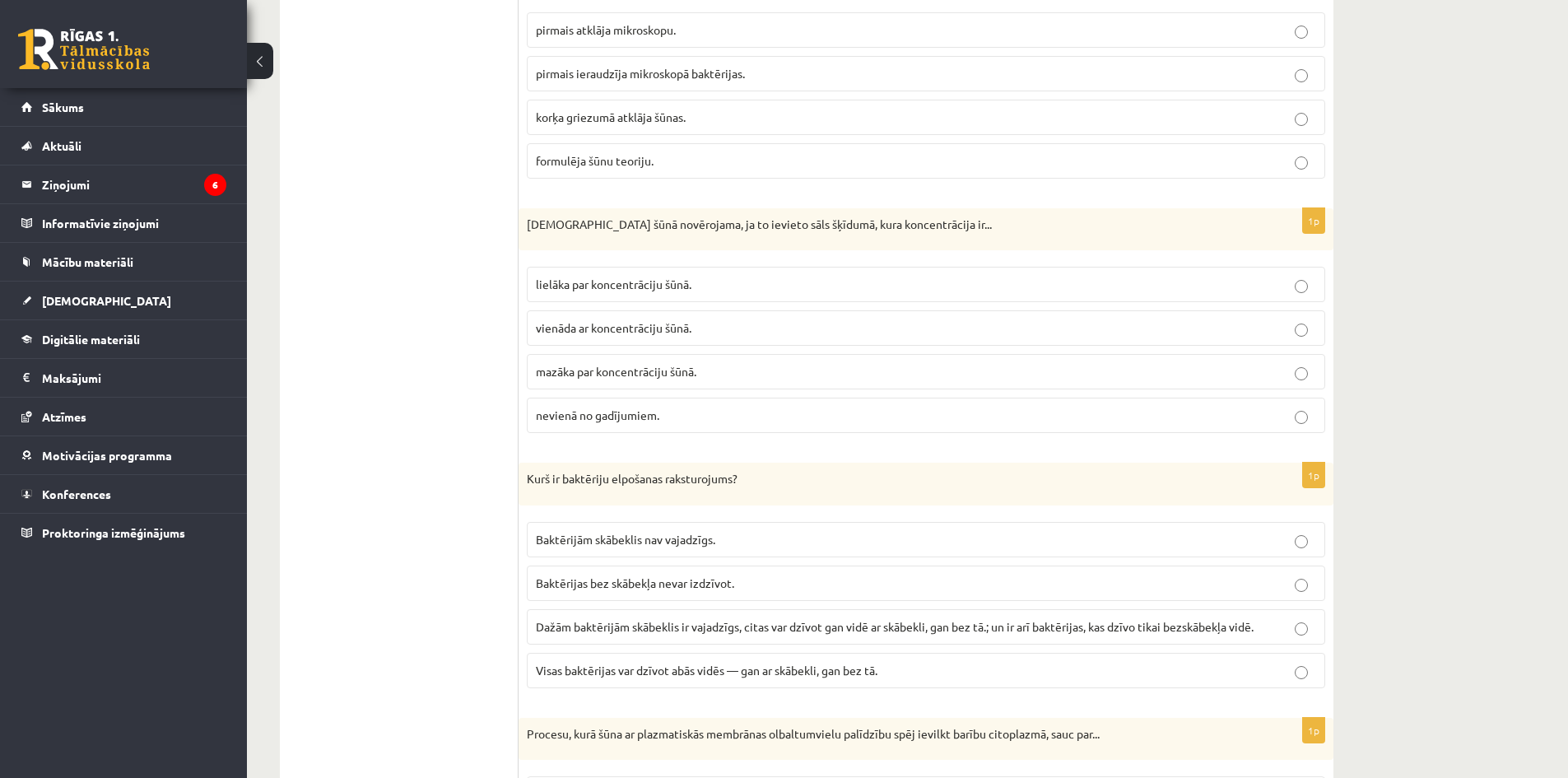
scroll to position [3789, 0]
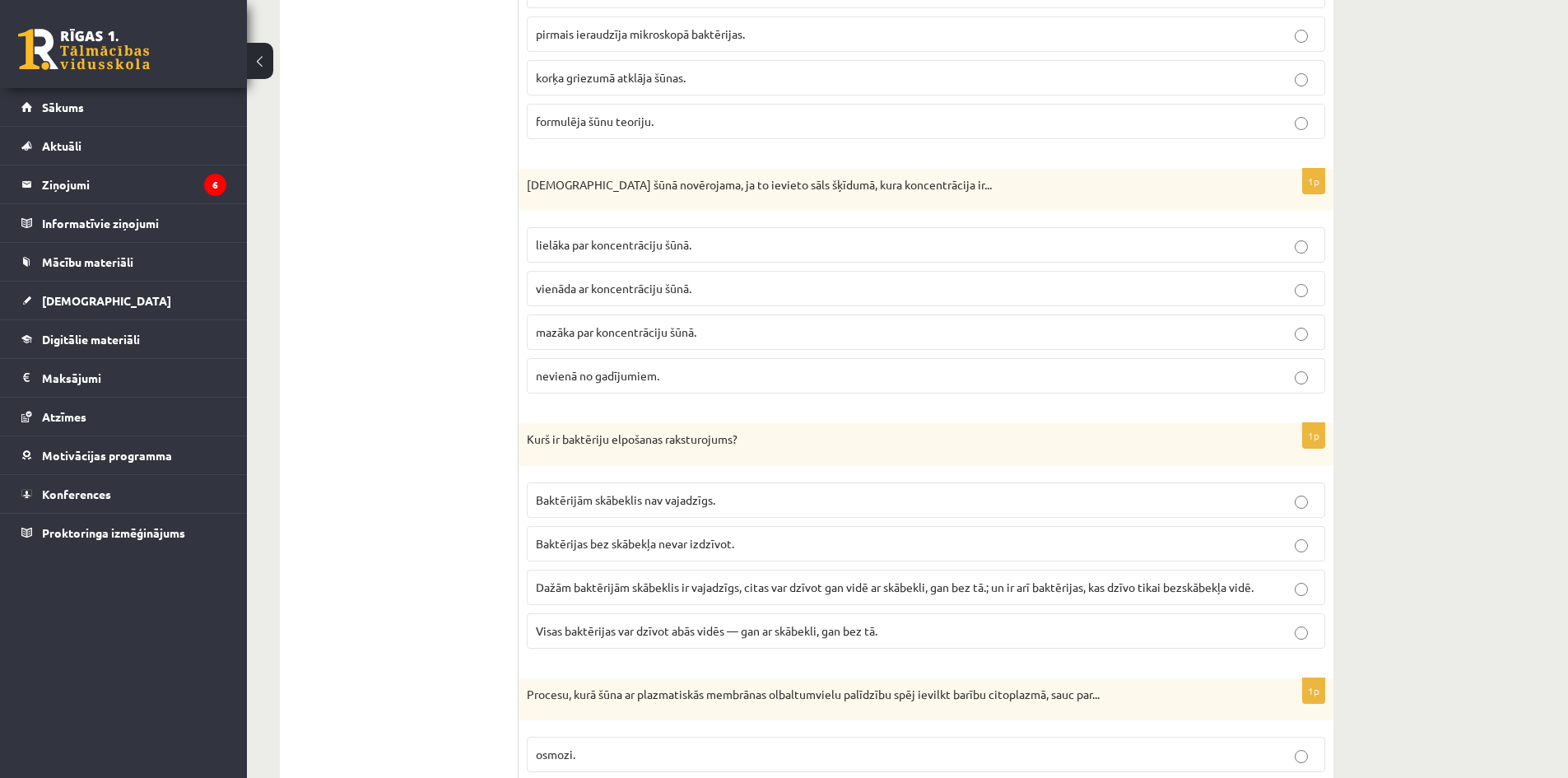
click at [838, 592] on span "Dažām baktērijām skābeklis ir vajadzīgs, citas var dzīvot gan vidē ar skābekli,…" at bounding box center [895, 587] width 717 height 15
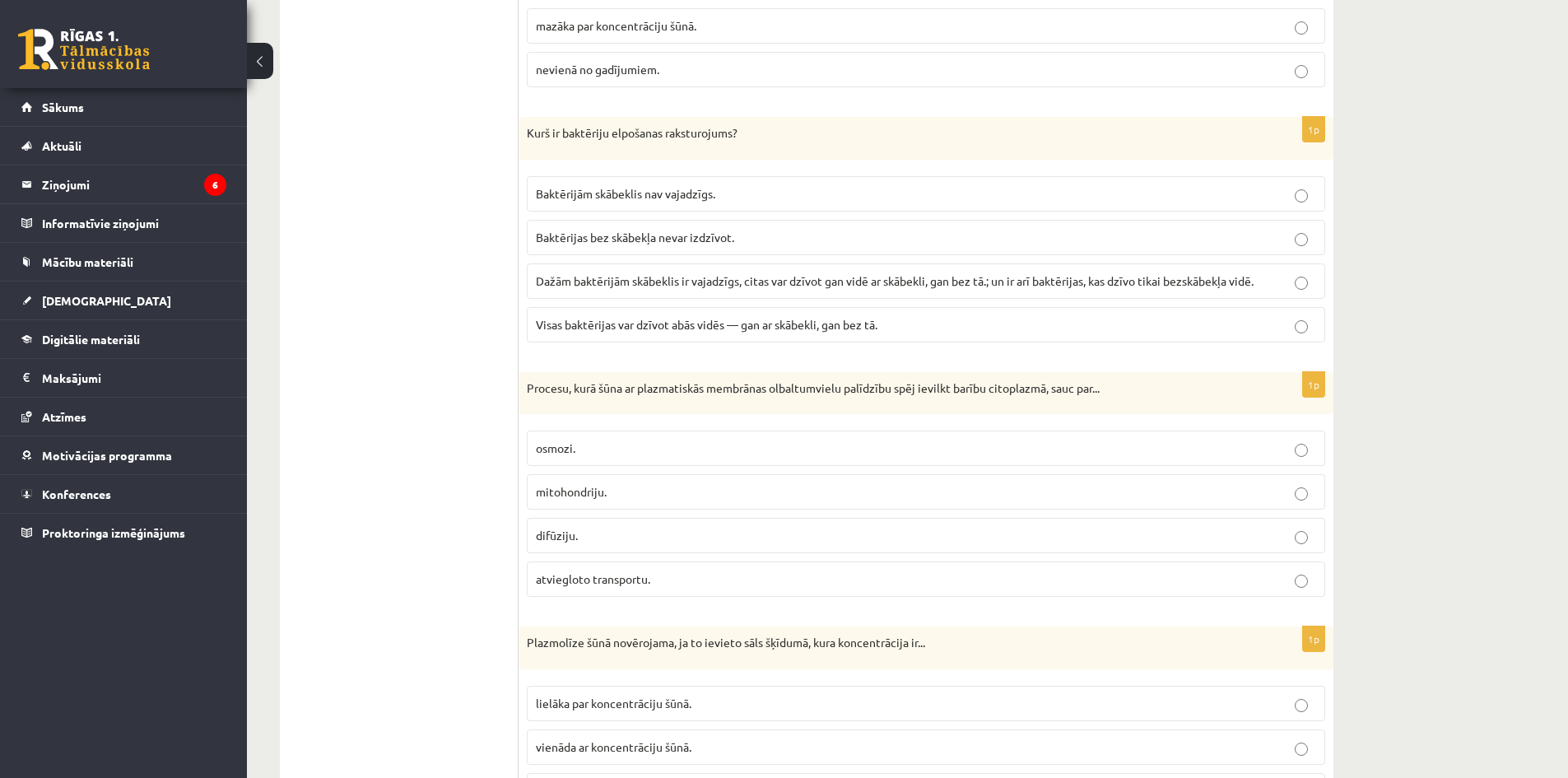
scroll to position [4118, 0]
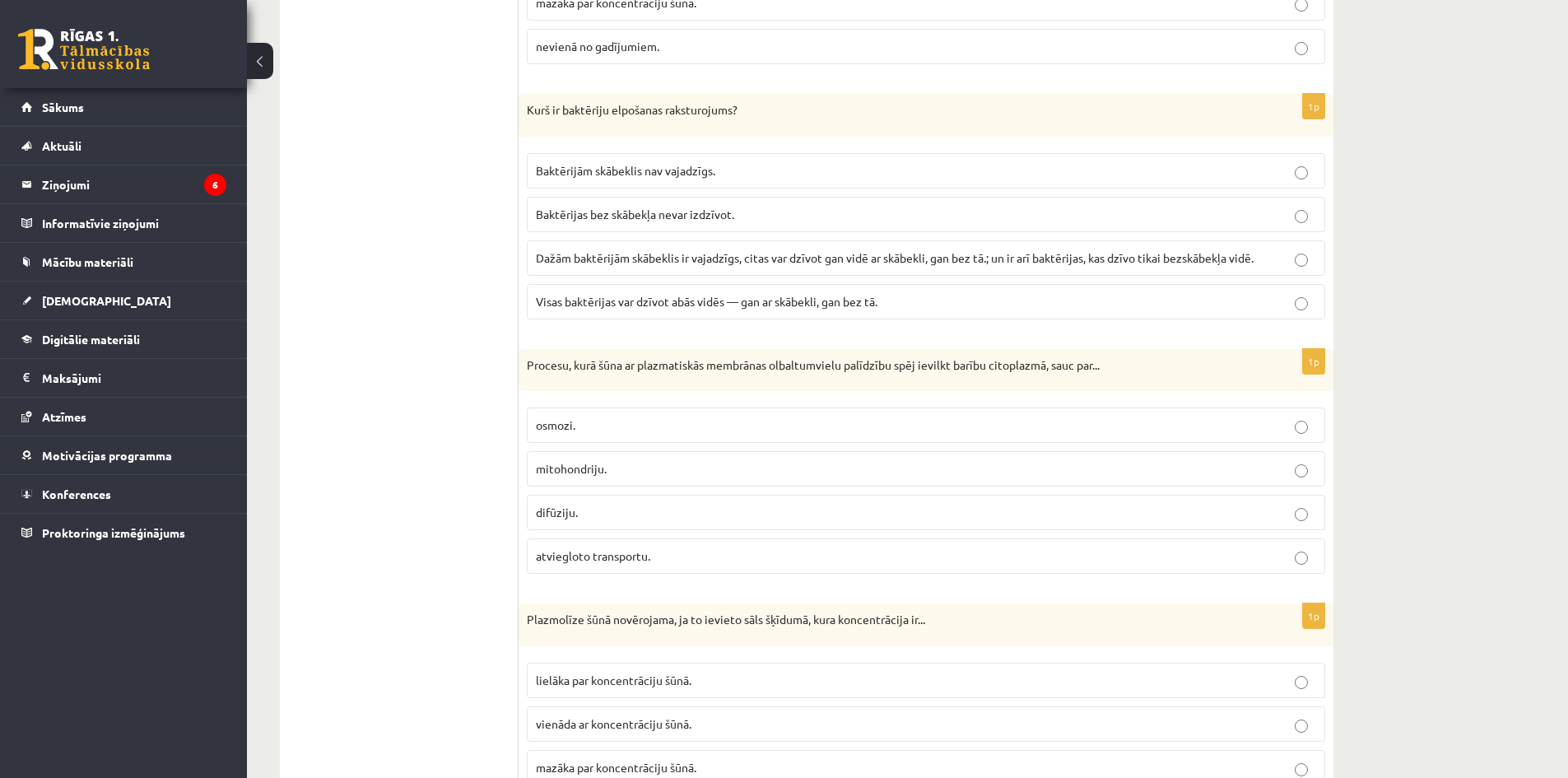
click at [664, 527] on label "difūziju." at bounding box center [926, 512] width 799 height 35
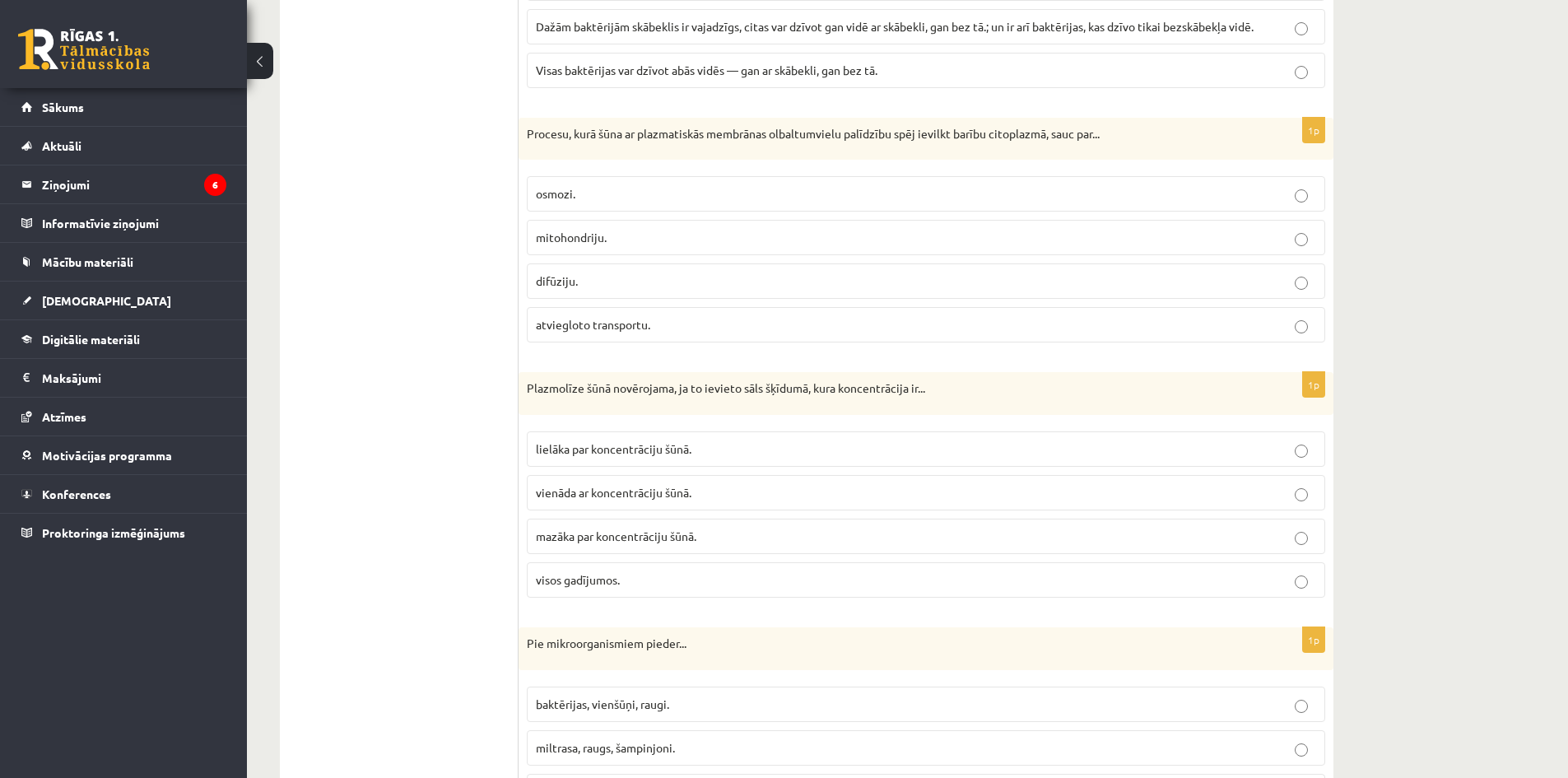
scroll to position [4365, 0]
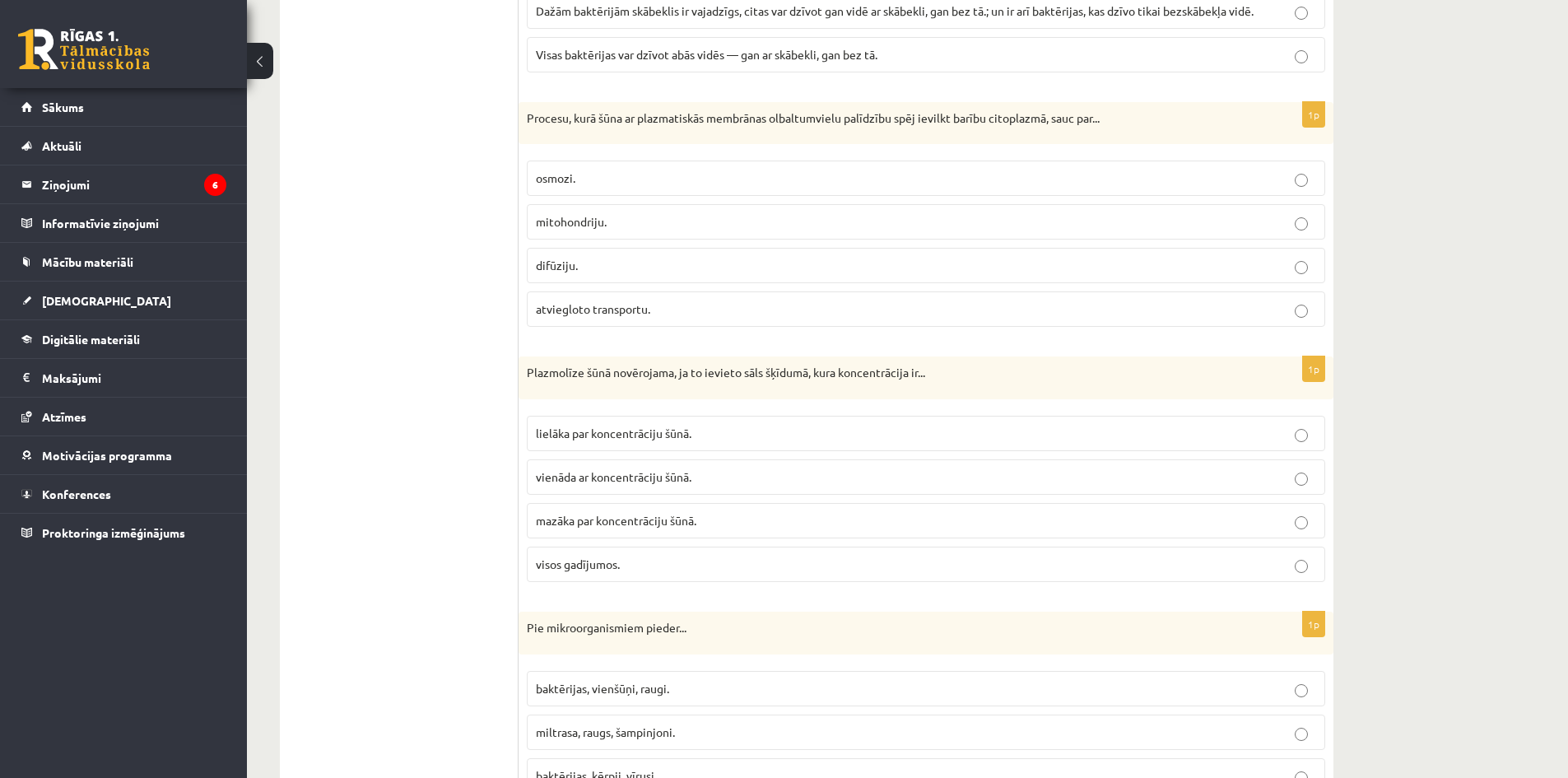
click at [687, 213] on label "mitohondriju." at bounding box center [926, 222] width 799 height 35
click at [691, 528] on span "mazāka par koncentrāciju šūnā." at bounding box center [617, 521] width 161 height 15
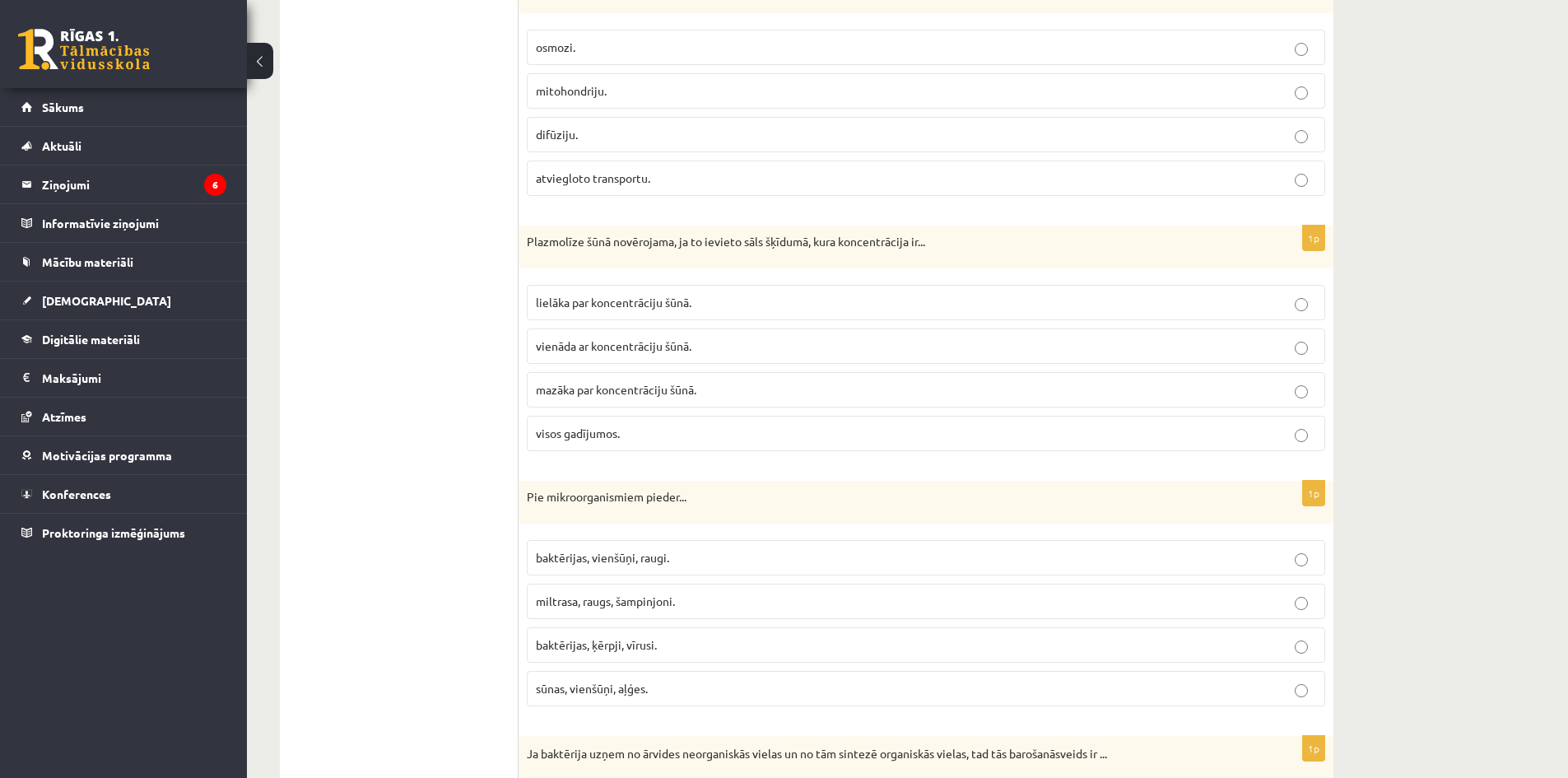
scroll to position [4530, 0]
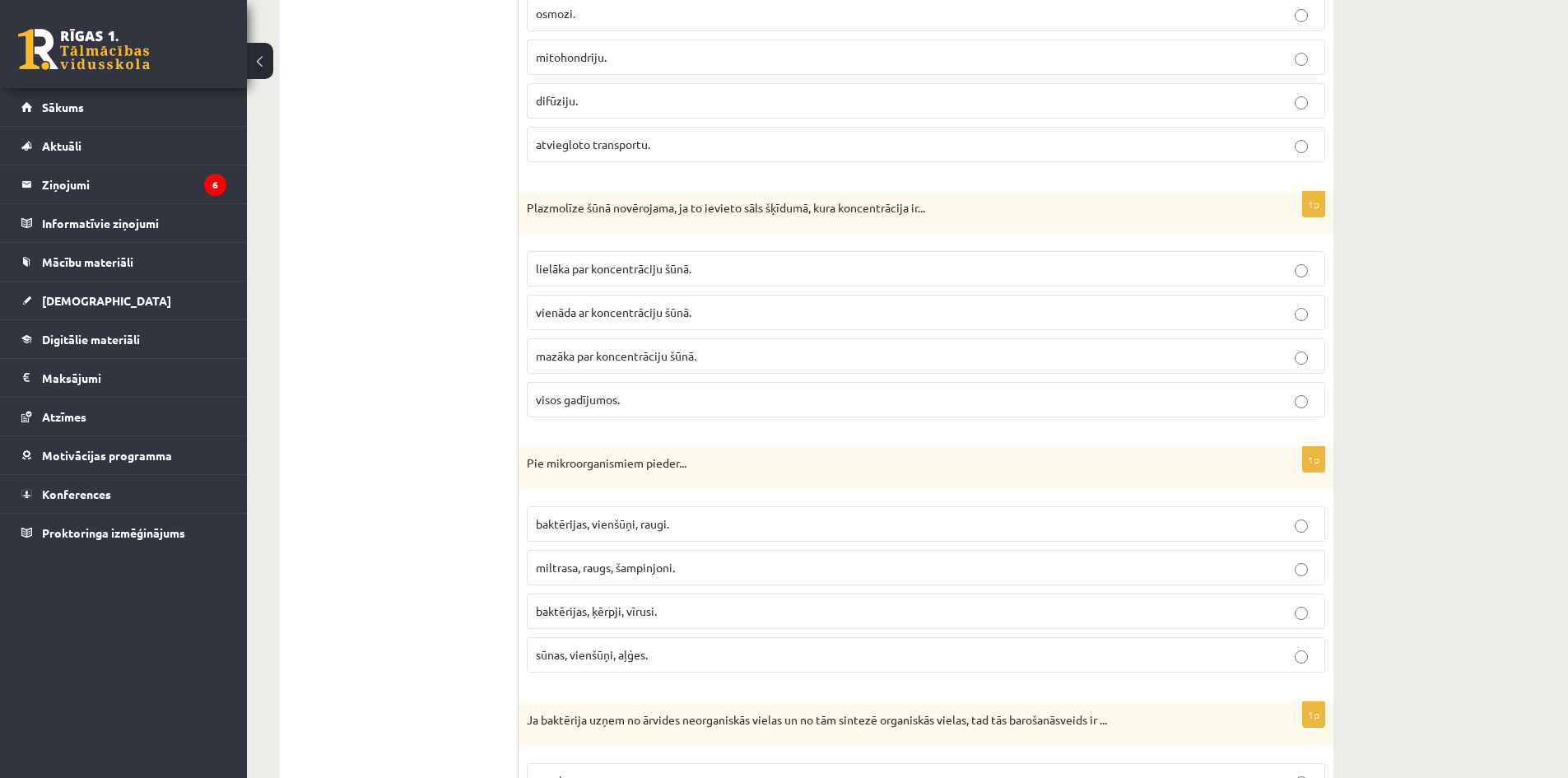
click at [674, 529] on p "baktērijas, vienšūņi, raugi." at bounding box center [926, 524] width 780 height 18
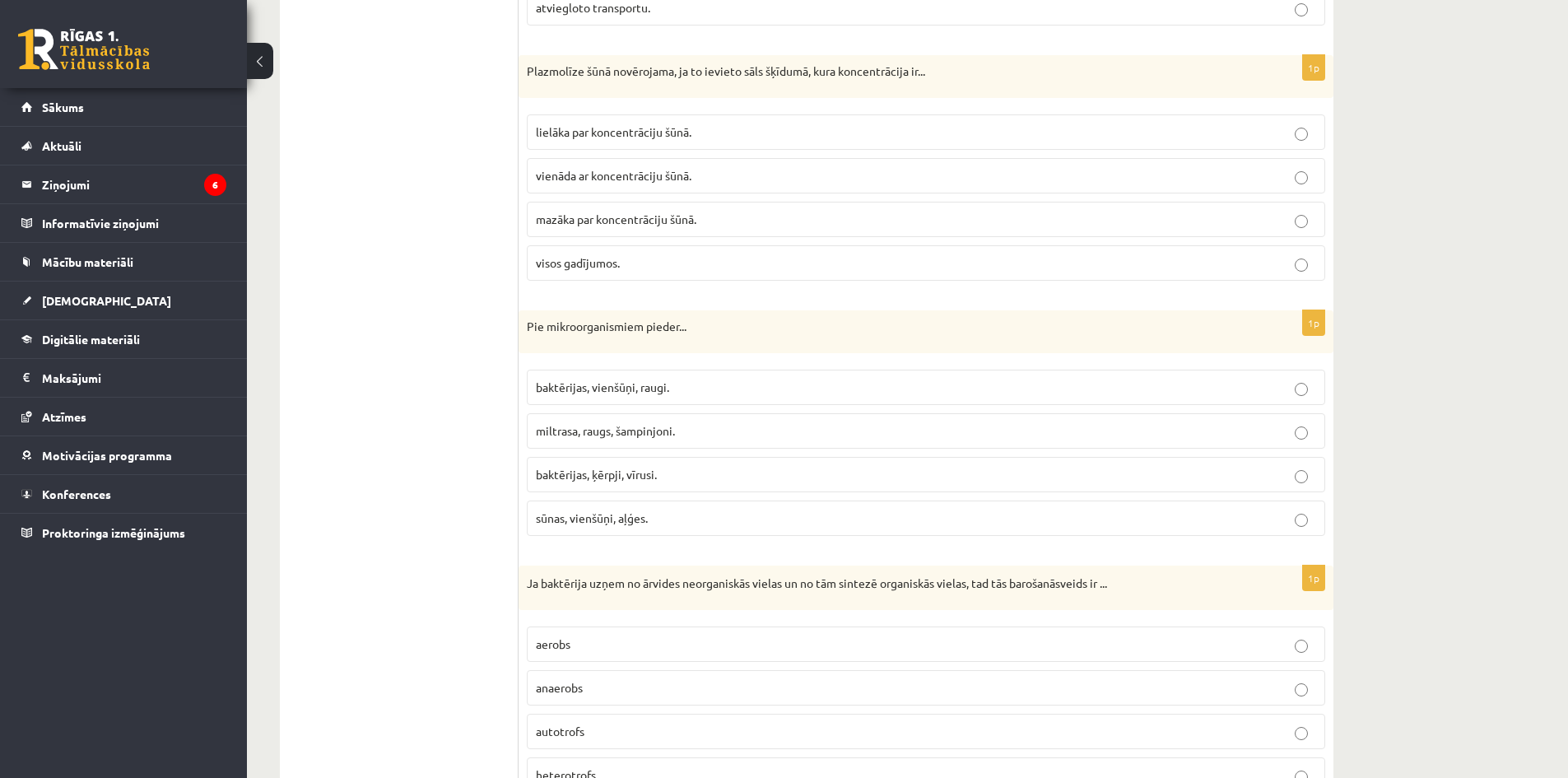
scroll to position [4746, 0]
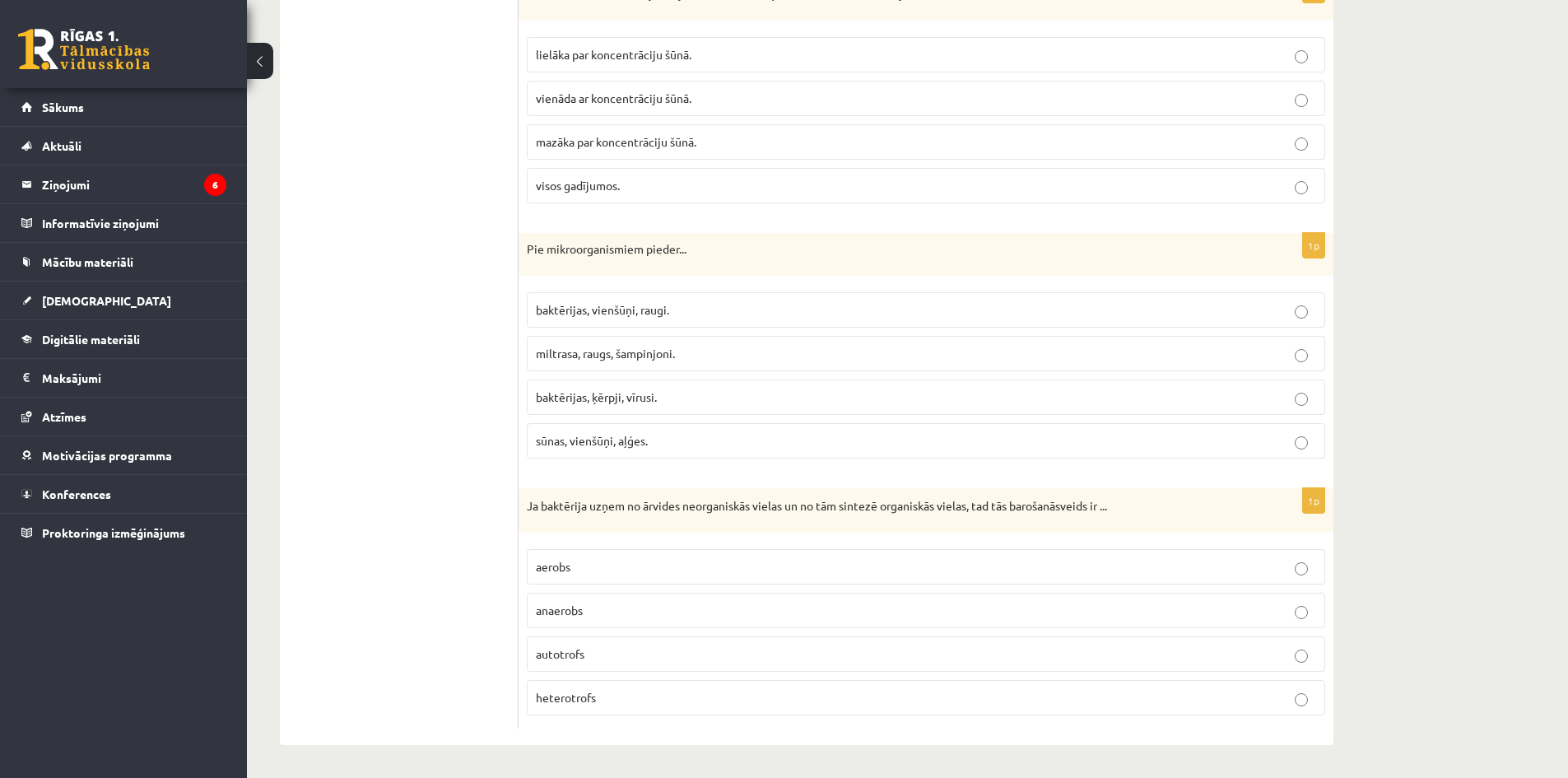
click at [667, 558] on label "aerobs" at bounding box center [926, 567] width 799 height 35
click at [627, 599] on label "anaerobs" at bounding box center [926, 611] width 799 height 35
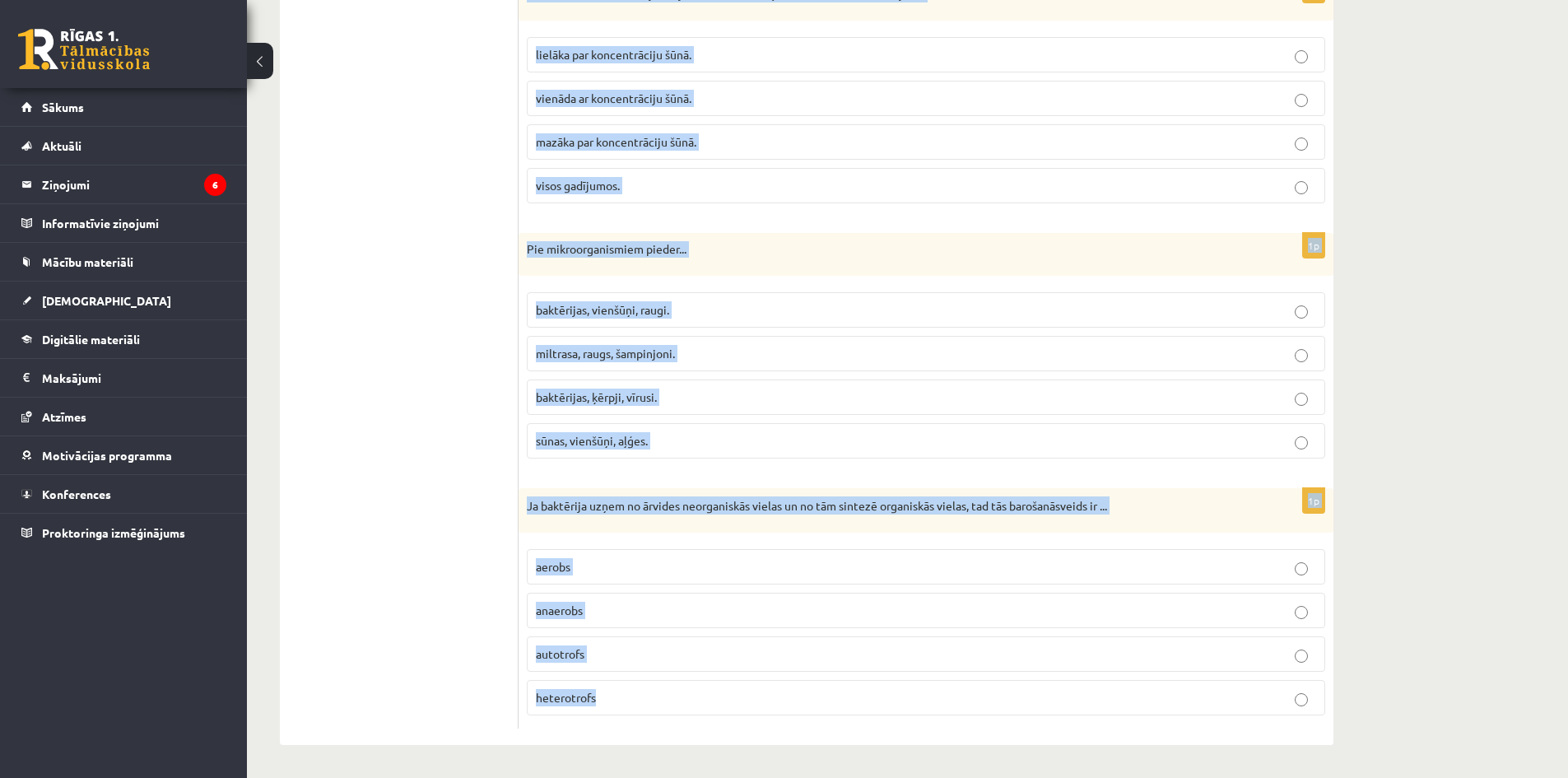
drag, startPoint x: 530, startPoint y: 340, endPoint x: 1244, endPoint y: 817, distance: 858.7
copy form "Organisko vielu veidošanos augos nodrošina šūnas kodols hloroplasti citoplazma …"
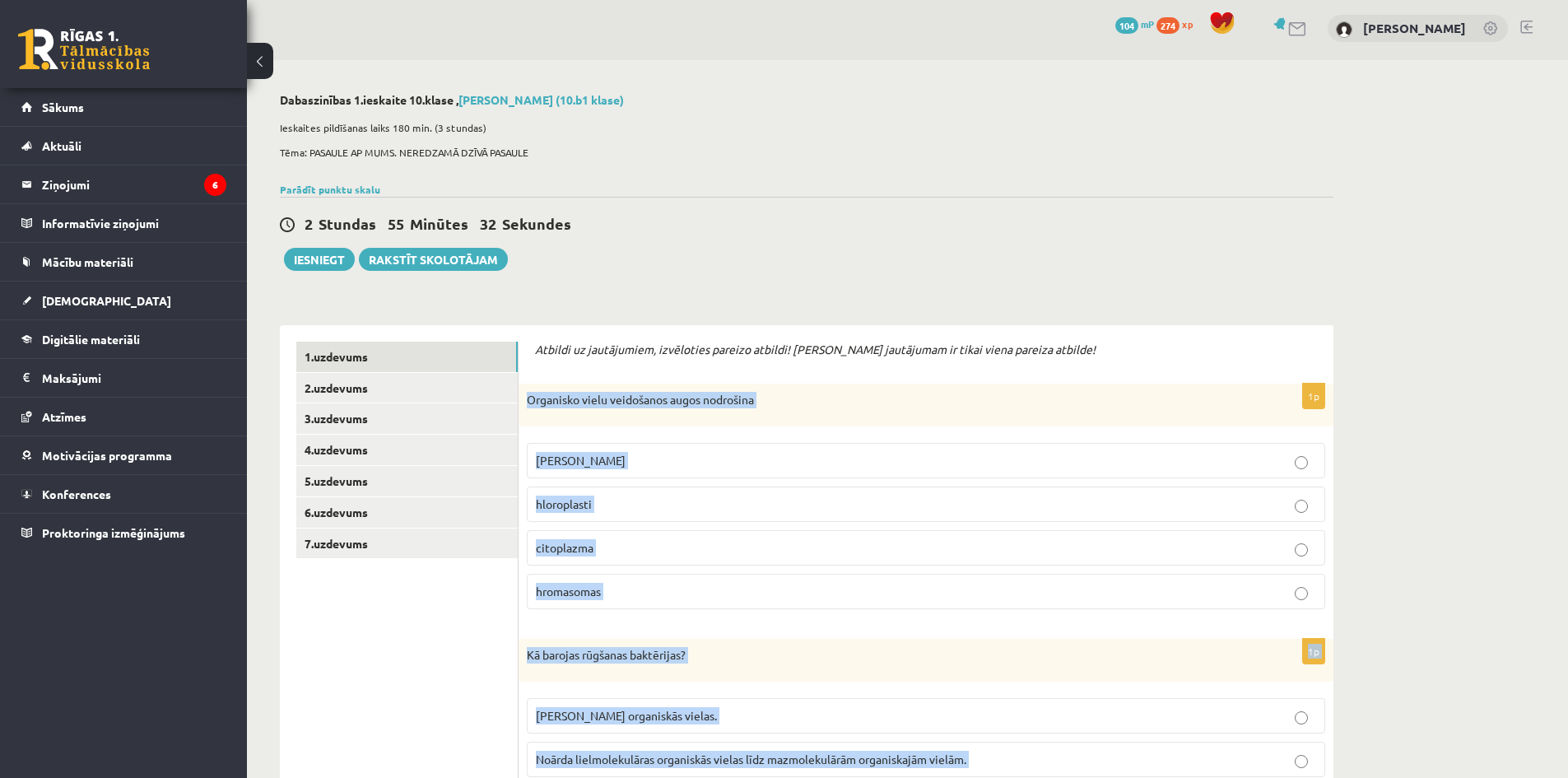
scroll to position [0, 0]
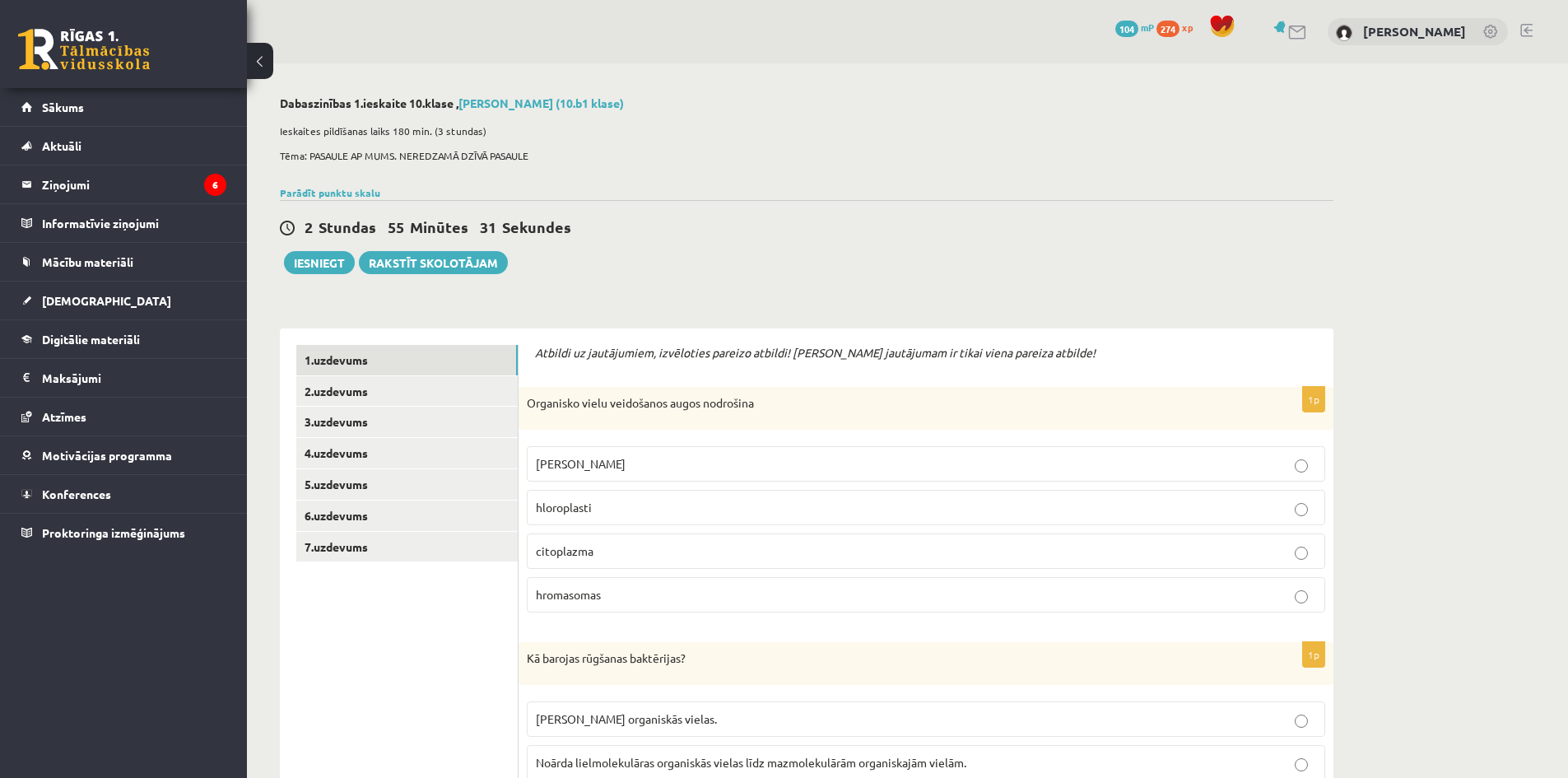
click at [949, 204] on div "2 Stundas 55 Minūtes 31 Sekundes Ieskaite saglabāta! Iesniegt Rakstīt skolotājam" at bounding box center [807, 237] width 1054 height 74
click at [600, 503] on p "hloroplasti" at bounding box center [926, 508] width 780 height 18
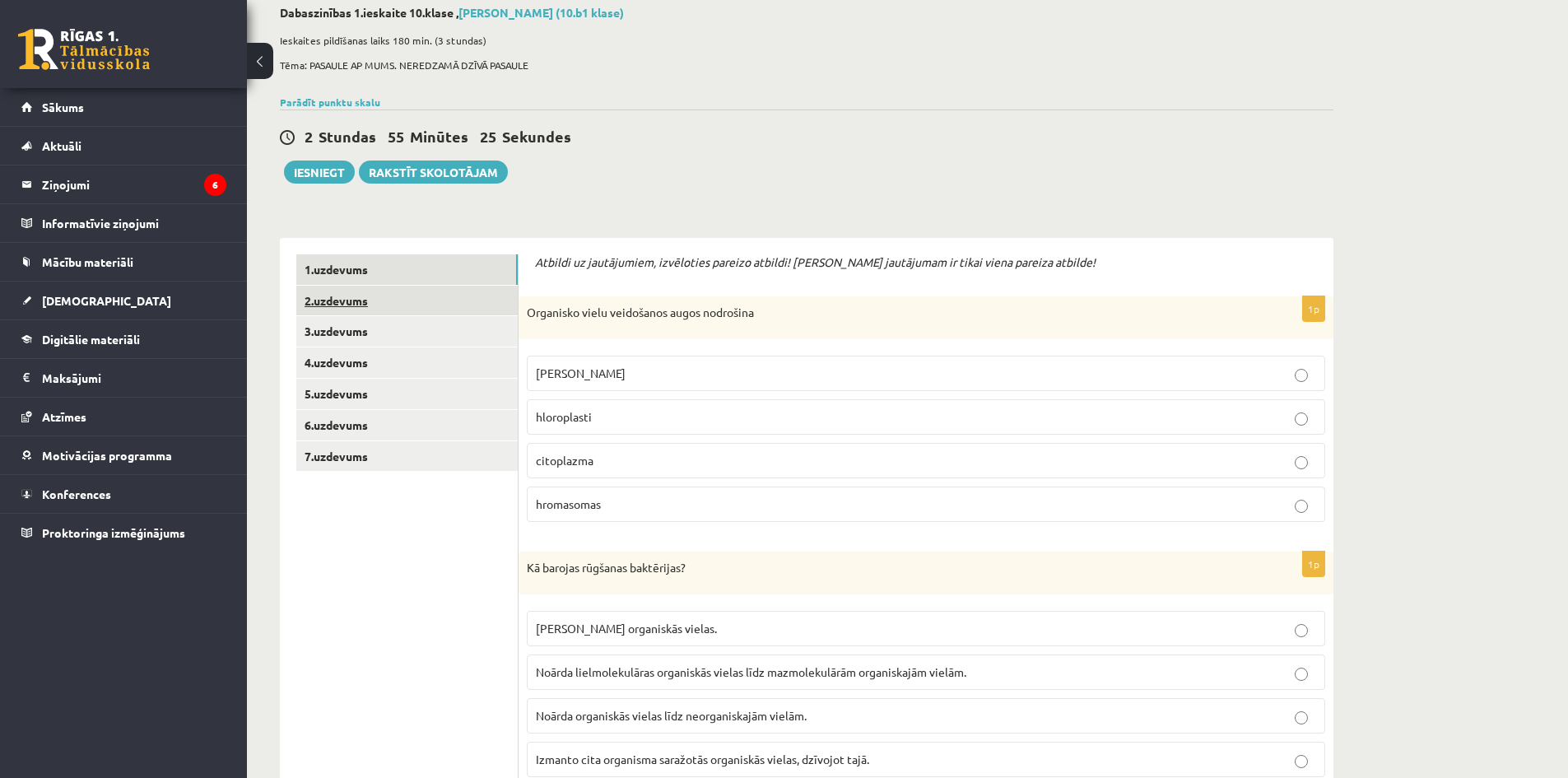
scroll to position [329, 0]
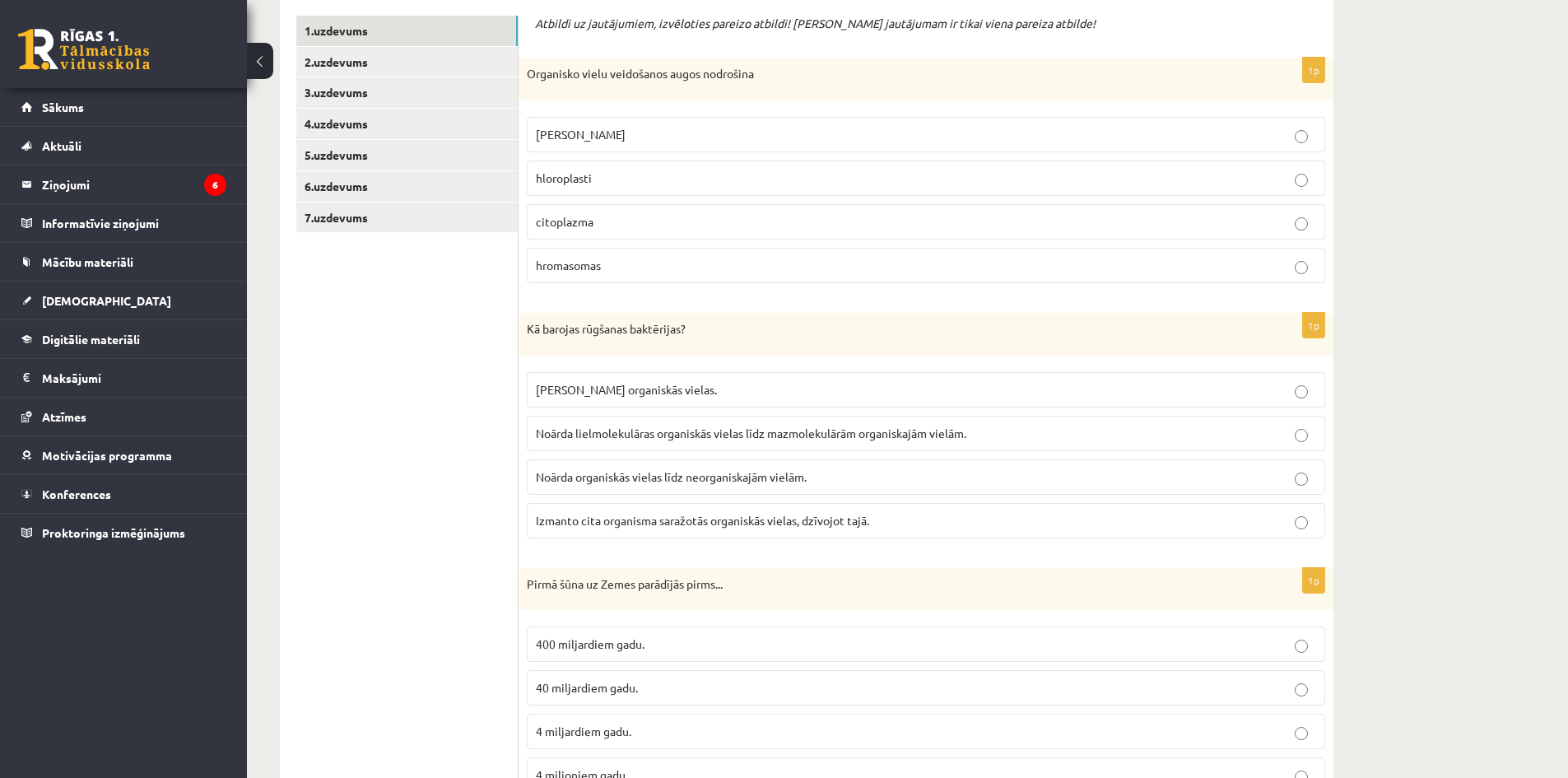
click at [697, 439] on span "Noārda lielmolekulāras organiskās vielas līdz mazmolekulārām organiskajām vielā…" at bounding box center [752, 433] width 431 height 15
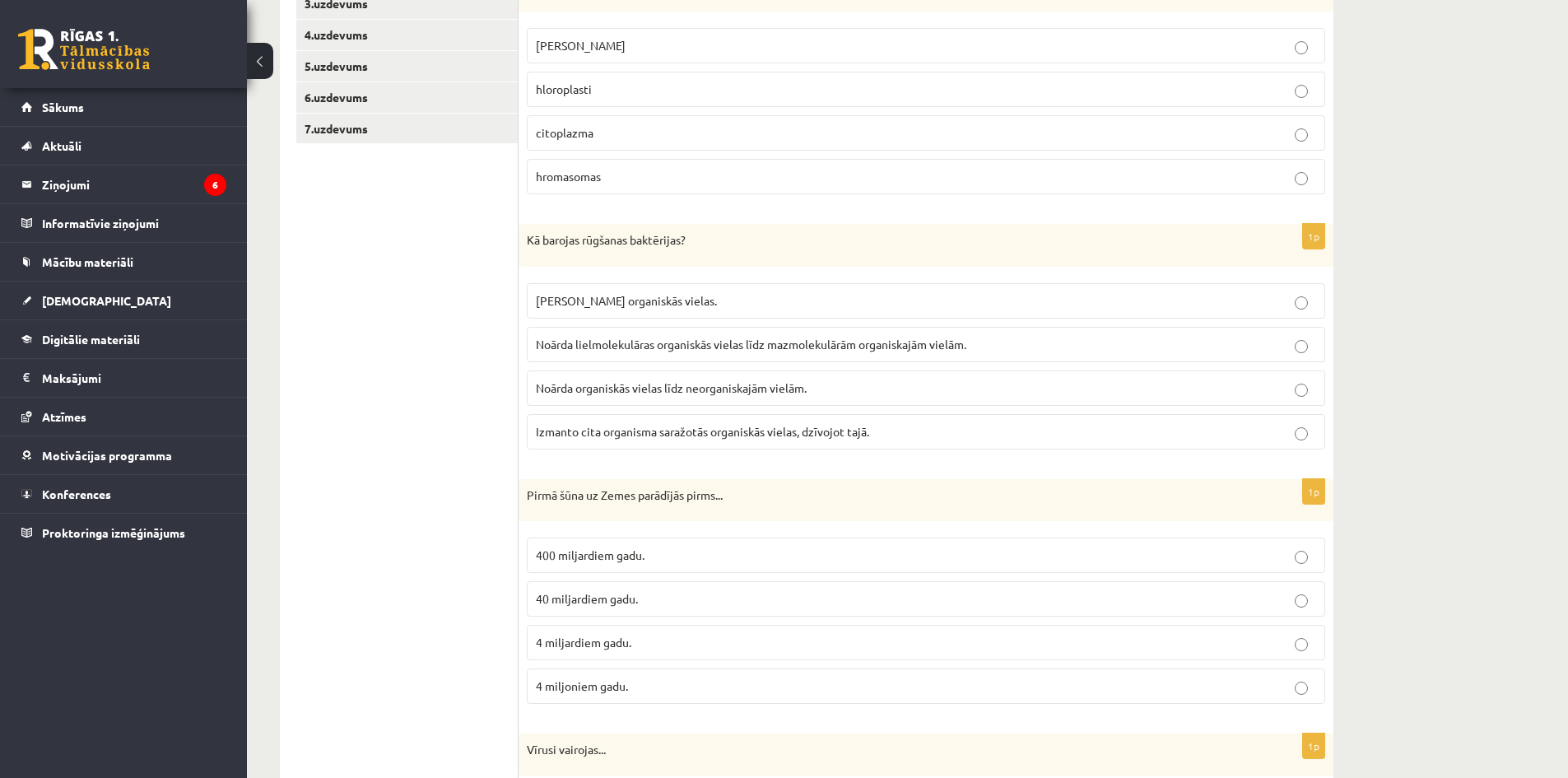
scroll to position [576, 0]
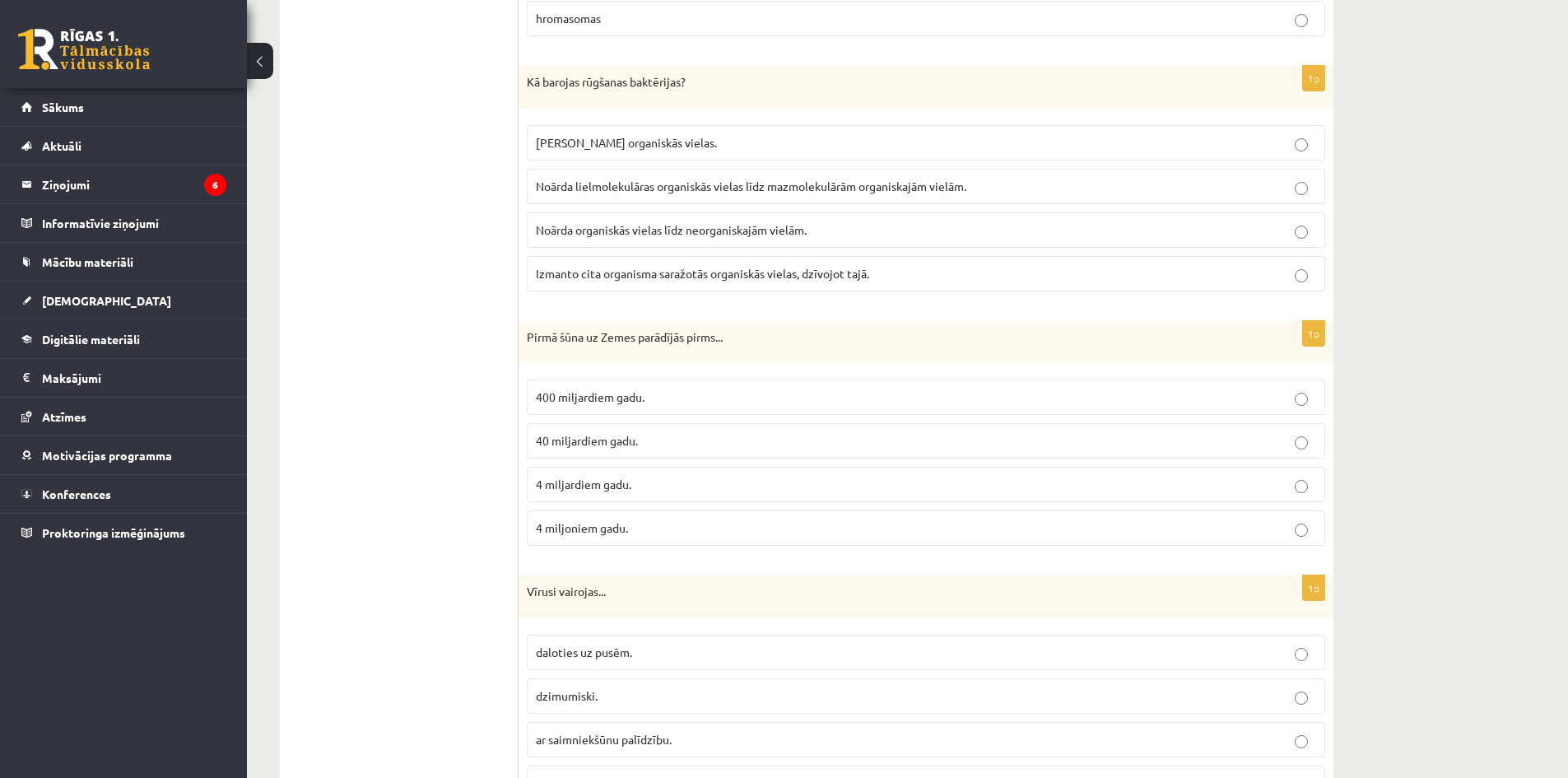
click at [645, 482] on p "4 miljardiem gadu." at bounding box center [926, 485] width 780 height 18
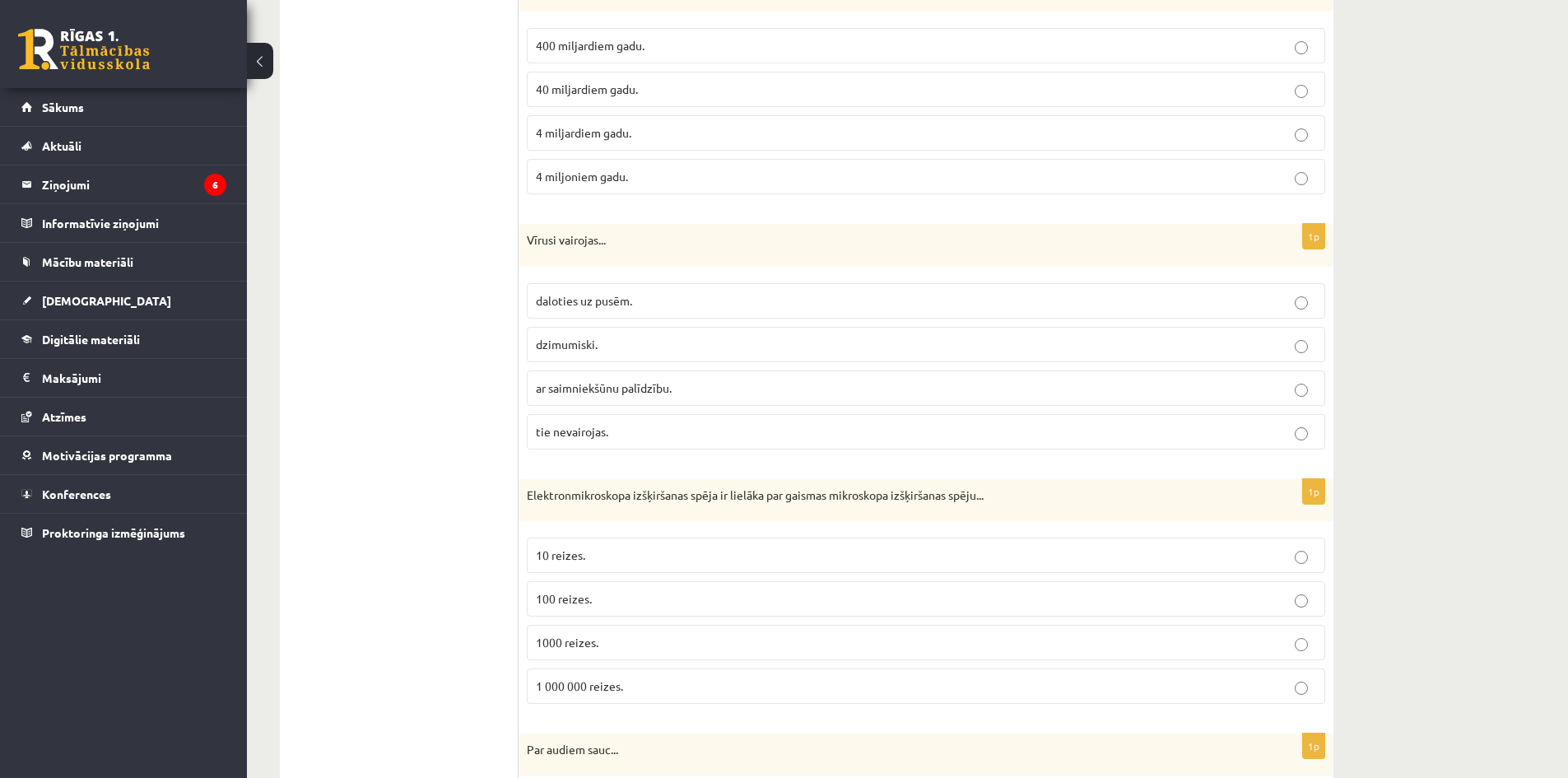
scroll to position [1154, 0]
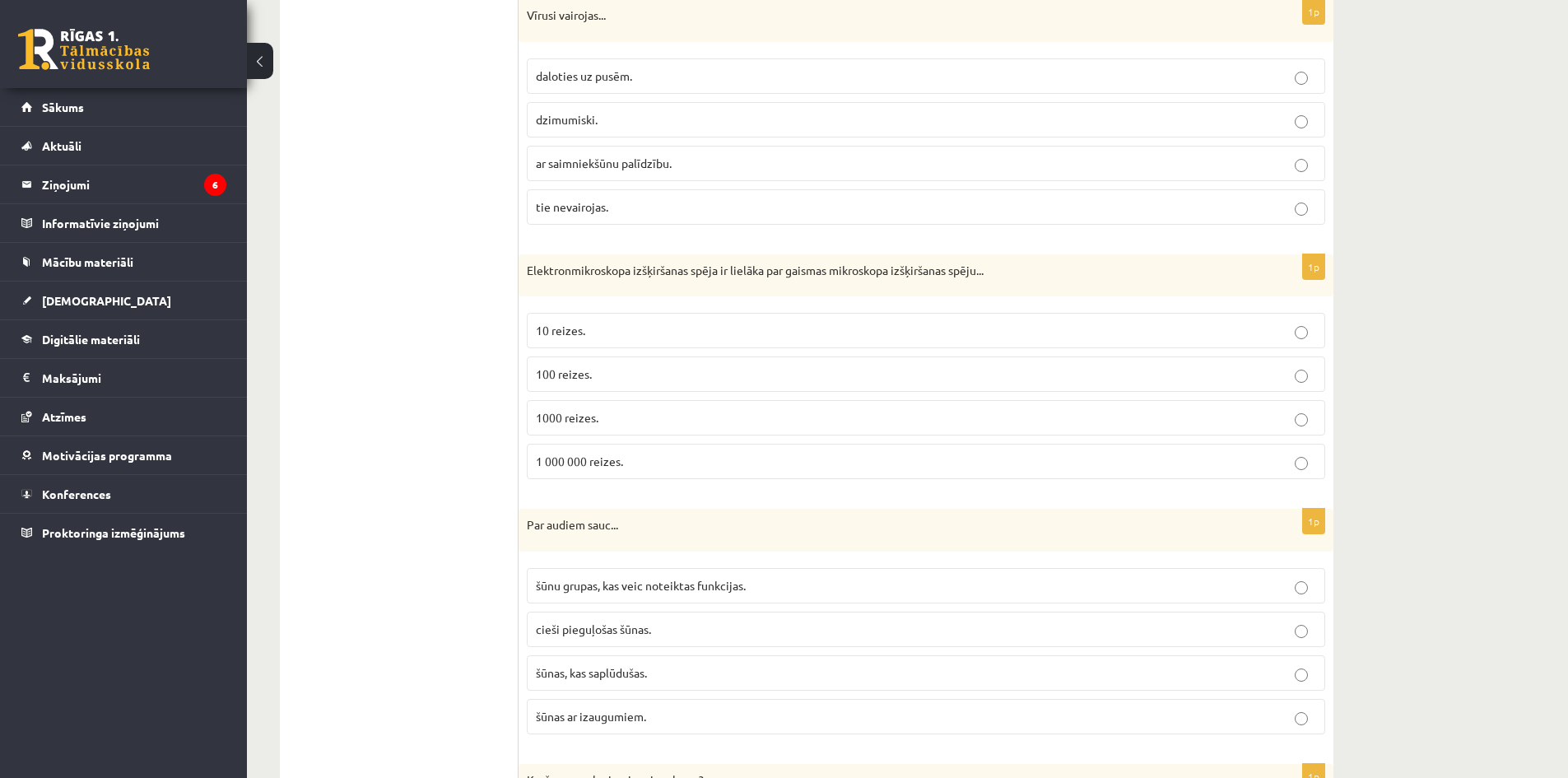
click at [810, 429] on label "1000 reizes." at bounding box center [926, 418] width 799 height 35
click at [961, 573] on label "šūnu grupas, kas veic noteiktas funkcijas." at bounding box center [926, 586] width 799 height 35
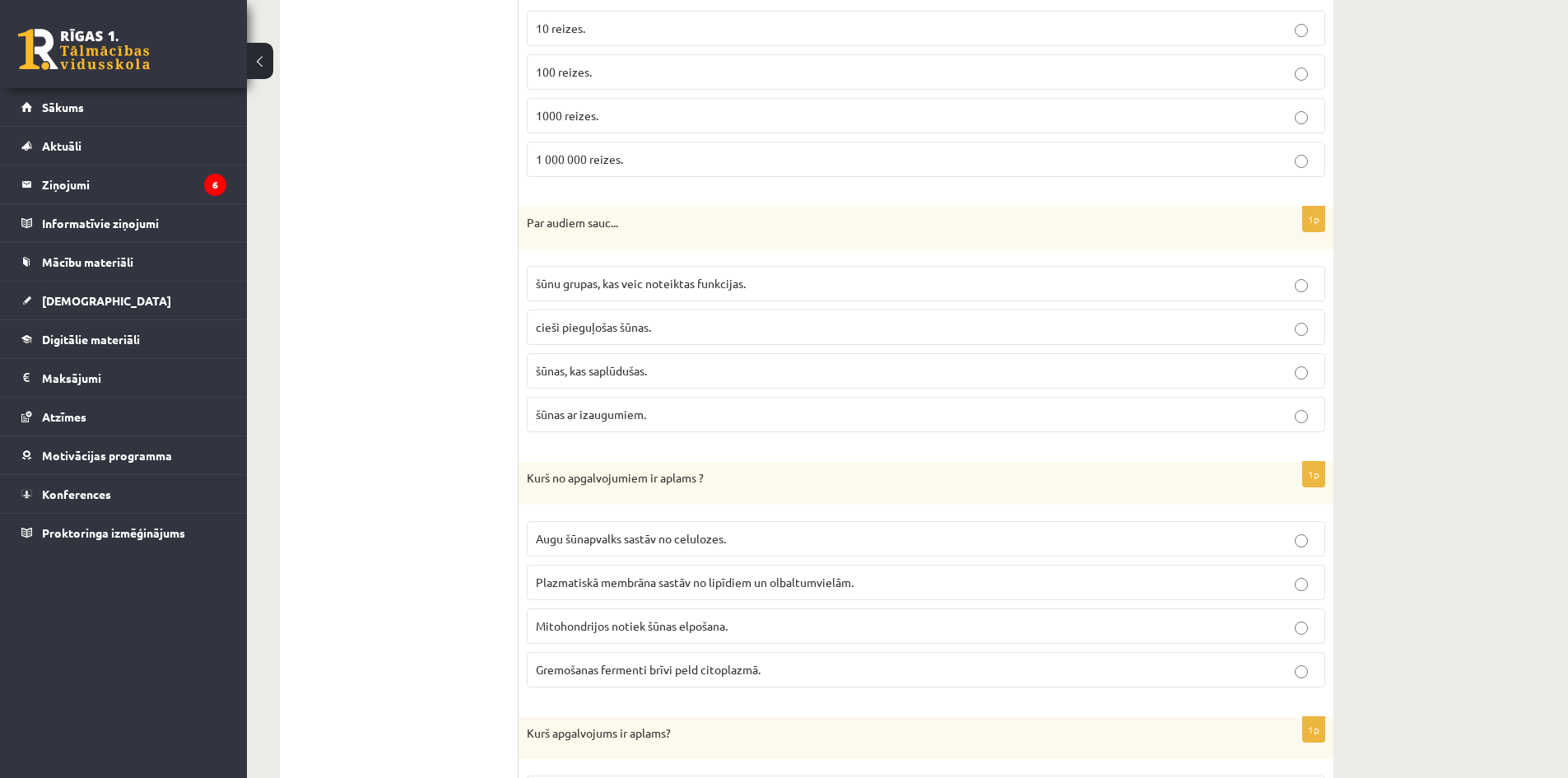
scroll to position [1483, 0]
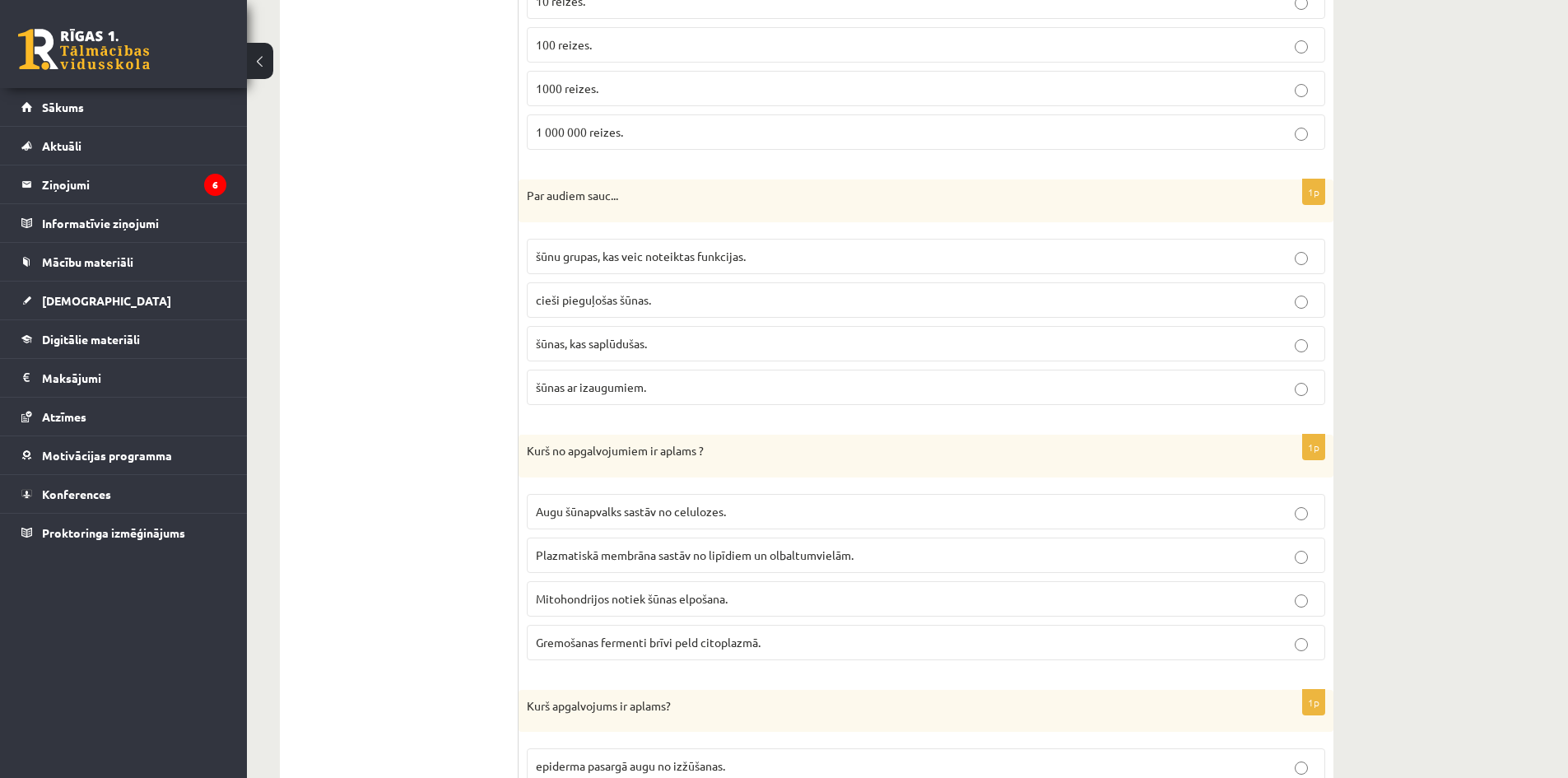
click at [725, 555] on span "Plazmatiskā membrāna sastāv no lipīdiem un olbaltumvielām." at bounding box center [695, 555] width 318 height 15
click at [728, 645] on span "Gremošanas fermenti brīvi peld citoplazmā." at bounding box center [648, 643] width 225 height 15
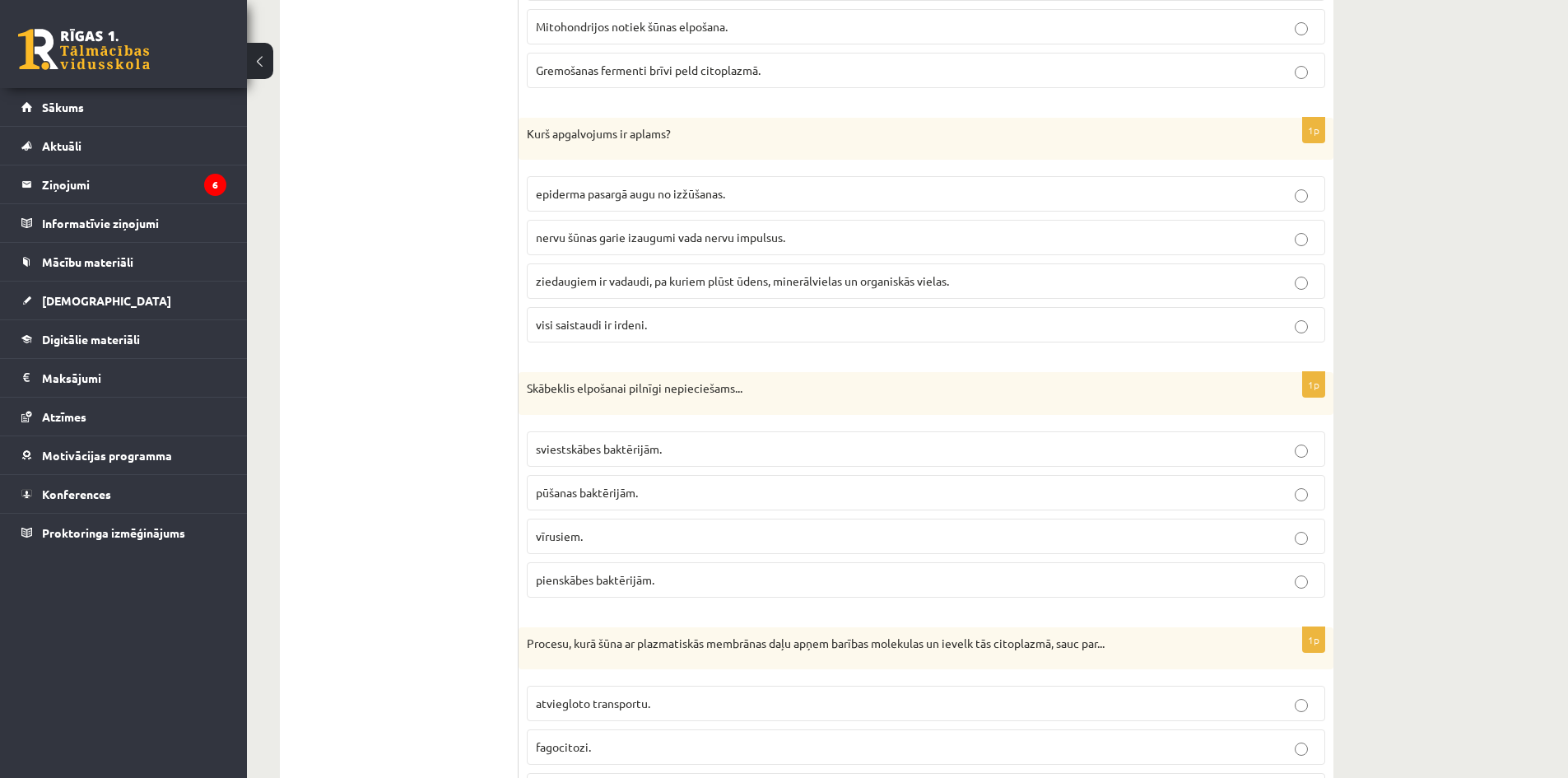
scroll to position [2059, 0]
drag, startPoint x: 761, startPoint y: 432, endPoint x: 732, endPoint y: 424, distance: 30.1
click at [761, 433] on label "sviestskābes baktērijām." at bounding box center [926, 445] width 799 height 35
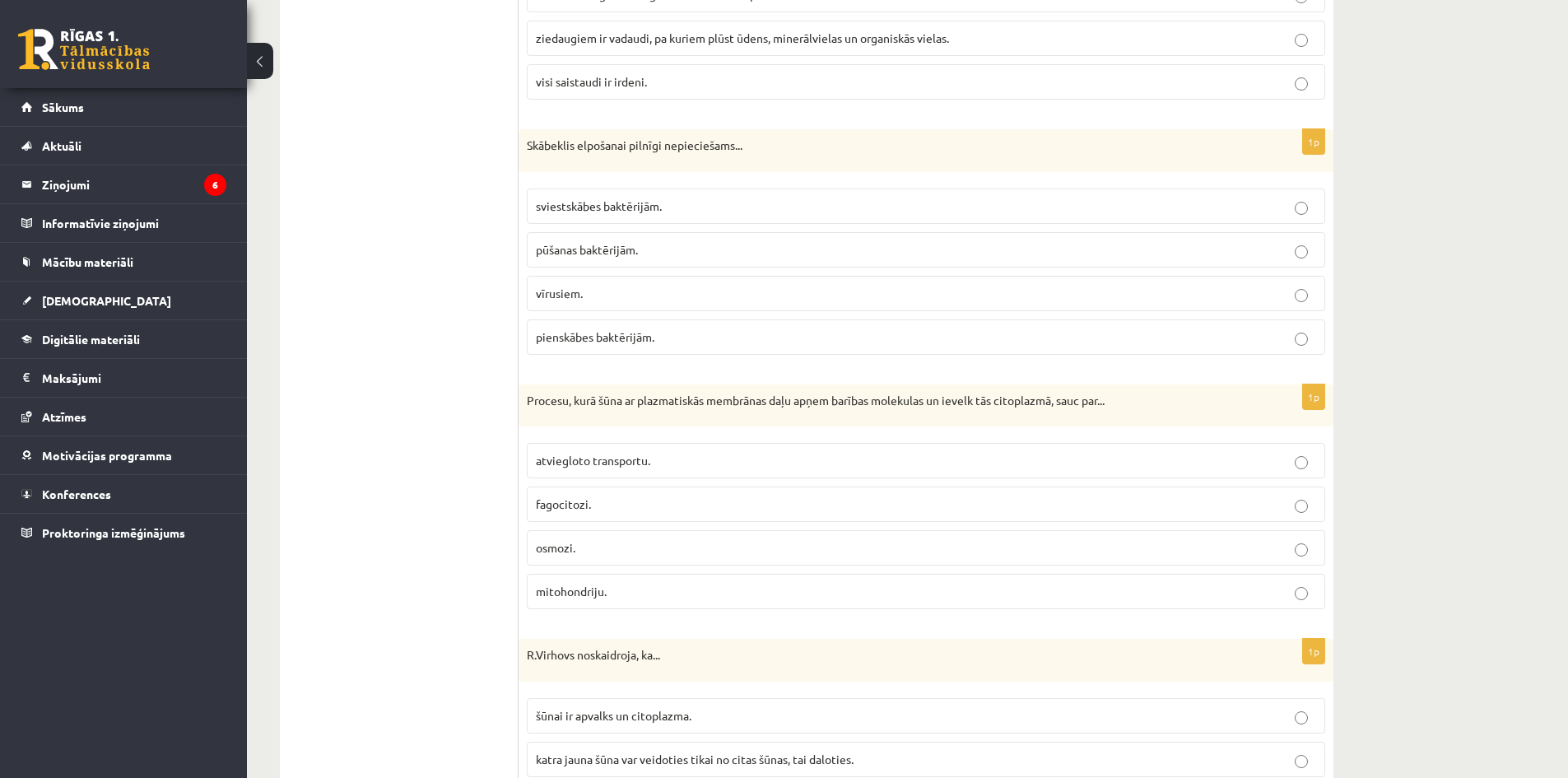
scroll to position [2306, 0]
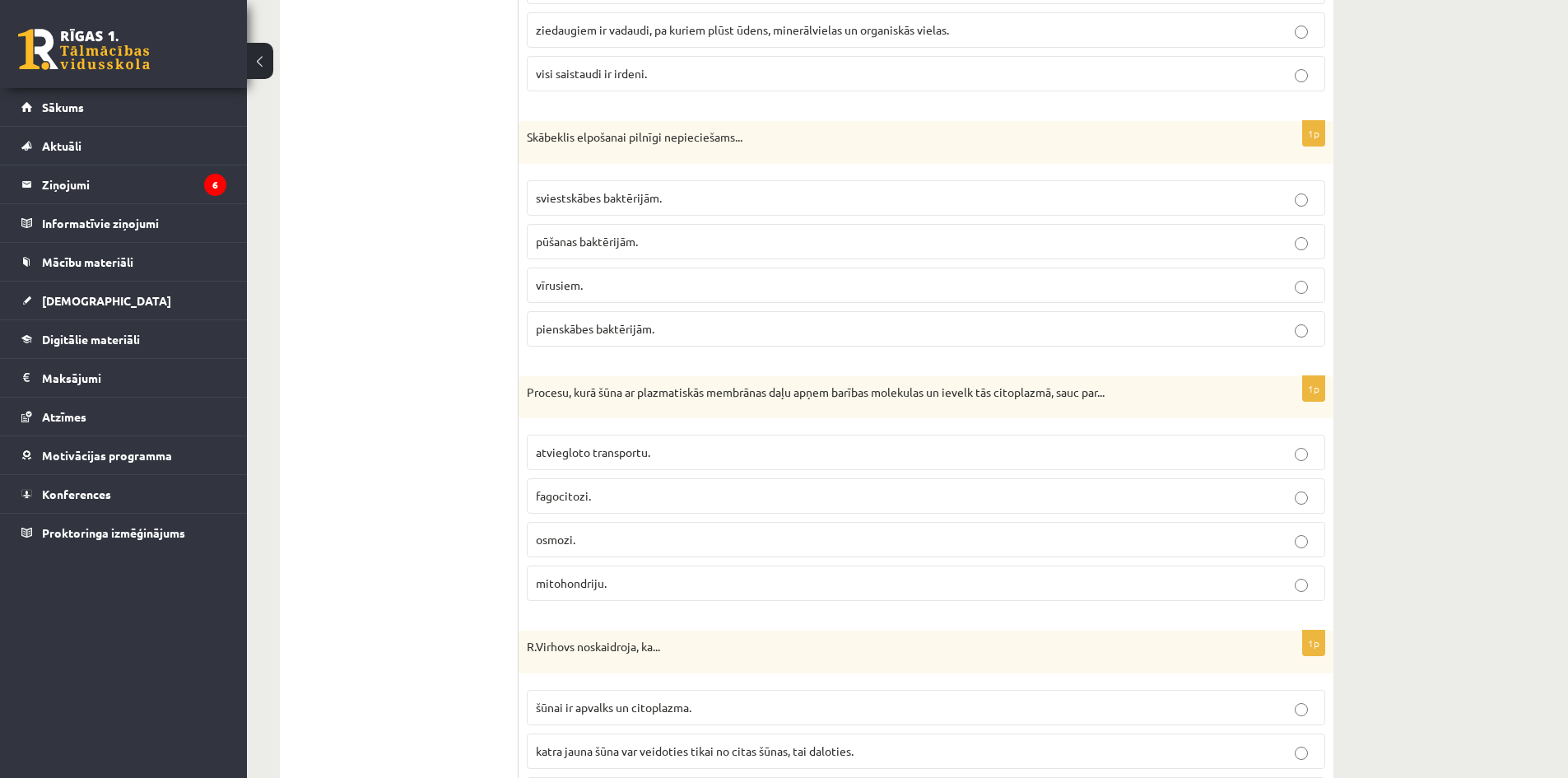
drag, startPoint x: 625, startPoint y: 500, endPoint x: 624, endPoint y: 483, distance: 17.0
click at [625, 499] on p "fagocitozi." at bounding box center [926, 496] width 780 height 18
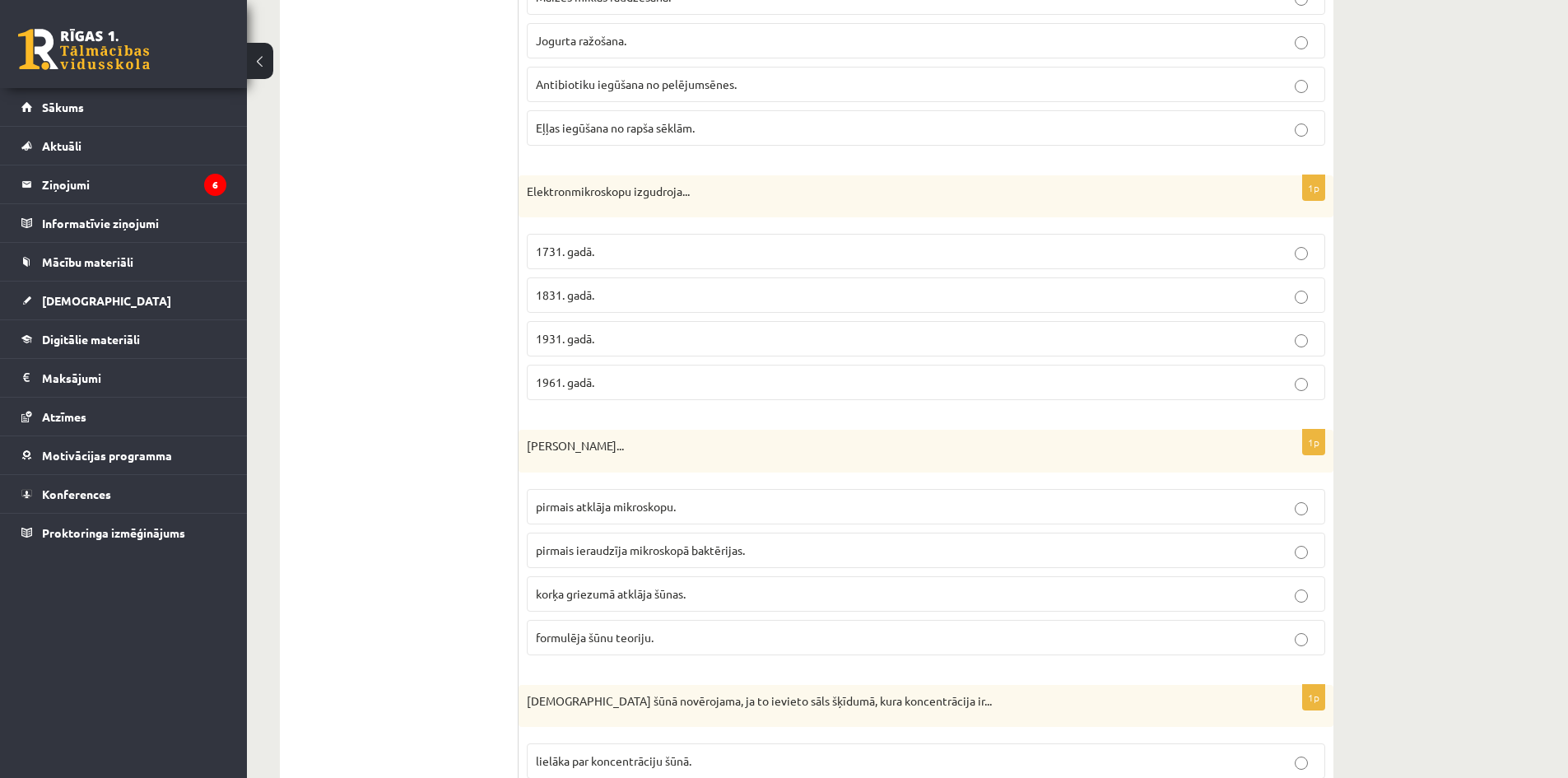
scroll to position [3295, 0]
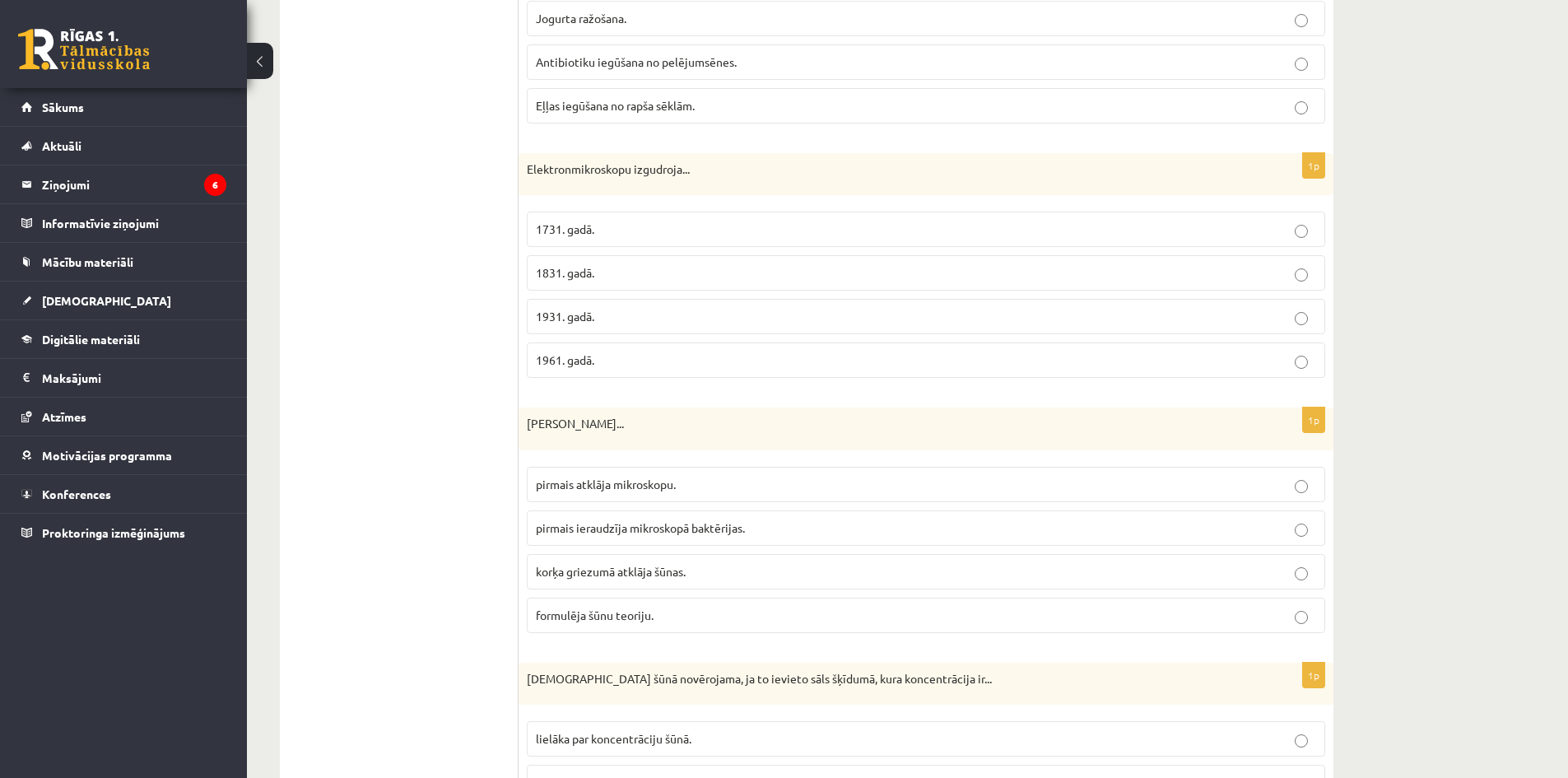
drag, startPoint x: 635, startPoint y: 573, endPoint x: 605, endPoint y: 526, distance: 55.8
click at [635, 571] on span "korķa griezumā atklāja šūnas." at bounding box center [611, 572] width 150 height 15
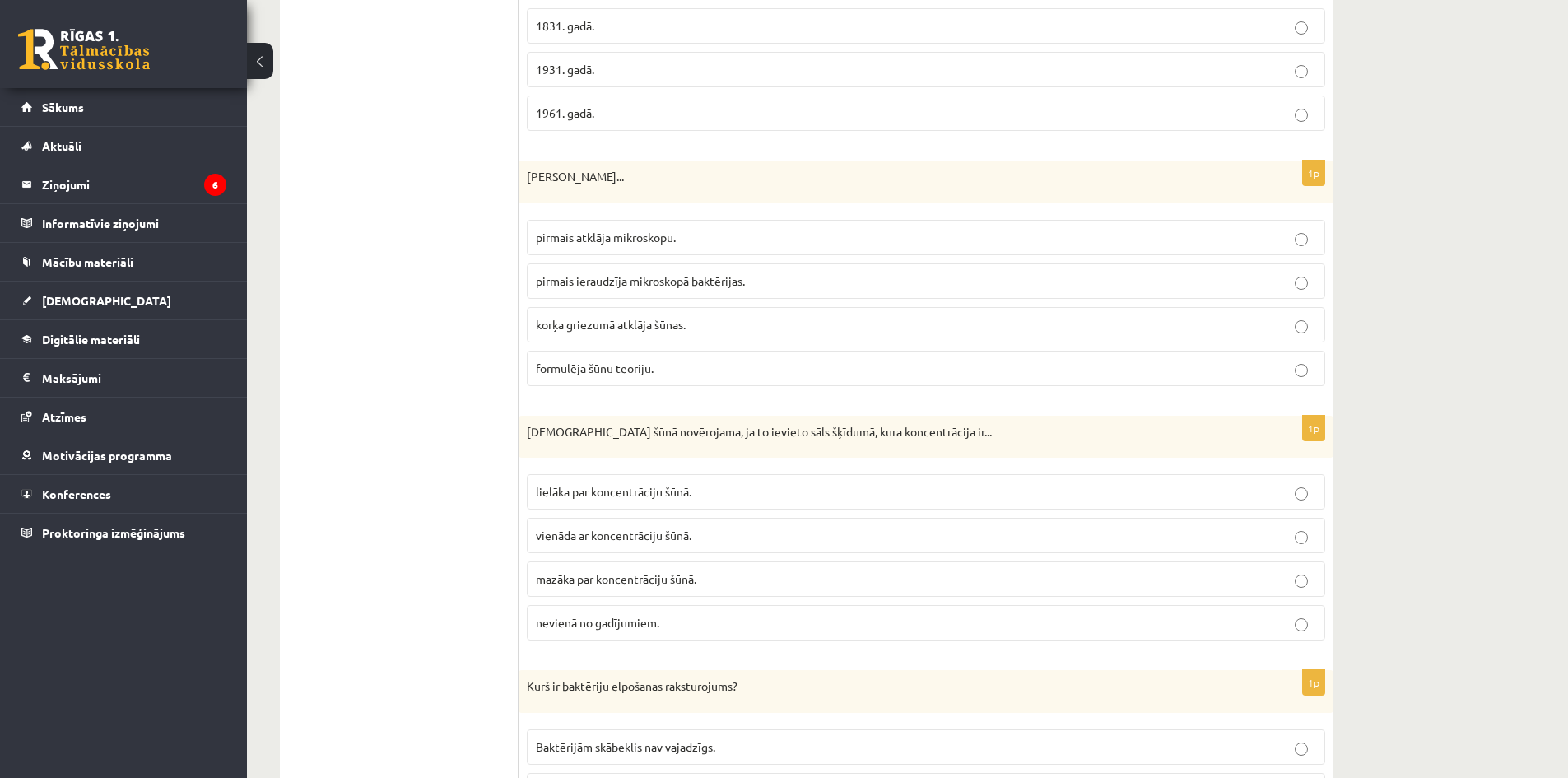
drag, startPoint x: 693, startPoint y: 599, endPoint x: 687, endPoint y: 583, distance: 17.1
click at [692, 586] on fieldset "lielāka par koncentrāciju šūnā. vienāda ar koncentrāciju šūnā. mazāka par konce…" at bounding box center [926, 556] width 799 height 179
click at [690, 582] on span "mazāka par koncentrāciju šūnā." at bounding box center [617, 579] width 161 height 15
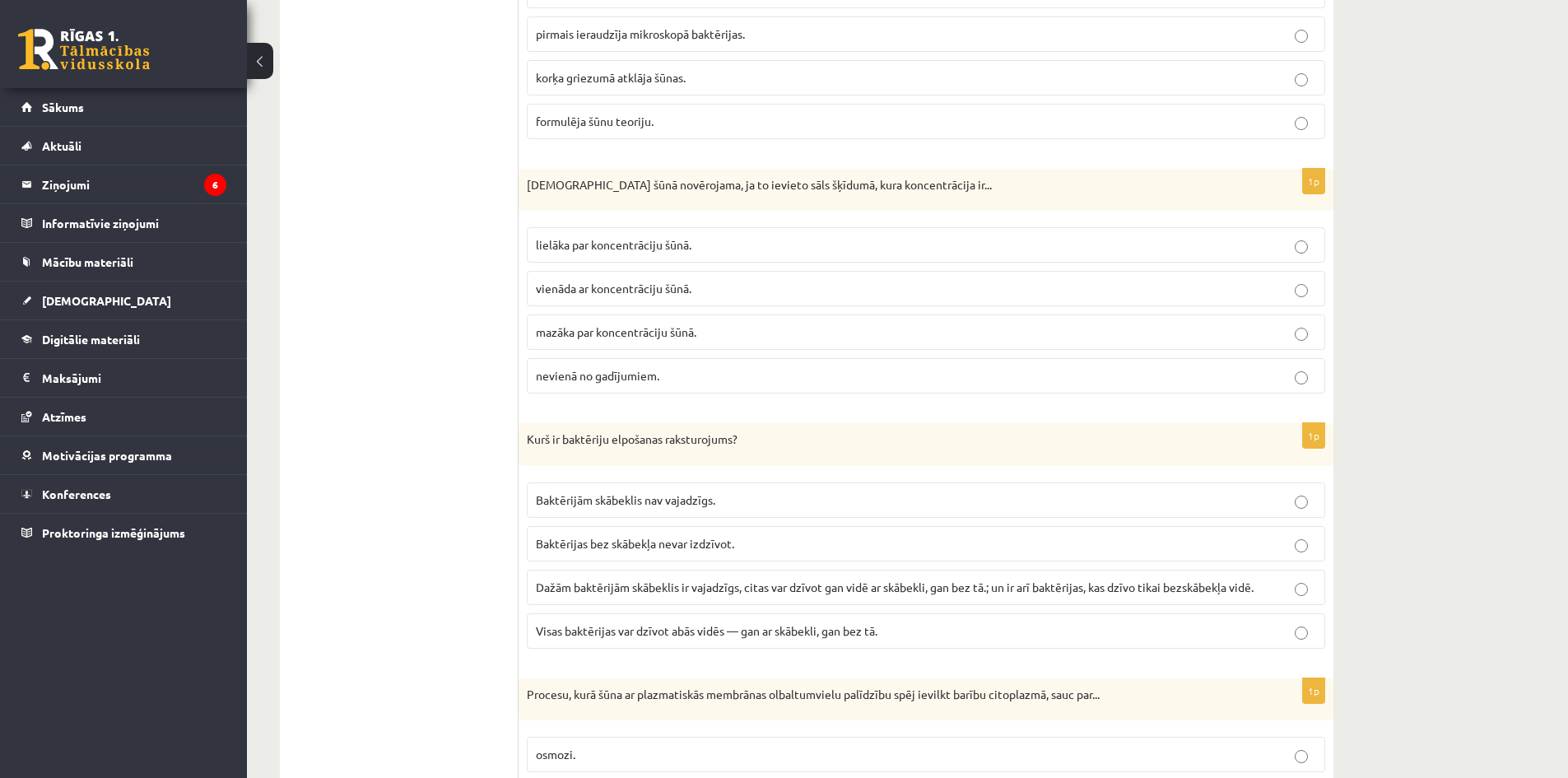
drag, startPoint x: 410, startPoint y: 190, endPoint x: 407, endPoint y: 199, distance: 9.5
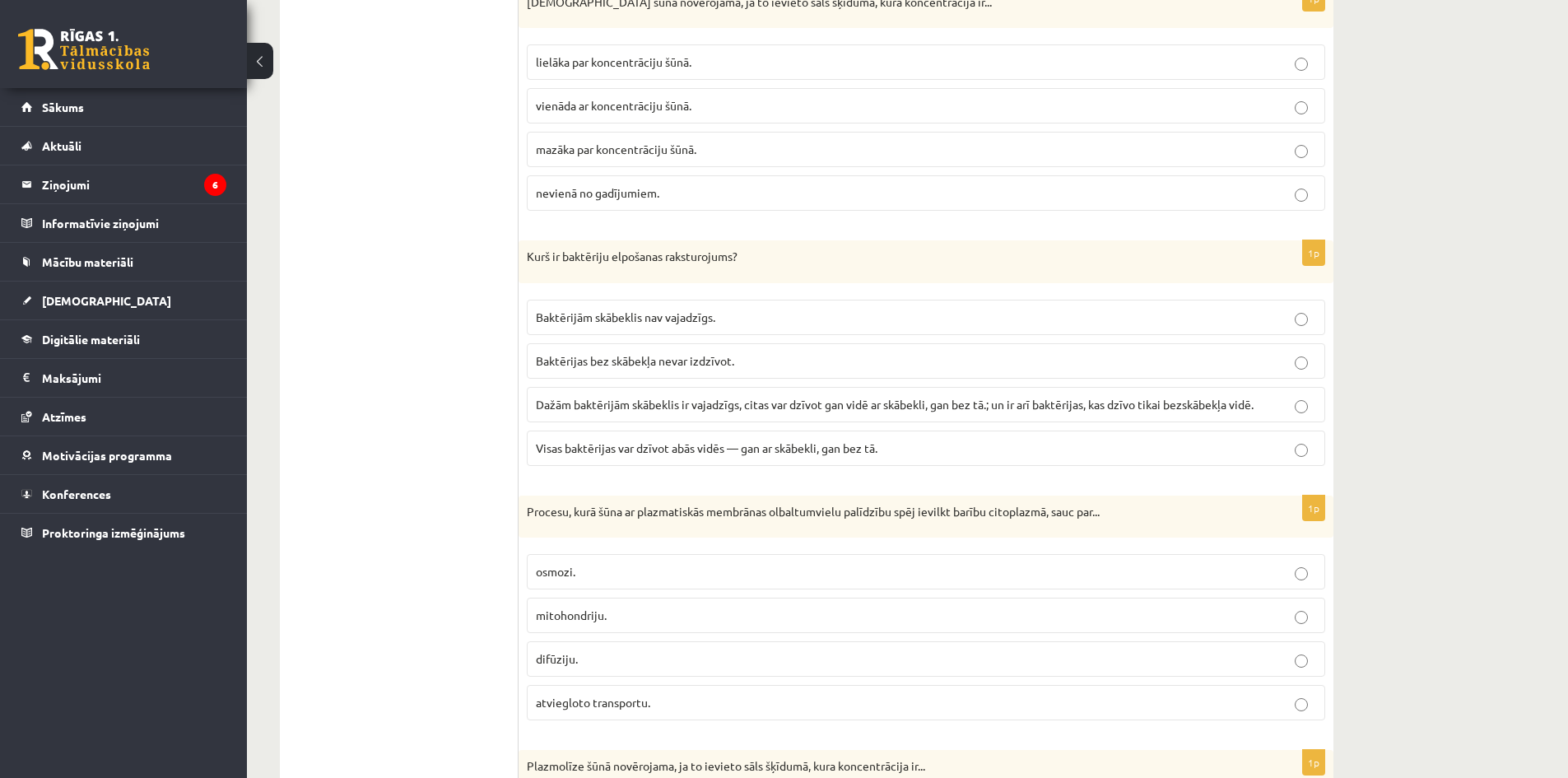
scroll to position [4036, 0]
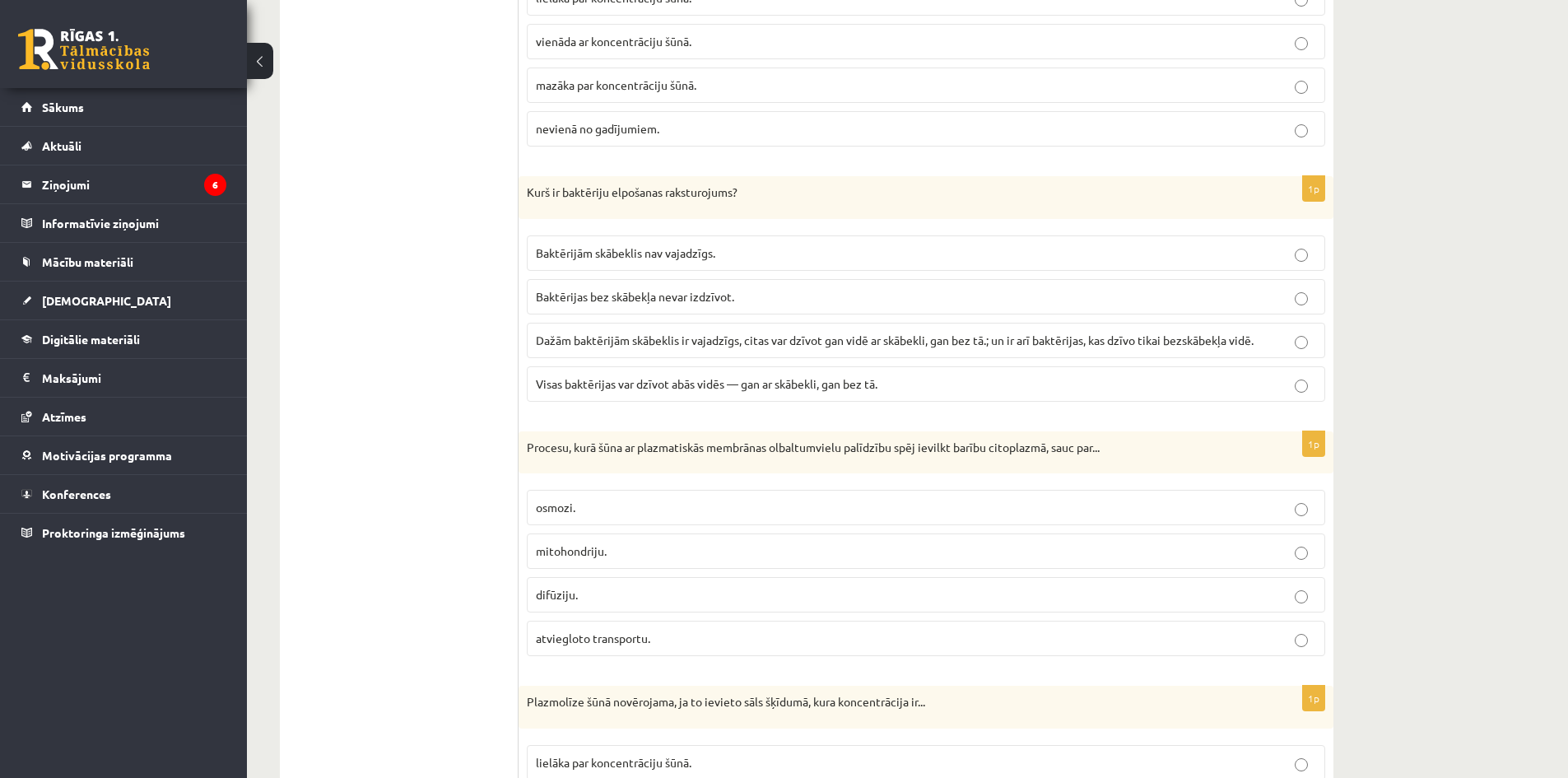
click at [659, 636] on p "atviegloto transportu." at bounding box center [926, 638] width 780 height 18
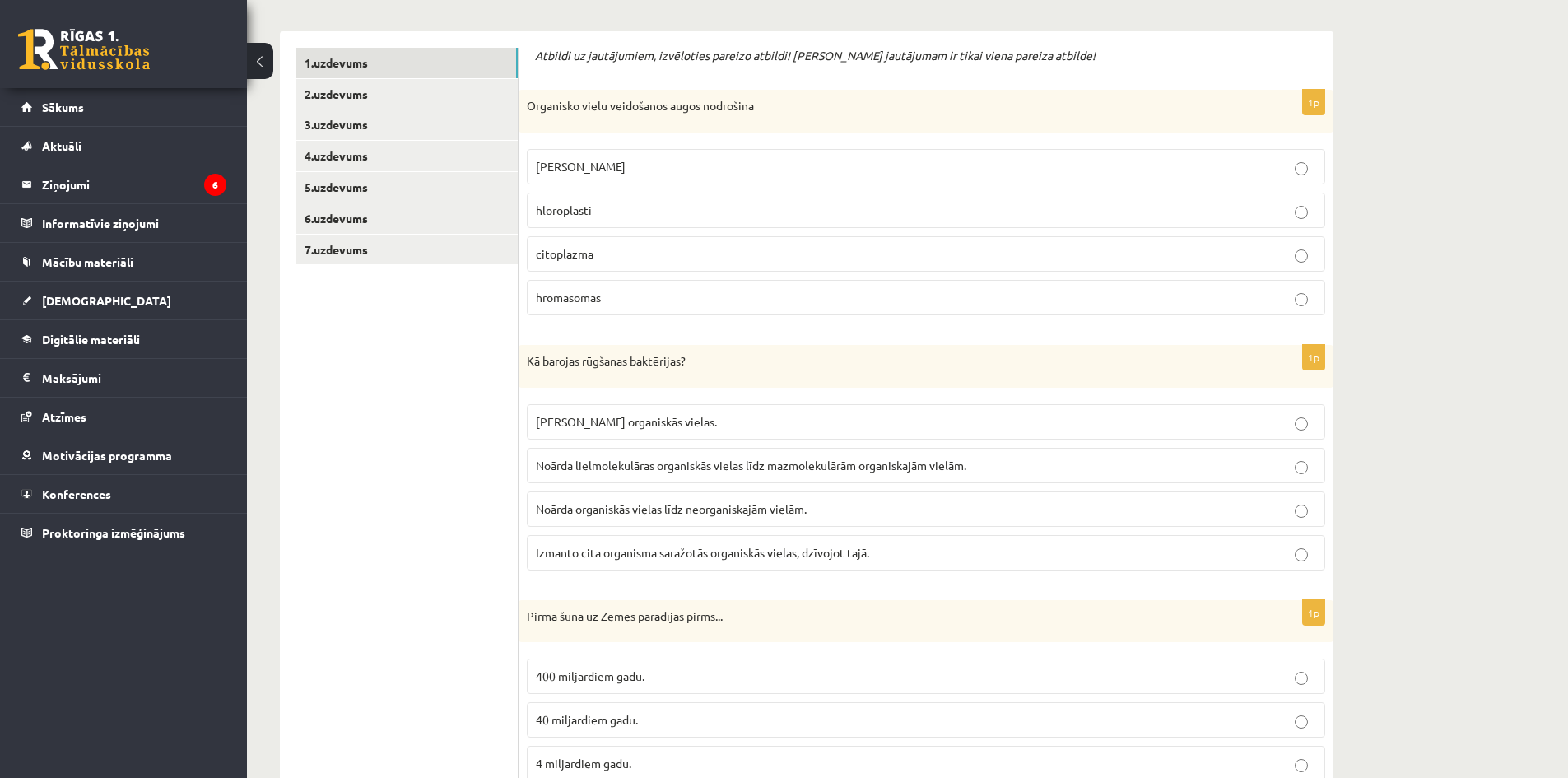
scroll to position [0, 0]
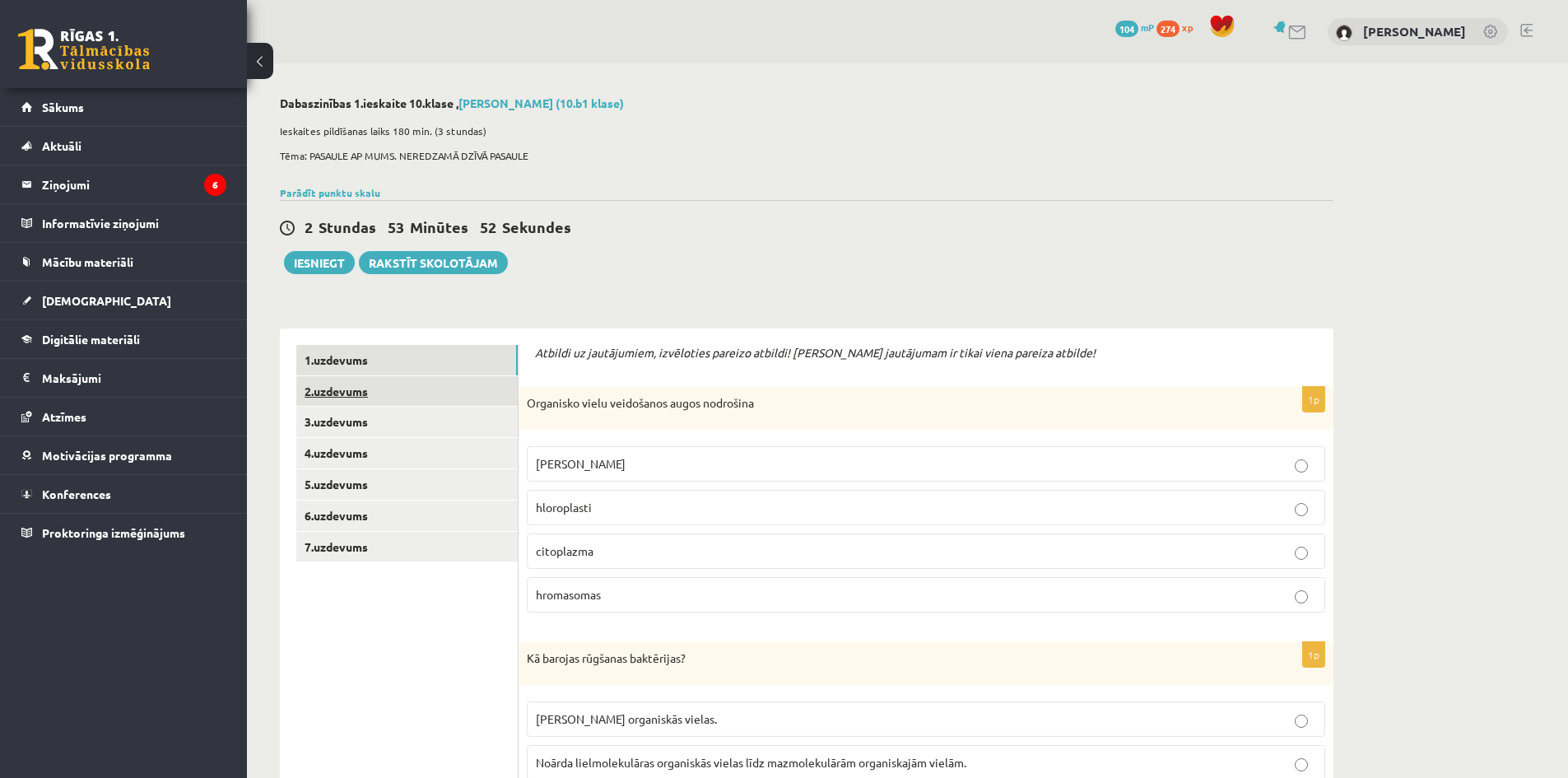
click at [324, 385] on link "2.uzdevums" at bounding box center [408, 391] width 222 height 31
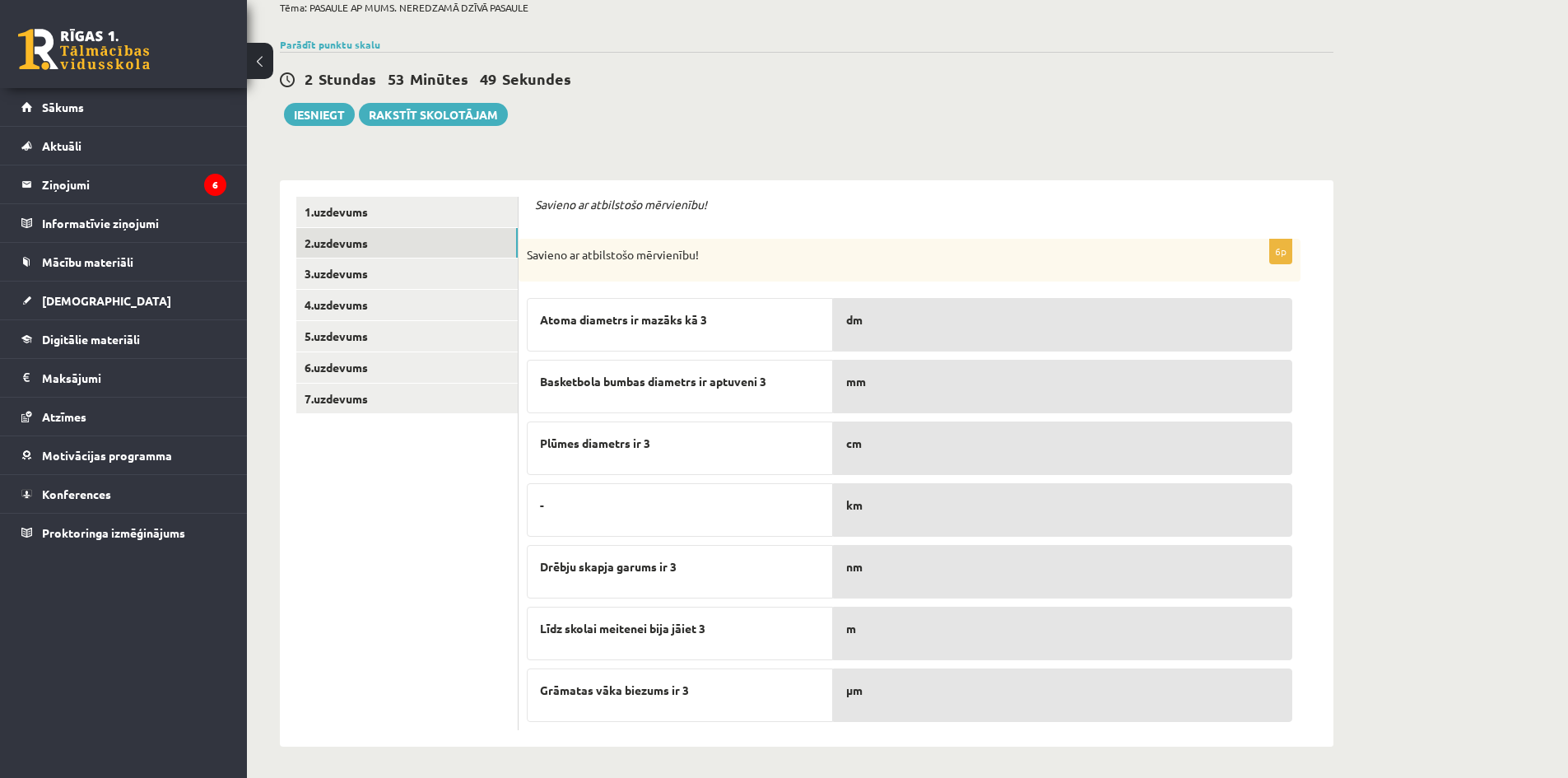
scroll to position [151, 0]
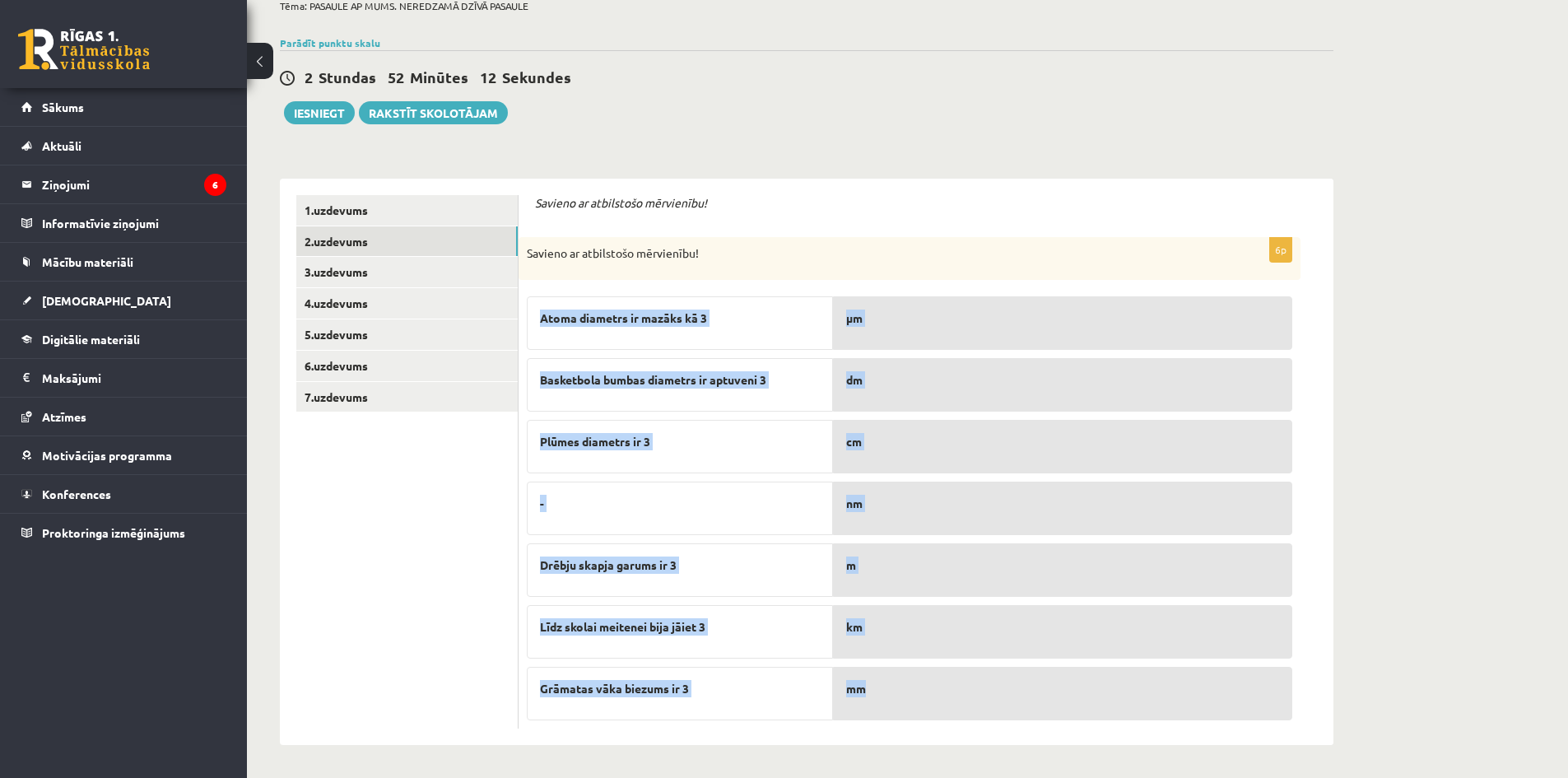
drag, startPoint x: 537, startPoint y: 315, endPoint x: 915, endPoint y: 661, distance: 512.4
click at [915, 661] on fieldset "Atoma diametrs ir mazāks kā 3 Basketbola bumbas diametrs ir aptuveni 3 Plūmes d…" at bounding box center [910, 504] width 766 height 432
copy fieldset "Atoma diametrs ir mazāks kā 3 Basketbola bumbas diametrs ir aptuveni 3 Plūmes d…"
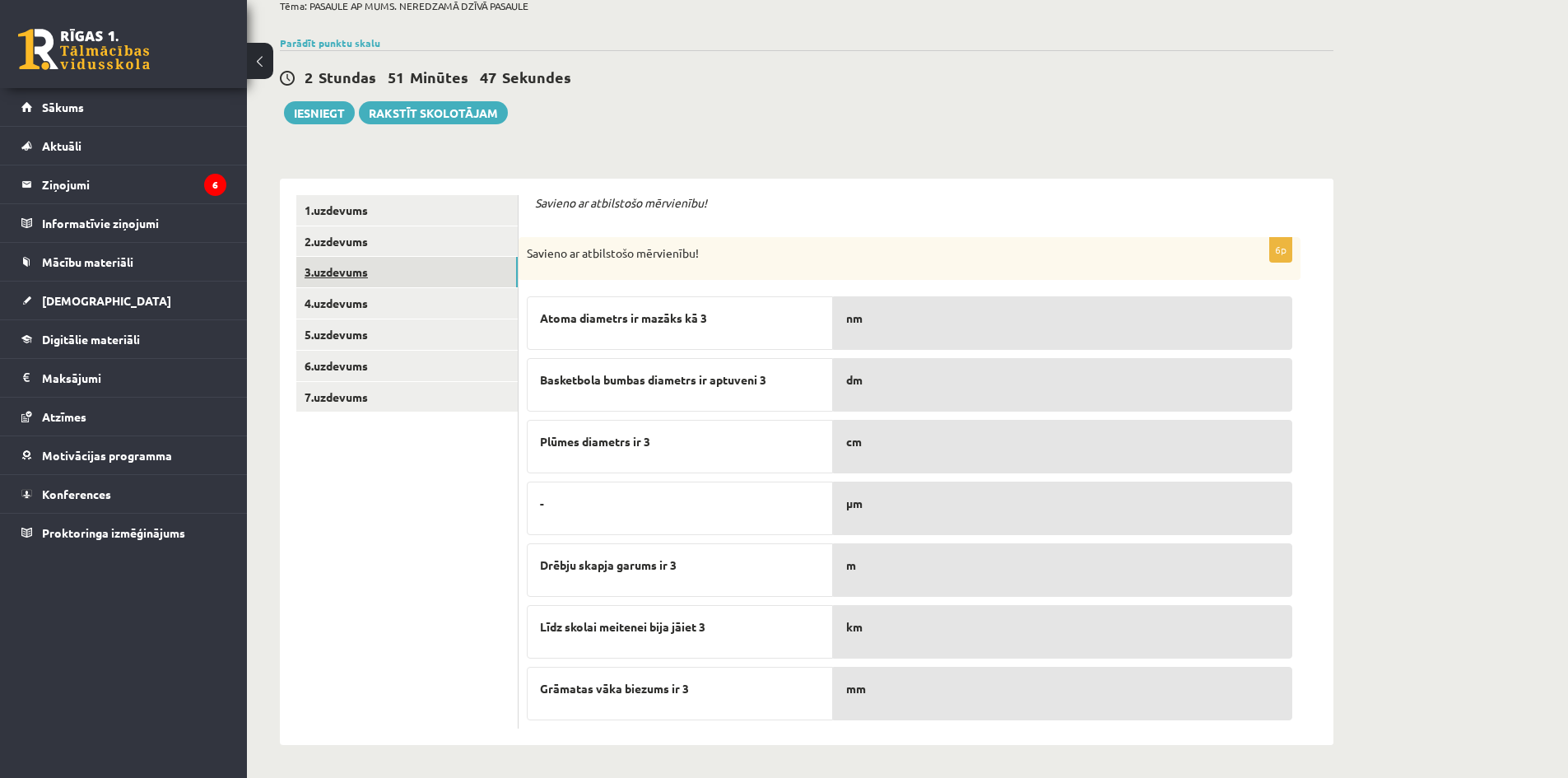
click at [333, 269] on link "3.uzdevums" at bounding box center [408, 272] width 222 height 31
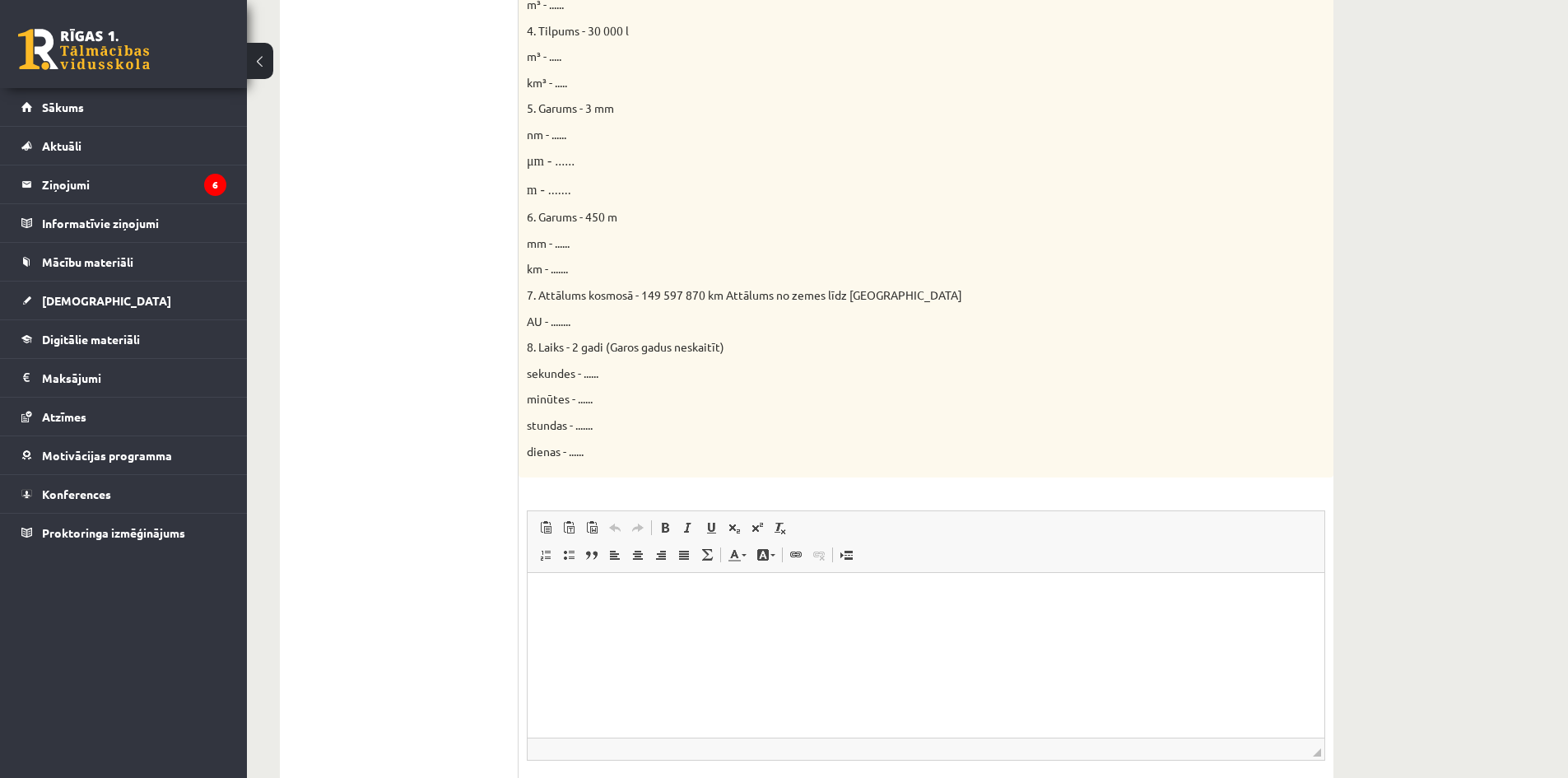
scroll to position [801, 0]
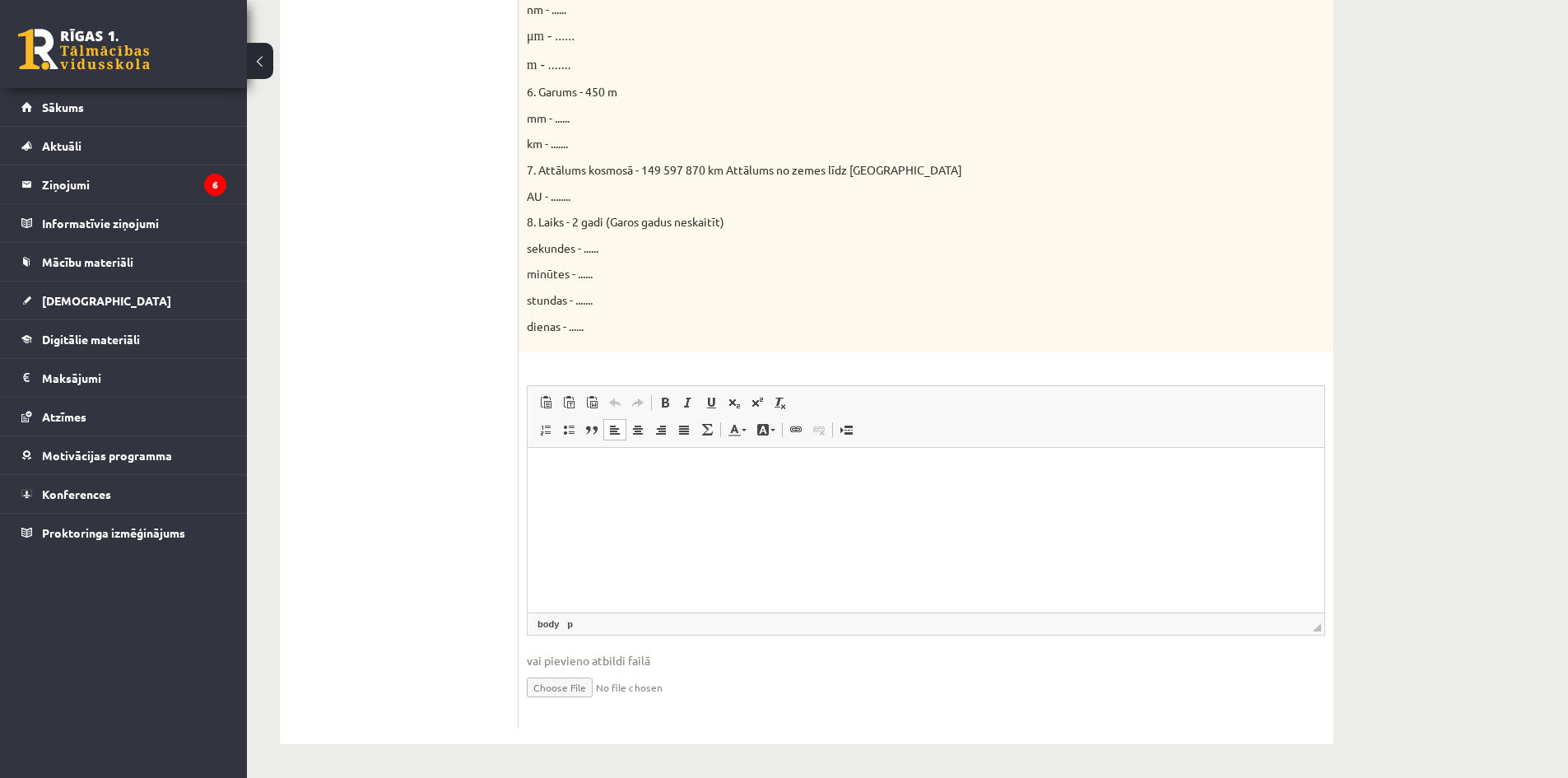
click at [556, 499] on html at bounding box center [926, 473] width 797 height 50
click at [567, 467] on p "Bagātinātā teksta redaktors, wiswyg-editor-user-answer-47024866622000" at bounding box center [926, 473] width 764 height 18
click at [589, 451] on html "****" at bounding box center [926, 473] width 797 height 50
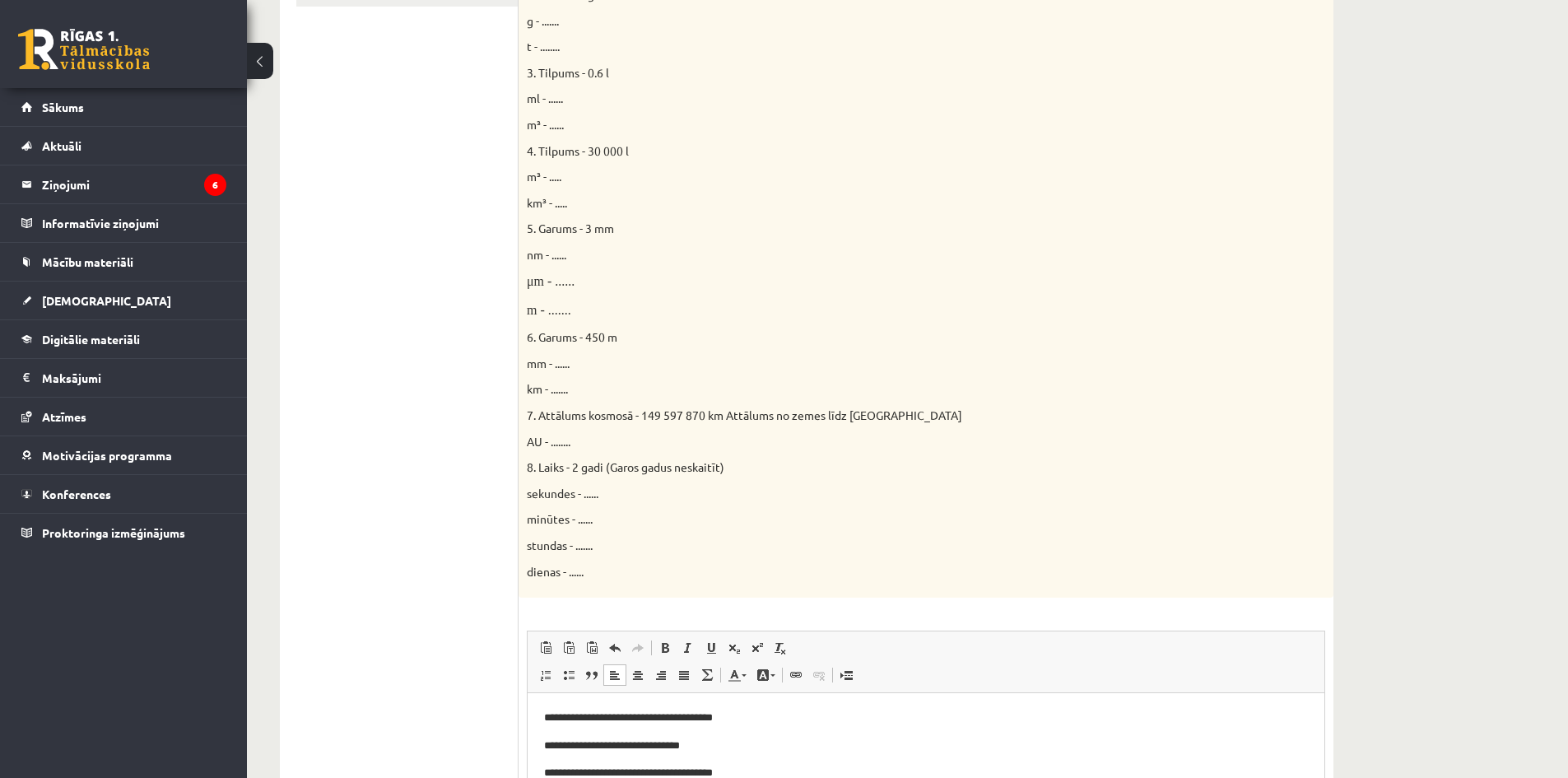
scroll to position [554, 0]
drag, startPoint x: 524, startPoint y: 315, endPoint x: 762, endPoint y: 204, distance: 262.6
click at [762, 204] on p "km³ - ....." at bounding box center [885, 204] width 717 height 17
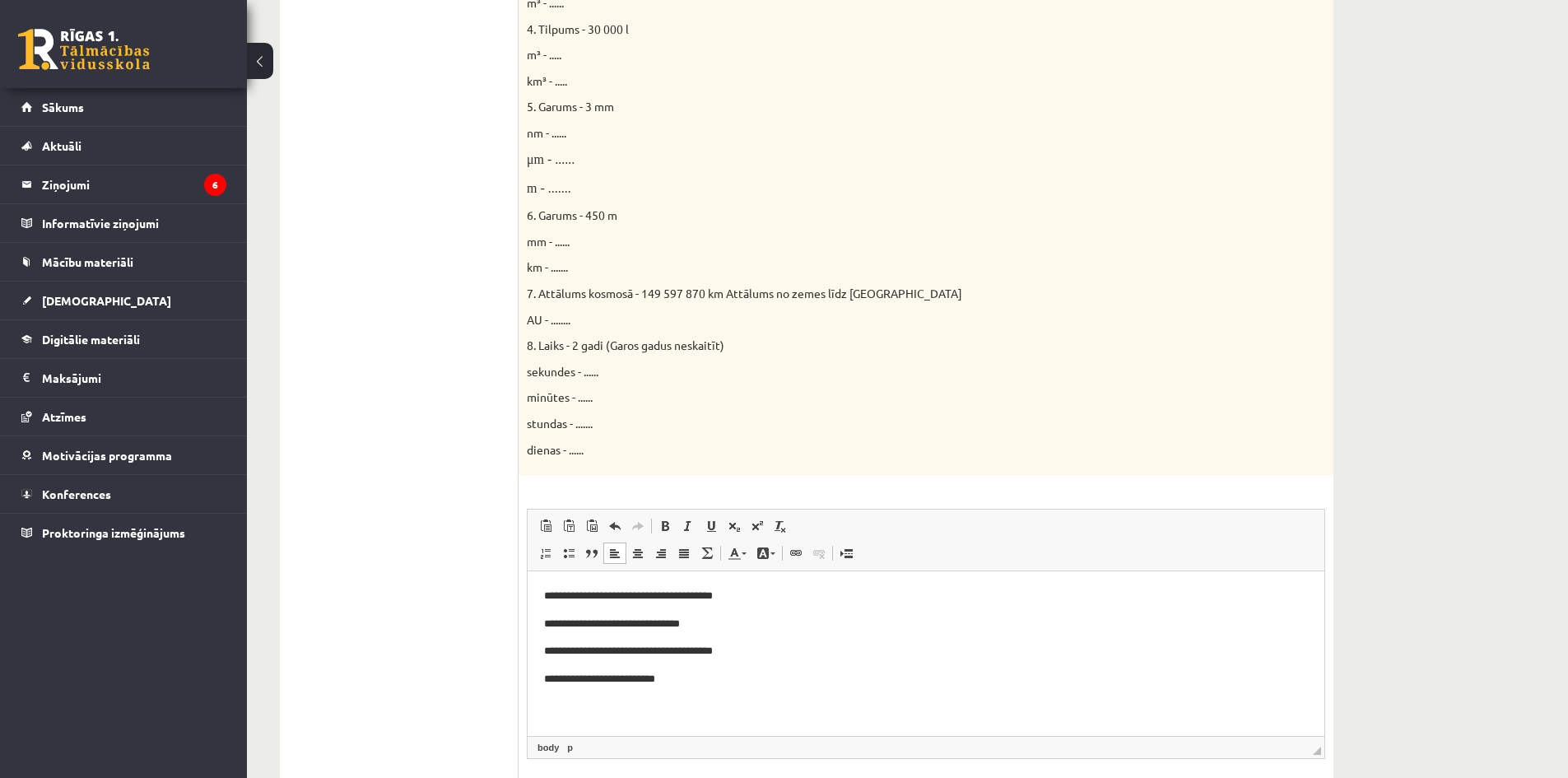
scroll to position [801, 0]
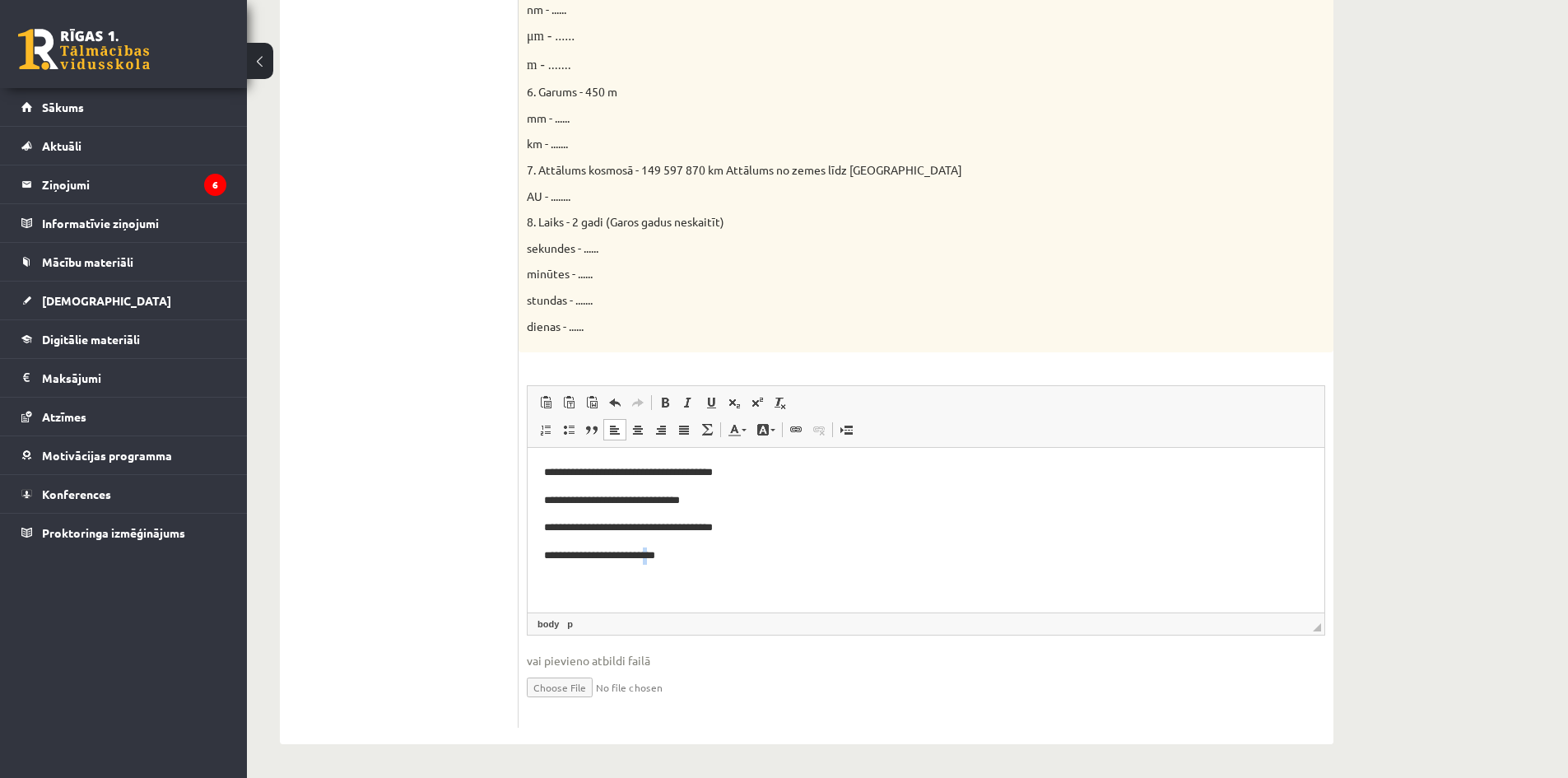
click at [682, 559] on p "**********" at bounding box center [926, 556] width 764 height 18
click at [723, 559] on p "**********" at bounding box center [926, 556] width 764 height 18
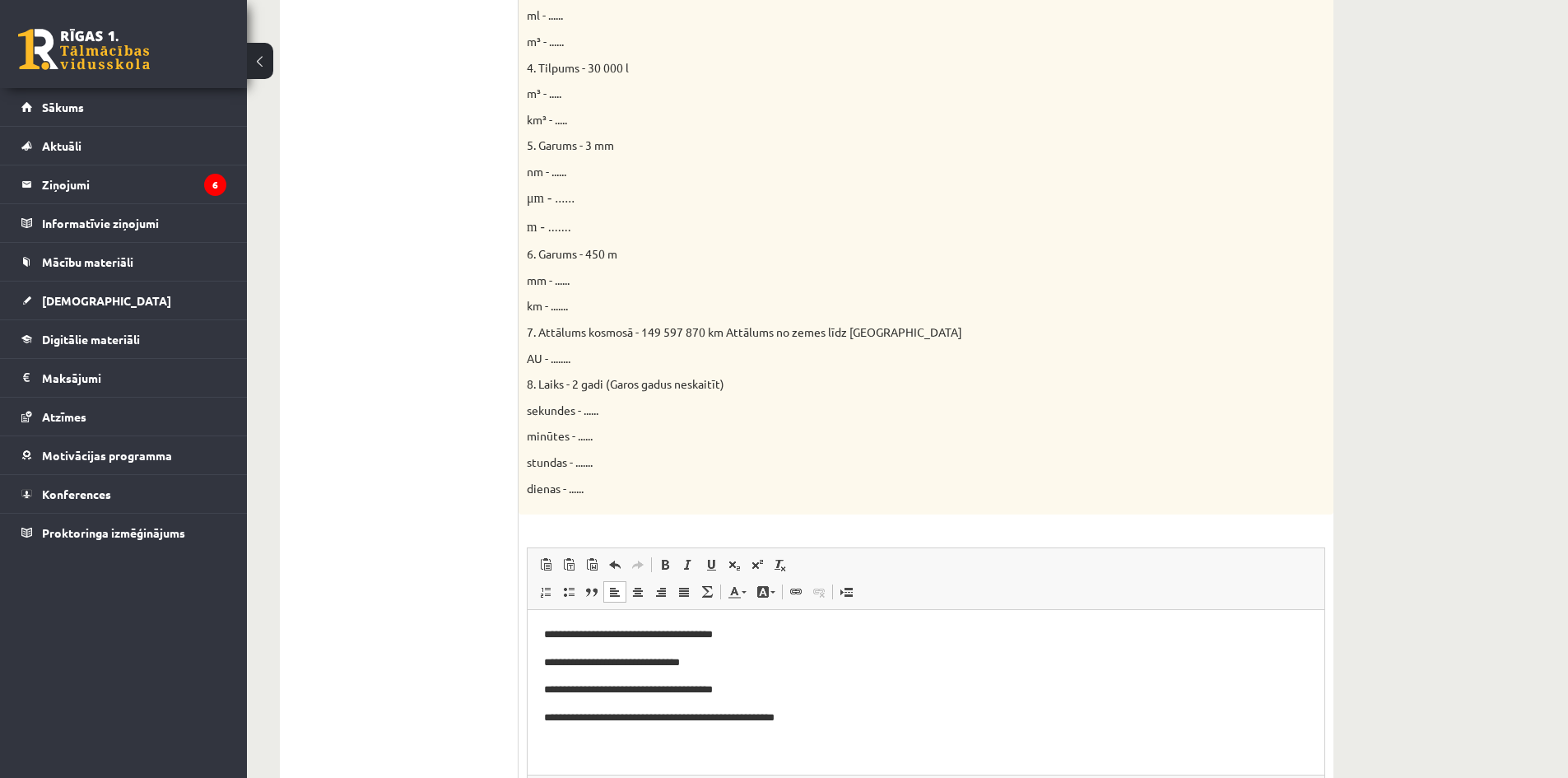
scroll to position [636, 0]
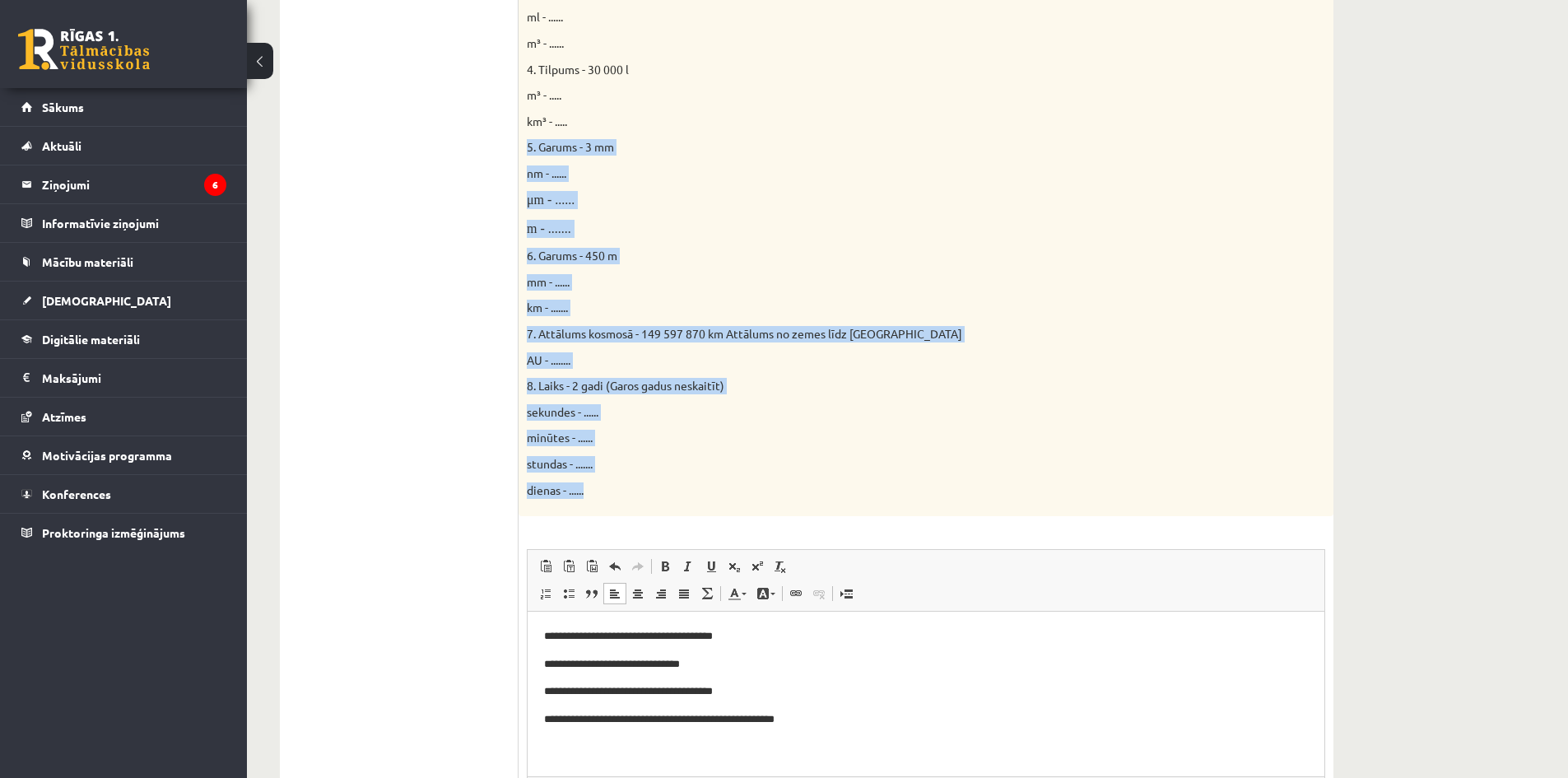
drag, startPoint x: 523, startPoint y: 144, endPoint x: 640, endPoint y: 499, distance: 373.8
click at [640, 499] on div "Doti fizikālie lielumi un to mērvienības. Pārveido mērvienības citās norādītajā…" at bounding box center [926, 133] width 815 height 766
copy div "5. Garums - 3 mm nm - ...... μm - ...... m - ....... 6. Garums - 450 m mm - ...…"
click at [911, 179] on p "nm - ......" at bounding box center [885, 174] width 717 height 17
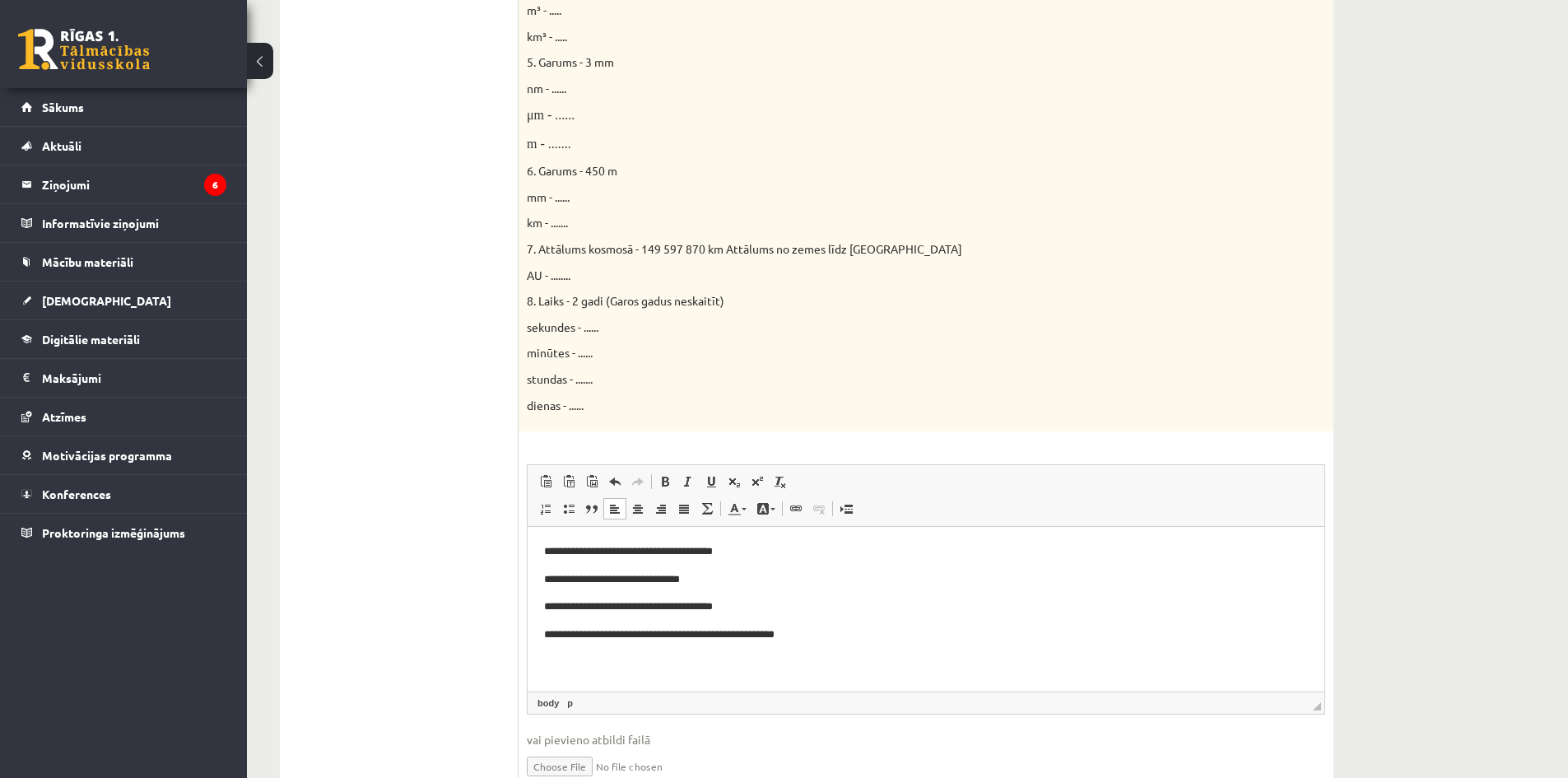
scroll to position [801, 0]
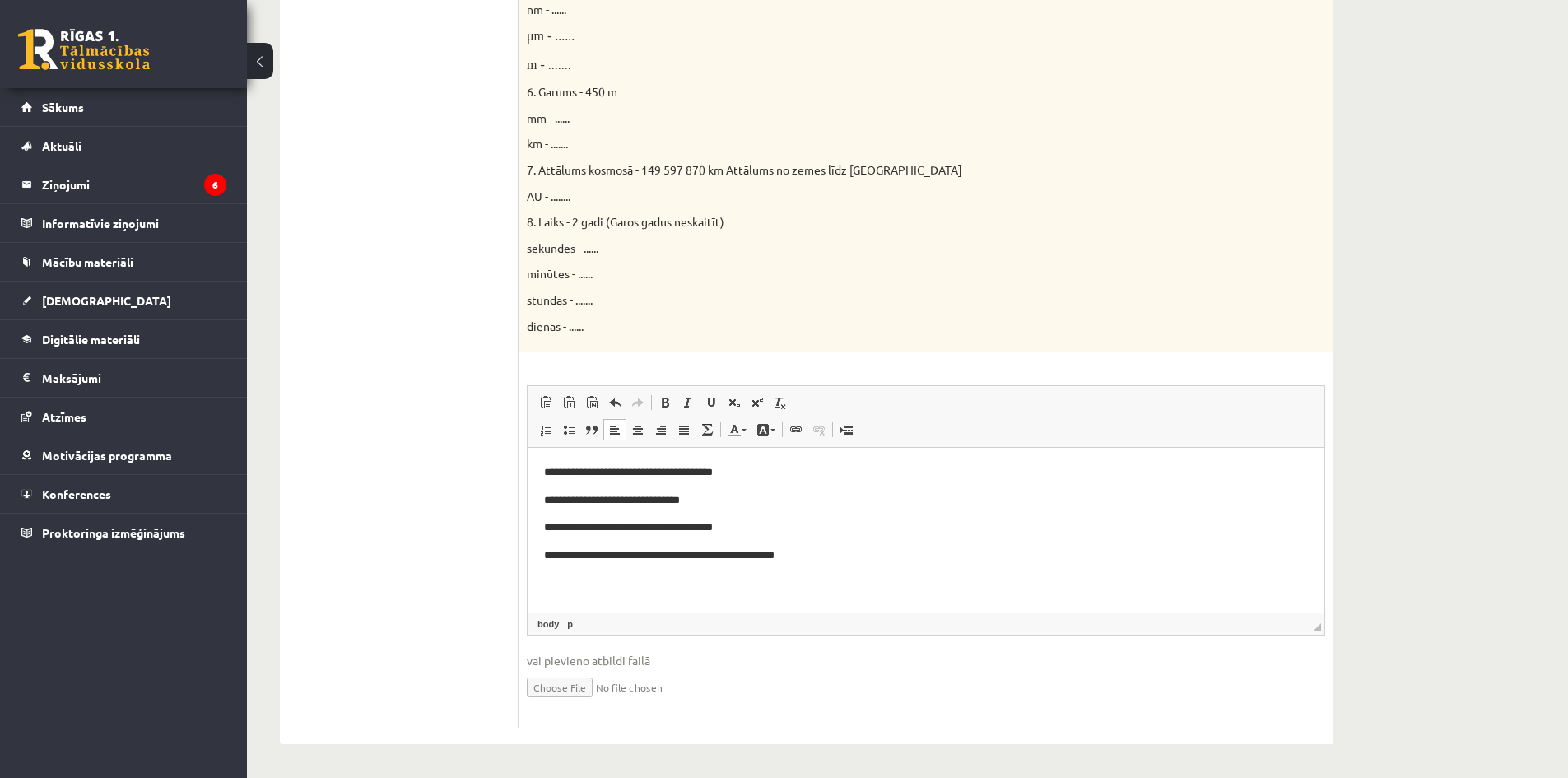
click at [621, 577] on html "**********" at bounding box center [926, 514] width 797 height 133
click at [900, 548] on p "**********" at bounding box center [926, 556] width 764 height 18
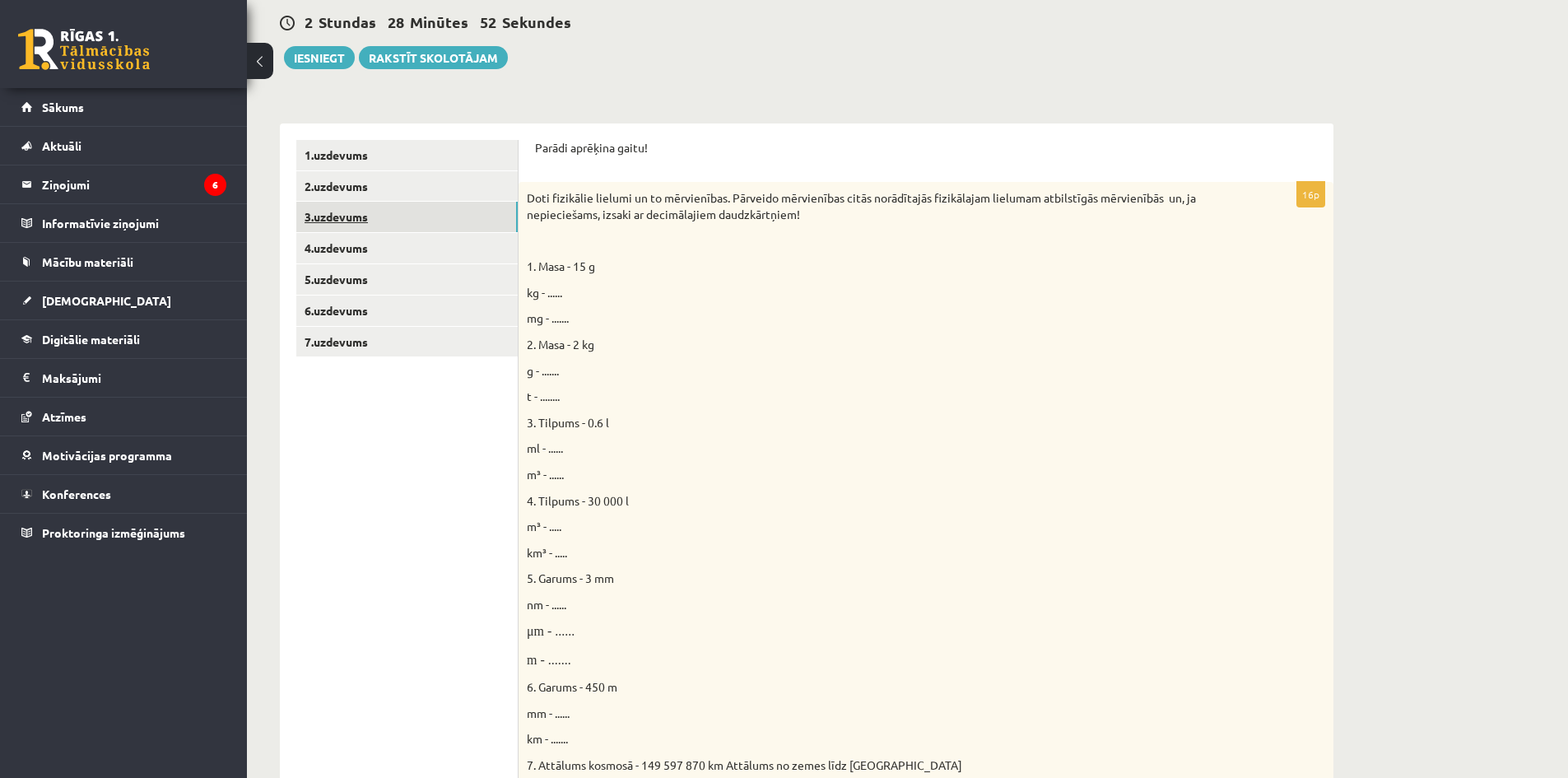
scroll to position [60, 0]
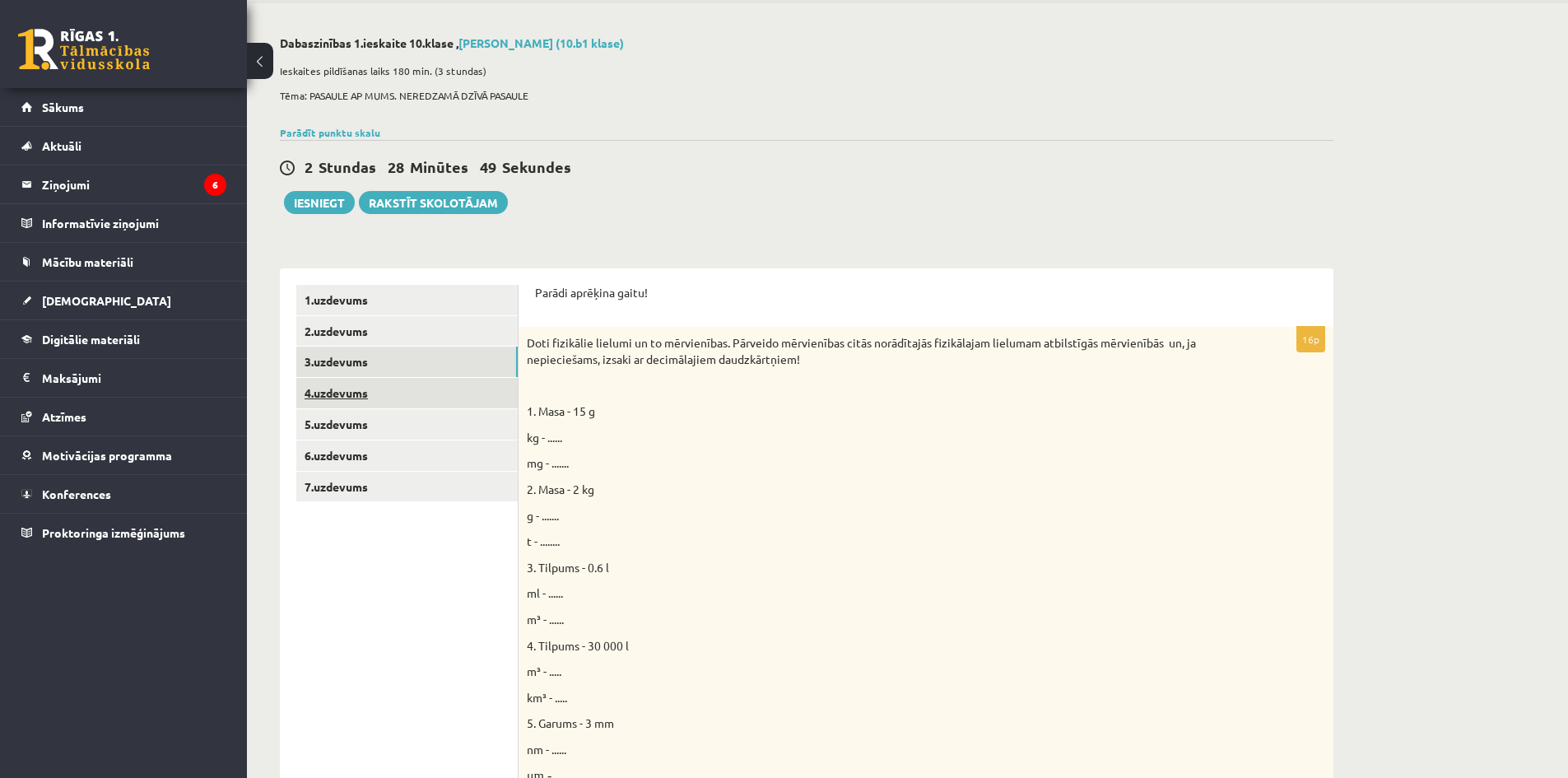
click at [337, 384] on link "4.uzdevums" at bounding box center [408, 393] width 222 height 31
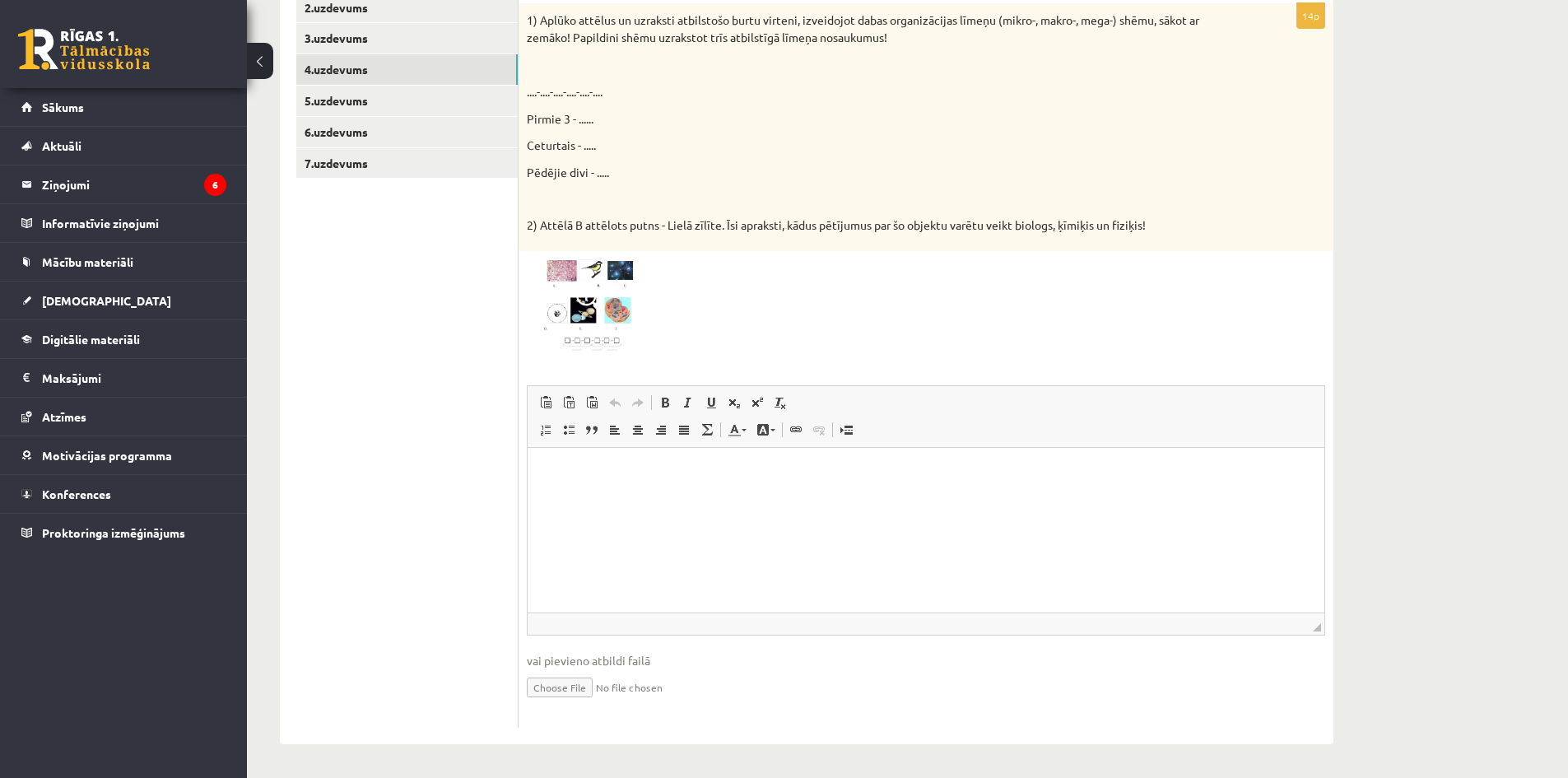
scroll to position [220, 0]
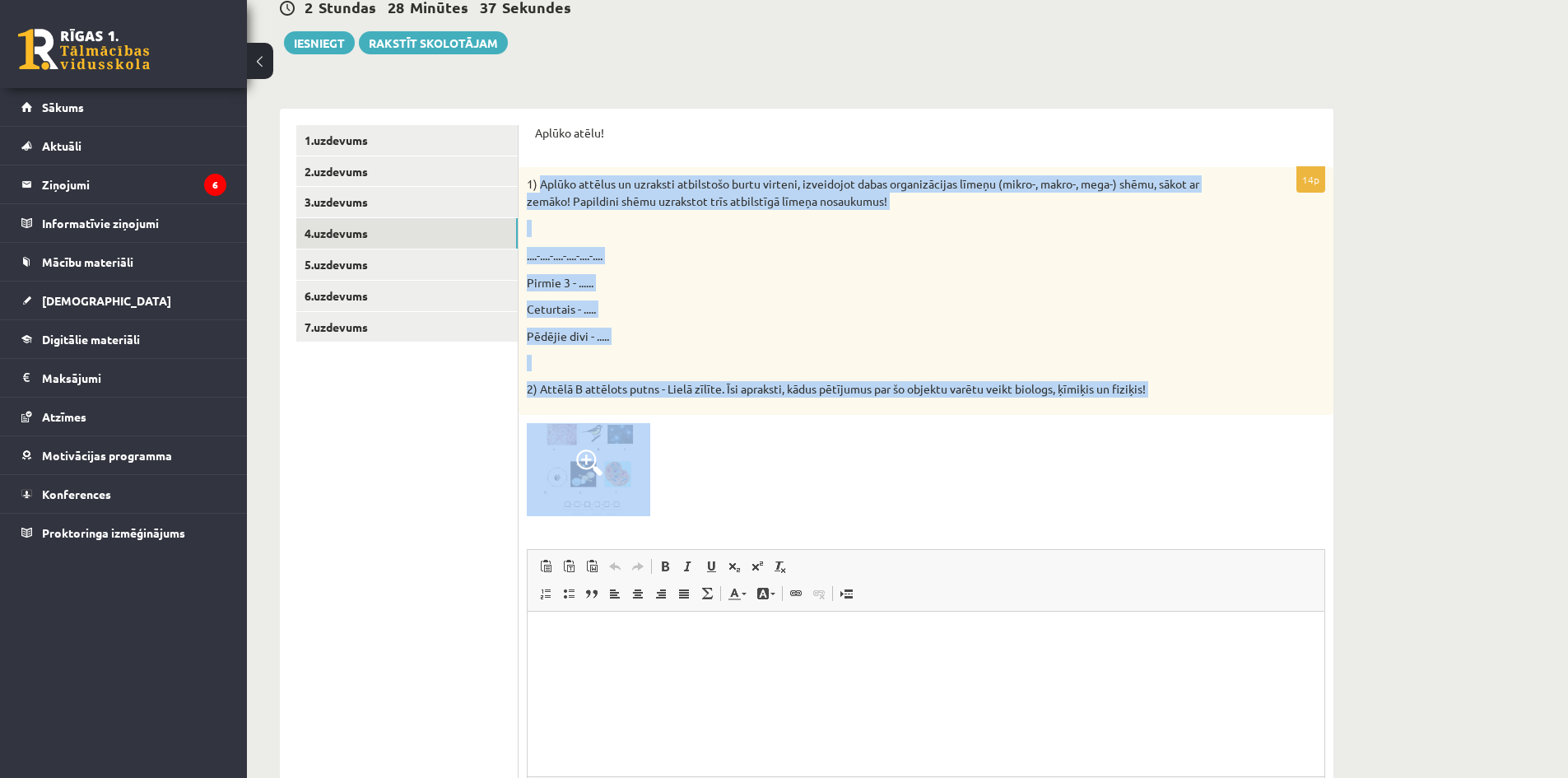
drag, startPoint x: 541, startPoint y: 184, endPoint x: 675, endPoint y: 487, distance: 331.3
click at [675, 487] on div "14p 1) Aplūko attēlus un uzraksti atbilstošo burtu virteni, izveidojot dabas or…" at bounding box center [926, 529] width 815 height 724
copy div "Aplūko attēlus un uzraksti atbilstošo burtu virteni, izveidojot dabas organizāc…"
click at [713, 314] on p "Ceturtais - ....." at bounding box center [885, 309] width 717 height 18
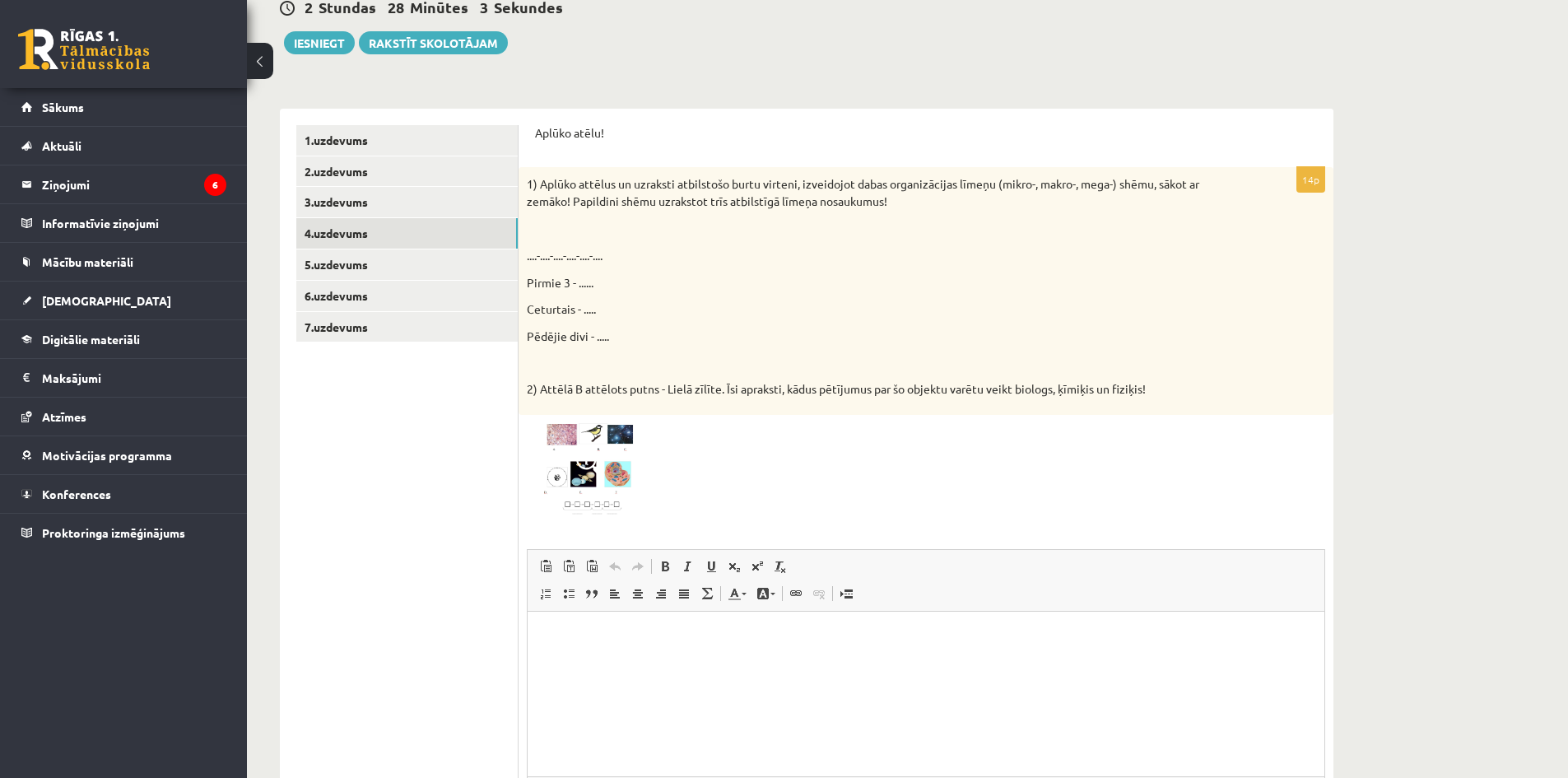
click at [582, 237] on p at bounding box center [885, 228] width 717 height 18
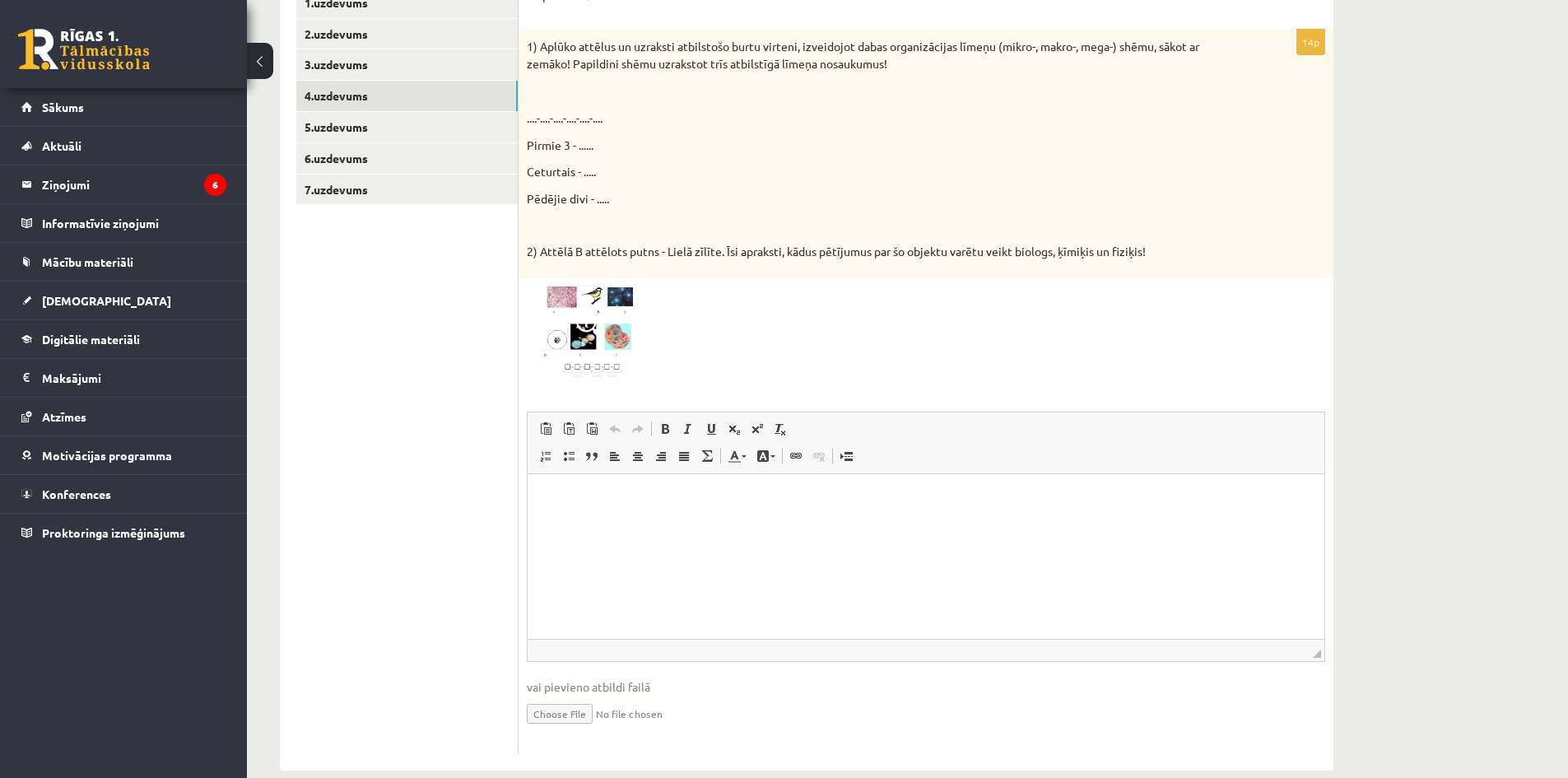
scroll to position [385, 0]
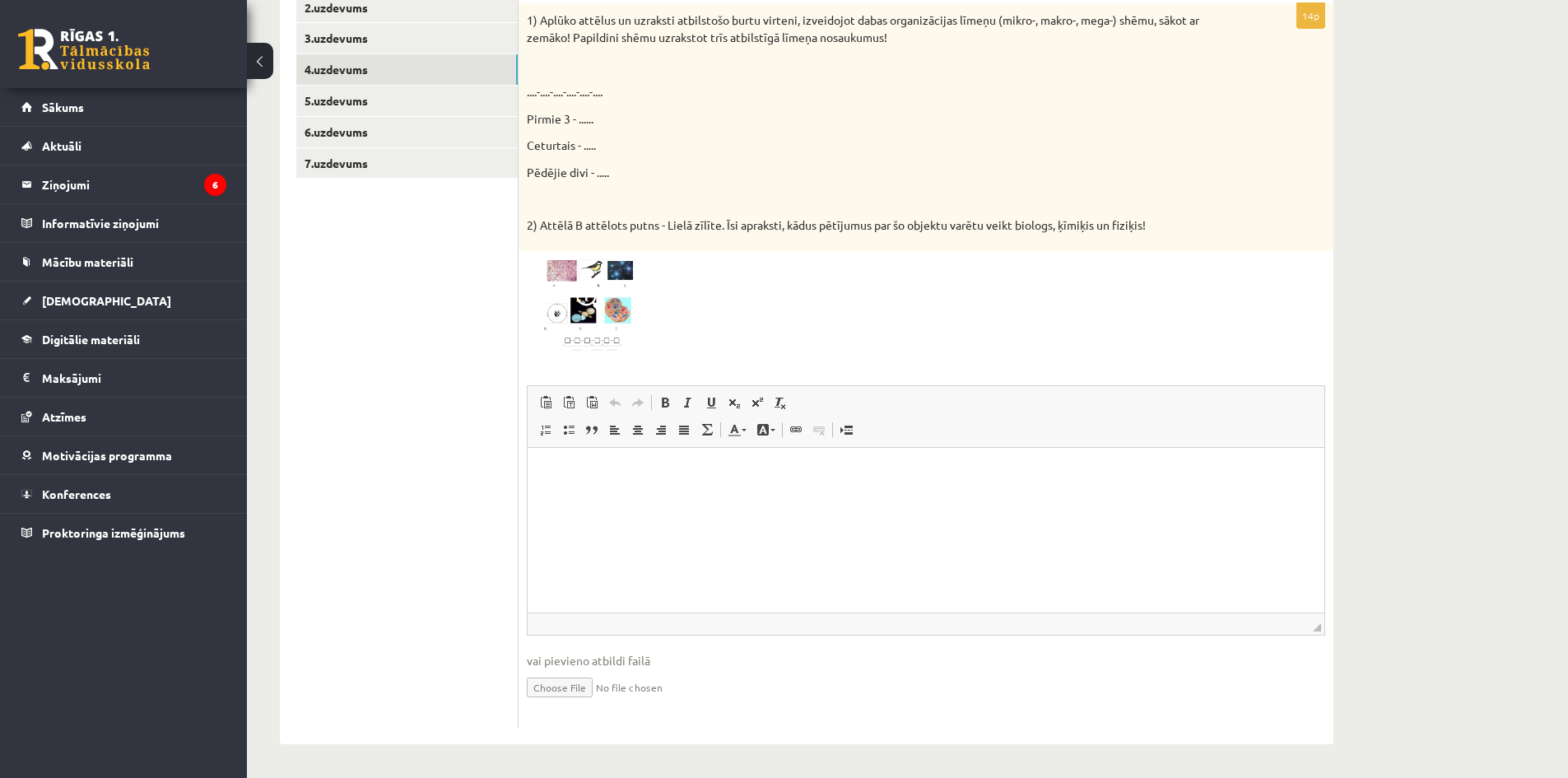
click at [673, 620] on span "◢ Elementa ceļš" at bounding box center [926, 624] width 797 height 22
click at [620, 498] on html at bounding box center [926, 472] width 797 height 50
drag, startPoint x: 571, startPoint y: 464, endPoint x: 552, endPoint y: 481, distance: 25.5
click at [552, 481] on ul "**********" at bounding box center [926, 537] width 764 height 156
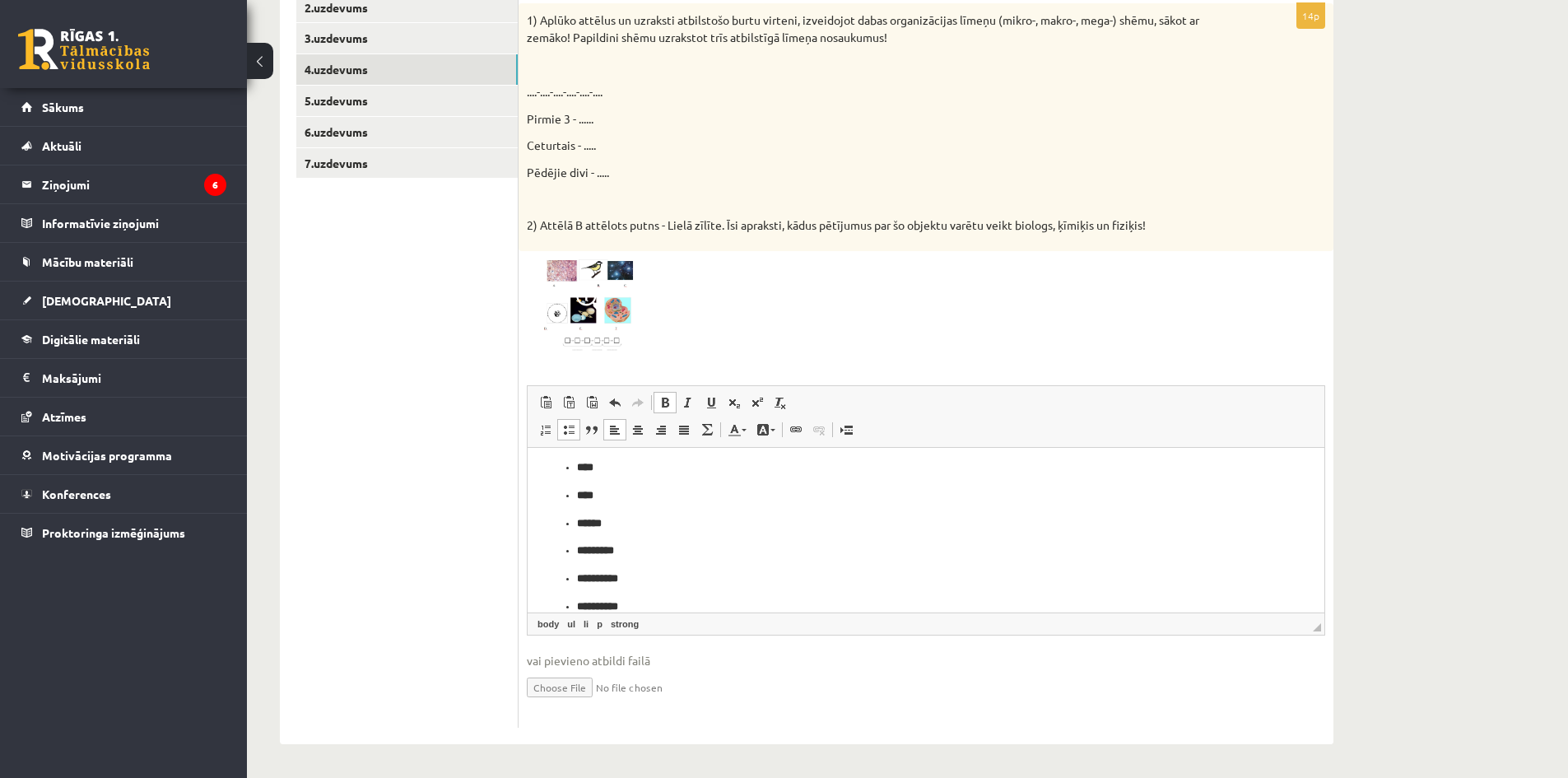
drag, startPoint x: 644, startPoint y: 498, endPoint x: 578, endPoint y: 475, distance: 69.9
click at [643, 498] on p "****" at bounding box center [925, 495] width 698 height 18
click at [575, 471] on ul "**********" at bounding box center [926, 537] width 764 height 156
click at [666, 584] on p "**********" at bounding box center [925, 587] width 698 height 18
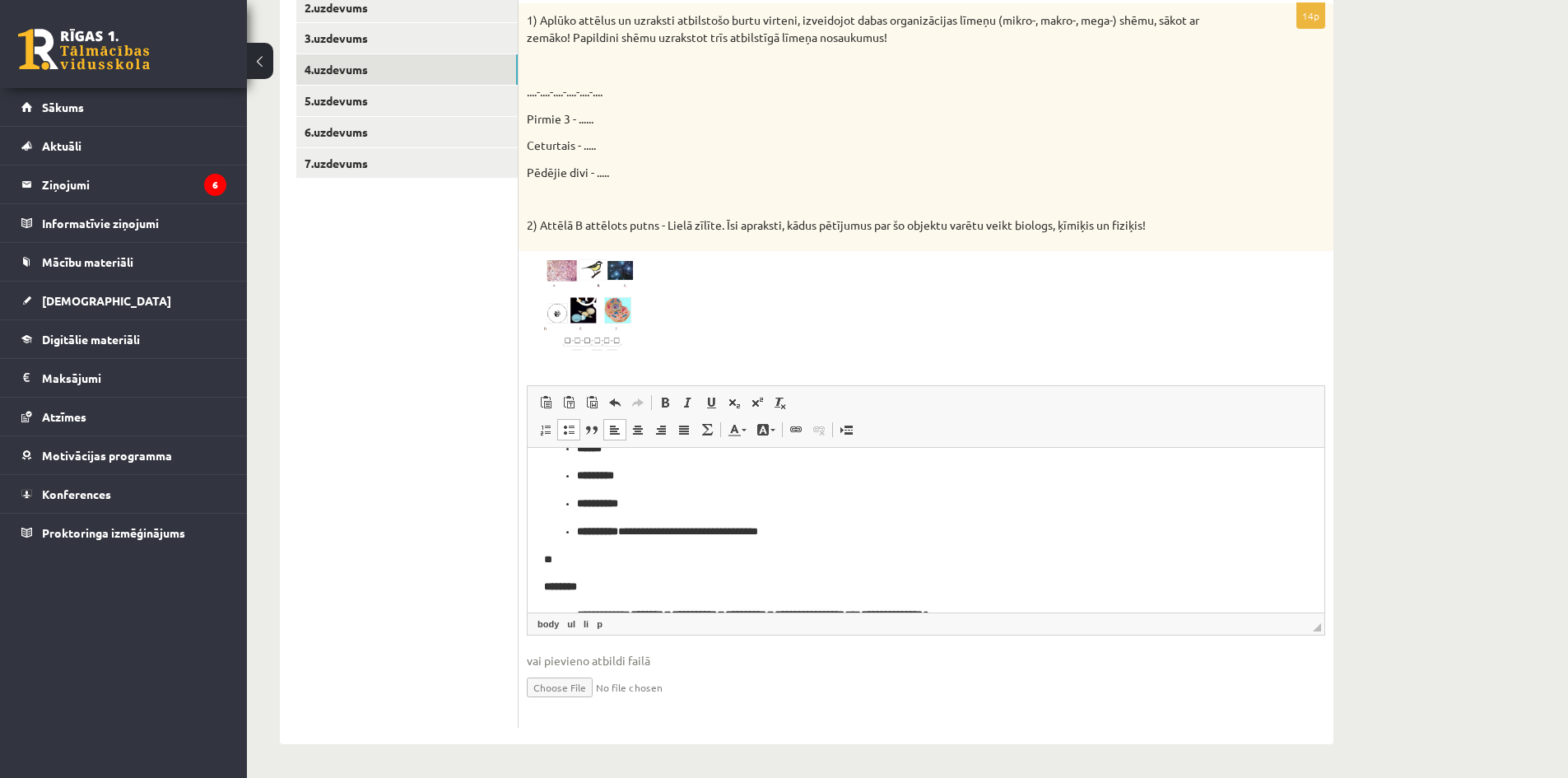
scroll to position [216, 0]
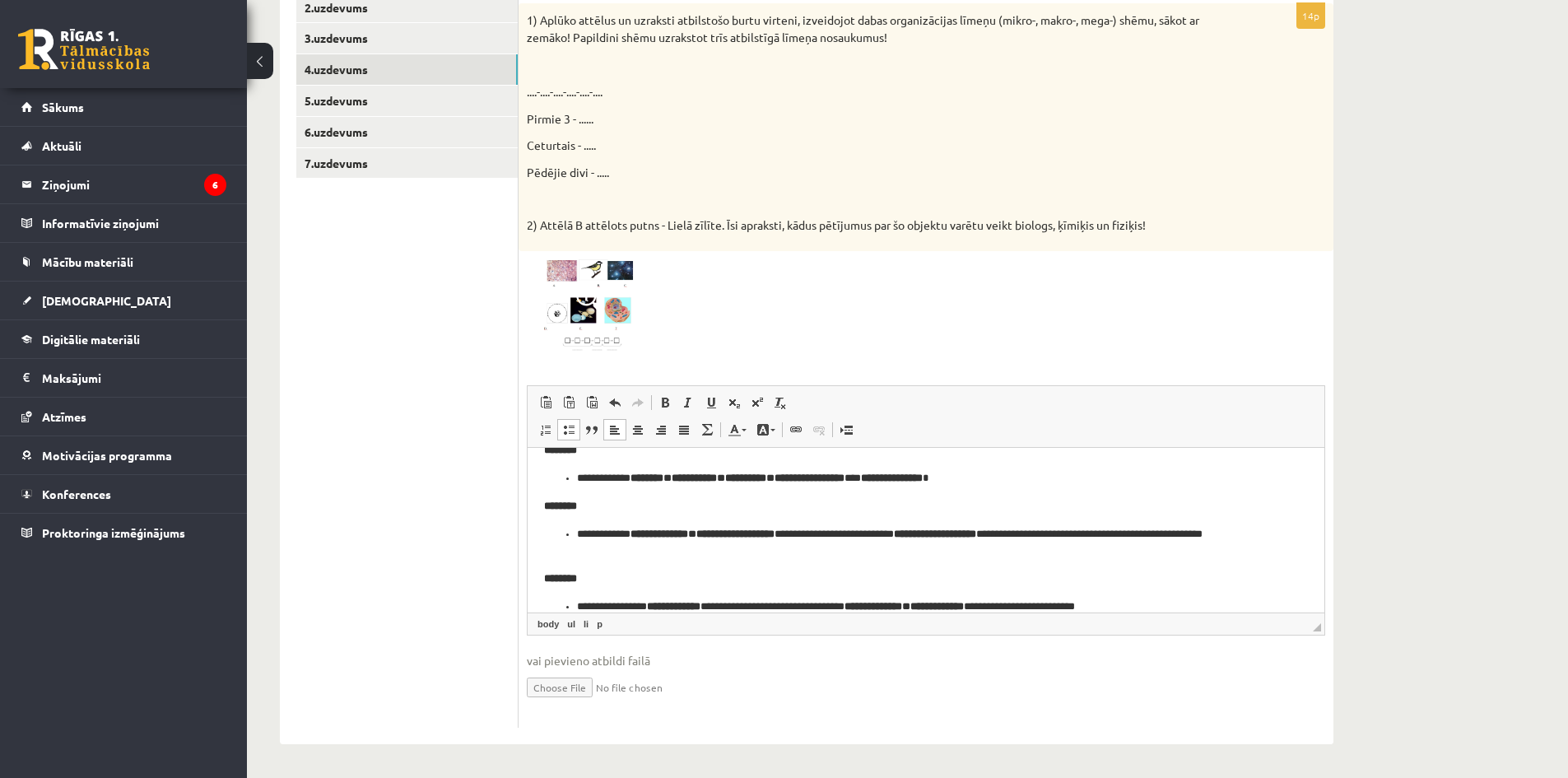
drag, startPoint x: 571, startPoint y: 534, endPoint x: 1054, endPoint y: 989, distance: 663.6
click at [528, 541] on html "**********" at bounding box center [926, 431] width 797 height 401
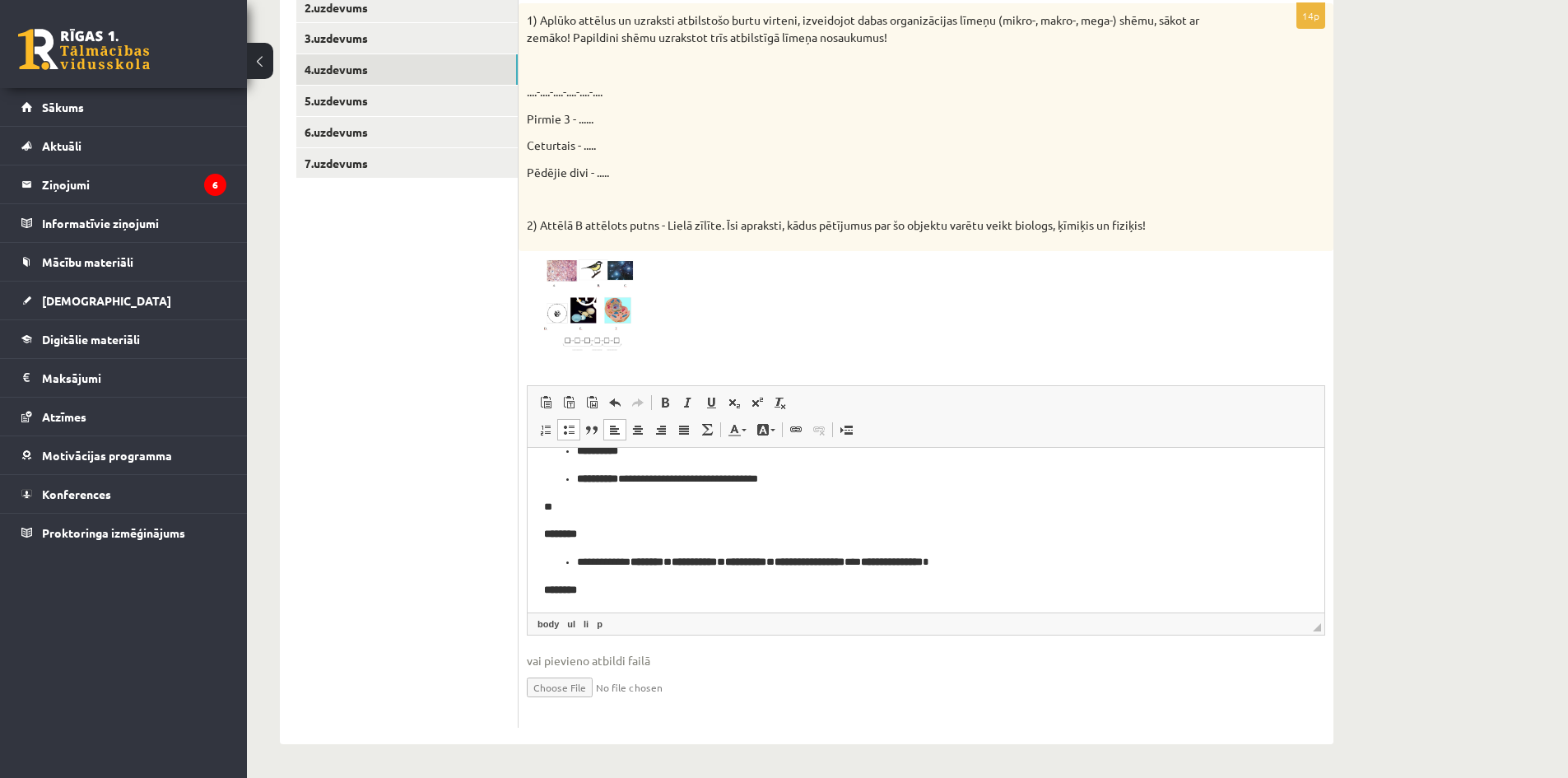
scroll to position [237, 0]
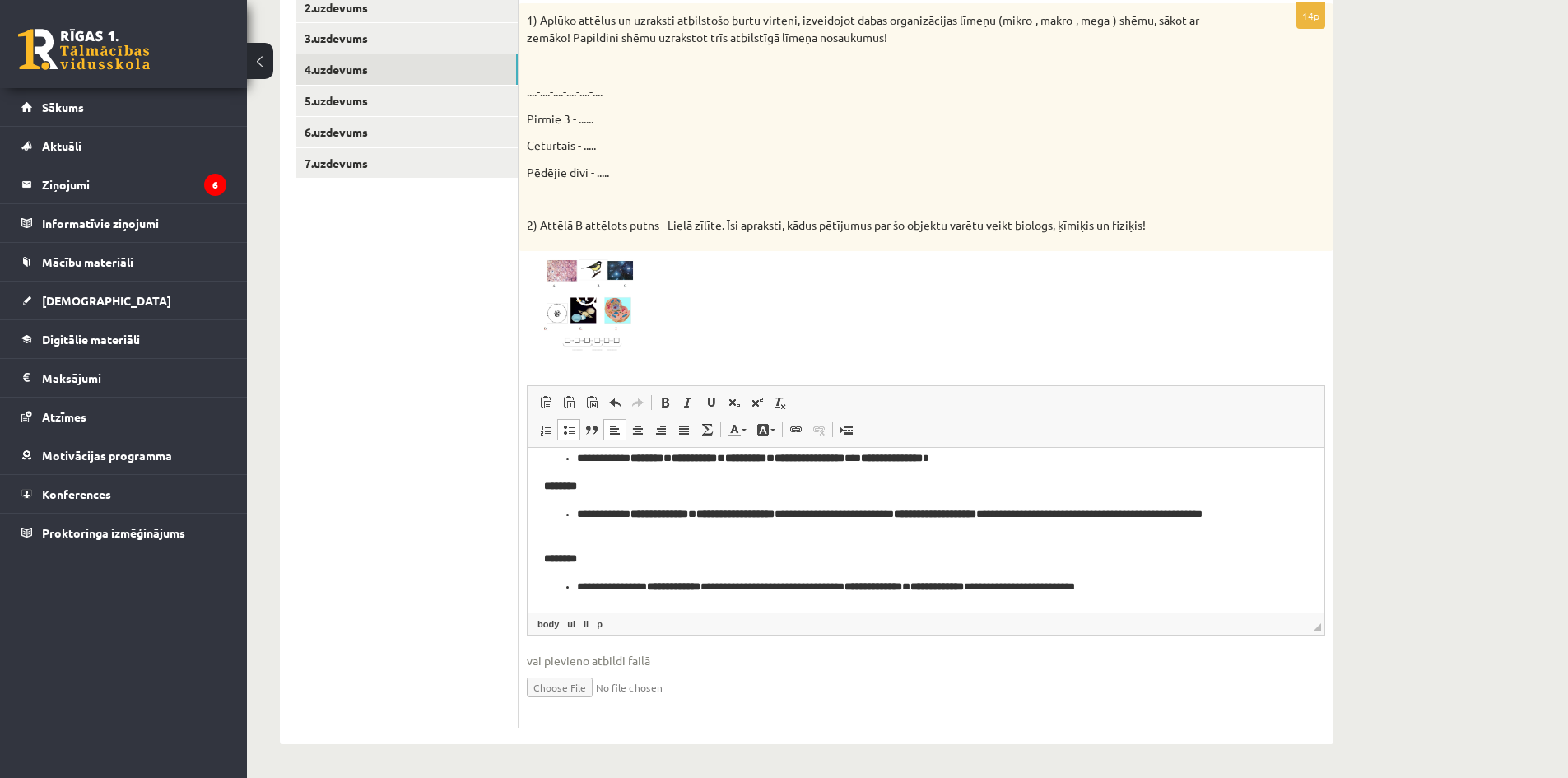
click at [722, 584] on p "**********" at bounding box center [920, 587] width 686 height 18
click at [704, 585] on p "**********" at bounding box center [920, 587] width 686 height 18
click at [698, 587] on p "**********" at bounding box center [920, 587] width 686 height 18
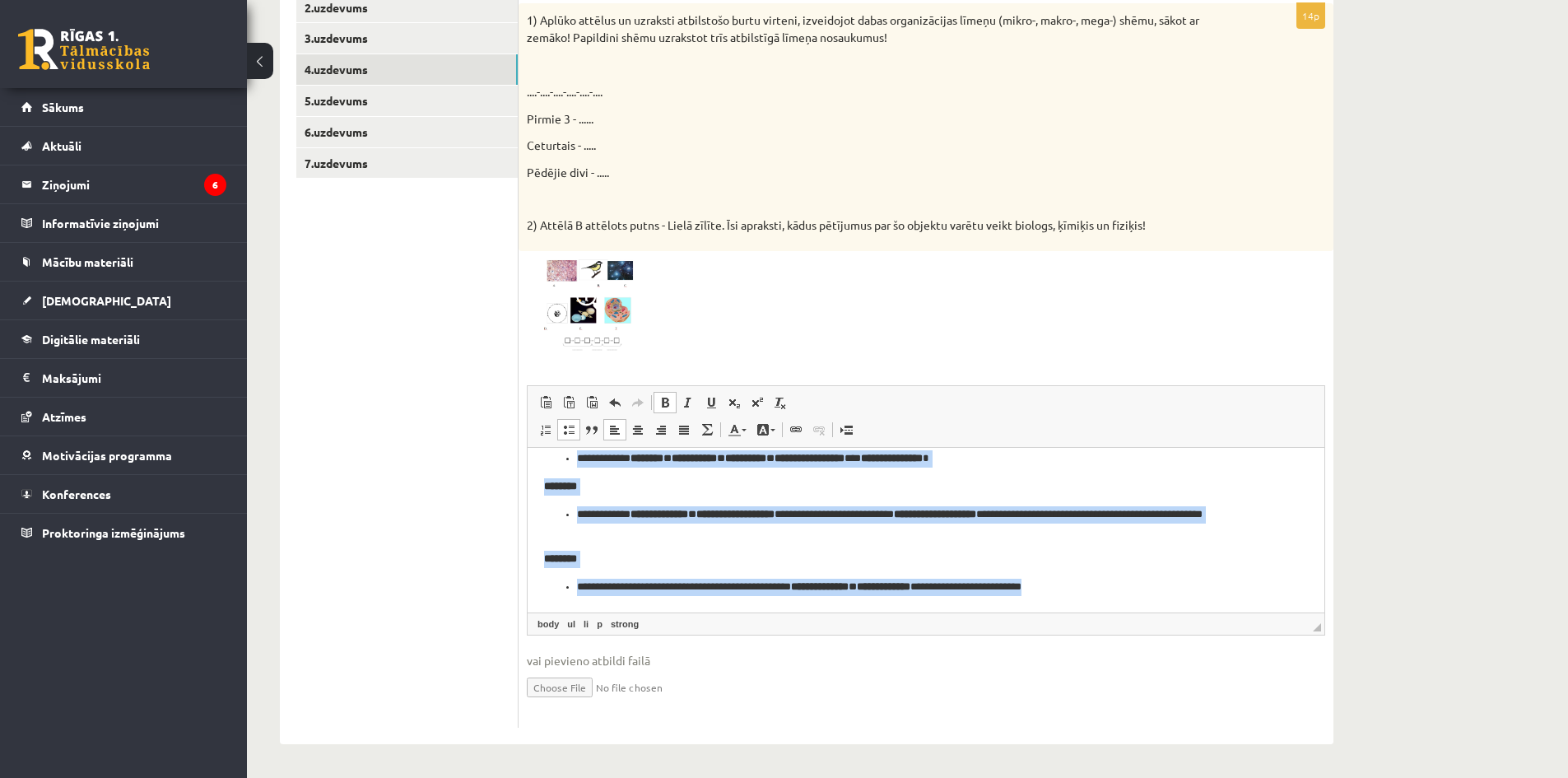
click at [915, 541] on body "**********" at bounding box center [926, 412] width 764 height 368
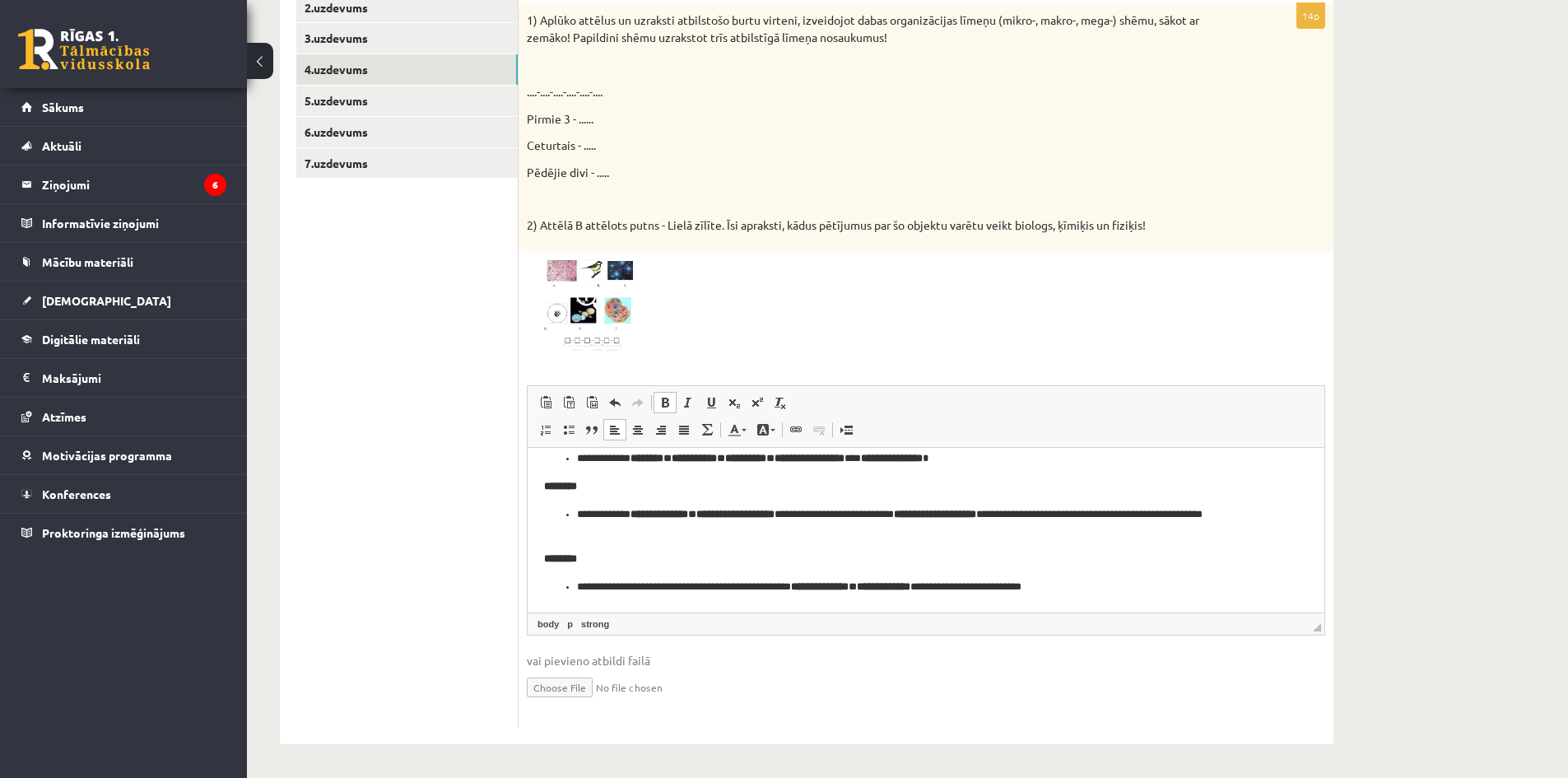
click at [707, 583] on p "**********" at bounding box center [920, 587] width 686 height 18
click at [898, 587] on strong "**********" at bounding box center [869, 587] width 57 height 11
click at [958, 592] on p "**********" at bounding box center [920, 587] width 686 height 18
drag, startPoint x: 969, startPoint y: 583, endPoint x: 988, endPoint y: 587, distance: 19.4
click at [973, 583] on p "**********" at bounding box center [920, 587] width 686 height 18
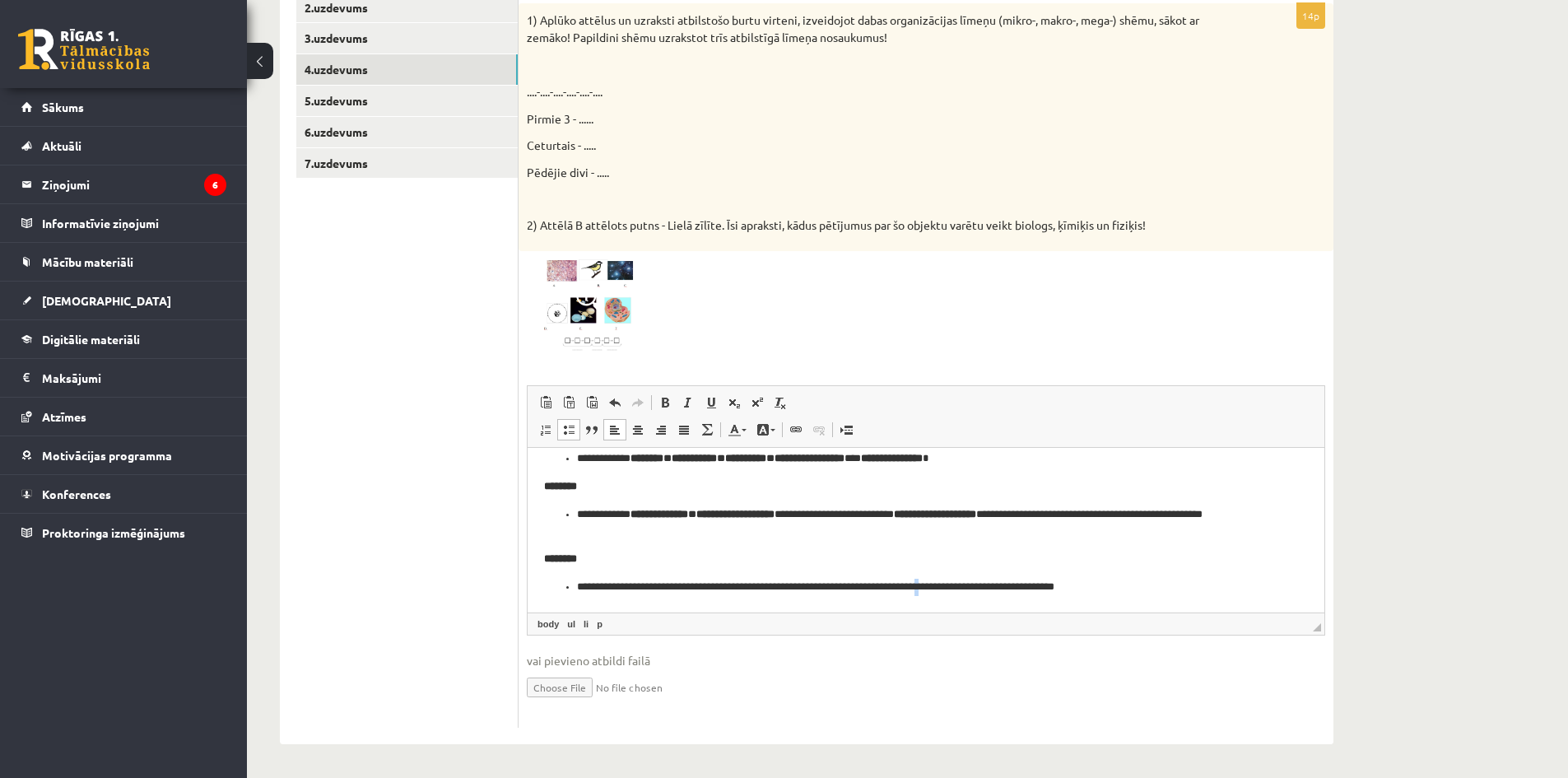
click at [973, 584] on p "**********" at bounding box center [920, 587] width 686 height 18
drag, startPoint x: 632, startPoint y: 512, endPoint x: 914, endPoint y: 512, distance: 282.0
click at [914, 512] on p "**********" at bounding box center [920, 523] width 686 height 34
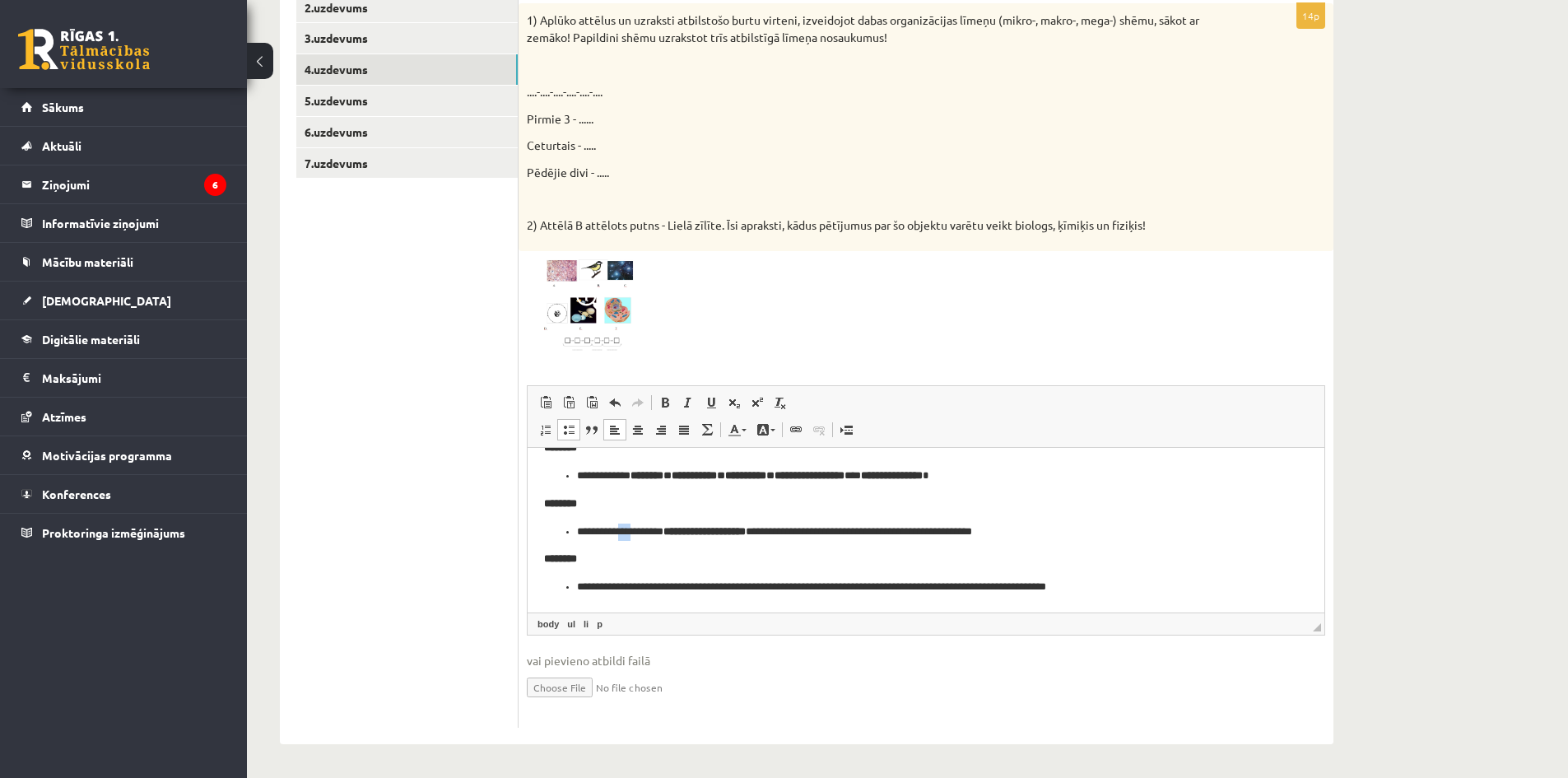
drag, startPoint x: 626, startPoint y: 530, endPoint x: 640, endPoint y: 533, distance: 14.3
click at [640, 533] on p "**********" at bounding box center [920, 531] width 686 height 18
drag, startPoint x: 610, startPoint y: 528, endPoint x: 631, endPoint y: 537, distance: 22.8
click at [631, 537] on p "**********" at bounding box center [920, 531] width 686 height 18
drag, startPoint x: 643, startPoint y: 525, endPoint x: 729, endPoint y: 523, distance: 86.0
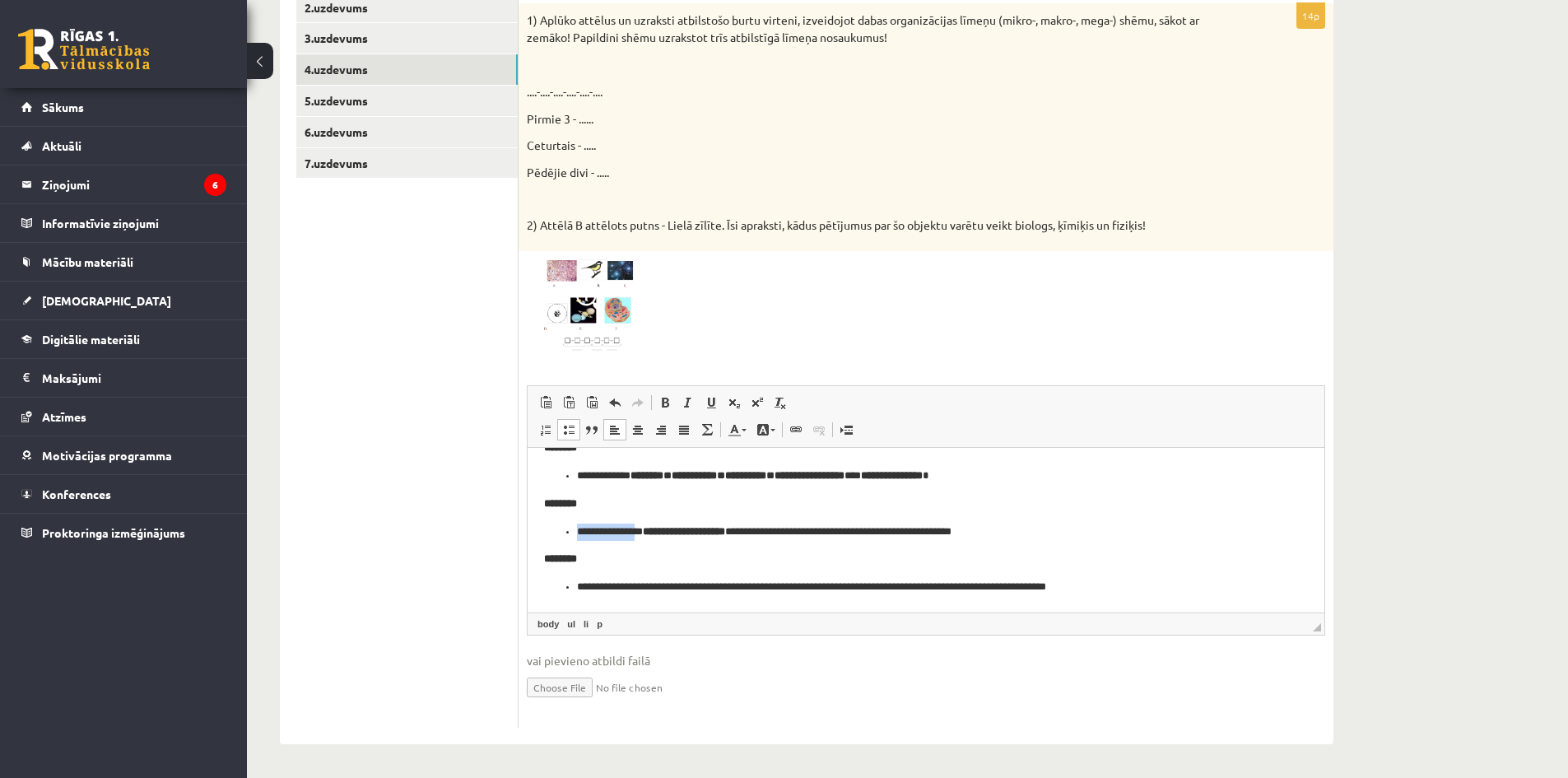
click at [729, 523] on p "**********" at bounding box center [920, 531] width 686 height 18
click at [688, 553] on p "********" at bounding box center [926, 559] width 764 height 18
drag, startPoint x: 648, startPoint y: 528, endPoint x: 1056, endPoint y: 527, distance: 408.0
click at [1056, 527] on p "**********" at bounding box center [920, 531] width 686 height 18
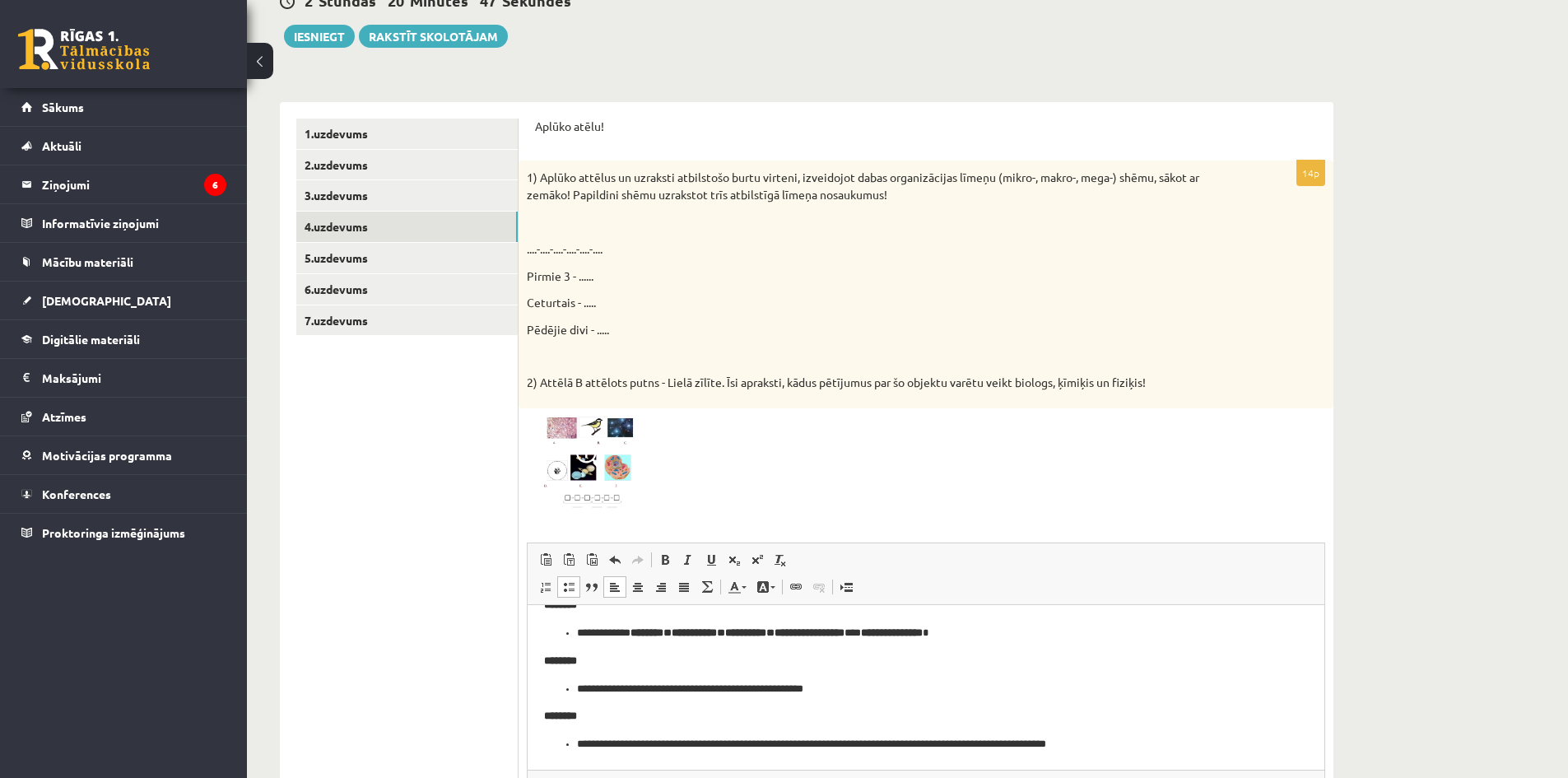
scroll to position [220, 0]
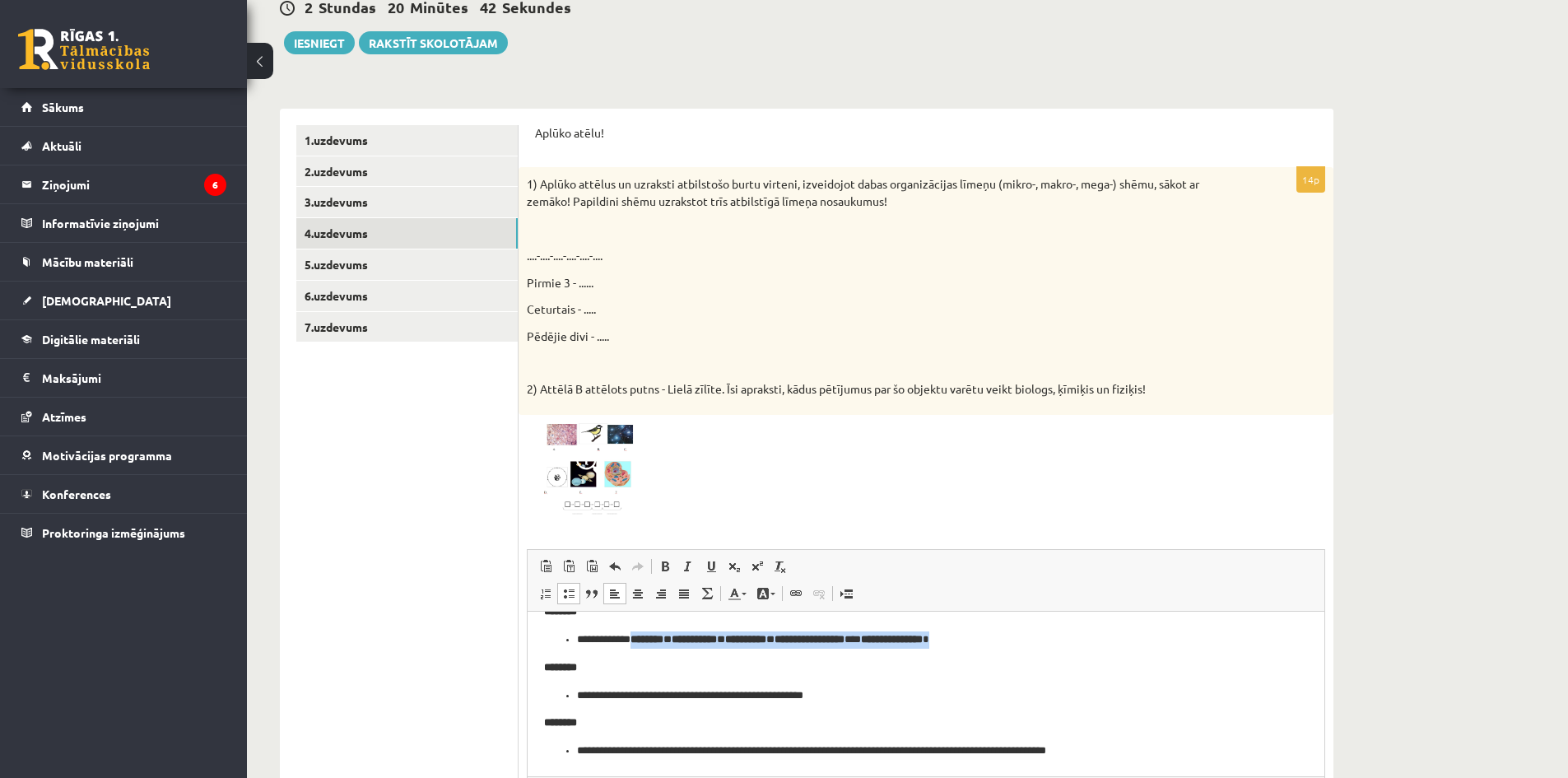
drag, startPoint x: 641, startPoint y: 636, endPoint x: 1054, endPoint y: 644, distance: 413.1
click at [1054, 644] on p "**********" at bounding box center [920, 639] width 686 height 18
click at [687, 565] on span at bounding box center [688, 566] width 13 height 13
drag, startPoint x: 663, startPoint y: 564, endPoint x: 689, endPoint y: 570, distance: 26.7
click at [664, 564] on span at bounding box center [665, 566] width 13 height 13
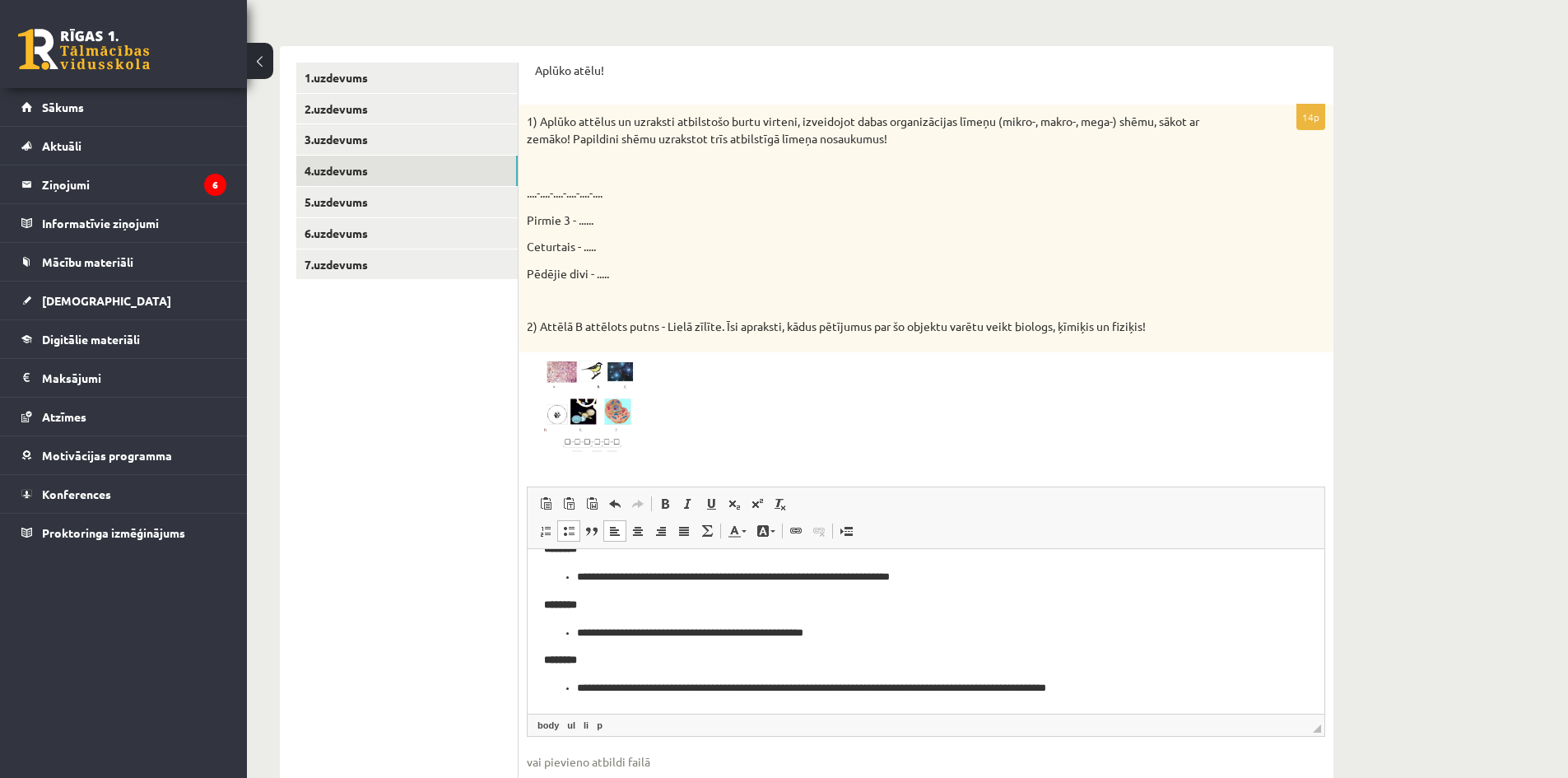
scroll to position [385, 0]
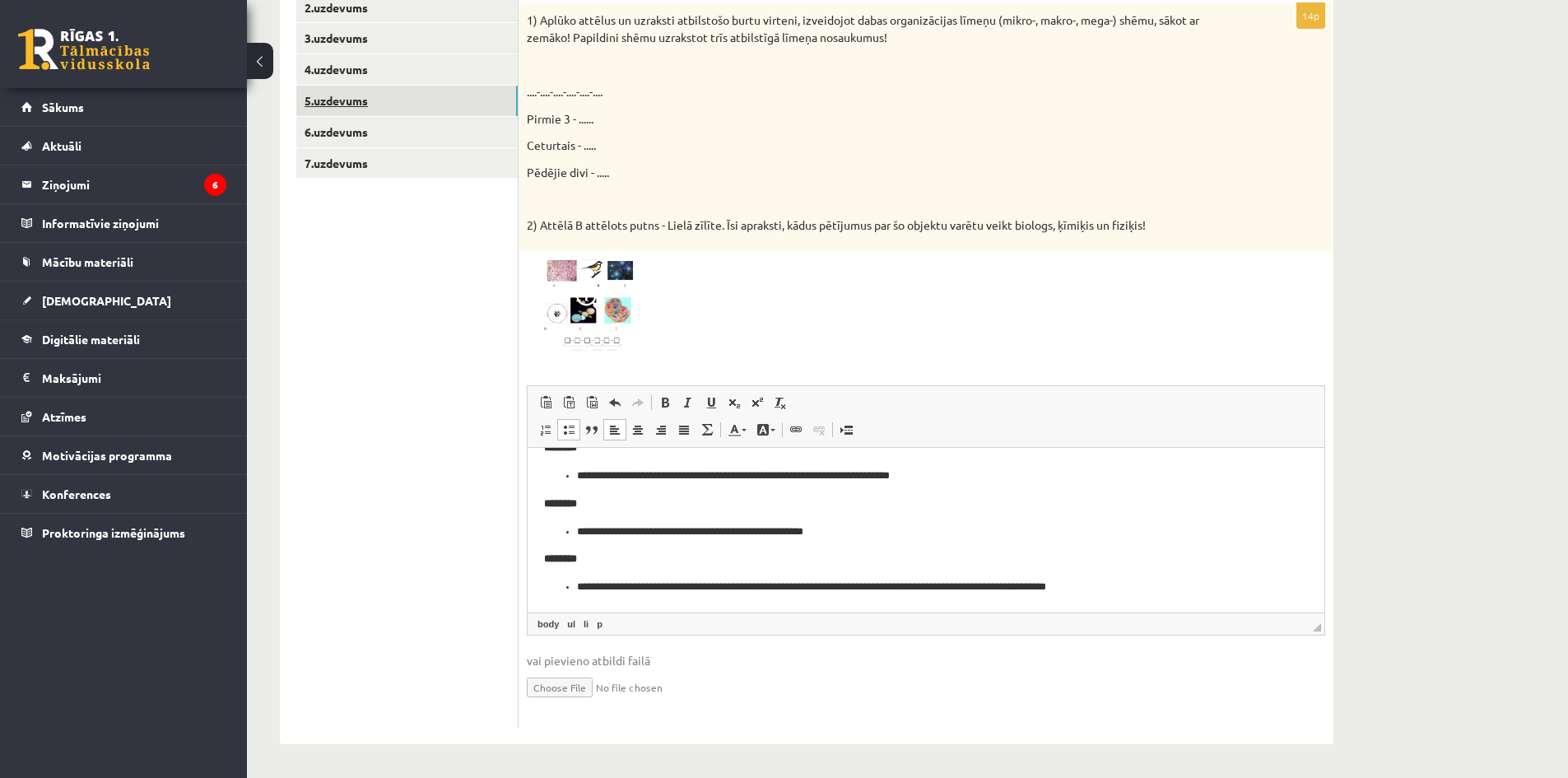
click at [350, 90] on link "5.uzdevums" at bounding box center [408, 101] width 222 height 31
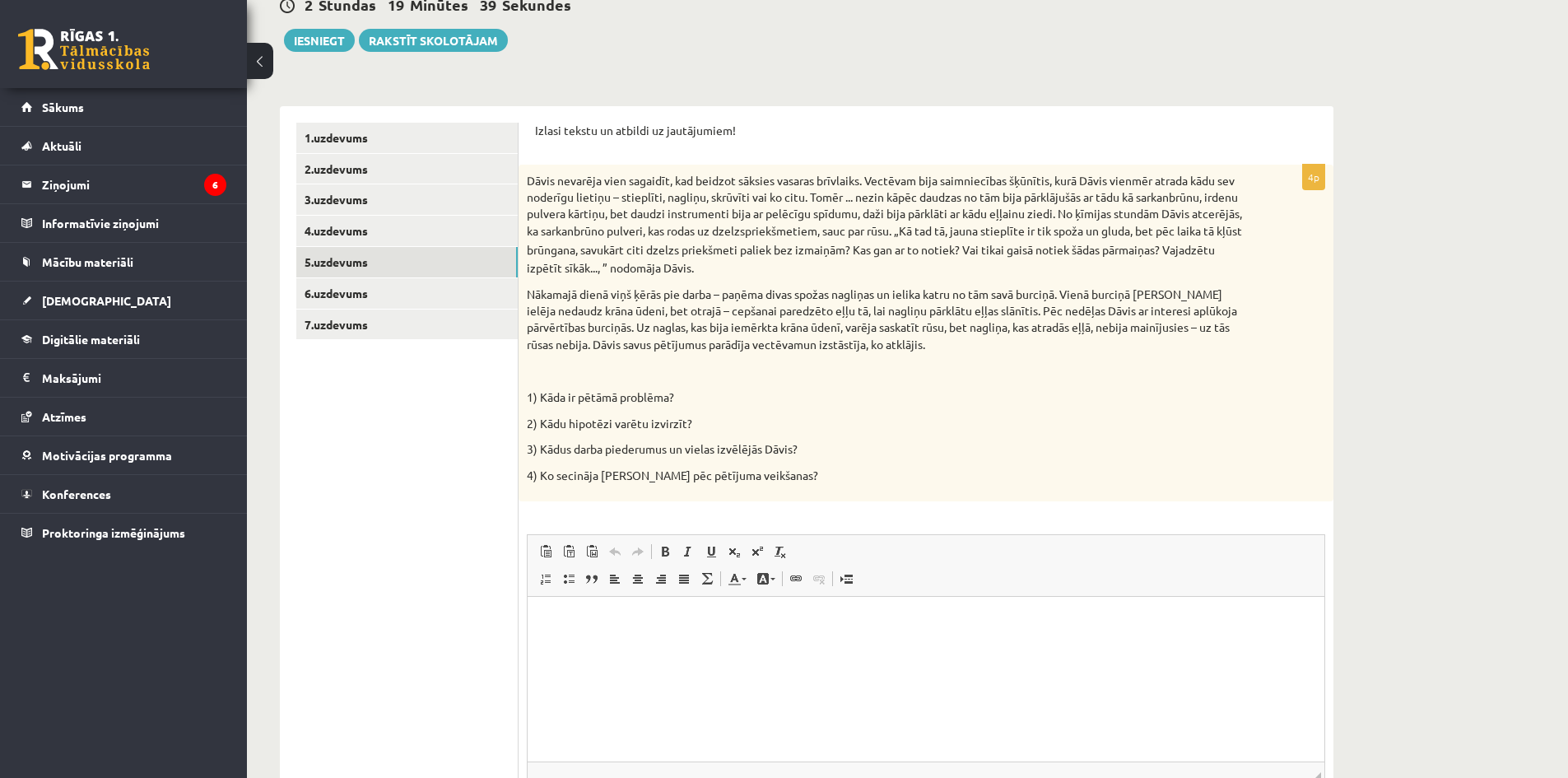
scroll to position [207, 0]
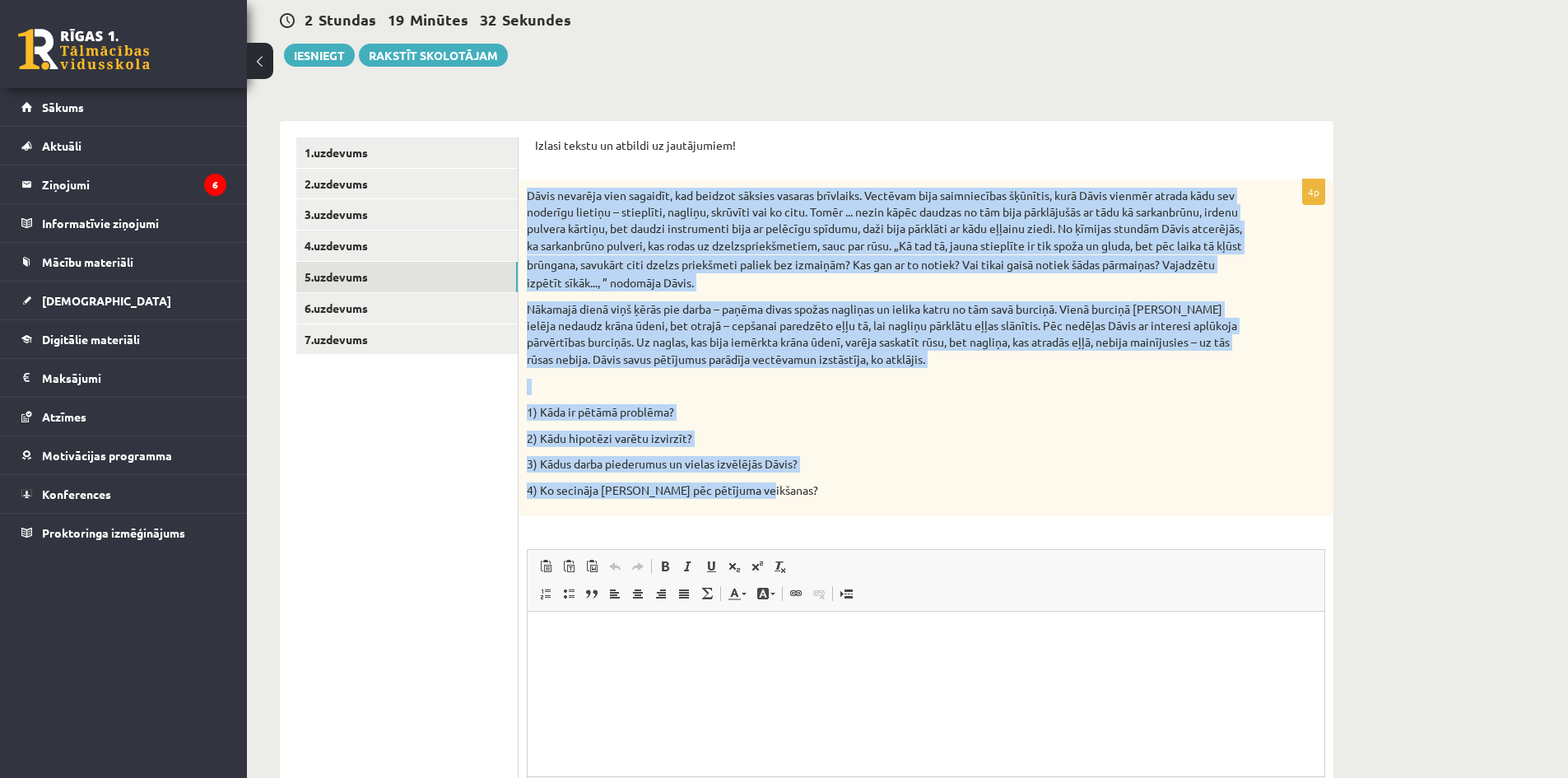
drag, startPoint x: 527, startPoint y: 186, endPoint x: 773, endPoint y: 516, distance: 411.6
click at [773, 516] on div "Dāvis nevarēja vien sagaidīt, kad beidzot sāksies vasaras brīvlaiks. Vectēvam b…" at bounding box center [926, 348] width 815 height 337
click at [828, 495] on p "4) Ko secināja Dāvis pēc pētījuma veikšanas?" at bounding box center [885, 491] width 717 height 17
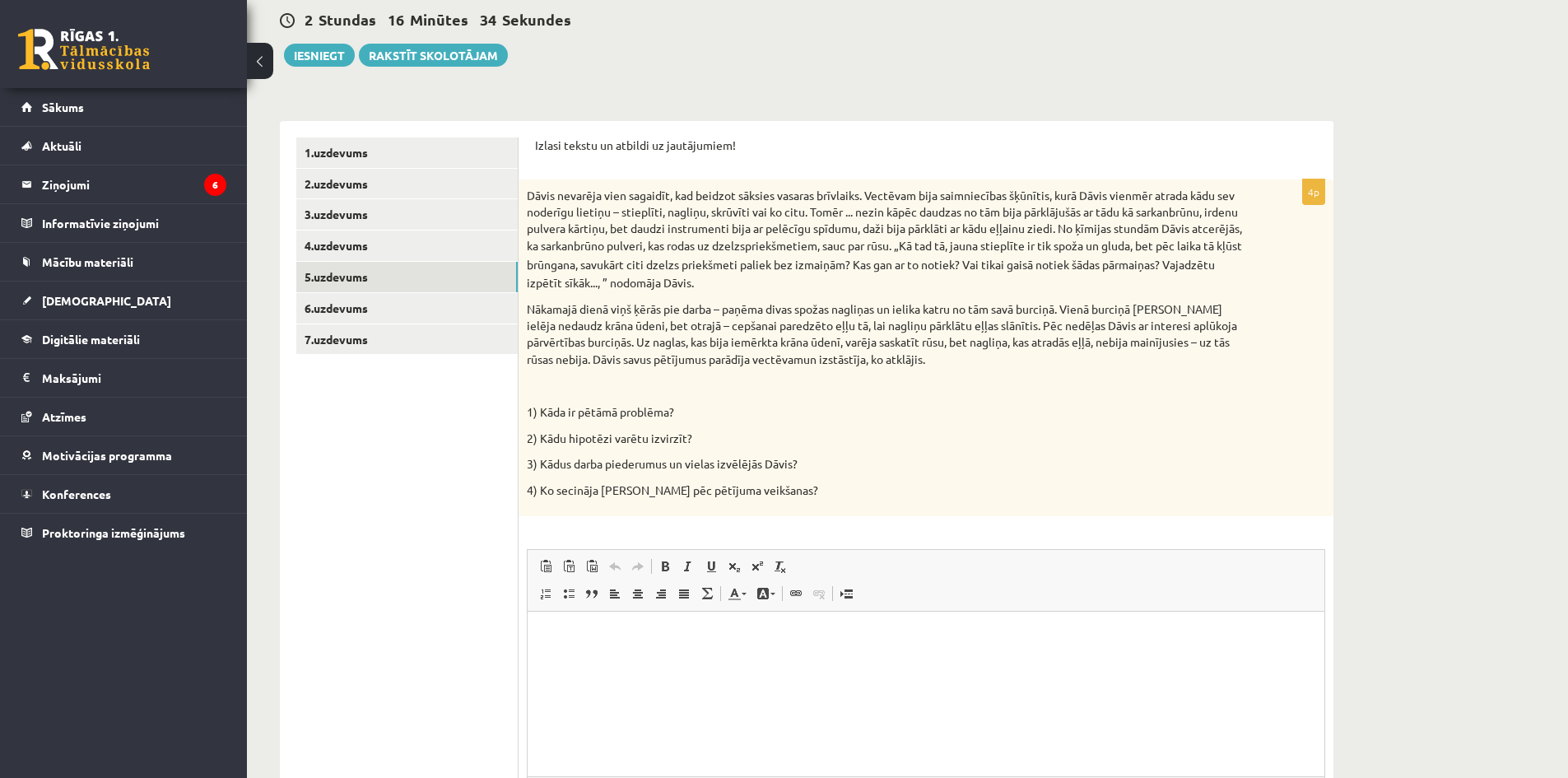
click at [539, 625] on html at bounding box center [926, 637] width 797 height 50
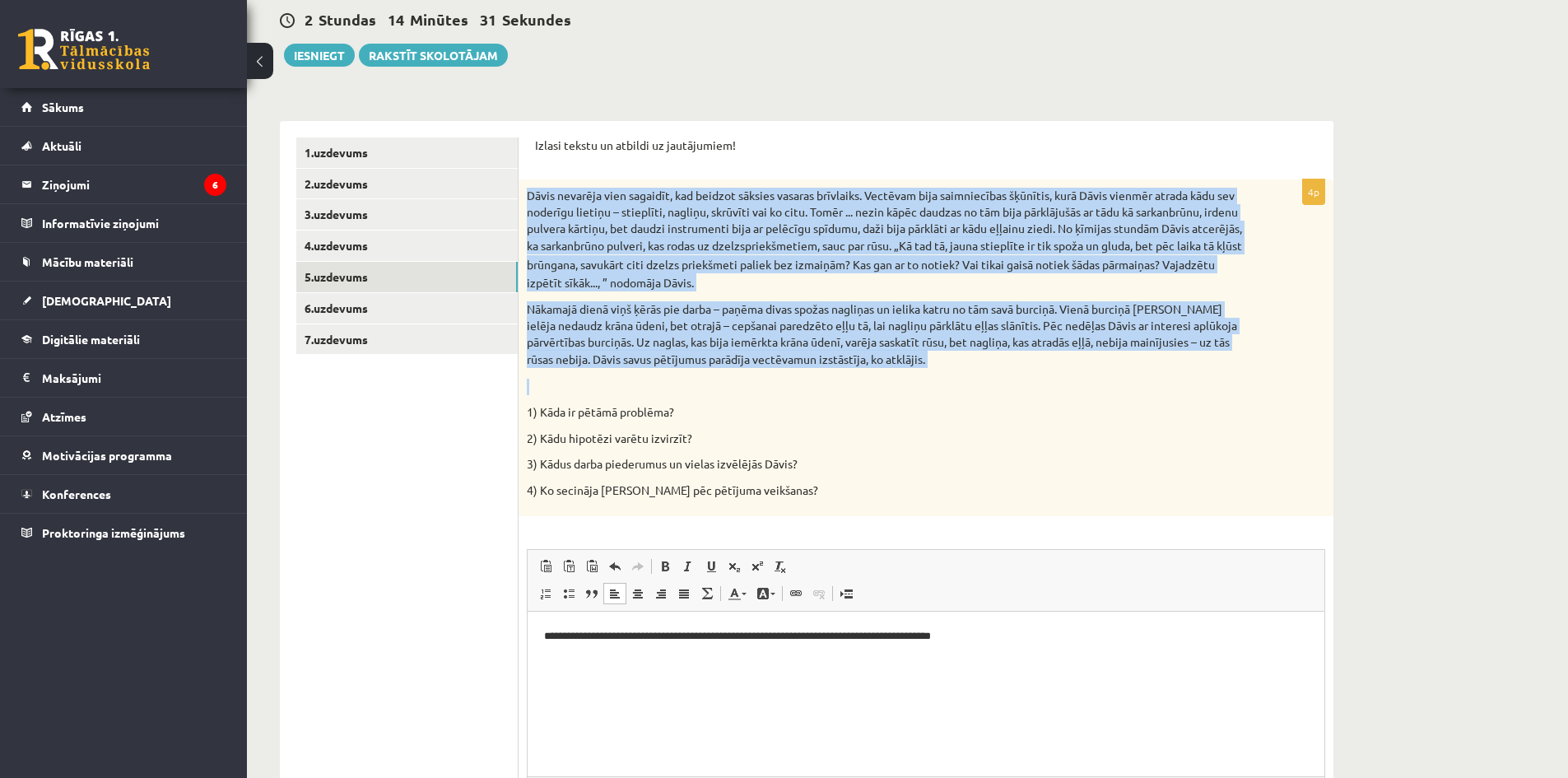
drag, startPoint x: 526, startPoint y: 195, endPoint x: 931, endPoint y: 377, distance: 444.0
click at [931, 377] on div "Dāvis nevarēja vien sagaidīt, kad beidzot sāksies vasaras brīvlaiks. Vectēvam b…" at bounding box center [926, 348] width 815 height 337
copy div "Dāvis nevarēja vien sagaidīt, kad beidzot sāksies vasaras brīvlaiks. Vectēvam b…"
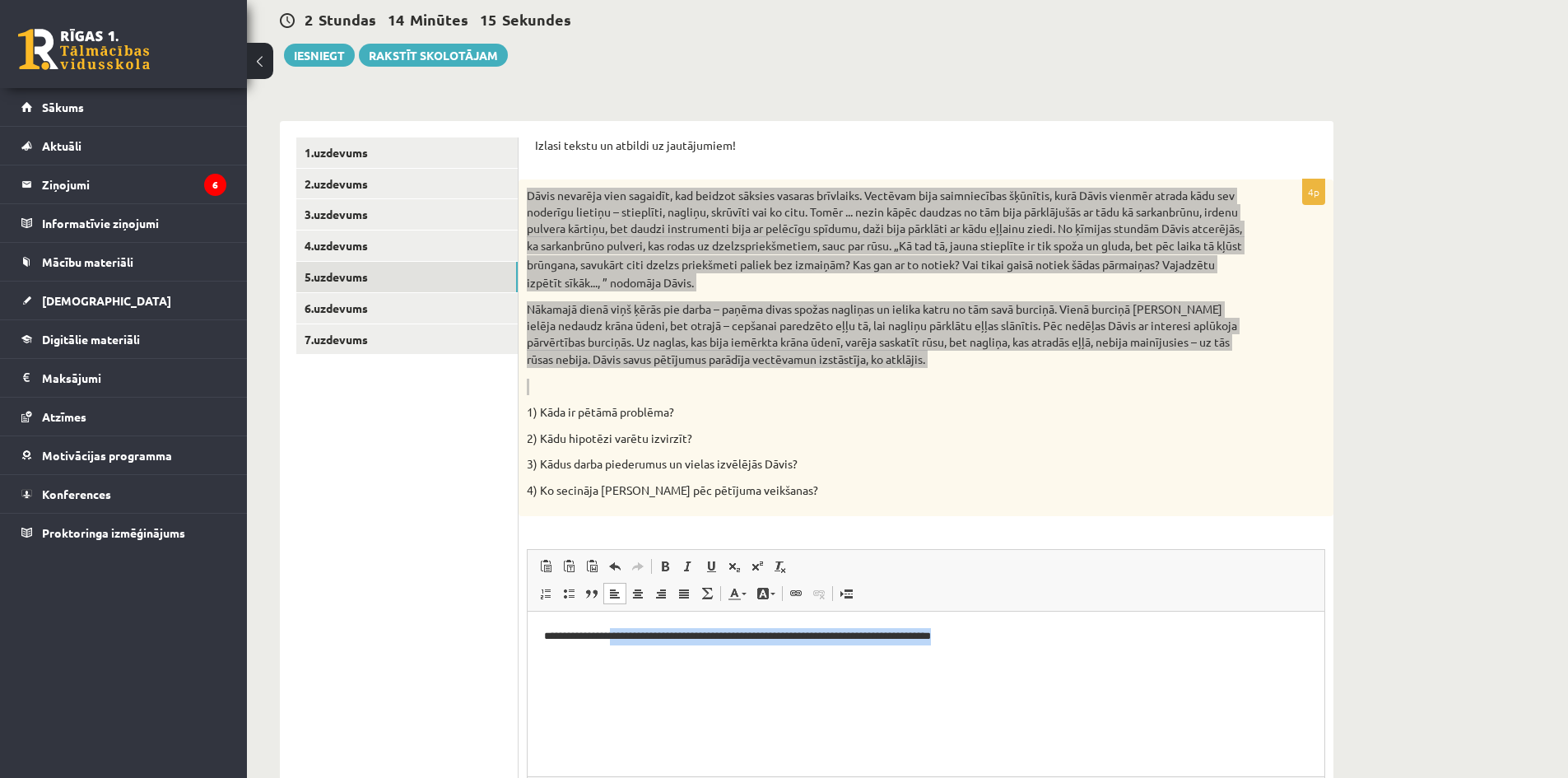
drag, startPoint x: 633, startPoint y: 631, endPoint x: 1090, endPoint y: 649, distance: 457.4
click at [1090, 649] on html "**********" at bounding box center [926, 637] width 797 height 50
copy p "**********"
click at [904, 662] on html "**********" at bounding box center [926, 637] width 797 height 50
click at [948, 631] on p "**********" at bounding box center [926, 636] width 764 height 18
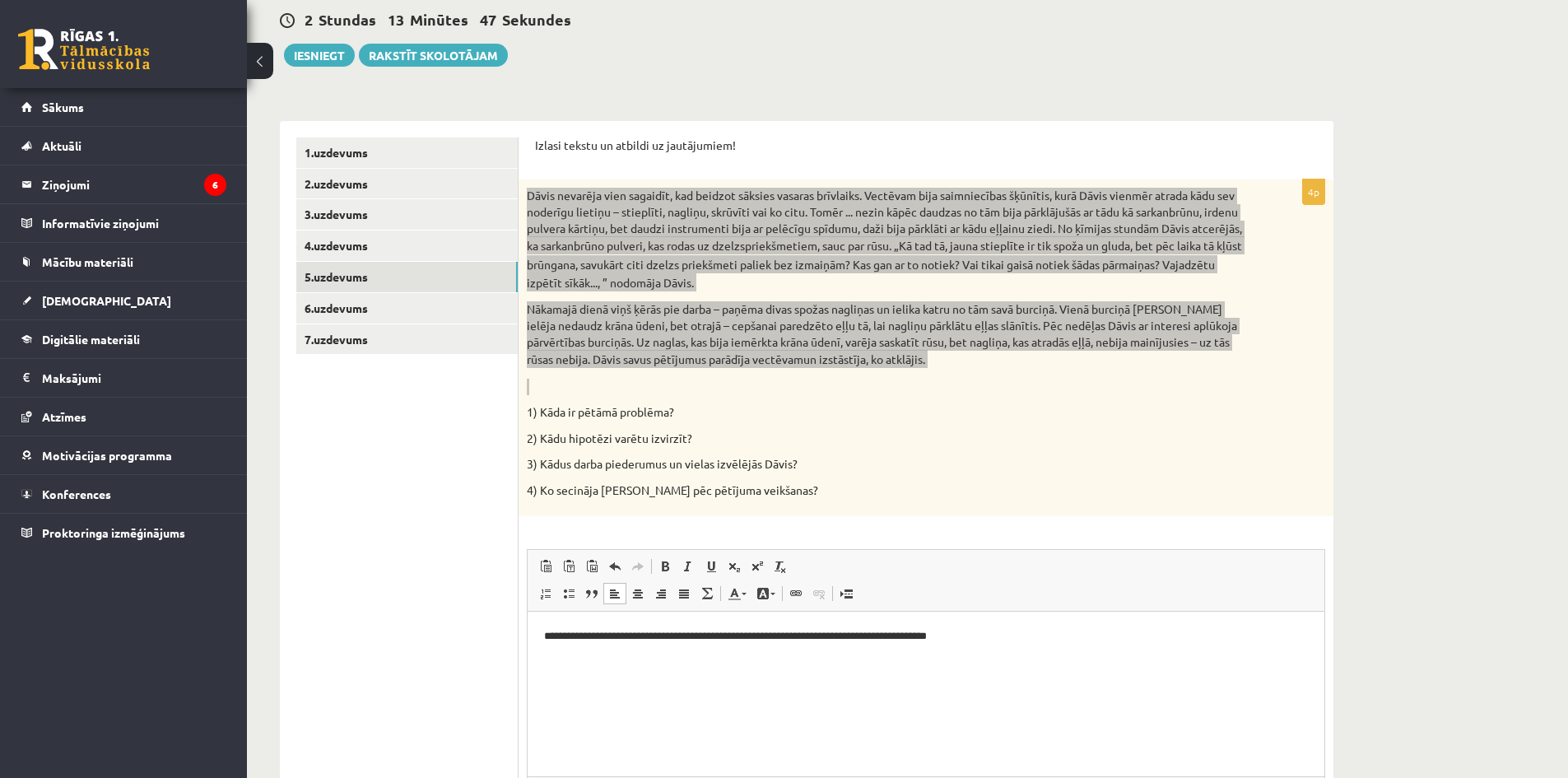
click at [1041, 662] on html "**********" at bounding box center [926, 637] width 797 height 50
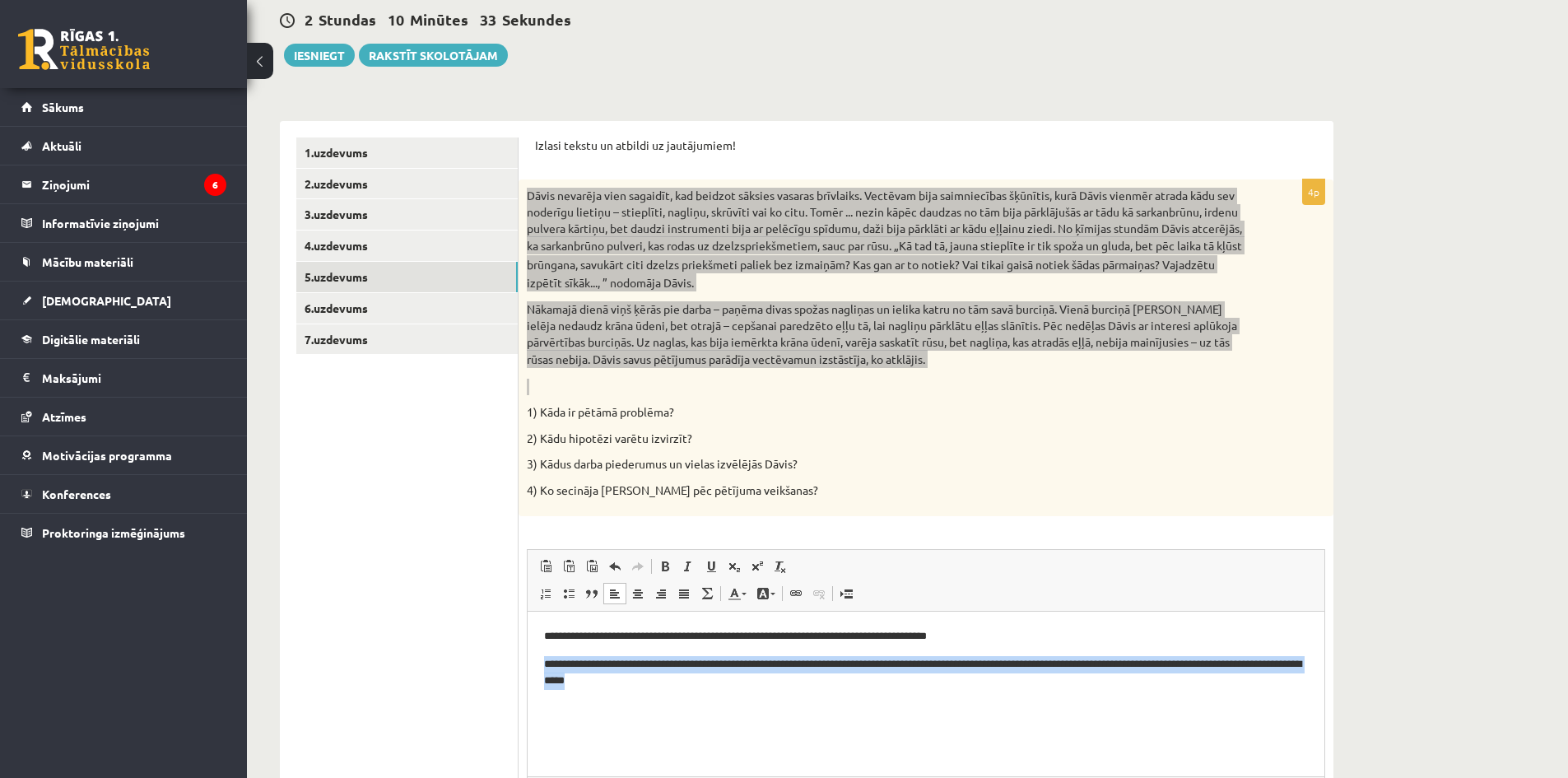
drag, startPoint x: 546, startPoint y: 658, endPoint x: 713, endPoint y: 705, distance: 173.5
click at [723, 707] on html "**********" at bounding box center [926, 660] width 797 height 94
copy p "**********"
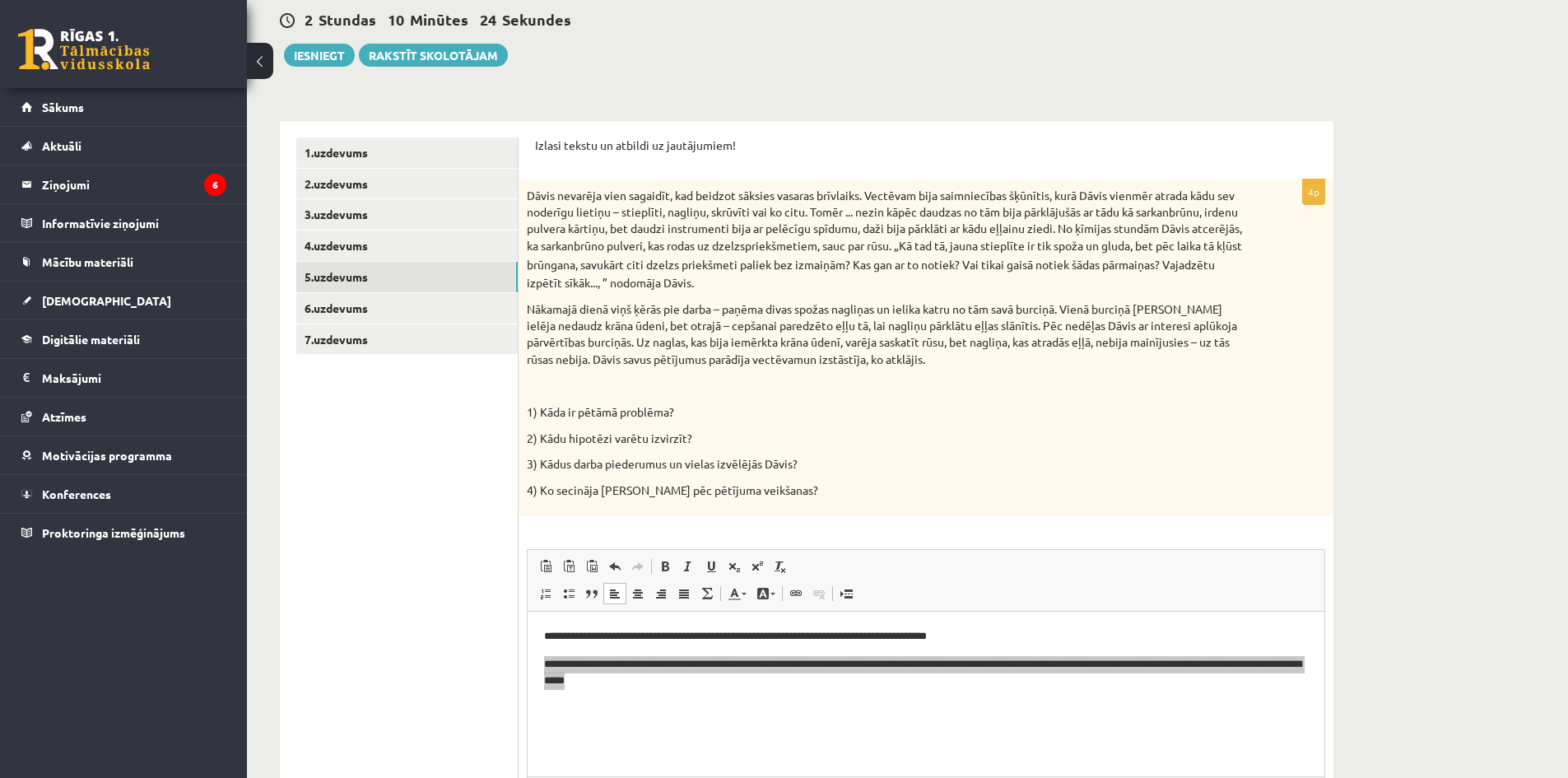
click at [926, 488] on p "4) Ko secināja Dāvis pēc pētījuma veikšanas?" at bounding box center [885, 491] width 717 height 17
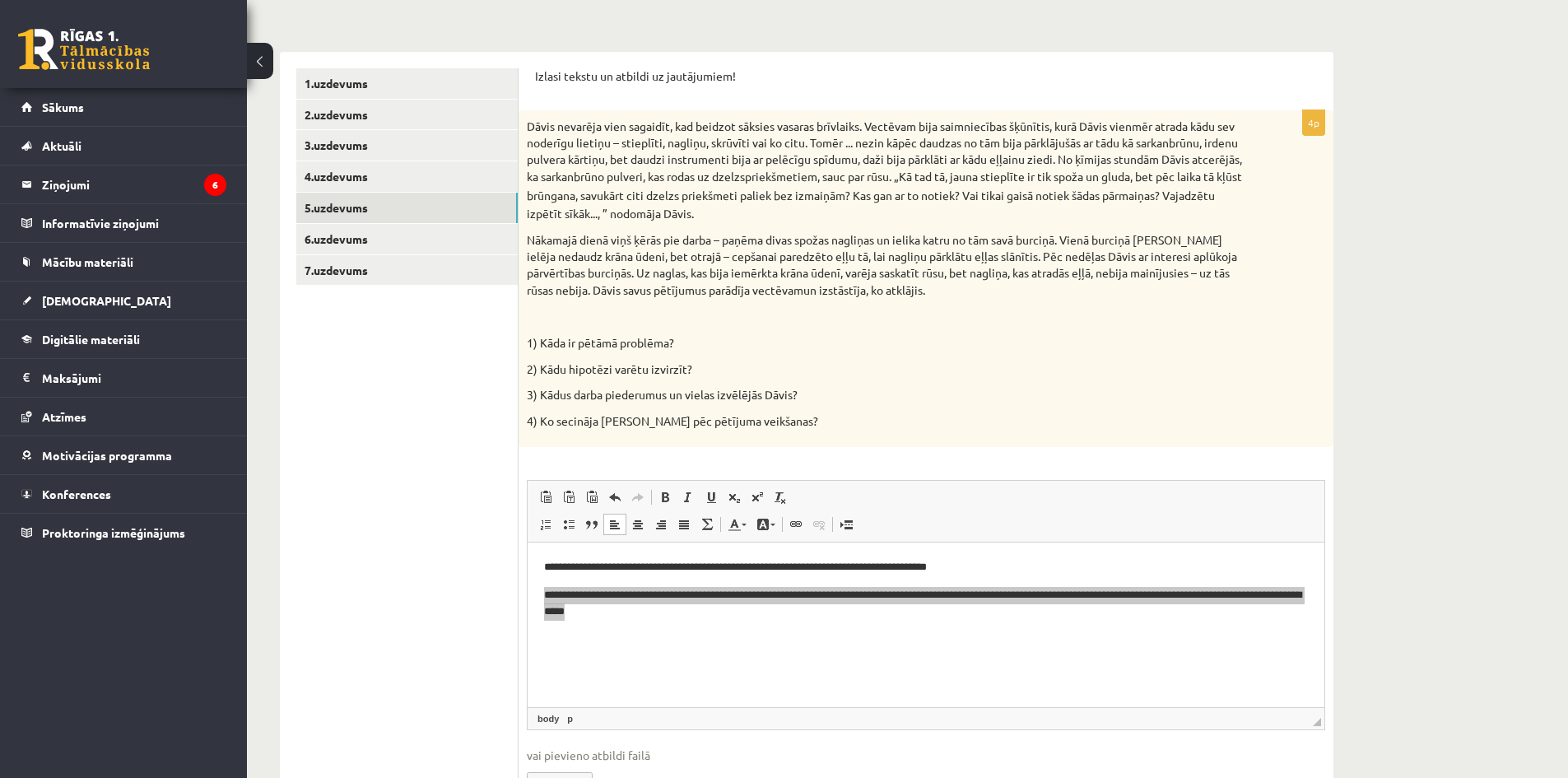
scroll to position [372, 0]
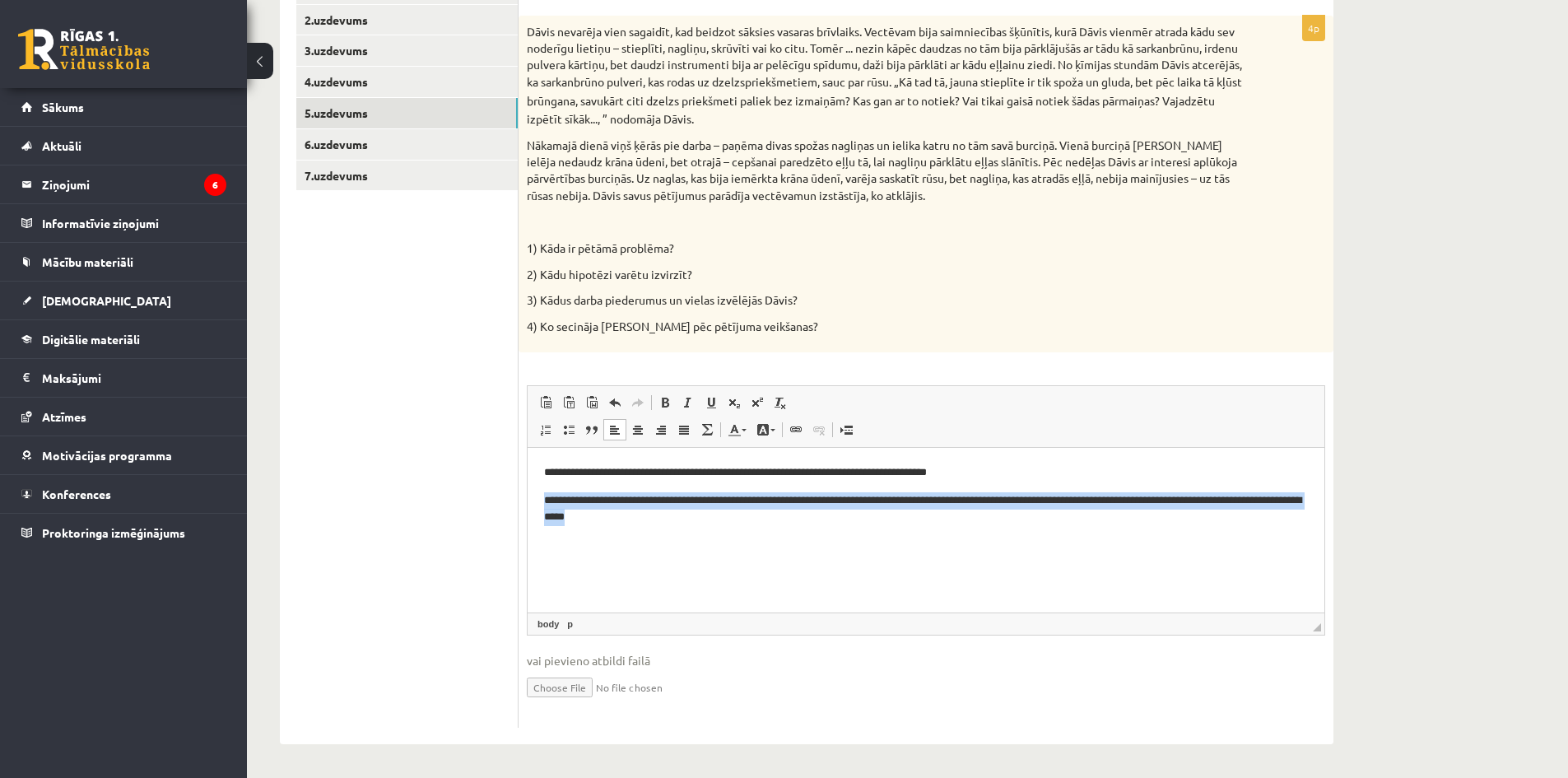
click at [764, 543] on html "**********" at bounding box center [926, 495] width 797 height 94
click at [680, 523] on p "**********" at bounding box center [926, 509] width 764 height 34
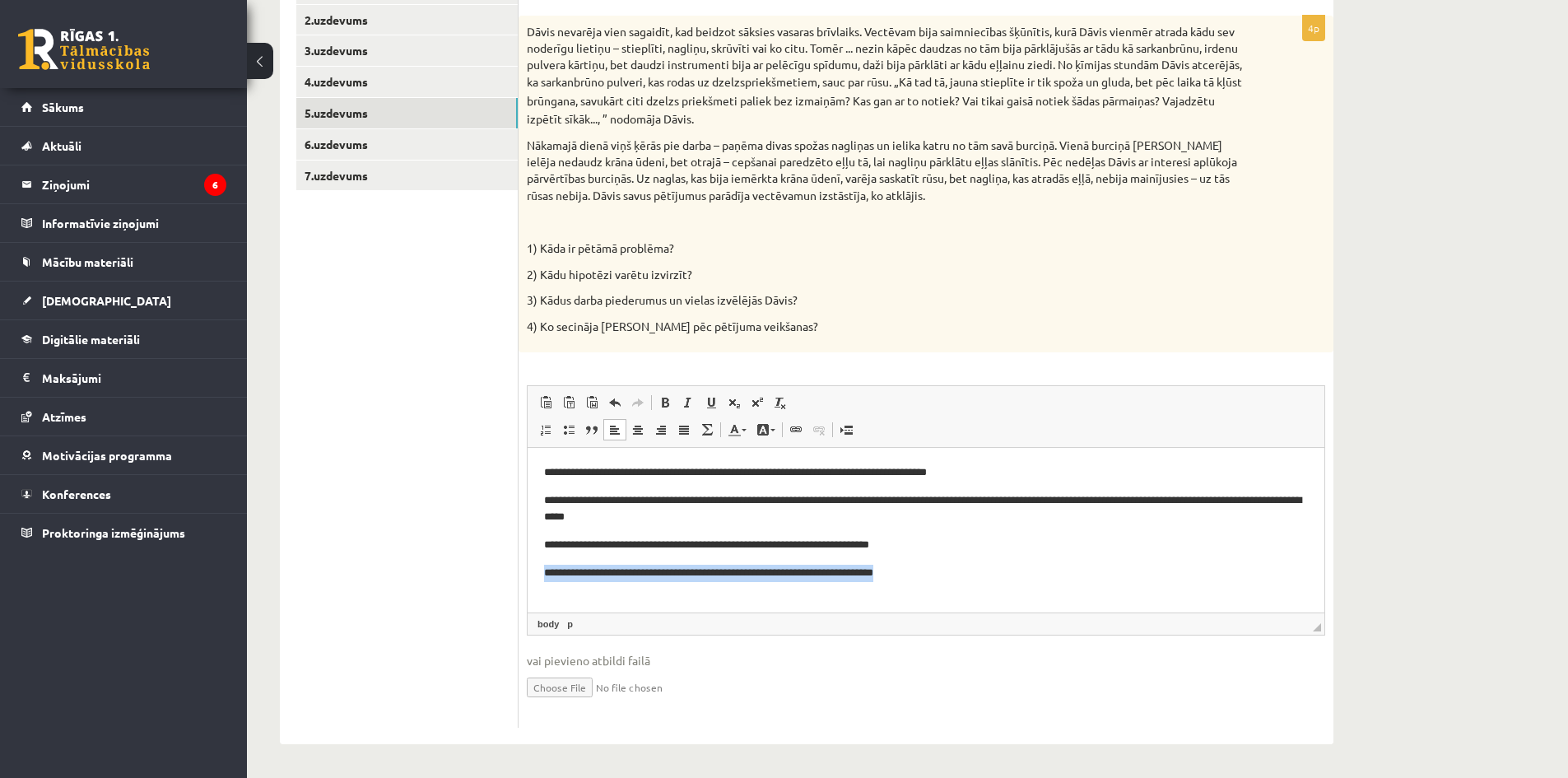
drag, startPoint x: 542, startPoint y: 570, endPoint x: 1154, endPoint y: 584, distance: 612.2
click at [1154, 584] on html "**********" at bounding box center [926, 523] width 797 height 151
copy p "**********"
click at [845, 583] on html "**********" at bounding box center [926, 523] width 797 height 151
click at [720, 574] on p "**********" at bounding box center [926, 574] width 764 height 18
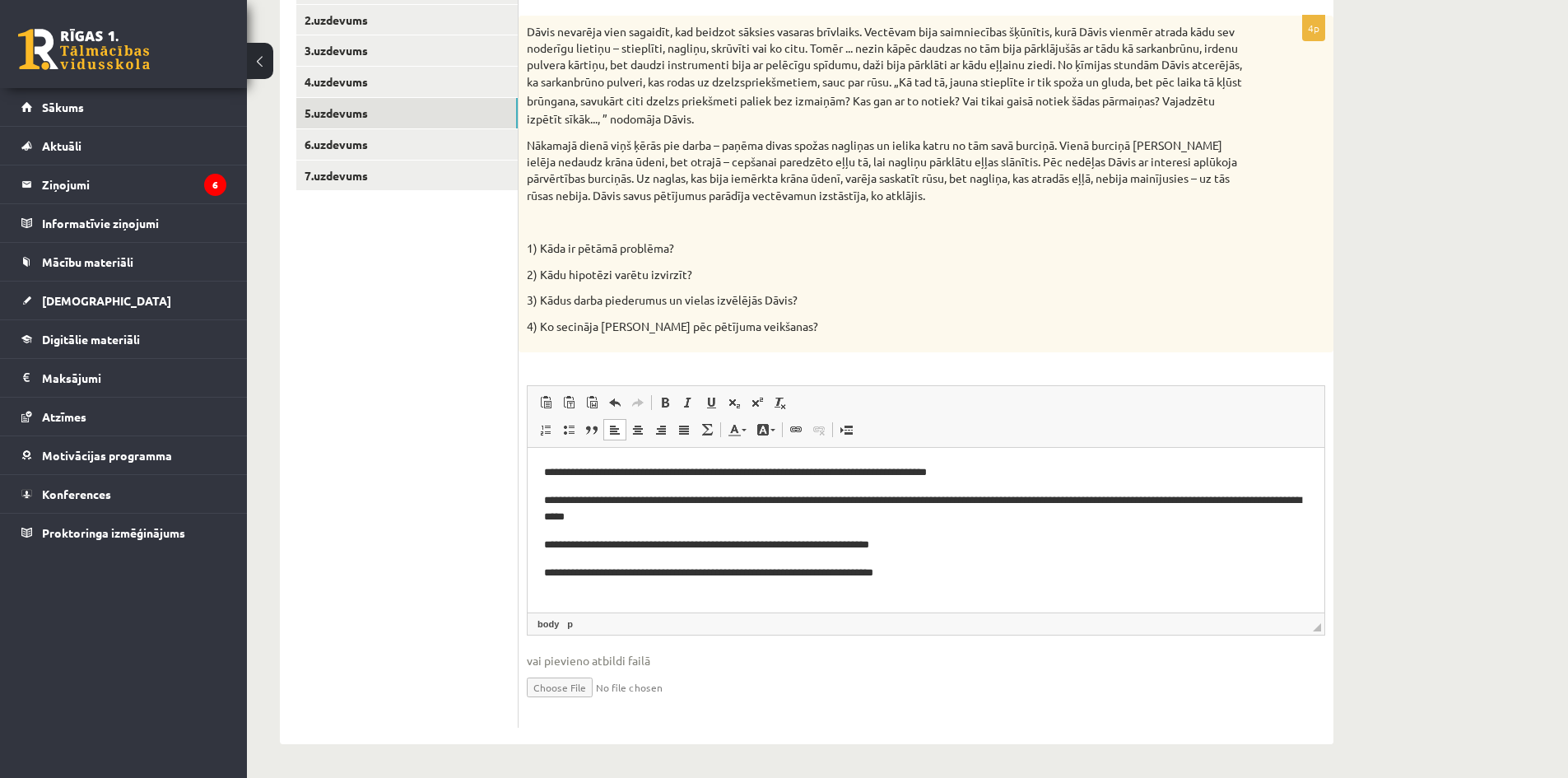
click at [719, 574] on p "**********" at bounding box center [926, 574] width 764 height 18
click at [725, 575] on p "**********" at bounding box center [926, 574] width 764 height 18
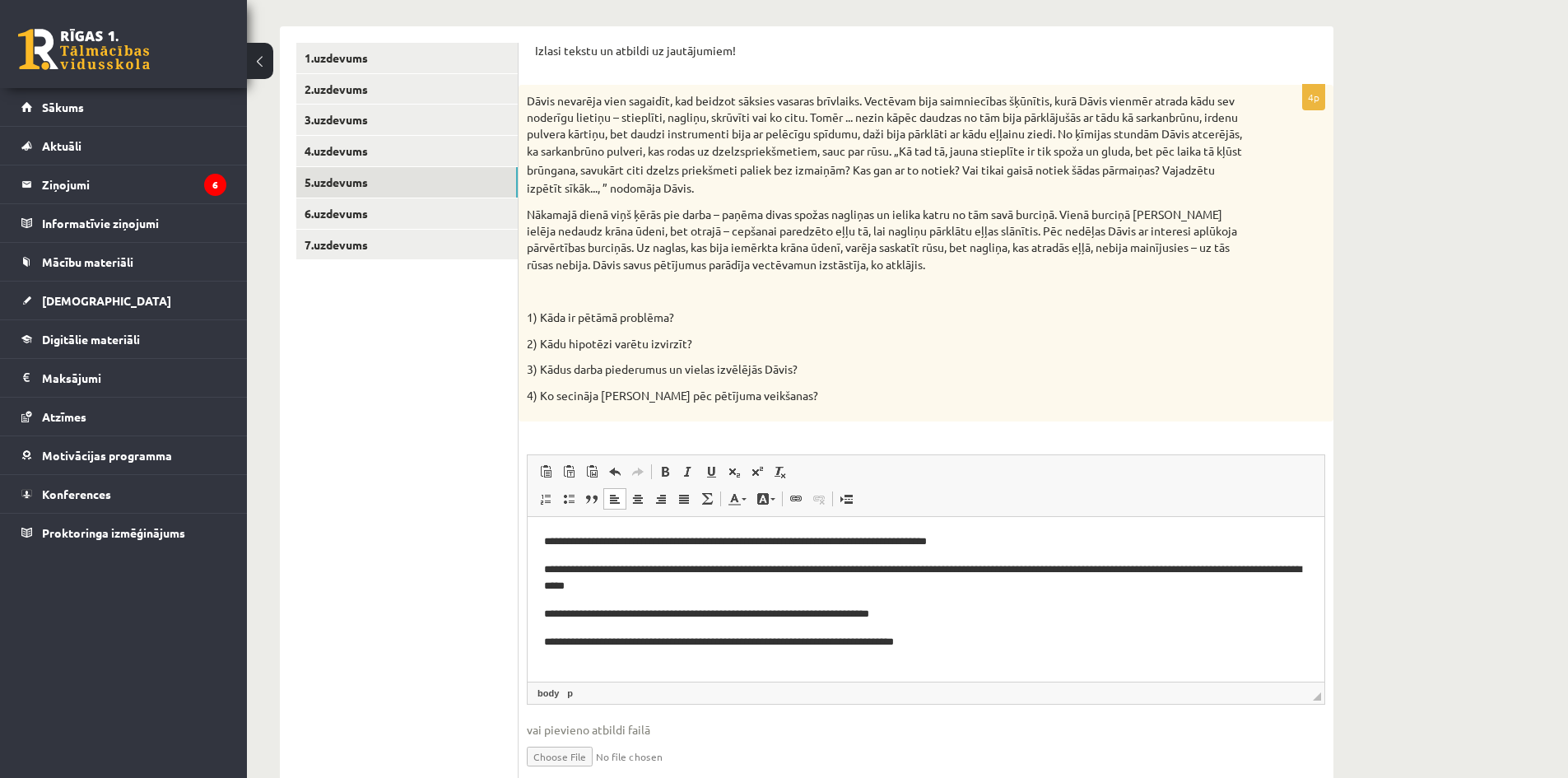
scroll to position [207, 0]
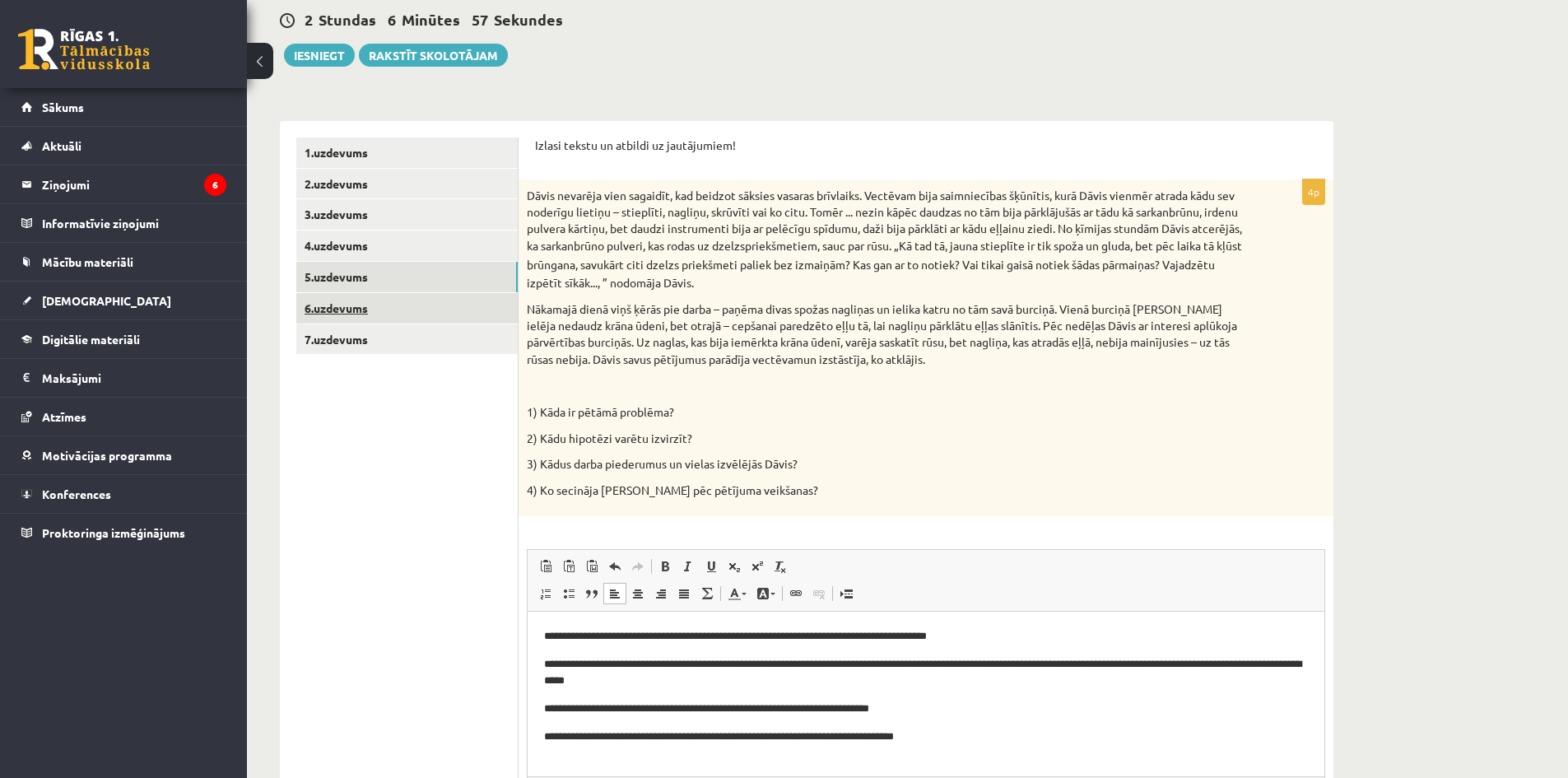
click at [347, 303] on link "6.uzdevums" at bounding box center [408, 308] width 222 height 31
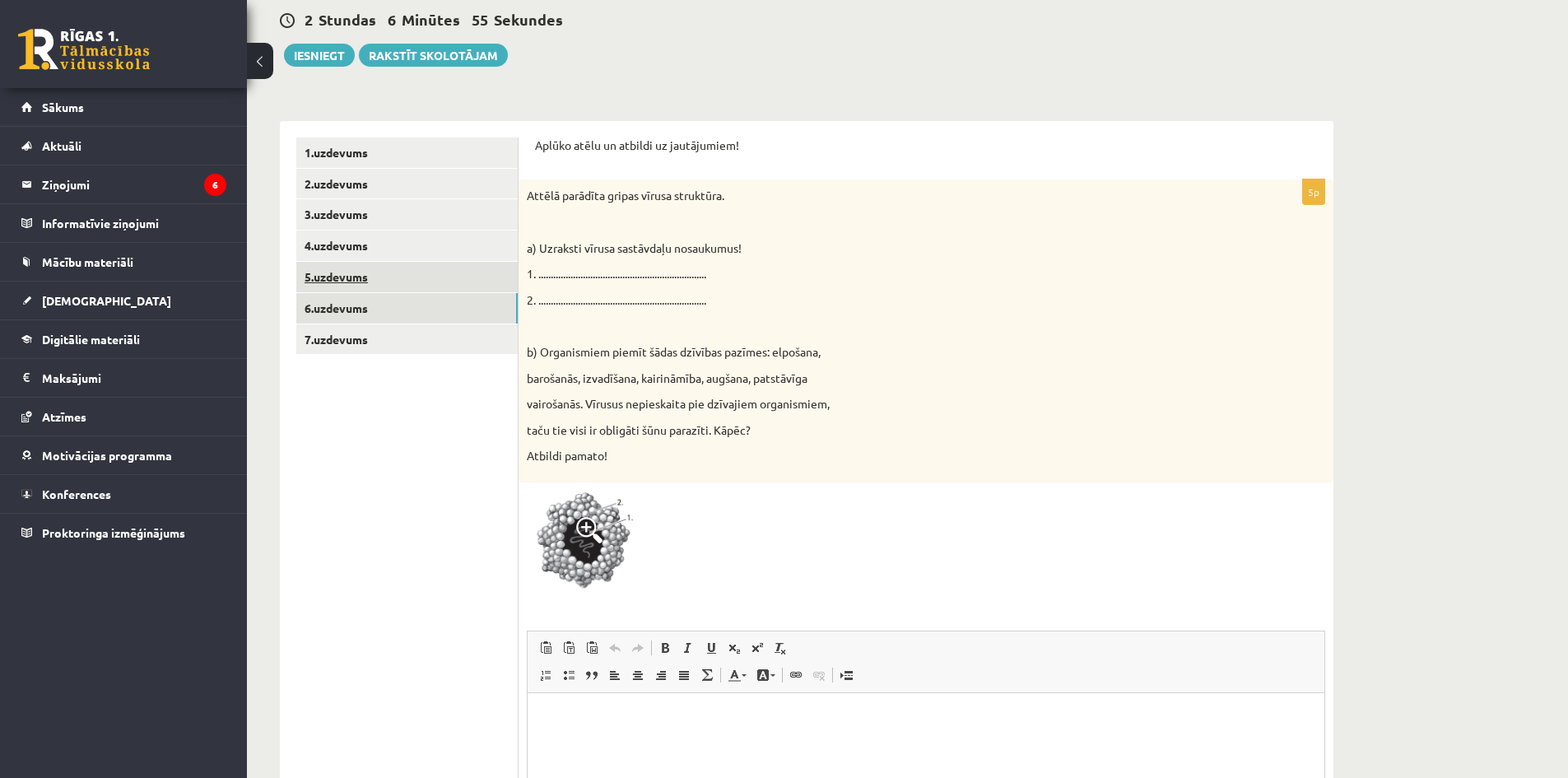
scroll to position [0, 0]
click at [337, 275] on link "5.uzdevums" at bounding box center [408, 277] width 222 height 31
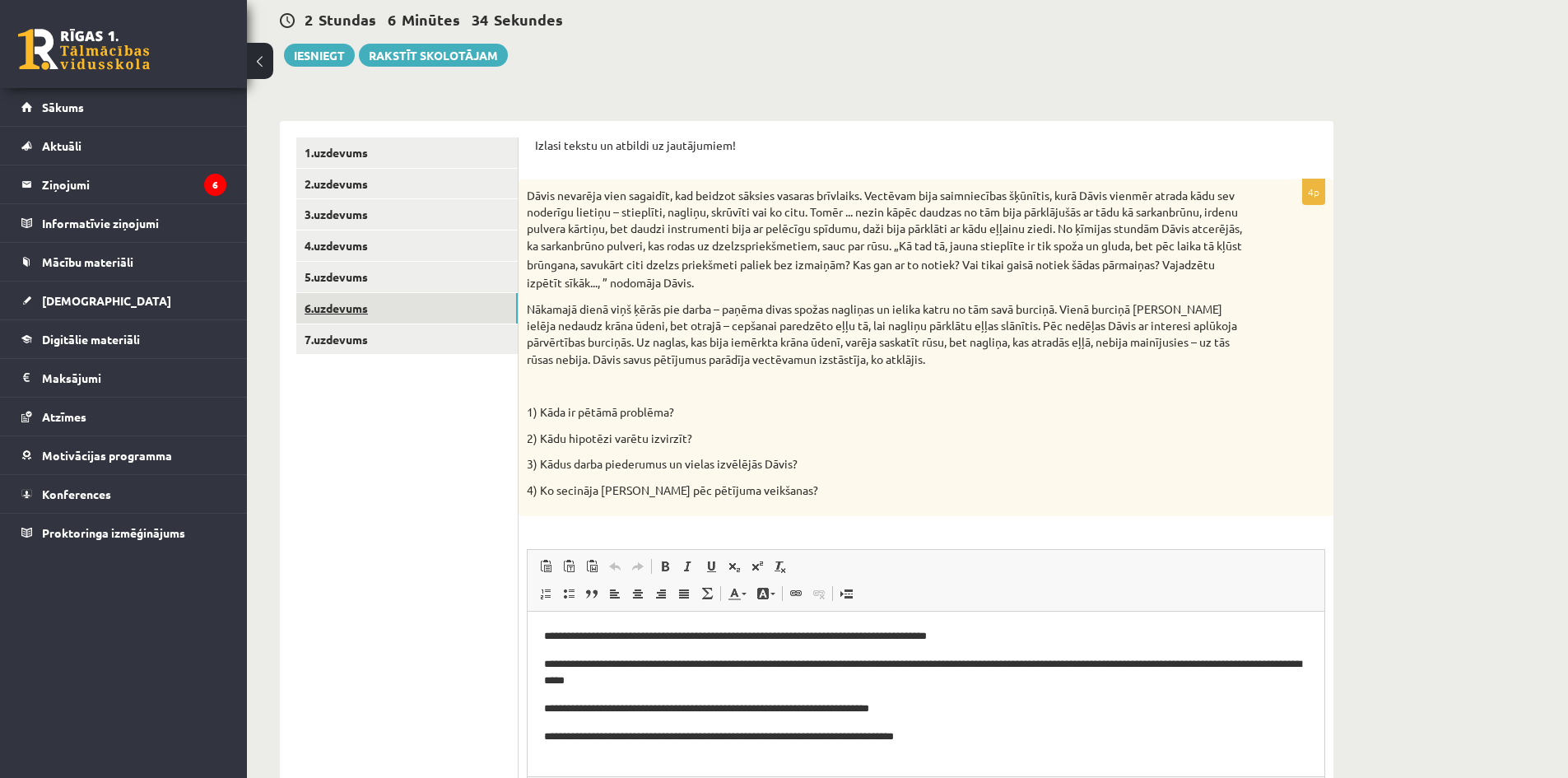
click at [341, 312] on link "6.uzdevums" at bounding box center [408, 308] width 222 height 31
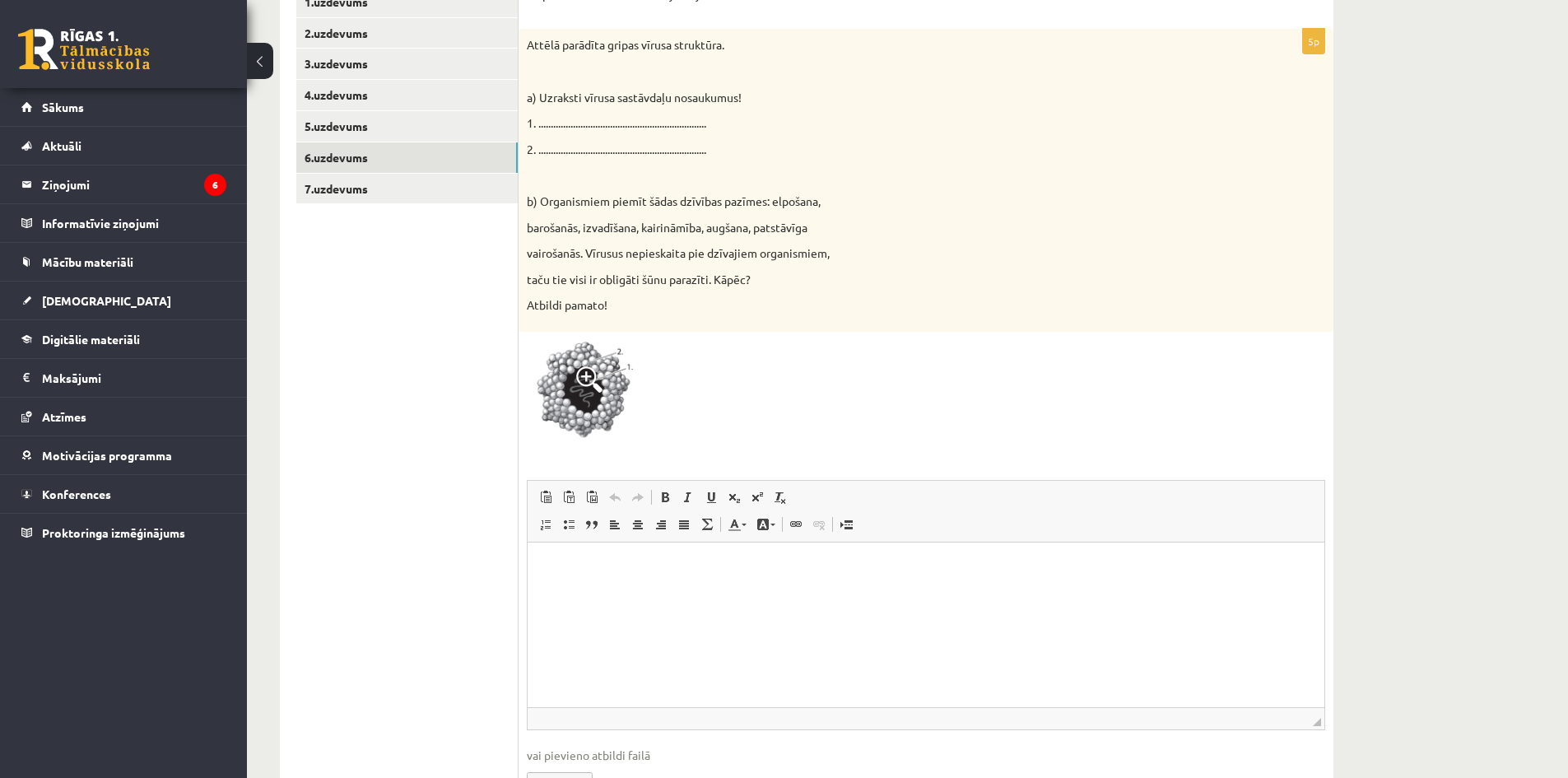
scroll to position [372, 0]
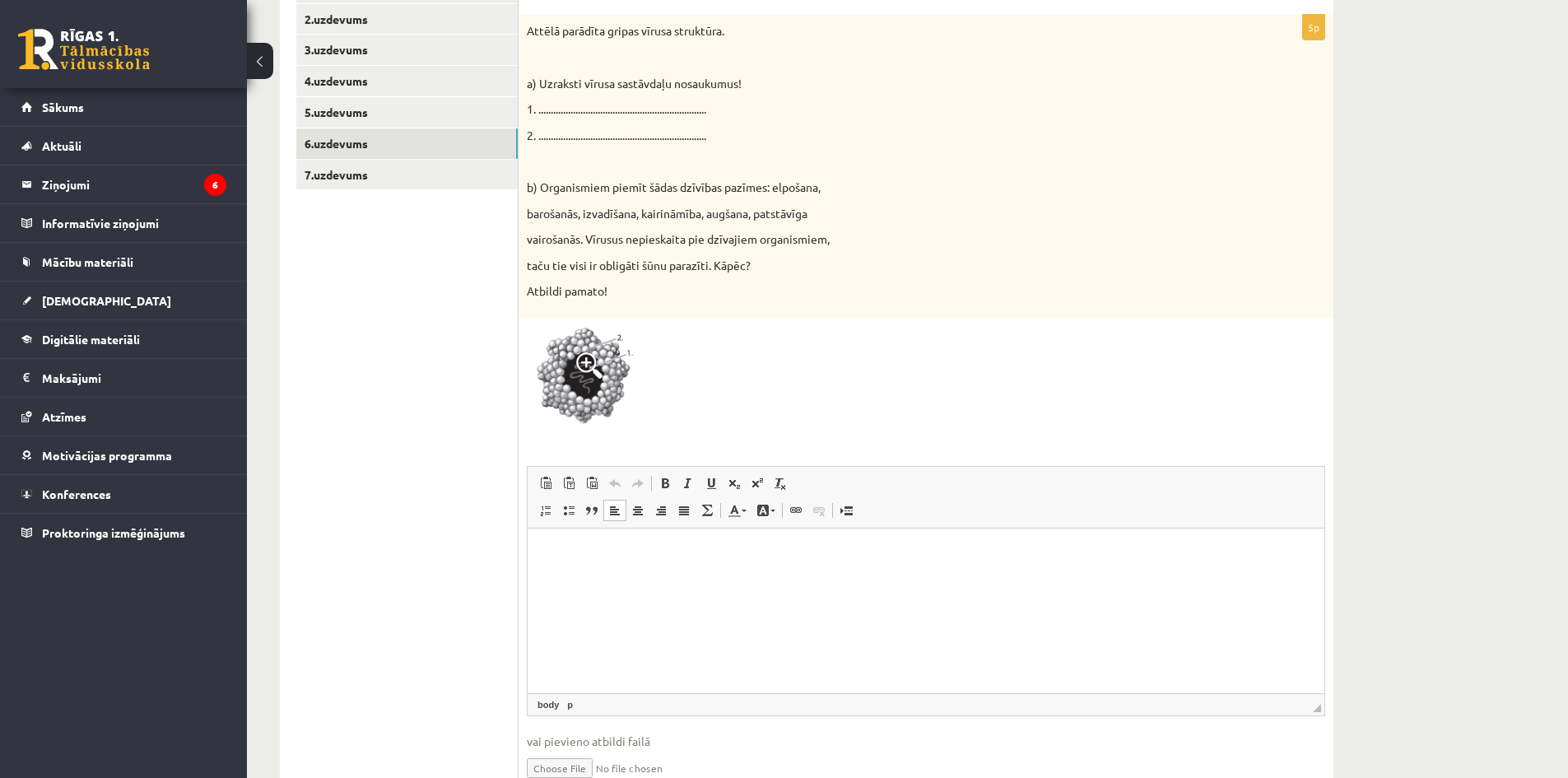
click at [558, 550] on p "Bagātinātā teksta redaktors, wiswyg-editor-user-answer-47025050452460" at bounding box center [926, 553] width 764 height 18
click at [557, 554] on p "**********" at bounding box center [926, 553] width 764 height 18
click at [680, 559] on p "**********" at bounding box center [926, 553] width 764 height 18
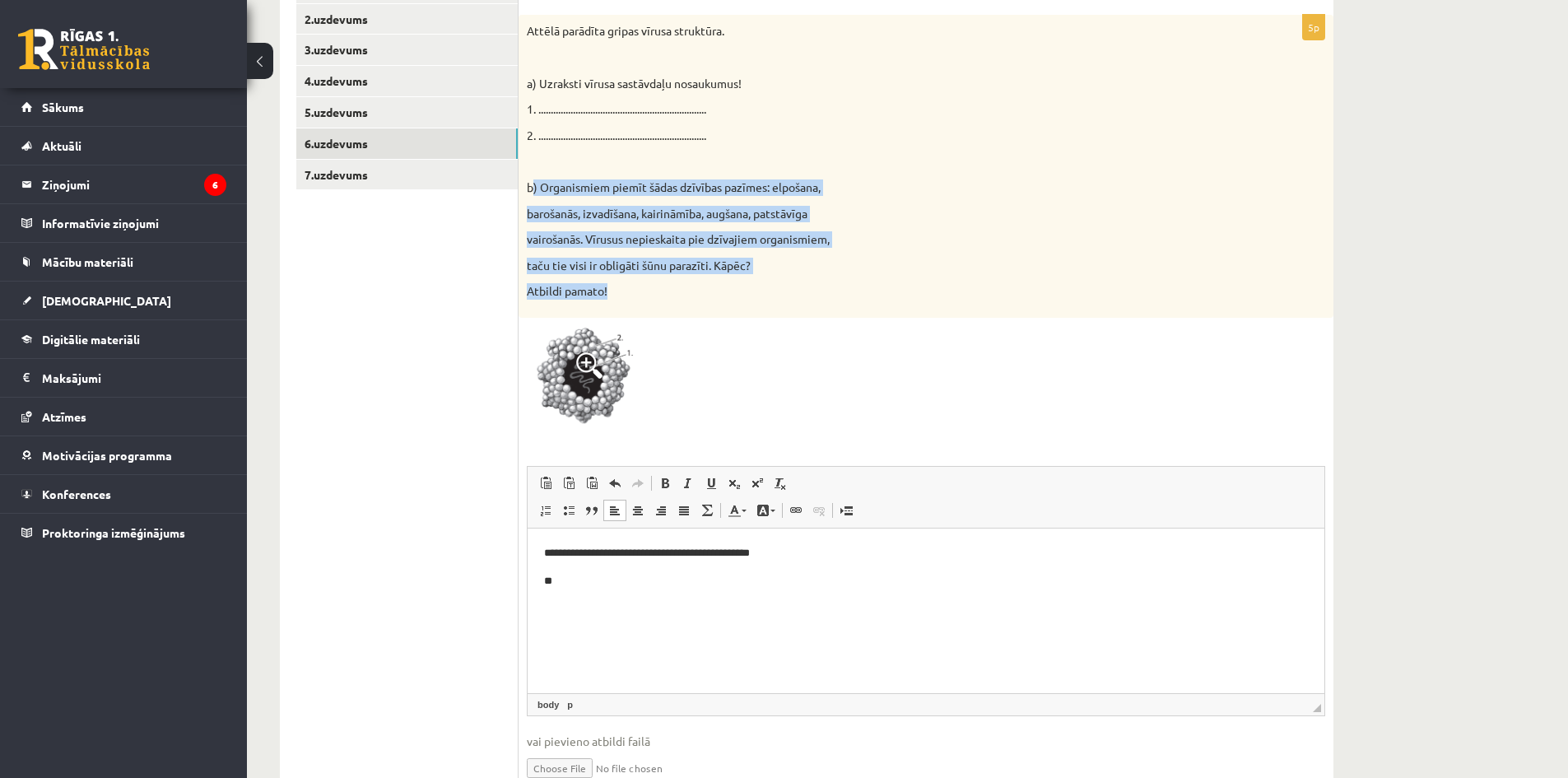
drag, startPoint x: 532, startPoint y: 176, endPoint x: 734, endPoint y: 312, distance: 243.5
click at [734, 312] on div "Attēlā parādīta gripas vīrusa struktūra. a) Uzraksti vīrusa sastāvdaļu nosaukum…" at bounding box center [926, 167] width 815 height 303
copy div ") Organismiem piemīt šādas dzīvības pazīmes: elpošana, barošanās, izvadīšana, k…"
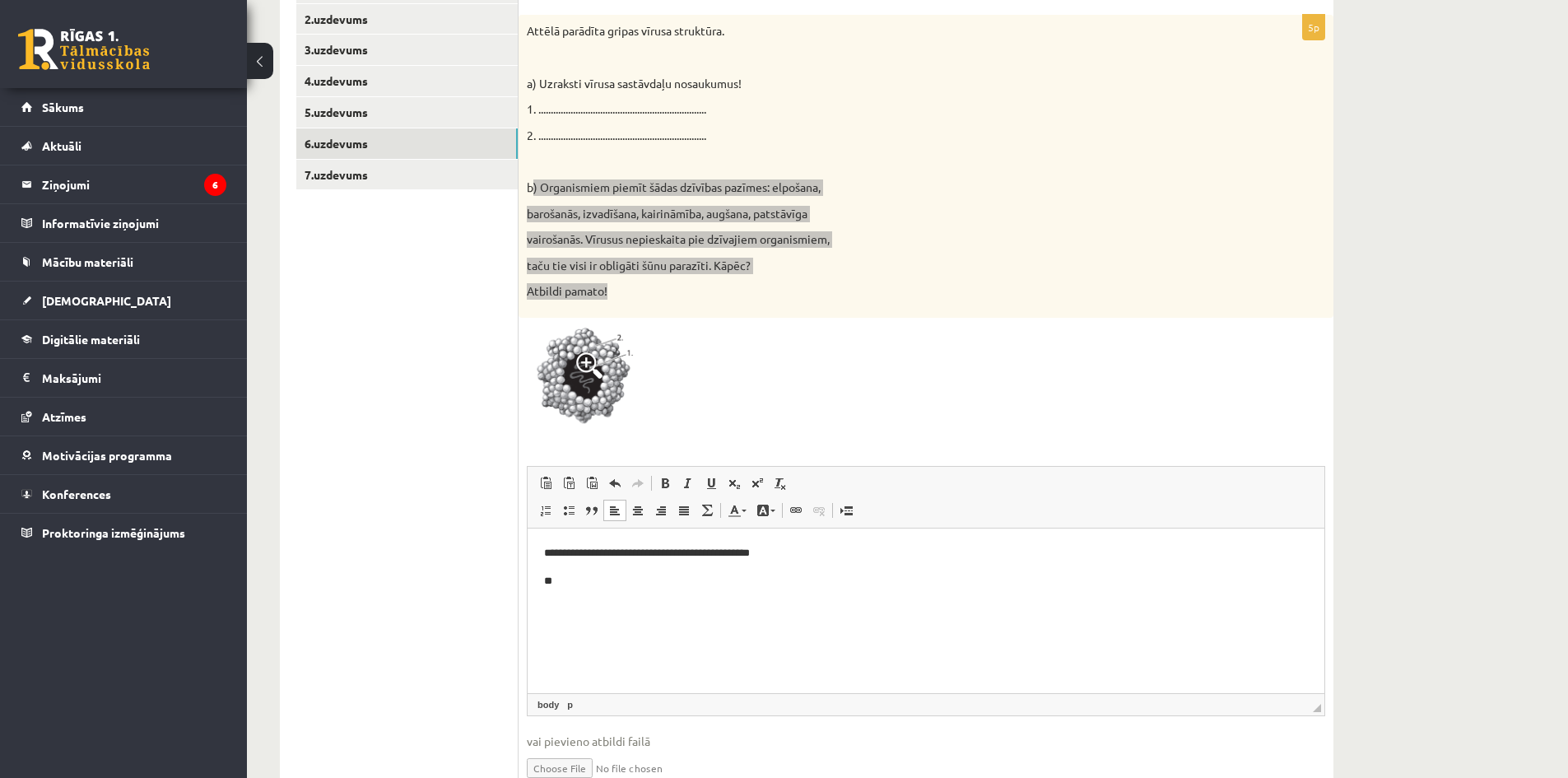
click at [547, 605] on html "**********" at bounding box center [926, 567] width 797 height 78
click at [580, 590] on html "**********" at bounding box center [926, 567] width 797 height 78
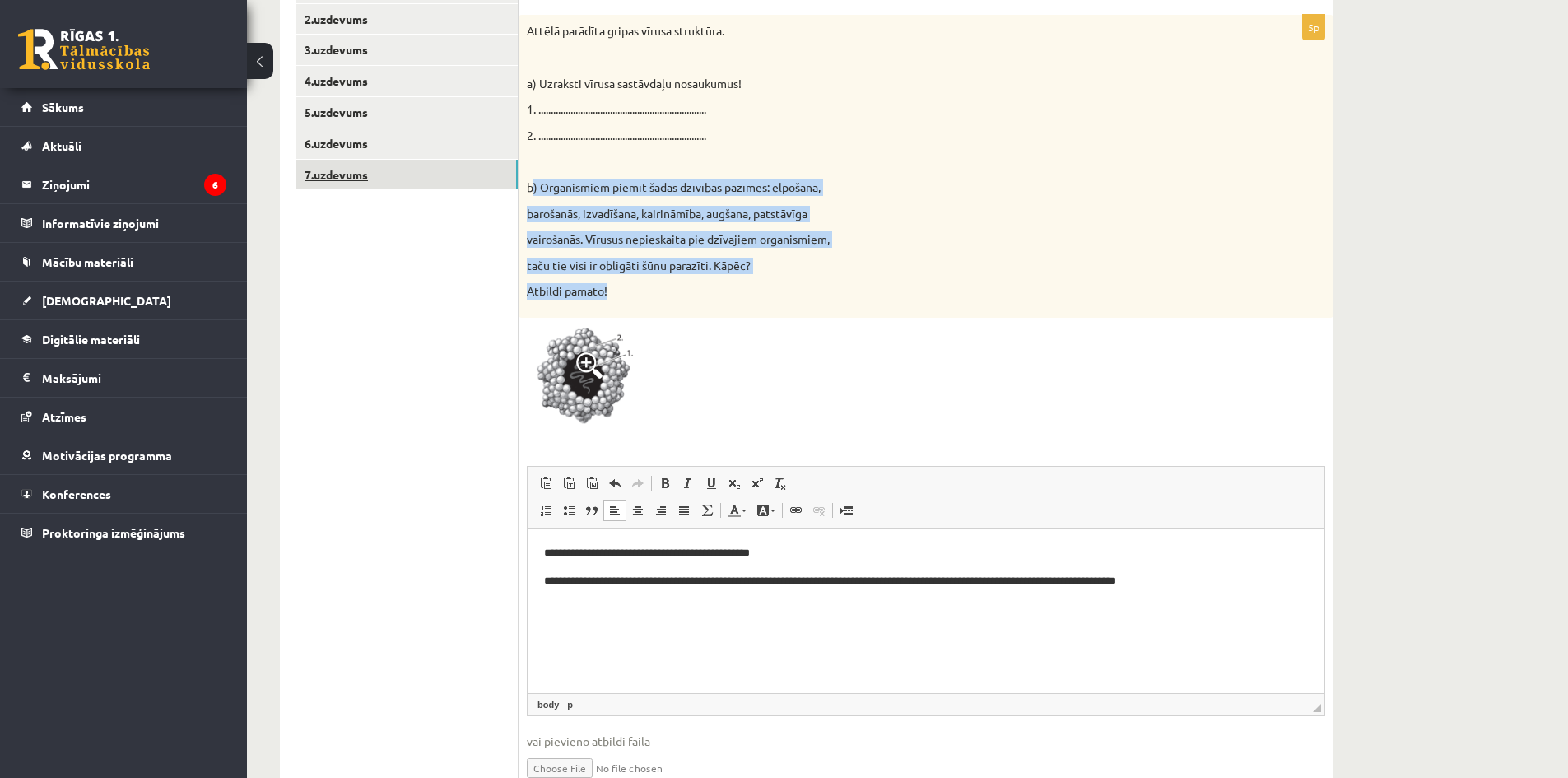
click at [362, 180] on link "7.uzdevums" at bounding box center [408, 175] width 222 height 31
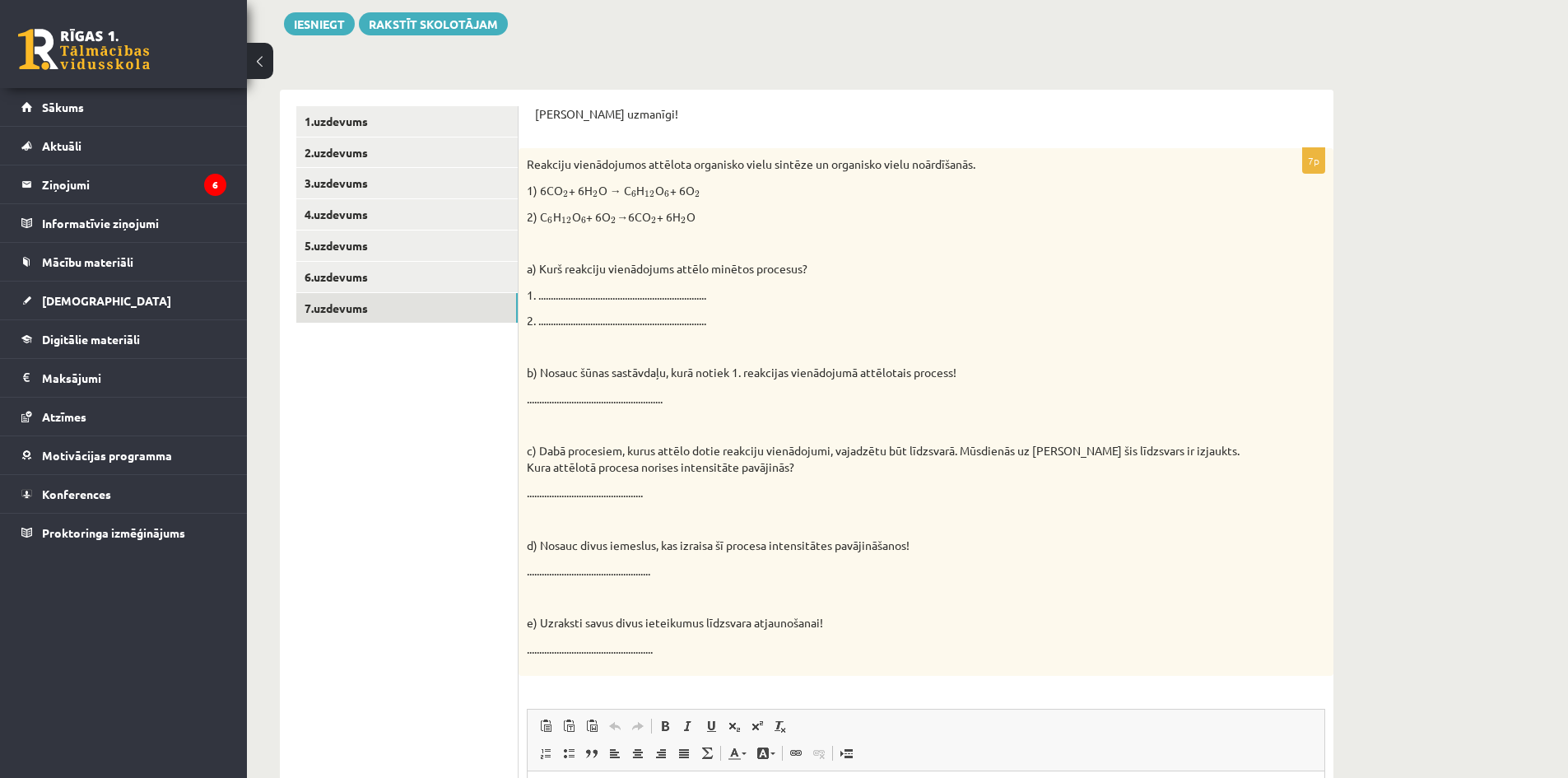
scroll to position [233, 0]
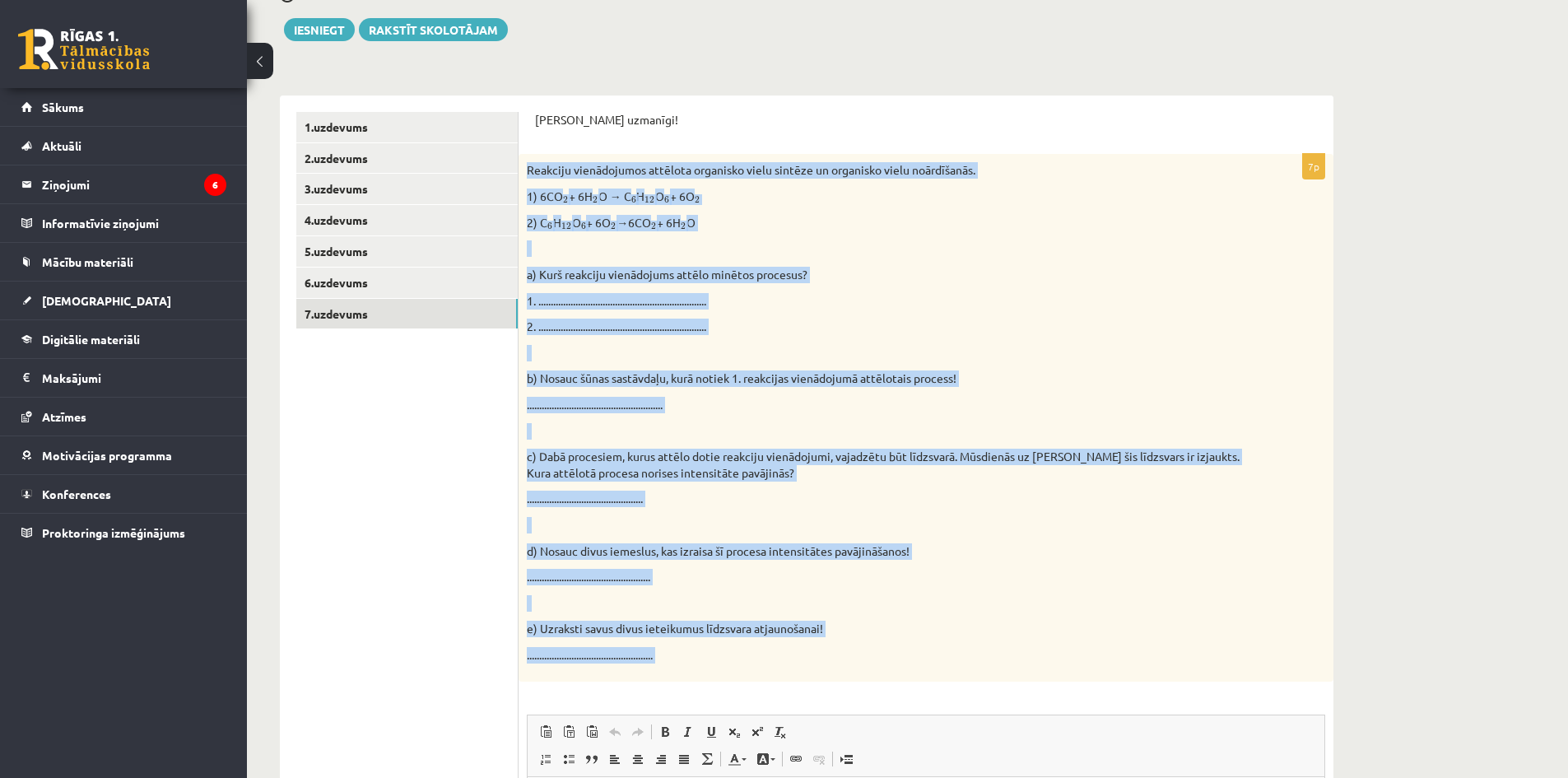
drag, startPoint x: 524, startPoint y: 166, endPoint x: 839, endPoint y: 703, distance: 622.6
click at [839, 703] on div "7p Reakciju vienādojumos attēlota organisko vielu sintēze un organisko vielu no…" at bounding box center [926, 606] width 815 height 903
copy div "Reakciju vienādojumos attēlota organisko vielu sintēze un organisko vielu noārd…"
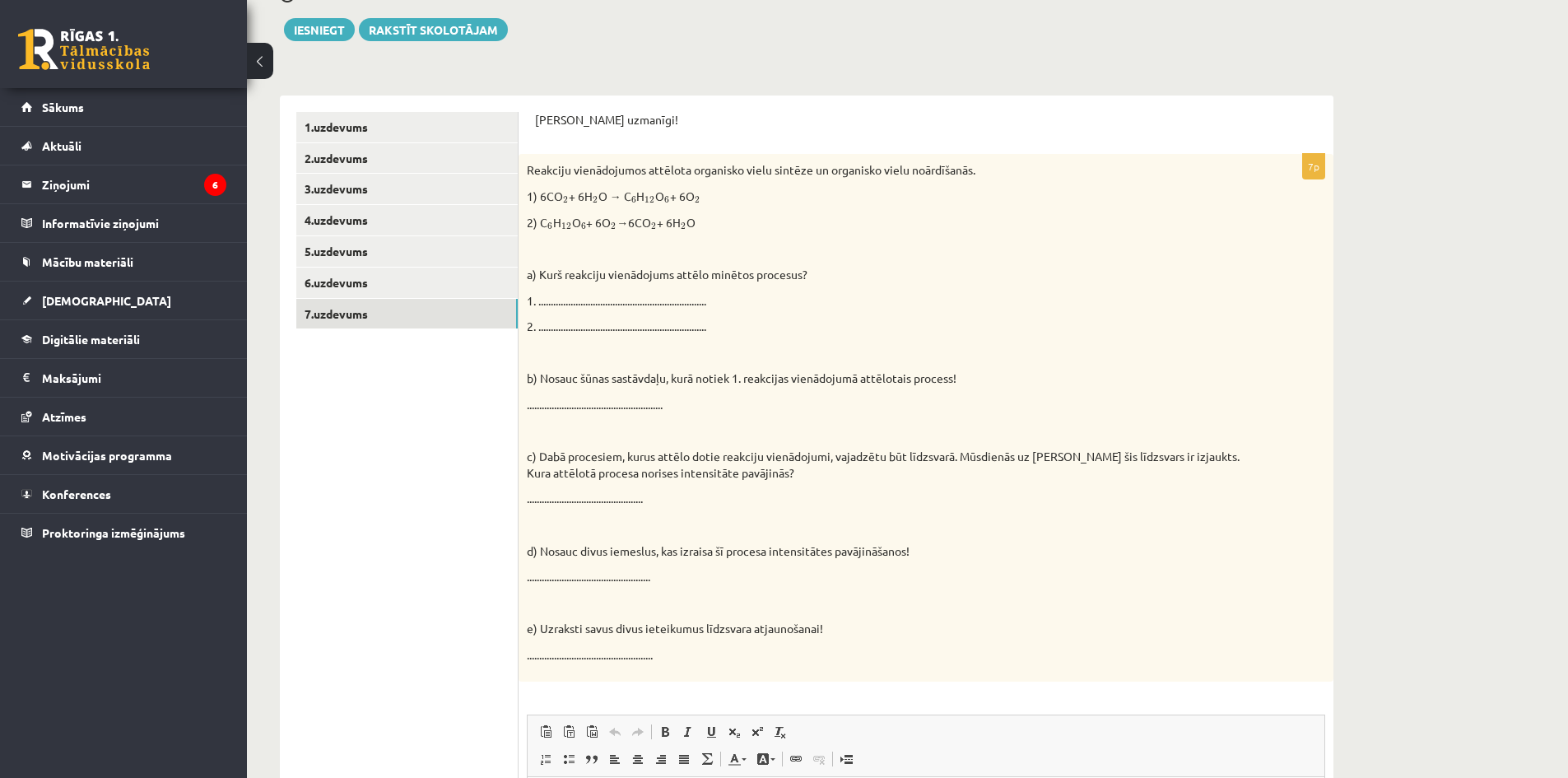
click at [444, 467] on ul "1.uzdevums 2.uzdevums 3.uzdevums 4.uzdevums 5.uzdevums 6.uzdevums 7.uzdevums" at bounding box center [408, 585] width 222 height 945
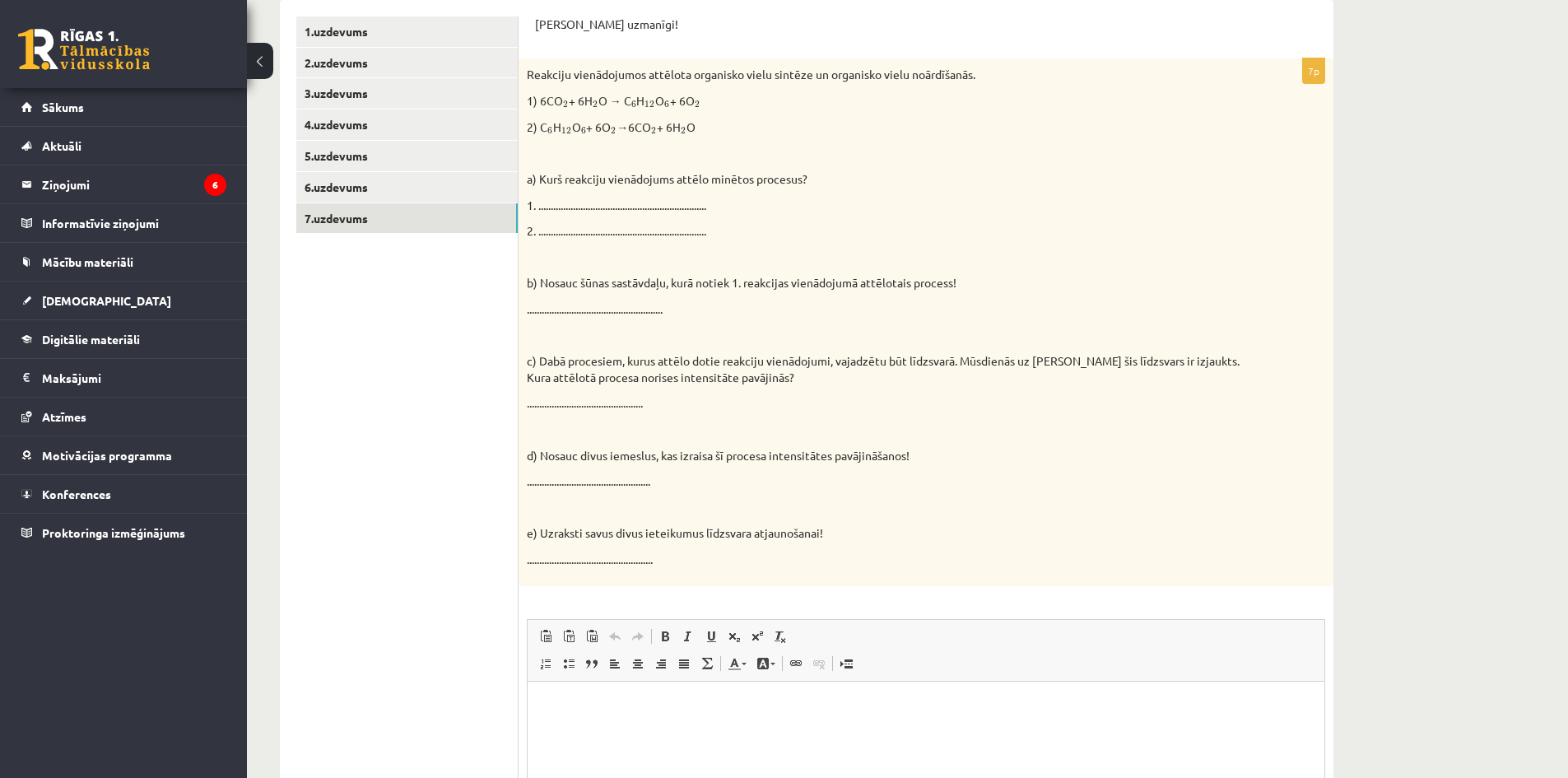
scroll to position [480, 0]
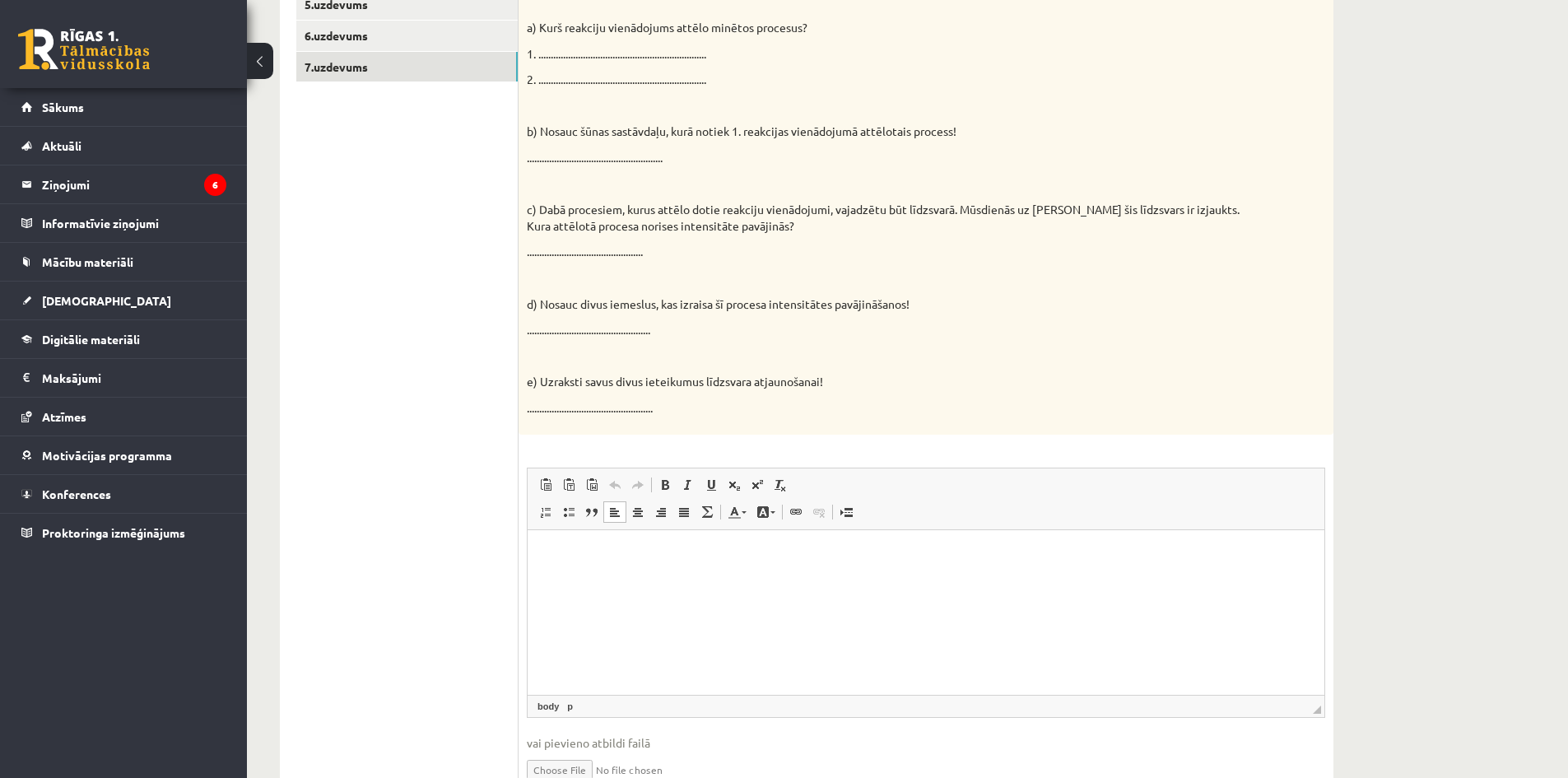
click at [564, 559] on p "Bagātinātā teksta redaktors, wiswyg-editor-user-answer-47024820673180" at bounding box center [926, 554] width 764 height 18
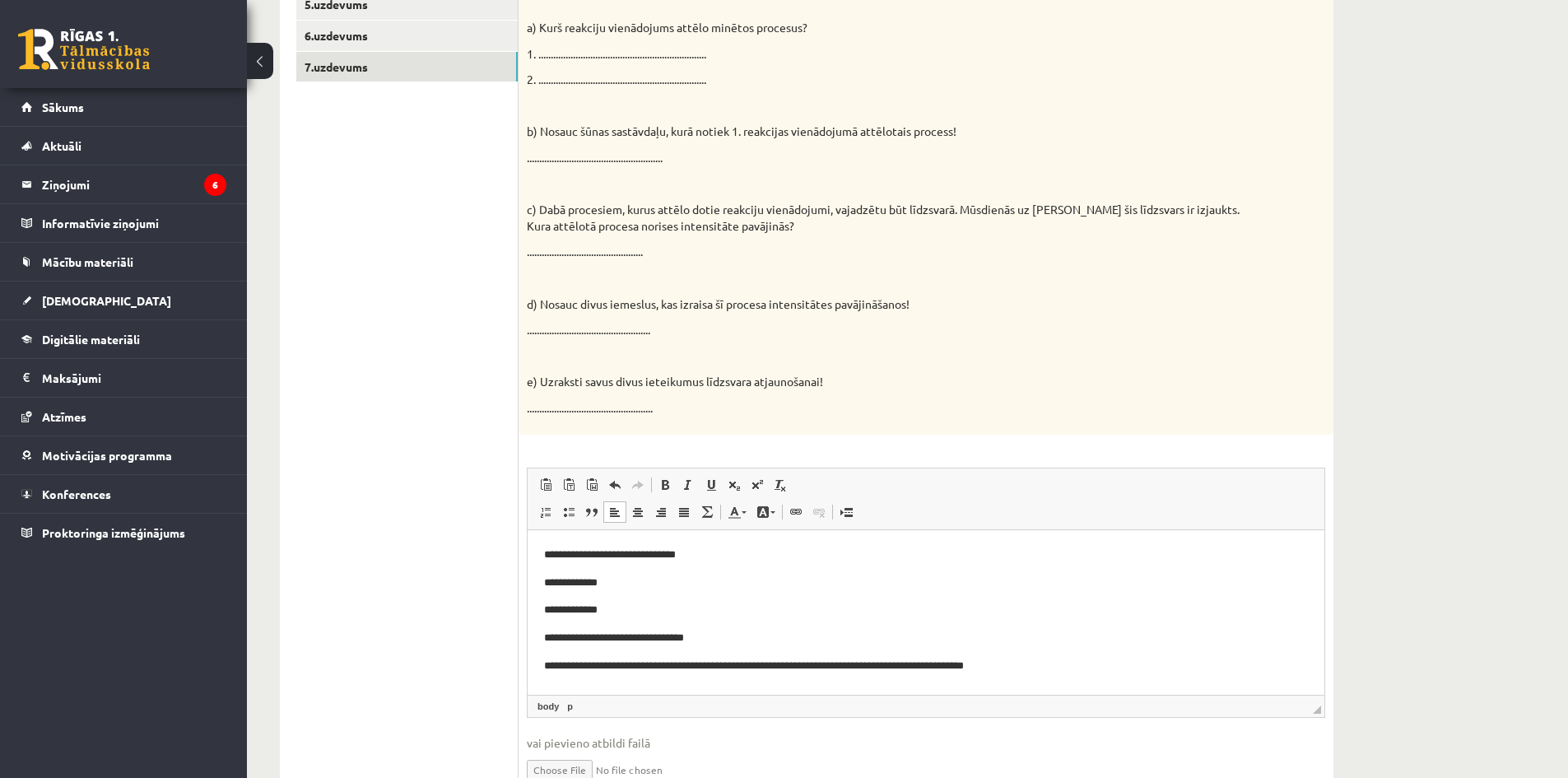
click at [777, 665] on p "**********" at bounding box center [926, 666] width 764 height 18
click at [553, 665] on p "**********" at bounding box center [926, 666] width 764 height 18
click at [565, 663] on p "**********" at bounding box center [926, 666] width 764 height 18
click at [782, 666] on p "**********" at bounding box center [926, 666] width 764 height 18
click at [1074, 662] on p "**********" at bounding box center [926, 666] width 764 height 18
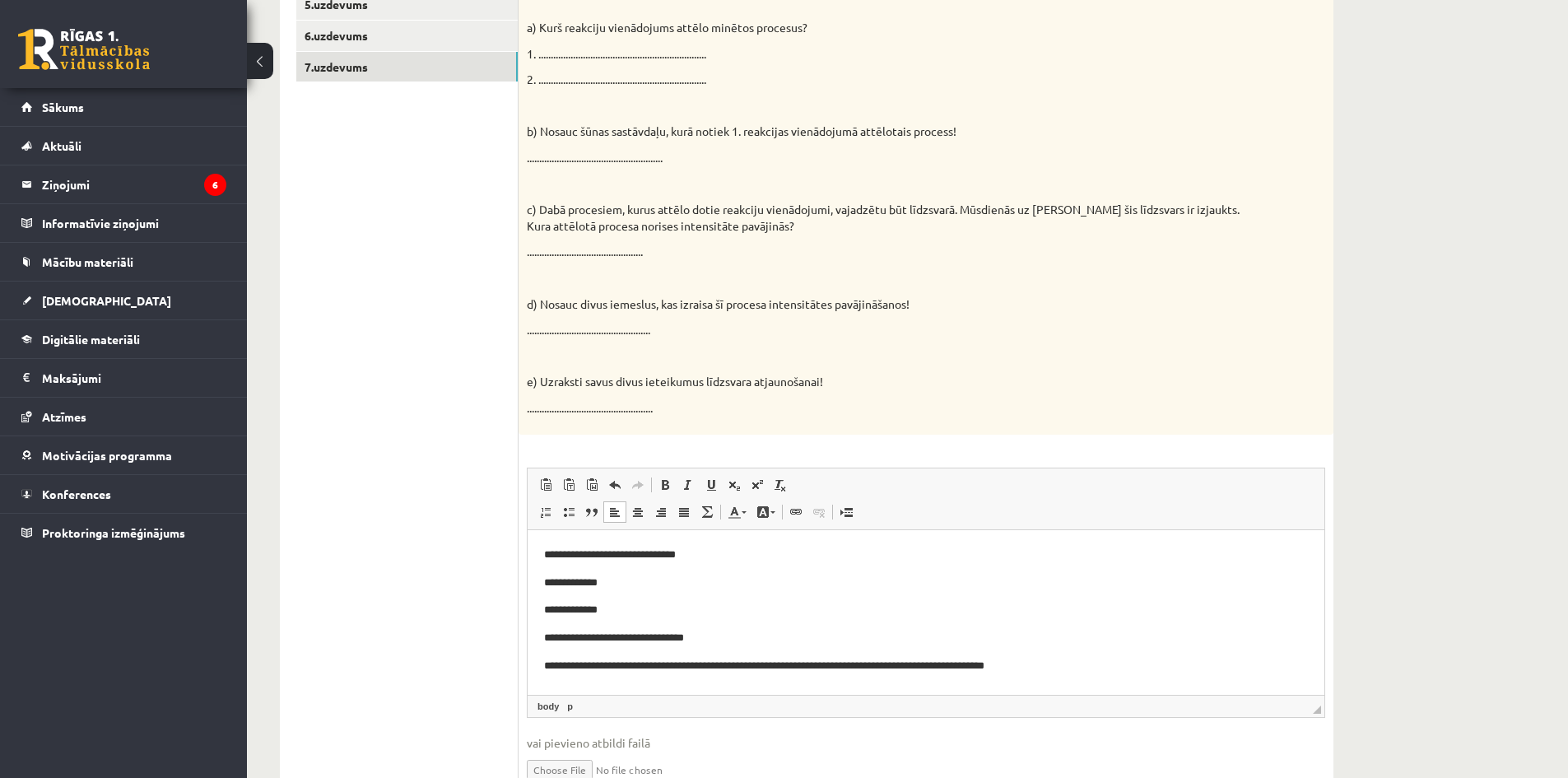
click at [567, 658] on p "**********" at bounding box center [926, 666] width 764 height 18
click at [802, 665] on p "**********" at bounding box center [926, 666] width 764 height 18
drag, startPoint x: 556, startPoint y: 636, endPoint x: 567, endPoint y: 635, distance: 11.0
click at [556, 636] on p "**********" at bounding box center [926, 637] width 764 height 18
click at [559, 636] on p "**********" at bounding box center [926, 637] width 764 height 18
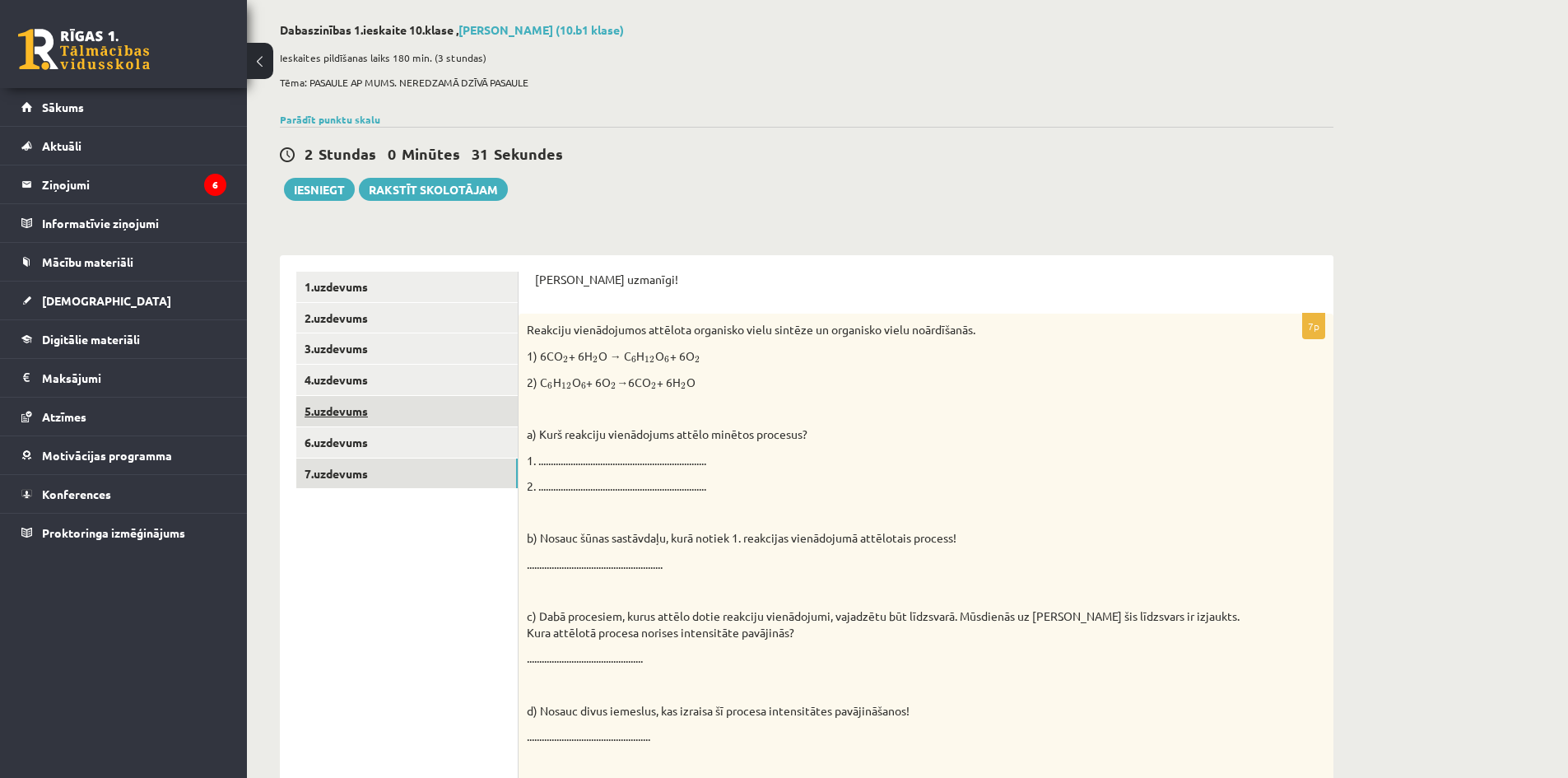
scroll to position [0, 0]
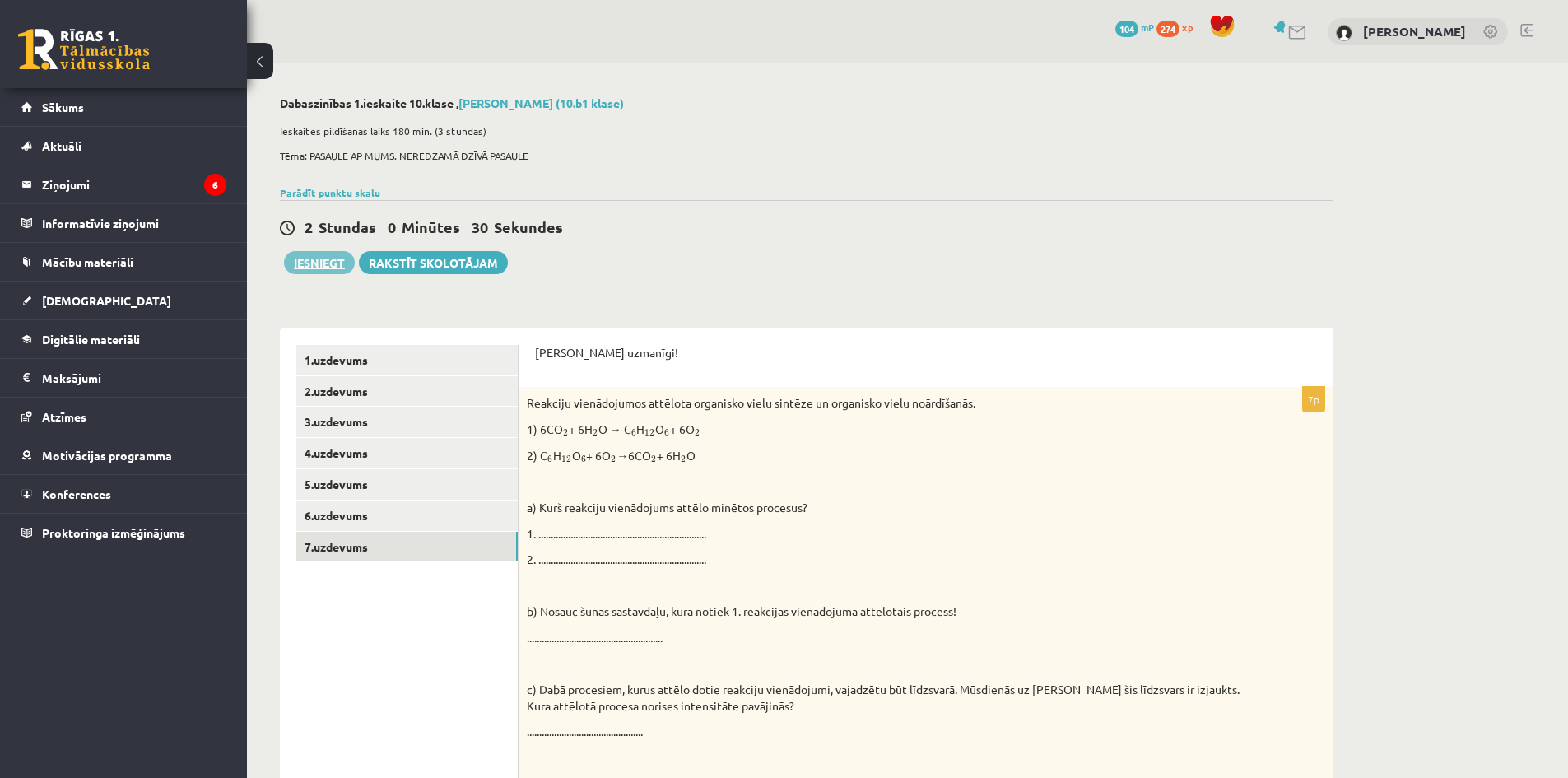
click at [325, 266] on button "Iesniegt" at bounding box center [319, 263] width 71 height 23
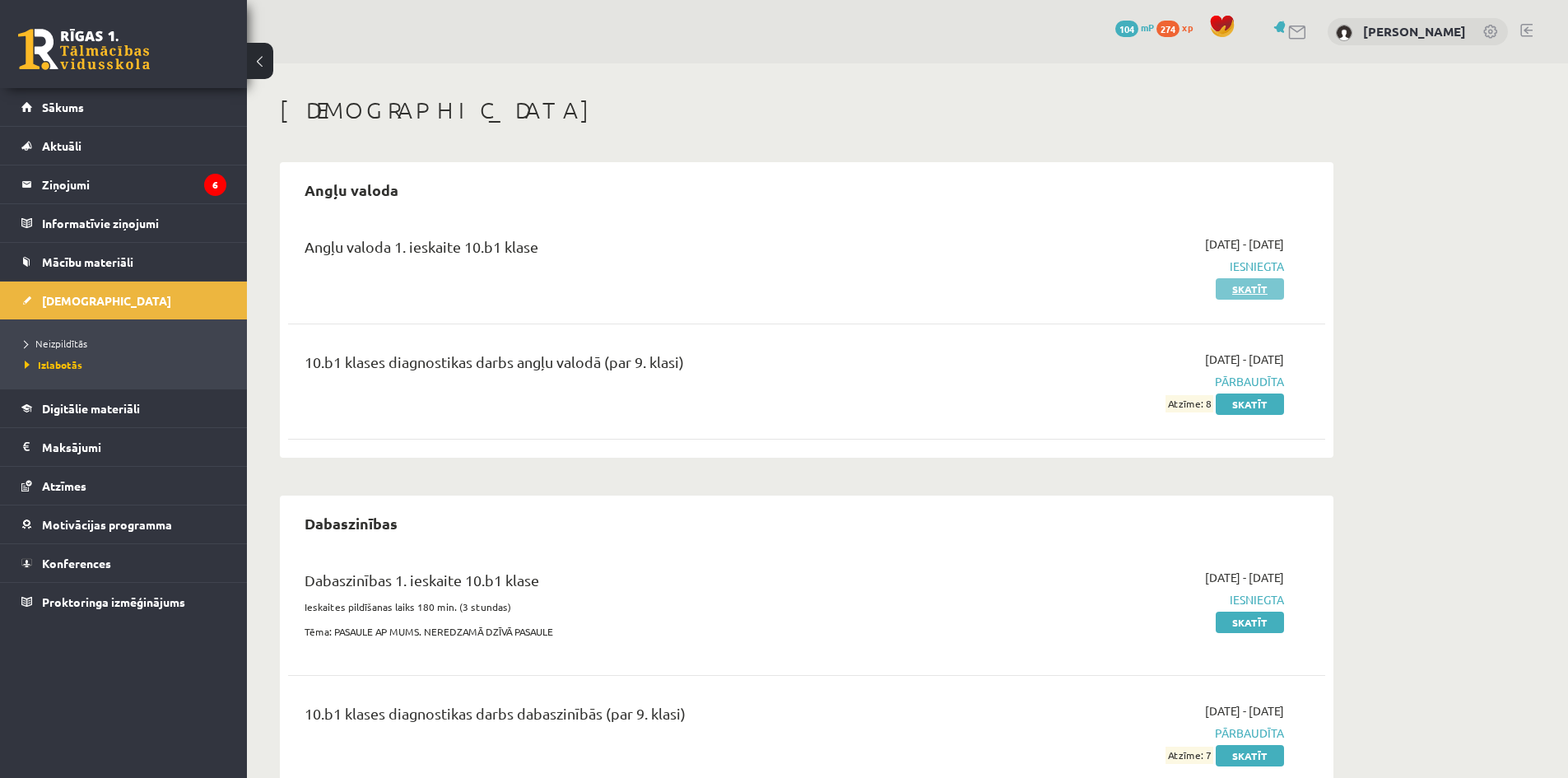
click at [1258, 290] on link "Skatīt" at bounding box center [1250, 289] width 68 height 21
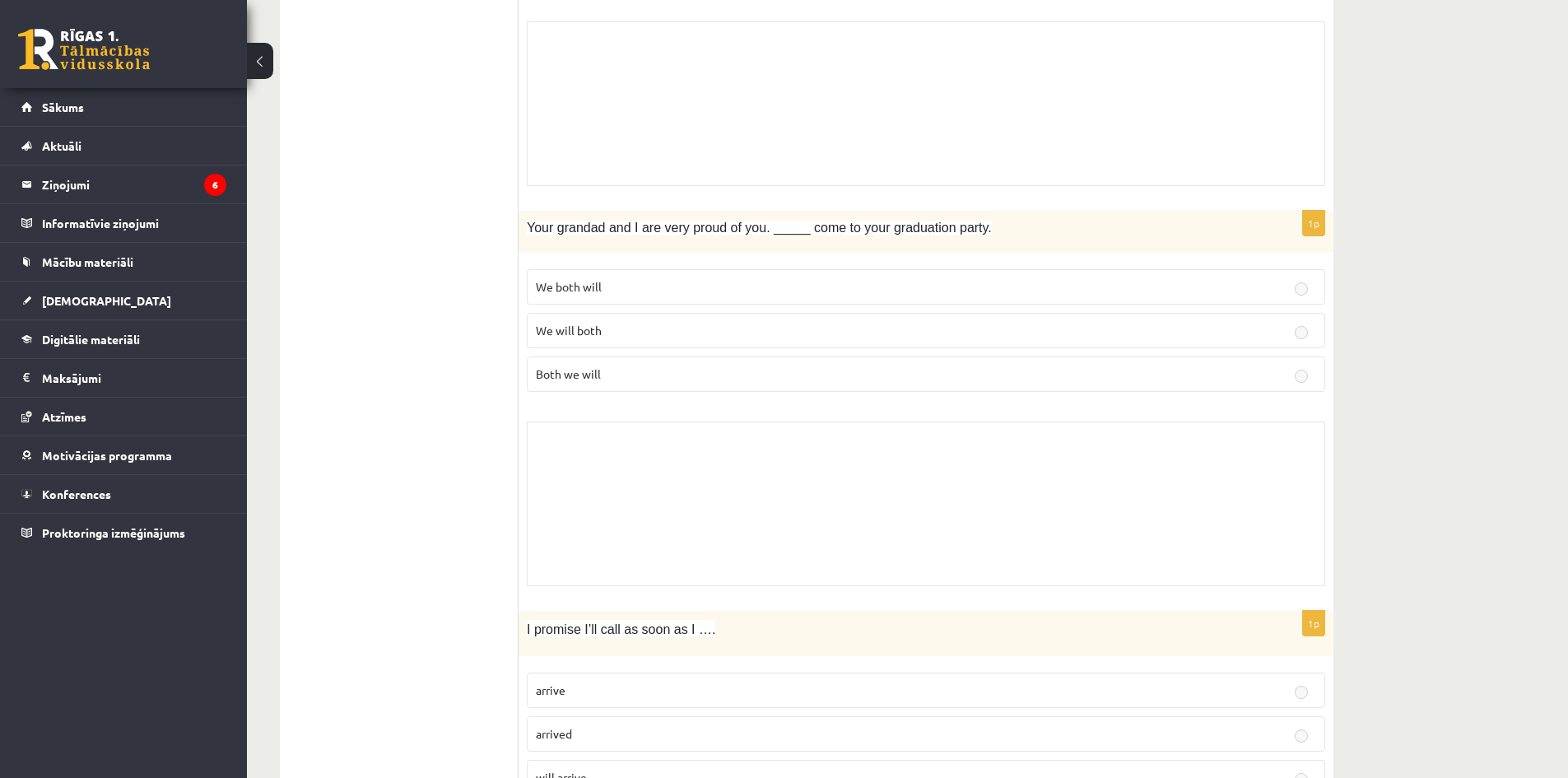
scroll to position [906, 0]
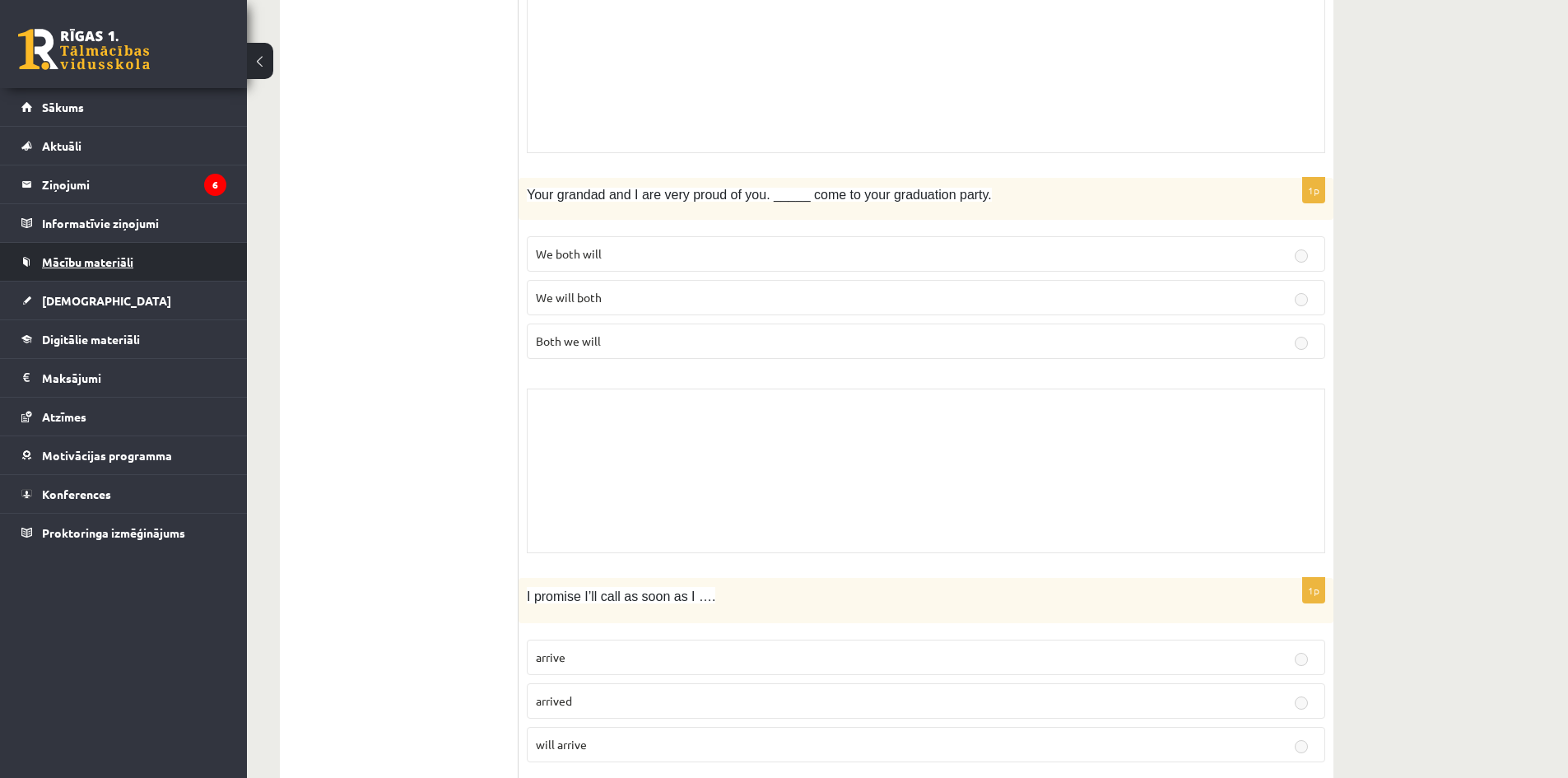
click at [60, 264] on span "Mācību materiāli" at bounding box center [87, 262] width 92 height 15
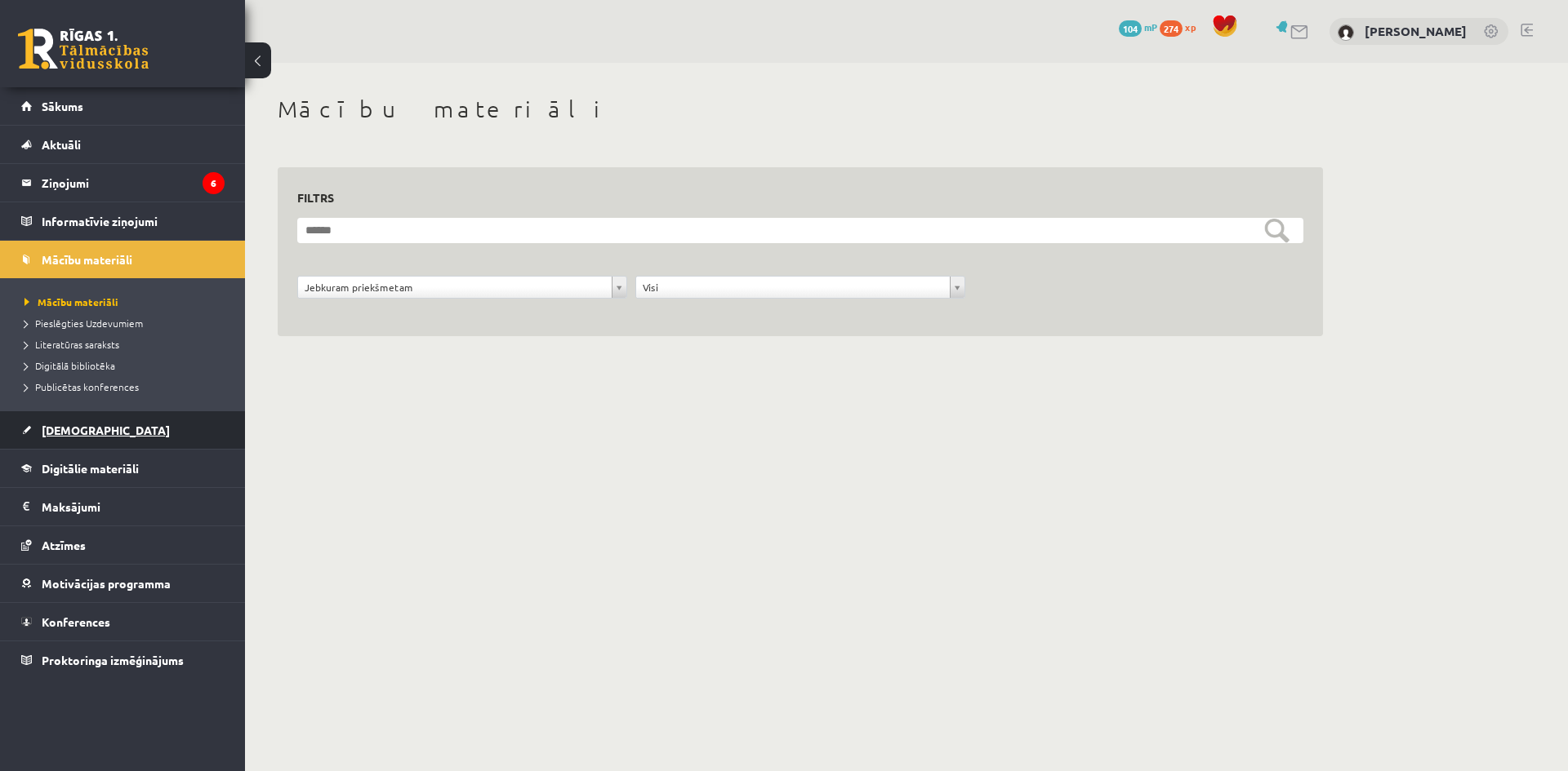
click at [76, 434] on span "[DEMOGRAPHIC_DATA]" at bounding box center [105, 430] width 128 height 15
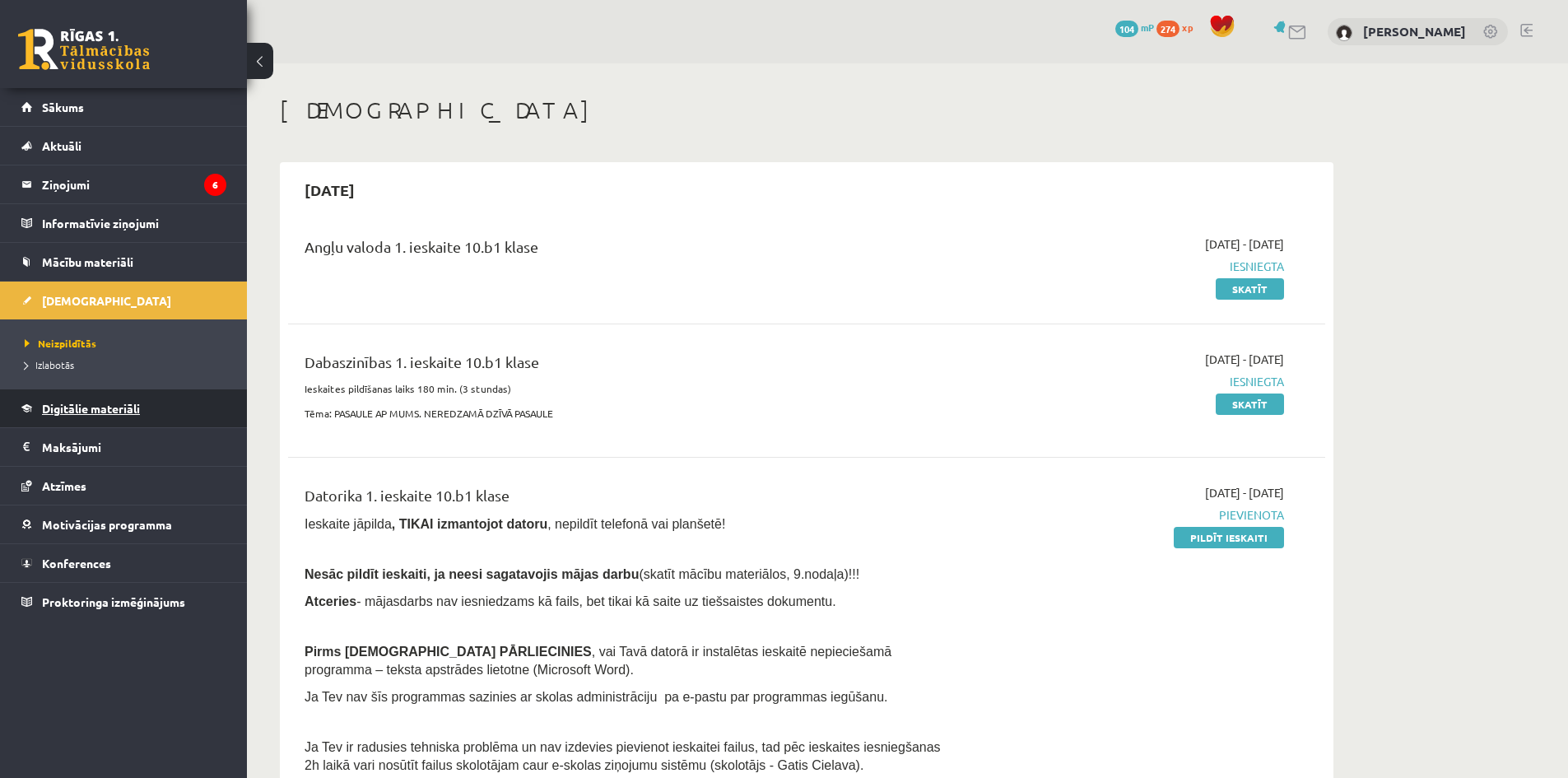
click at [105, 415] on link "Digitālie materiāli" at bounding box center [124, 408] width 205 height 38
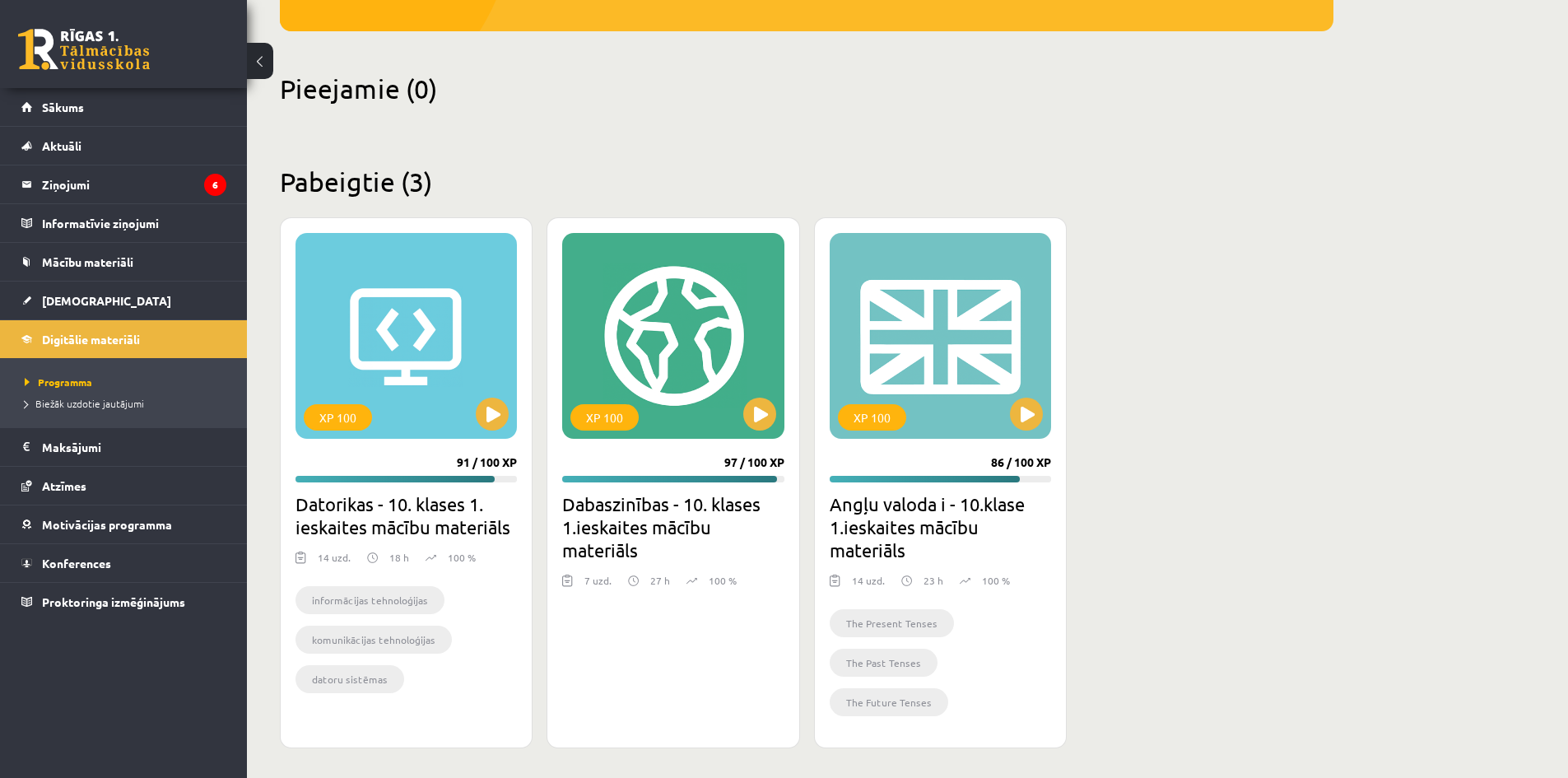
scroll to position [349, 0]
